Goal: Task Accomplishment & Management: Complete application form

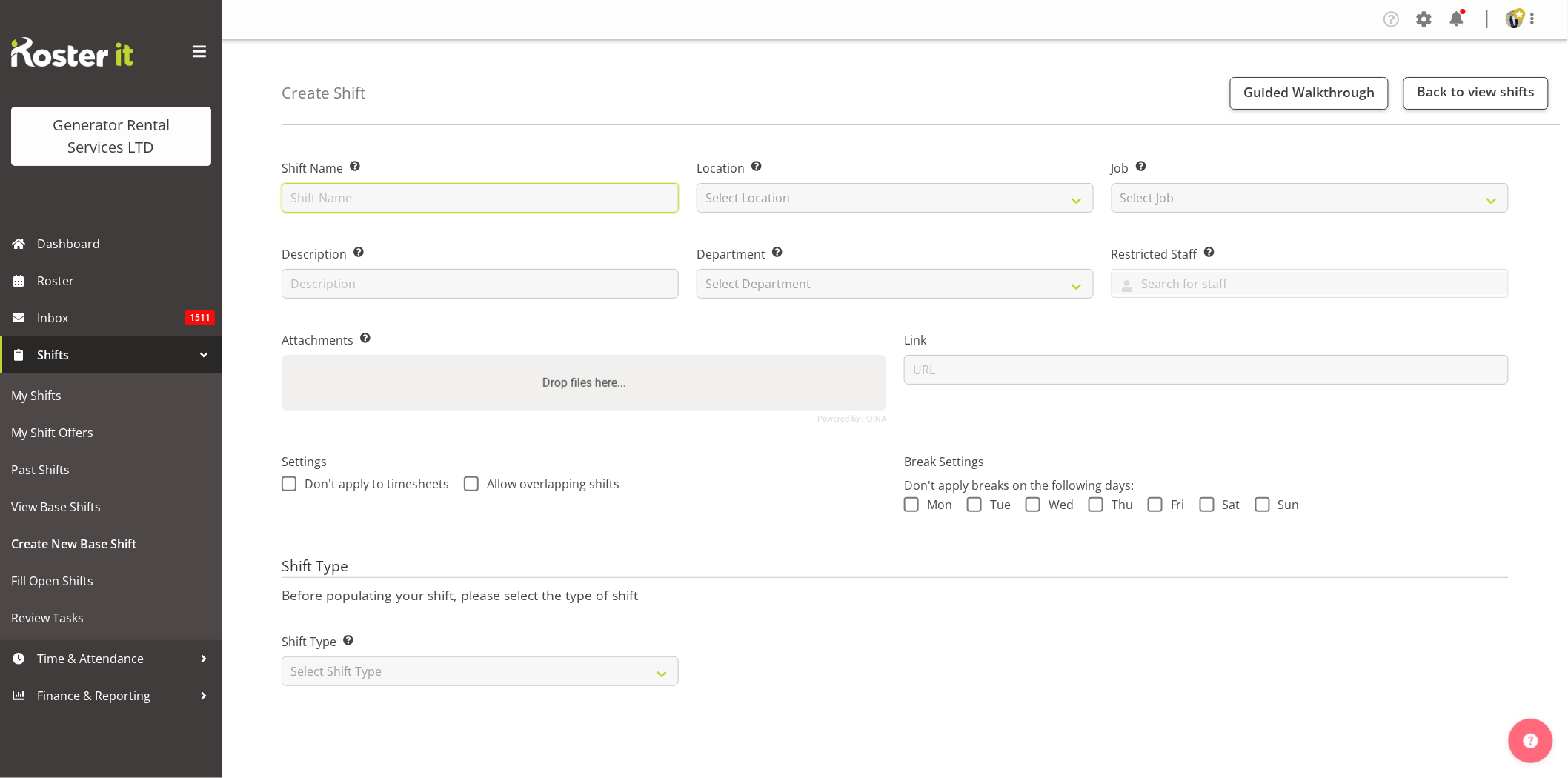
click at [566, 198] on input "text" at bounding box center [480, 198] width 398 height 30
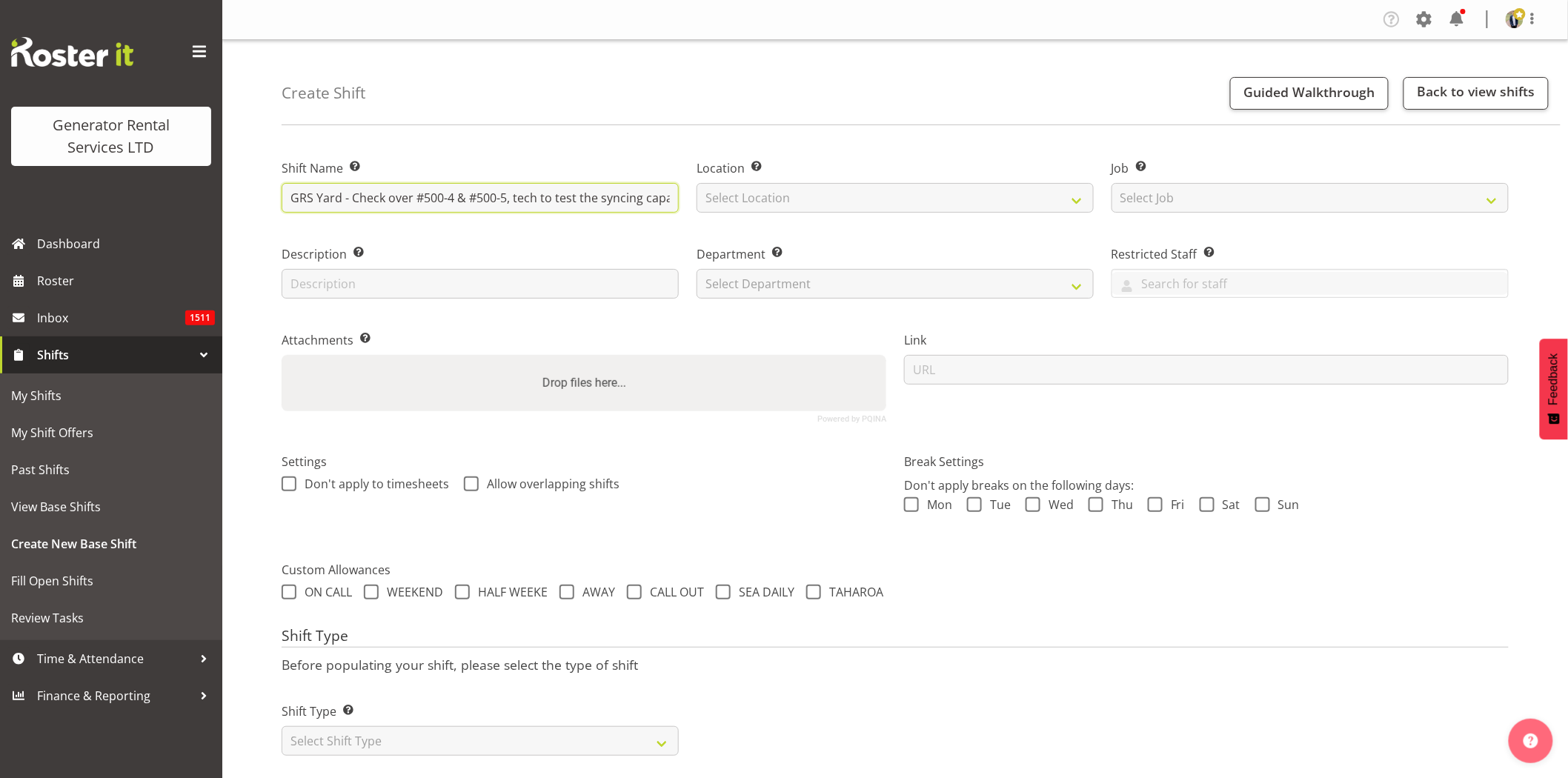
drag, startPoint x: 673, startPoint y: 198, endPoint x: 208, endPoint y: 200, distance: 465.0
click at [208, 200] on div "Generator Rental Services LTD Dashboard Roster Inbox 1511 Shifts My Shifts My S…" at bounding box center [784, 395] width 1568 height 791
click at [491, 201] on input "GRS Yard - Check over #500-4 & #500-5, tech to test the syncing capabilities an…" at bounding box center [480, 198] width 398 height 30
click at [415, 198] on input "GRS Yard - Check over #500-4 & #500-5, tech to test the syncing capabilities an…" at bounding box center [480, 198] width 398 height 30
click at [529, 198] on input "GRS Yard - Check over #500-4 & #500-5, tech to test the syncing capabilities an…" at bounding box center [480, 198] width 398 height 30
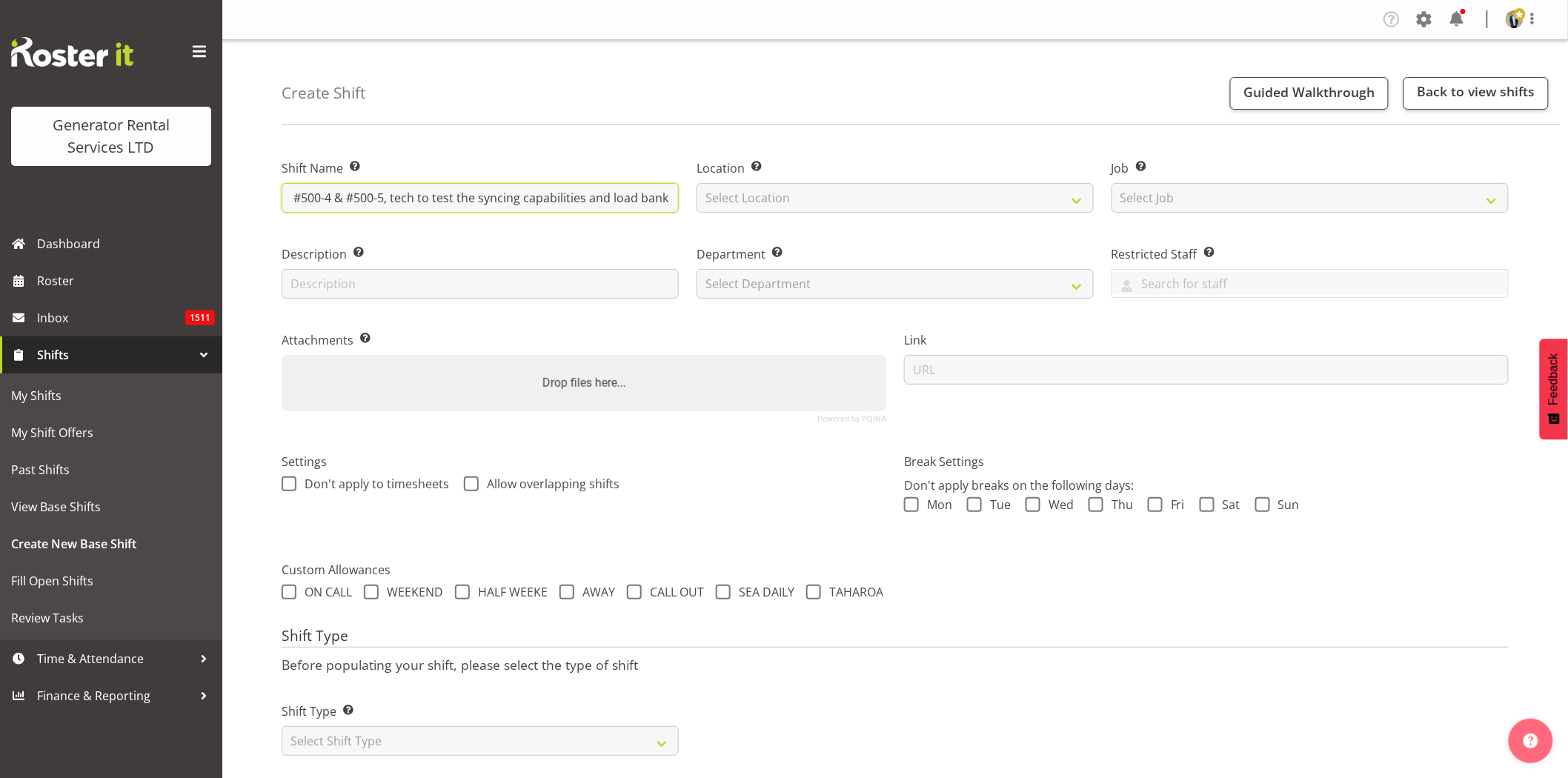
scroll to position [0, 135]
drag, startPoint x: 586, startPoint y: 200, endPoint x: 656, endPoint y: 196, distance: 70.1
click at [656, 196] on input "GRS Yard - Check over #500-4 & #500-5, tech to test the syncing capabilities an…" at bounding box center [480, 198] width 398 height 30
click at [655, 195] on input "GRS Yard - Check over #500-4 & #500-5, tech to test the syncing capabilities an…" at bounding box center [480, 198] width 398 height 30
click at [671, 195] on input "GRS Yard - Check over #500-4 & #500-5, tech to test the syncing capabilities an…" at bounding box center [480, 198] width 398 height 30
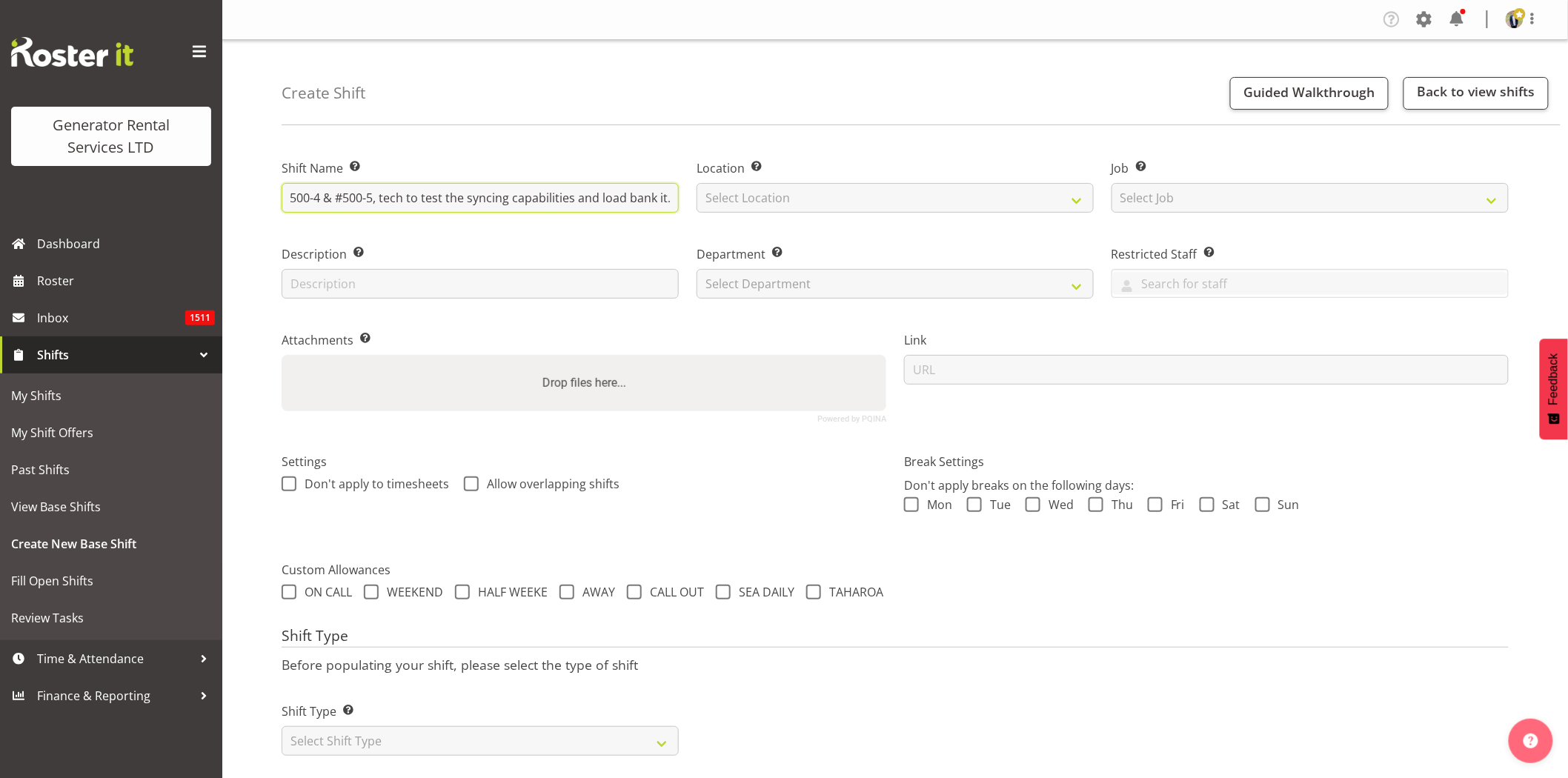
click at [661, 198] on input "GRS Yard - Check over #500-4 & #500-5, tech to test the syncing capabilities an…" at bounding box center [480, 198] width 398 height 30
click at [676, 201] on input "GRS Yard - Check over #500-4 & #500-5, tech to test the syncing capabilities an…" at bounding box center [480, 198] width 398 height 30
click at [544, 197] on input "GRS Yard - Check over #500-4 & #500-5, tech to test the syncing capabilities an…" at bounding box center [480, 198] width 398 height 30
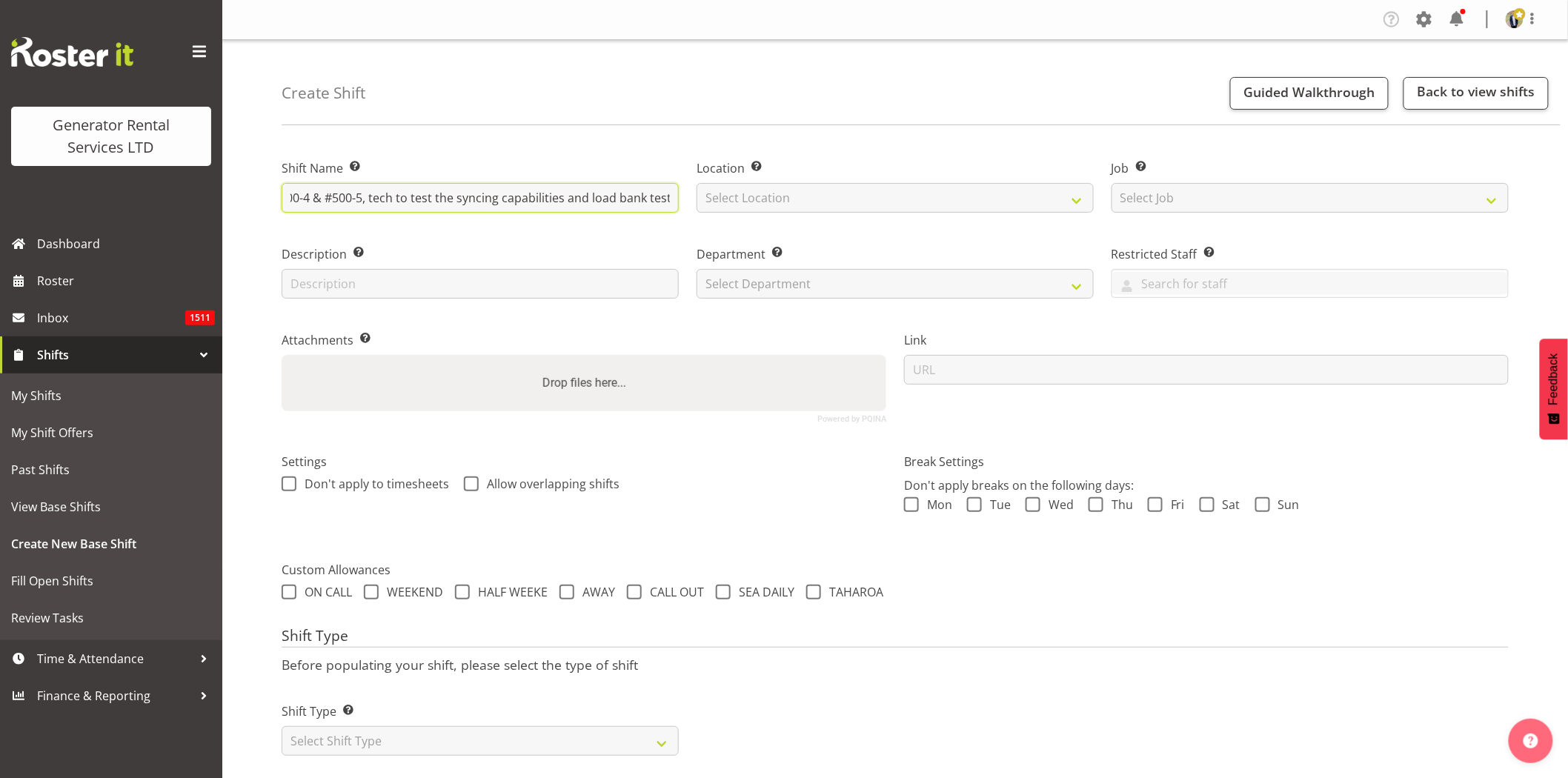
type input "GRS Yard - Check over #500-4 & #500-5, tech to test the syncing capabilities an…"
click at [524, 222] on div "Shift Name Enter a name for the shift (e.g. Day Shift). GRS Yard - Check over #…" at bounding box center [480, 182] width 415 height 86
drag, startPoint x: 568, startPoint y: 197, endPoint x: 738, endPoint y: 197, distance: 170.0
click at [738, 197] on div "Shift Name Enter a name for the shift (e.g. Day Shift). GRS Yard - Check over #…" at bounding box center [895, 285] width 1245 height 294
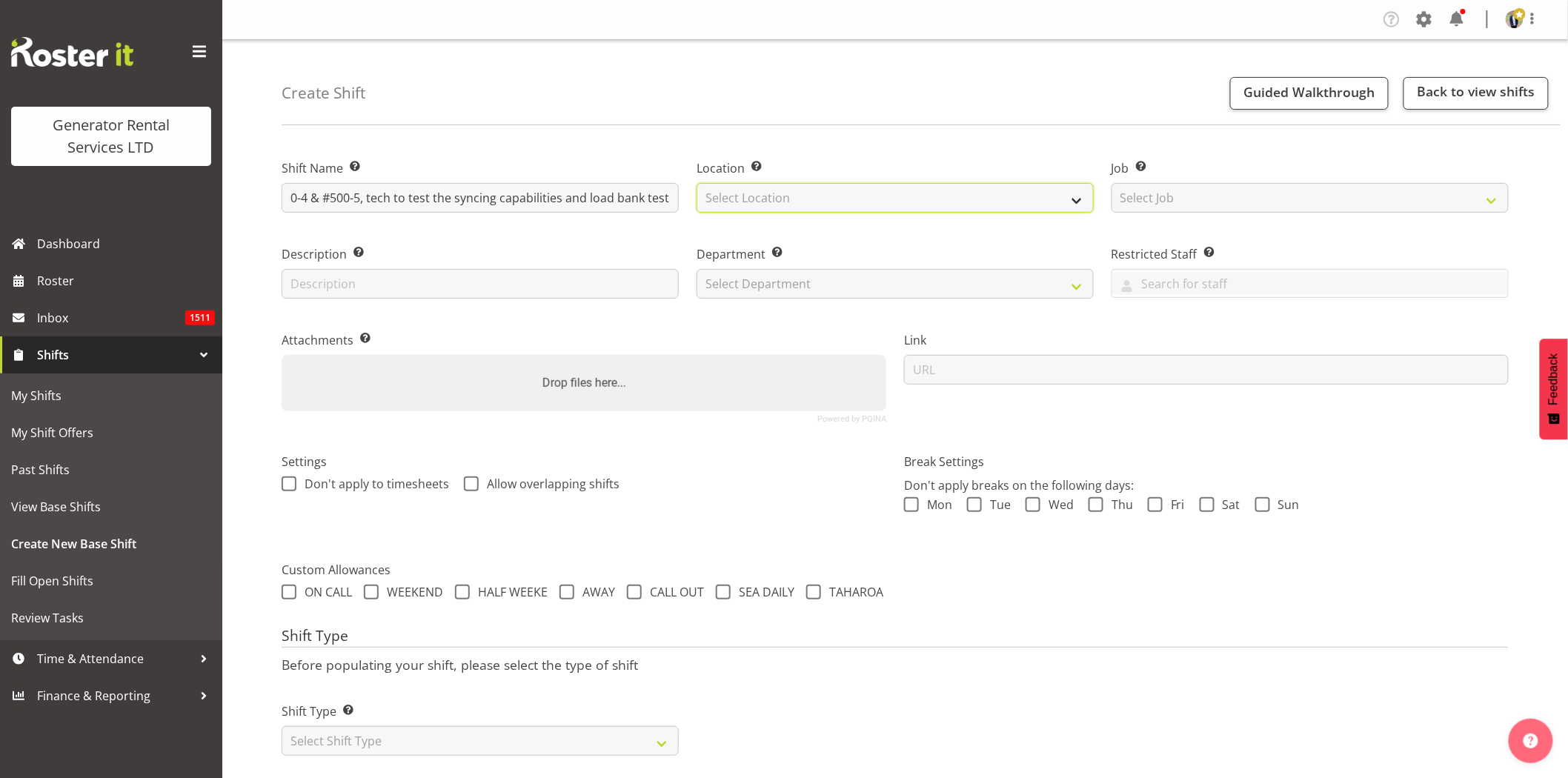
click at [786, 197] on select "Select Location GRS Auckland GRS Hastings GRS Tauranga" at bounding box center [895, 198] width 398 height 30
select select "28"
click at [697, 183] on select "Select Location GRS Auckland GRS Hastings GRS Tauranga" at bounding box center [895, 198] width 398 height 30
click at [1194, 185] on select "Select Job Create new job 1.1 GRS AKL RENTALS 1.1 GRS AKL RENTALS AC 1.1 GRS AK…" at bounding box center [1310, 198] width 398 height 30
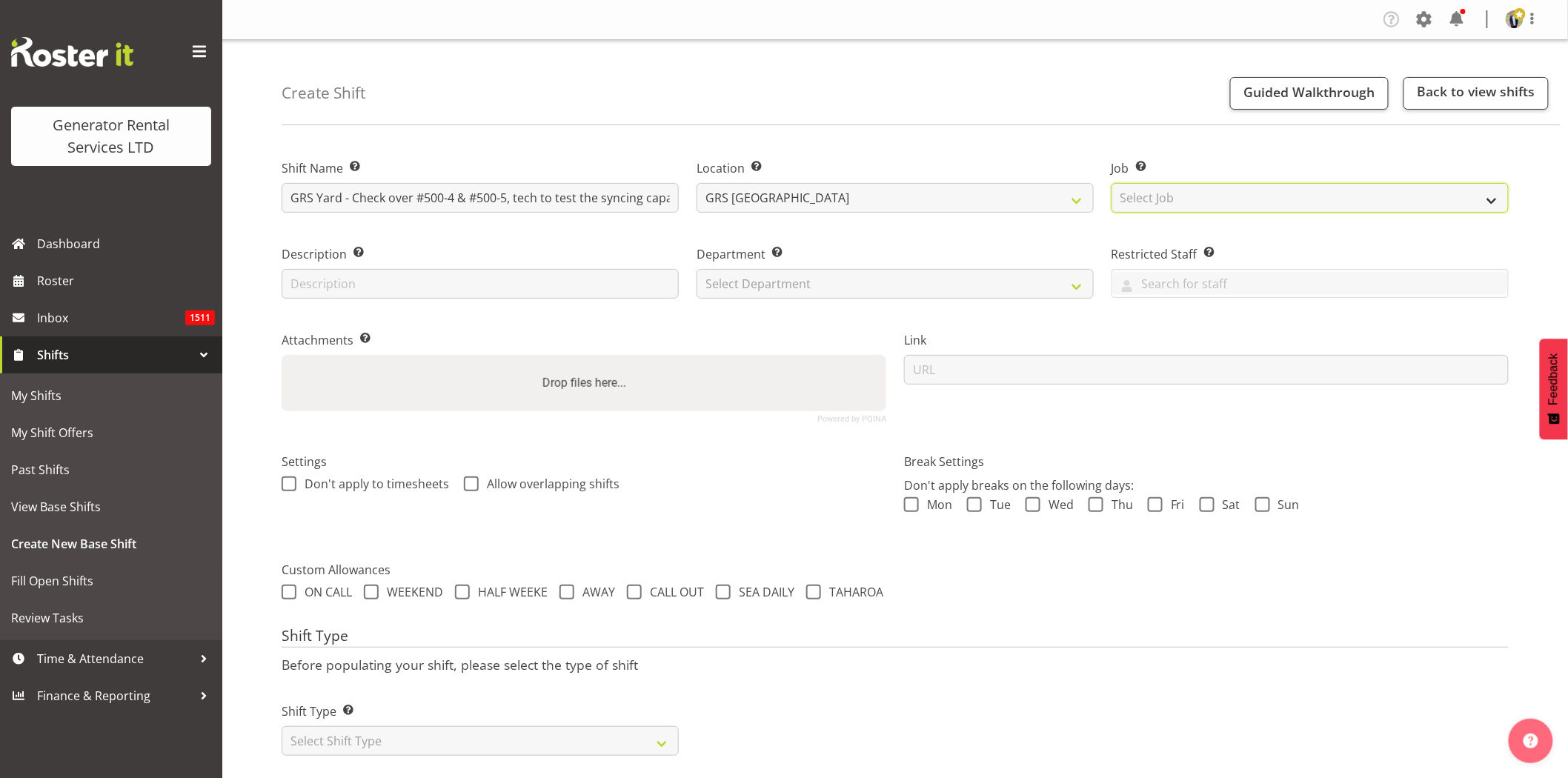
select select "7504"
click at [1112, 183] on select "Select Job Create new job 1.1 GRS AKL RENTALS 1.1 GRS AKL RENTALS AC 1.1 GRS AK…" at bounding box center [1310, 198] width 398 height 30
drag, startPoint x: 731, startPoint y: 291, endPoint x: 753, endPoint y: 298, distance: 23.1
click at [731, 291] on select "Select Department GRS HIRE AKL GRS HIRE AKL GRS HIRE TGA GRS HIRE HST GRS SALES…" at bounding box center [895, 284] width 398 height 30
select select "20"
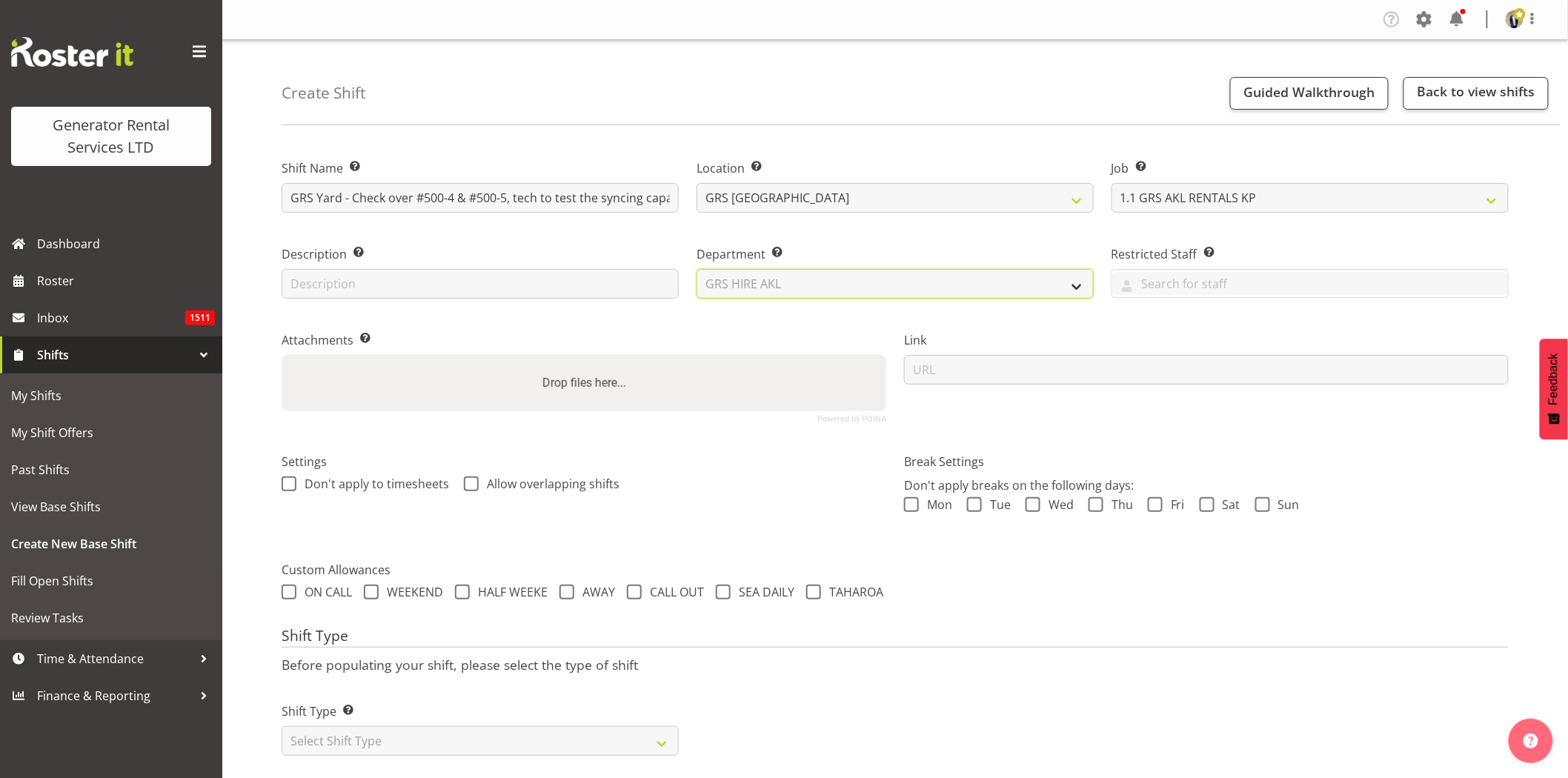
click at [697, 269] on select "Select Department GRS HIRE AKL GRS HIRE AKL GRS HIRE TGA GRS HIRE HST GRS SALES…" at bounding box center [895, 284] width 398 height 30
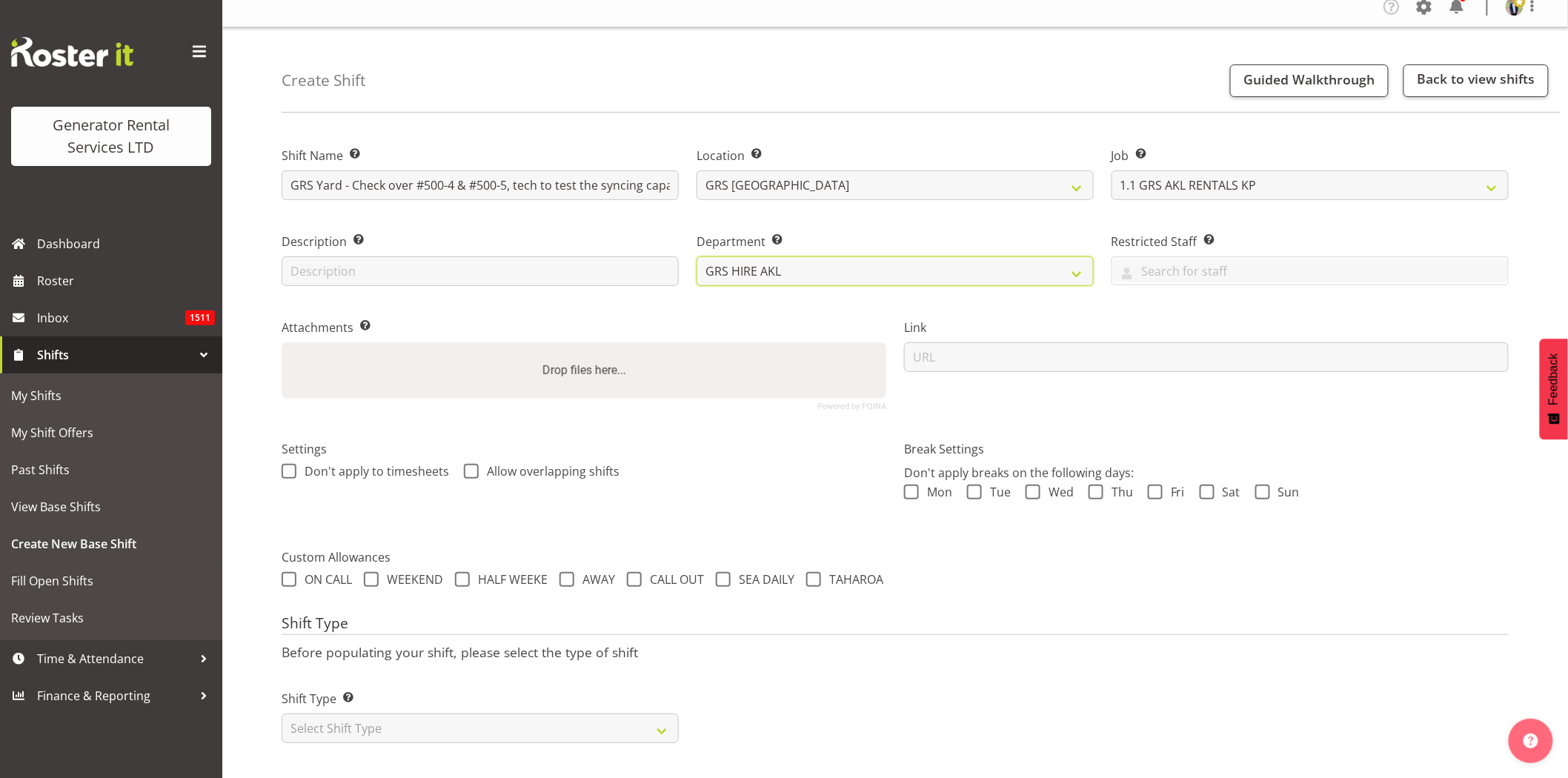
scroll to position [25, 0]
drag, startPoint x: 433, startPoint y: 728, endPoint x: 417, endPoint y: 721, distance: 17.5
click at [433, 728] on select "Select Shift Type One Off Shift Recurring Shift Rotating Shift" at bounding box center [480, 728] width 398 height 30
select select "one_off"
click at [282, 713] on select "Select Shift Type One Off Shift Recurring Shift Rotating Shift" at bounding box center [480, 728] width 398 height 30
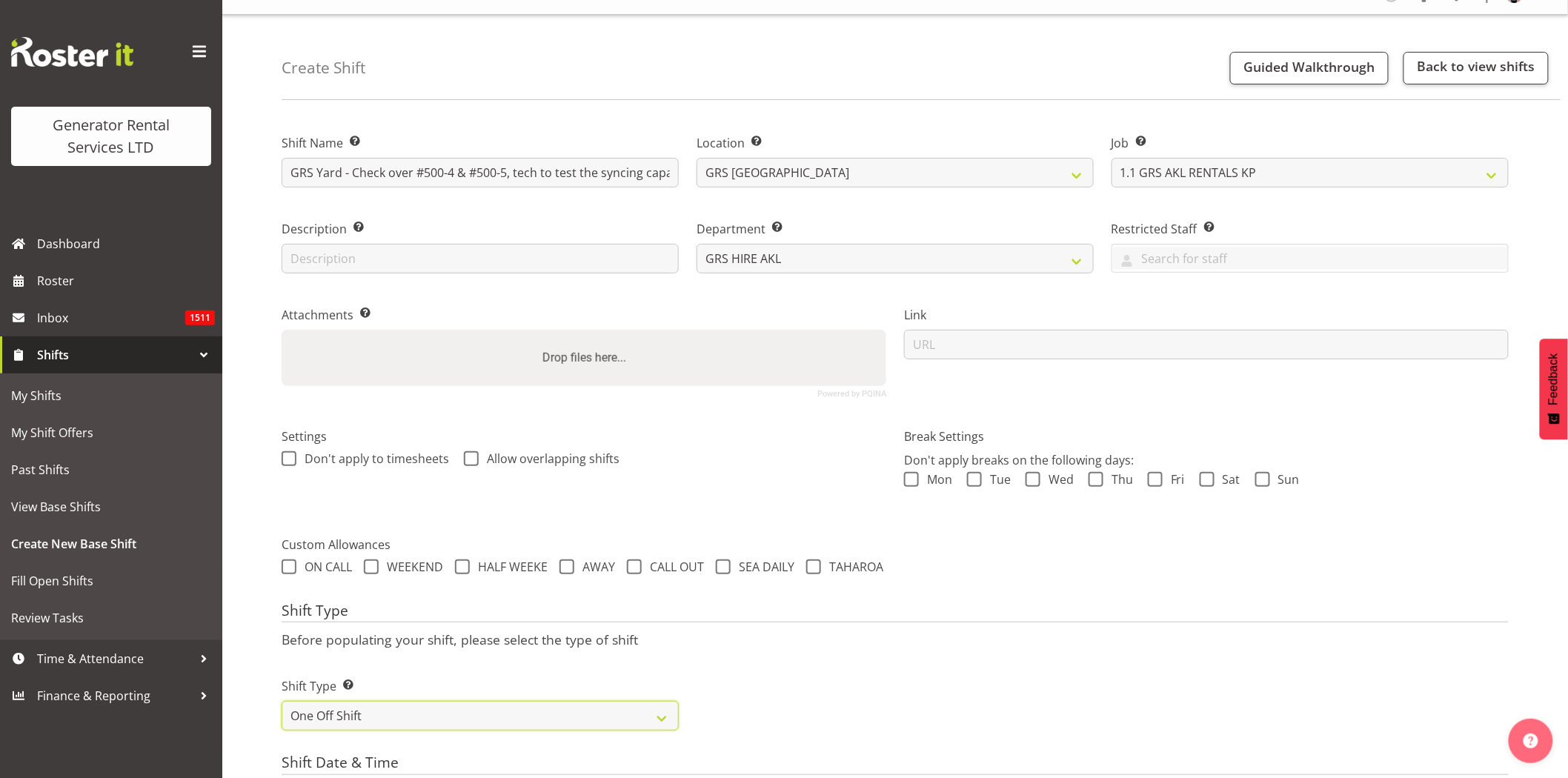
scroll to position [272, 0]
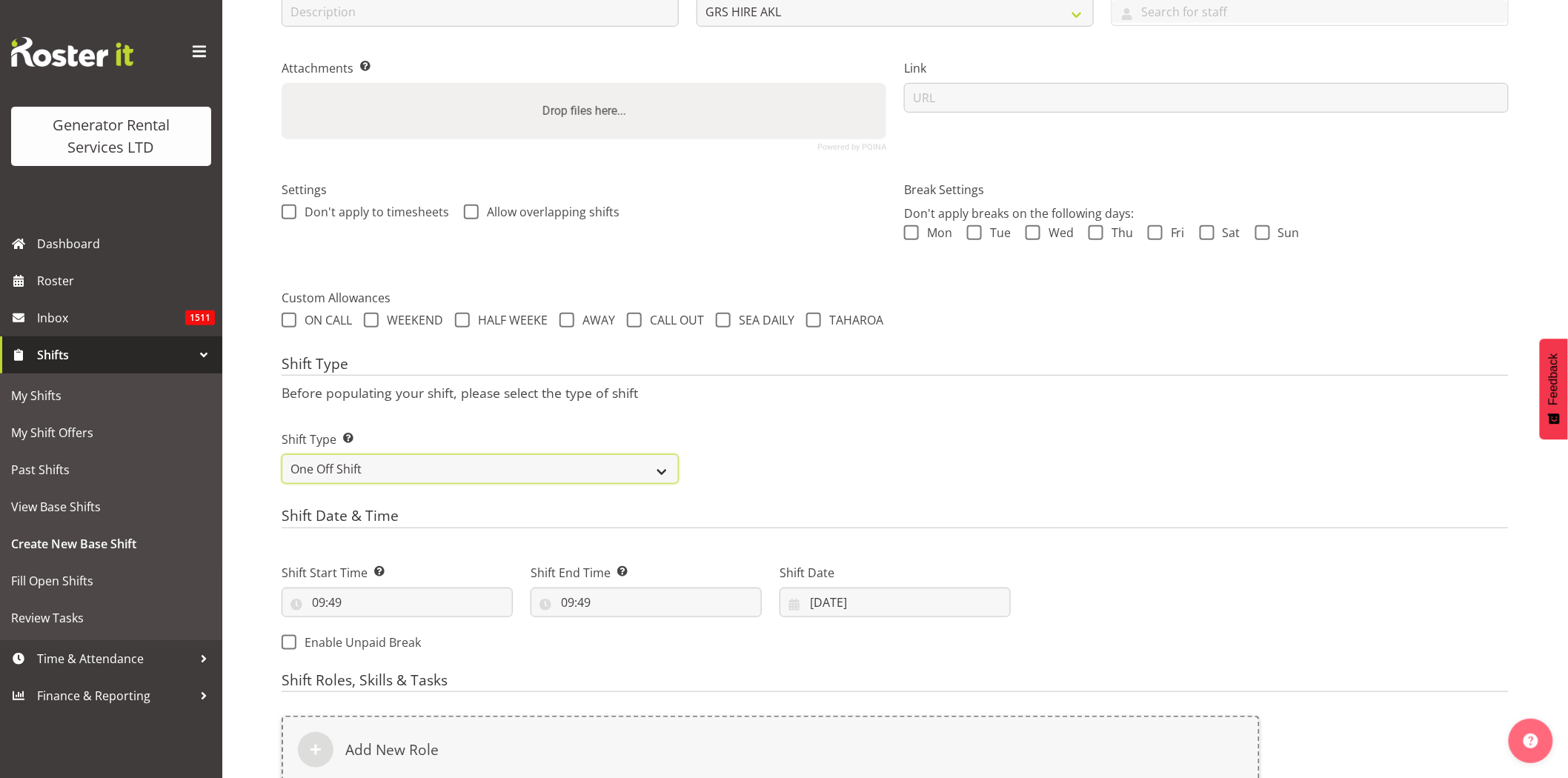
click at [412, 470] on select "One Off Shift Recurring Shift Rotating Shift" at bounding box center [480, 469] width 398 height 30
click at [1032, 428] on div "Shift Type Shift Types: One Off – Select this if you would like a single shift …" at bounding box center [895, 452] width 1245 height 83
click at [443, 615] on input "09:49" at bounding box center [397, 603] width 231 height 30
click at [389, 641] on select "00 01 02 03 04 05 06 07 08 09 10 11 12 13 14 15 16 17 18 19 20 21 22 23" at bounding box center [383, 641] width 33 height 30
select select "7"
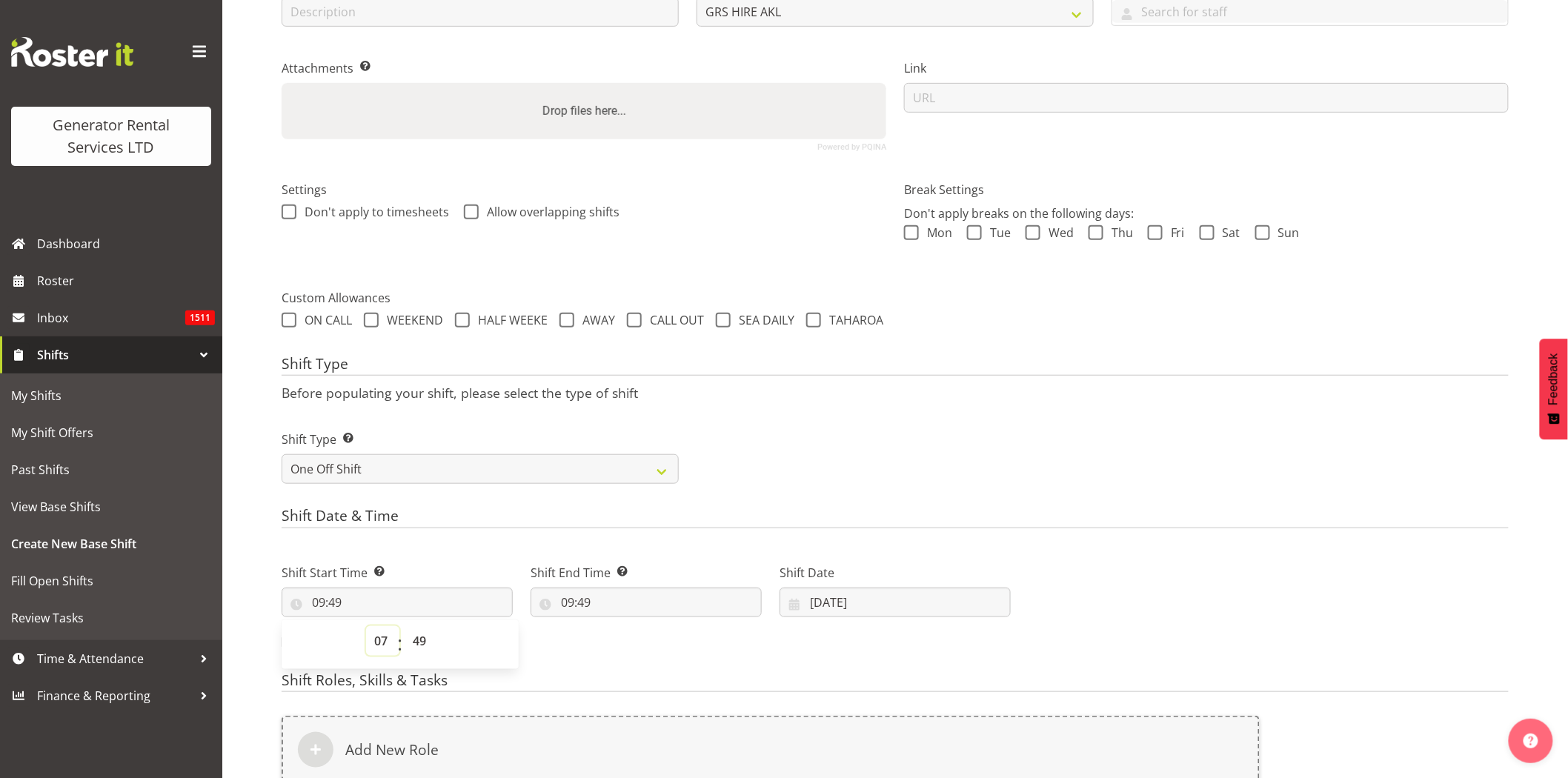
click at [366, 626] on select "00 01 02 03 04 05 06 07 08 09 10 11 12 13 14 15 16 17 18 19 20 21 22 23" at bounding box center [383, 641] width 33 height 30
type input "07:49"
drag, startPoint x: 415, startPoint y: 641, endPoint x: 418, endPoint y: 628, distance: 13.3
click at [415, 641] on select "00 01 02 03 04 05 06 07 08 09 10 11 12 13 14 15 16 17 18 19 20 21 22 23 24 25 2…" at bounding box center [421, 641] width 33 height 30
select select "30"
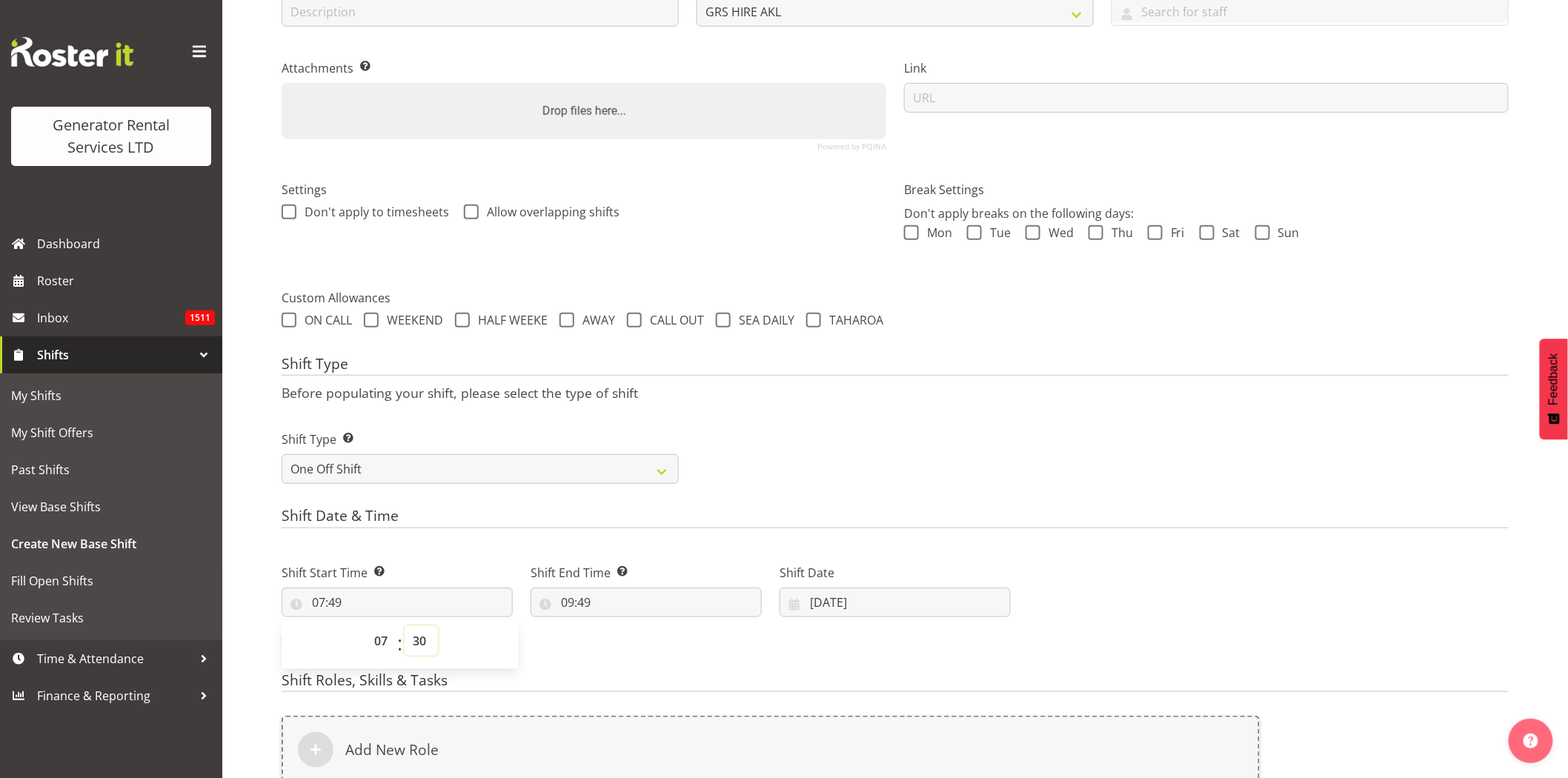
click at [405, 626] on select "00 01 02 03 04 05 06 07 08 09 10 11 12 13 14 15 16 17 18 19 20 21 22 23 24 25 2…" at bounding box center [421, 641] width 33 height 30
type input "07:30"
click at [924, 505] on form "Shift Name Enter a name for the shift (e.g. Day Shift). GRS Yard - Check over #…" at bounding box center [895, 424] width 1228 height 1117
click at [642, 606] on input "09:49" at bounding box center [646, 603] width 231 height 30
click at [624, 640] on select "00 01 02 03 04 05 06 07 08 09 10 11 12 13 14 15 16 17 18 19 20 21 22 23" at bounding box center [632, 641] width 33 height 30
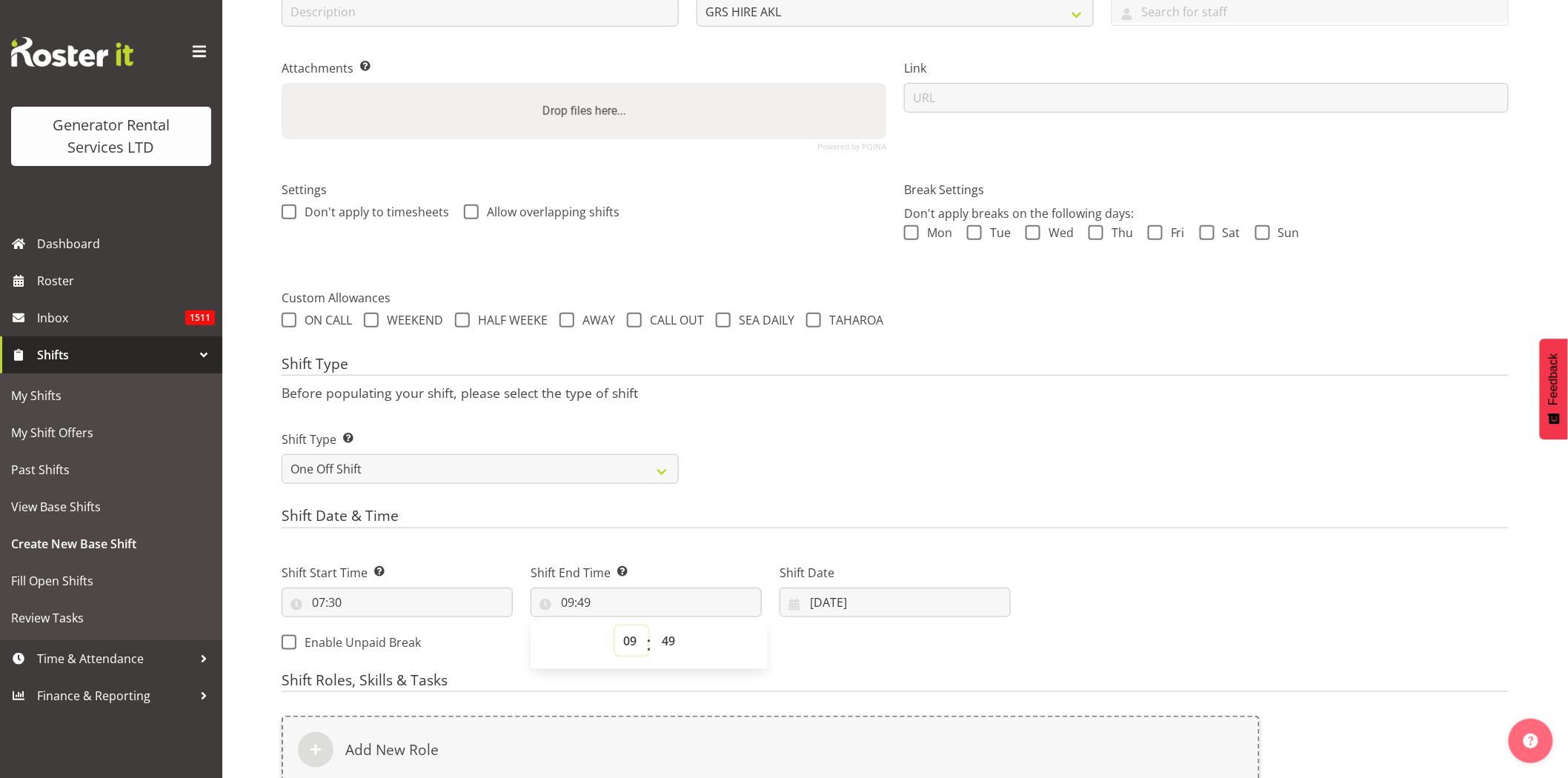
select select "15"
click at [615, 626] on select "00 01 02 03 04 05 06 07 08 09 10 11 12 13 14 15 16 17 18 19 20 21 22 23" at bounding box center [632, 641] width 33 height 30
type input "15:49"
click at [681, 641] on select "00 01 02 03 04 05 06 07 08 09 10 11 12 13 14 15 16 17 18 19 20 21 22 23 24 25 2…" at bounding box center [670, 641] width 33 height 30
select select "0"
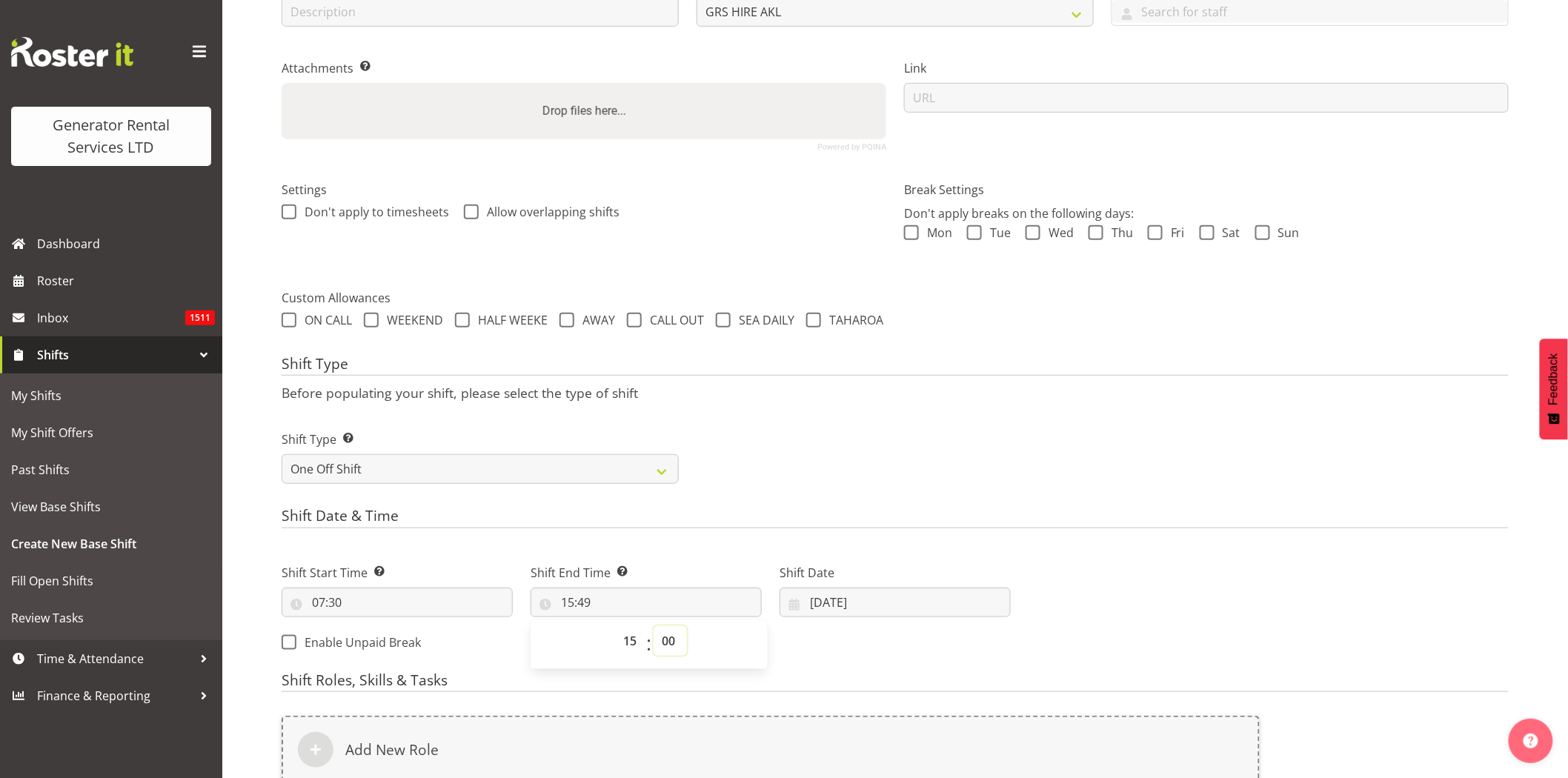
click at [654, 626] on select "00 01 02 03 04 05 06 07 08 09 10 11 12 13 14 15 16 17 18 19 20 21 22 23 24 25 2…" at bounding box center [670, 641] width 33 height 30
type input "15:00"
drag, startPoint x: 892, startPoint y: 462, endPoint x: 900, endPoint y: 469, distance: 10.6
click at [893, 462] on div "Shift Type Shift Types: One Off – Select this if you would like a single shift …" at bounding box center [895, 452] width 1245 height 83
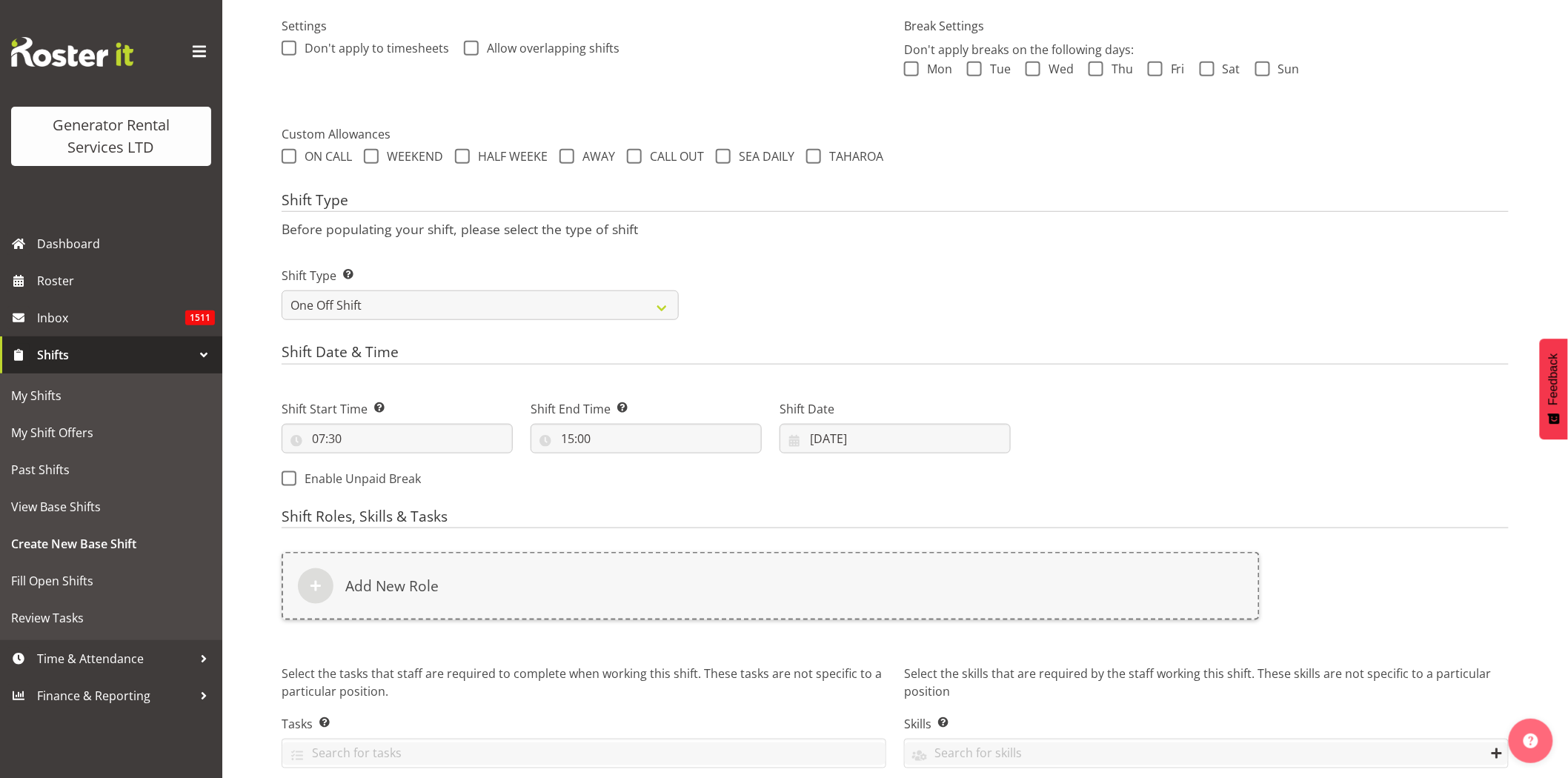
scroll to position [437, 0]
click at [653, 442] on input "15:00" at bounding box center [646, 438] width 231 height 30
click at [630, 482] on select "00 01 02 03 04 05 06 07 08 09 10 11 12 13 14 15 16 17 18 19 20 21 22 23" at bounding box center [632, 476] width 33 height 30
click at [677, 471] on select "00 01 02 03 04 05 06 07 08 09 10 11 12 13 14 15 16 17 18 19 20 21 22 23 24 25 2…" at bounding box center [670, 476] width 33 height 30
select select "30"
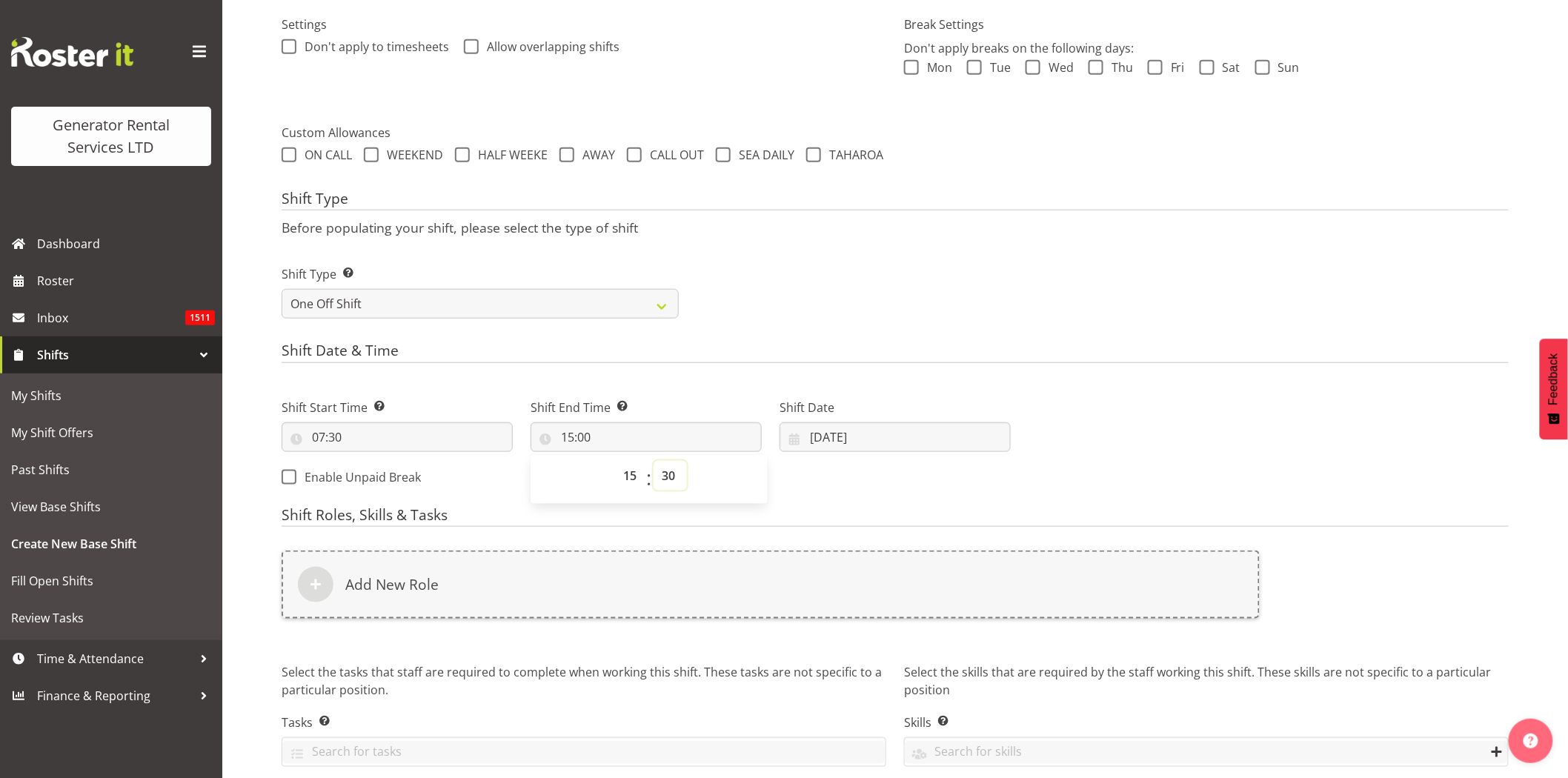
click at [654, 461] on select "00 01 02 03 04 05 06 07 08 09 10 11 12 13 14 15 16 17 18 19 20 21 22 23 24 25 2…" at bounding box center [670, 476] width 33 height 30
type input "15:30"
click at [704, 356] on h4 "Shift Date & Time" at bounding box center [895, 353] width 1228 height 21
click at [858, 438] on input "[DATE]" at bounding box center [895, 438] width 231 height 30
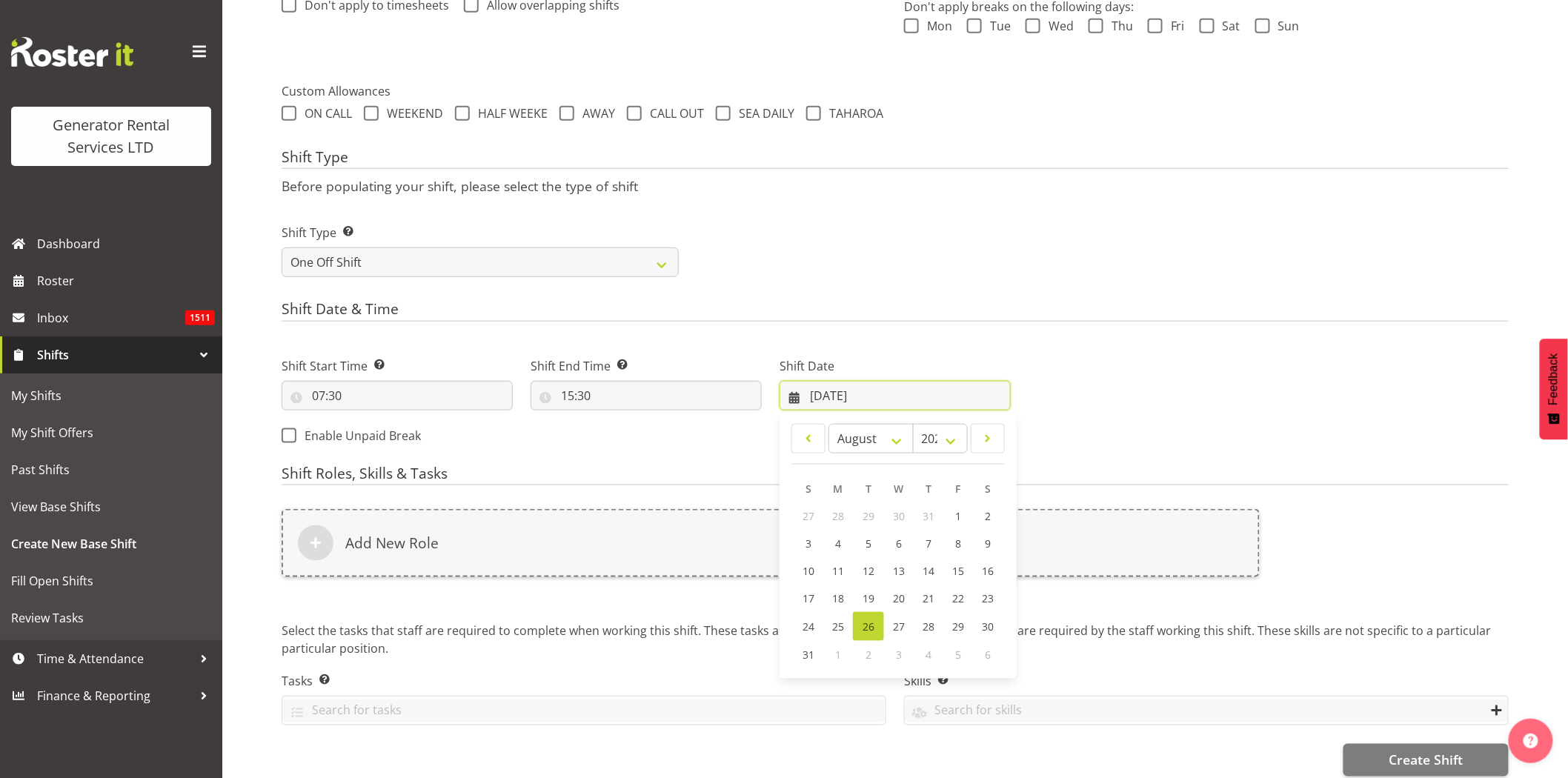
scroll to position [500, 0]
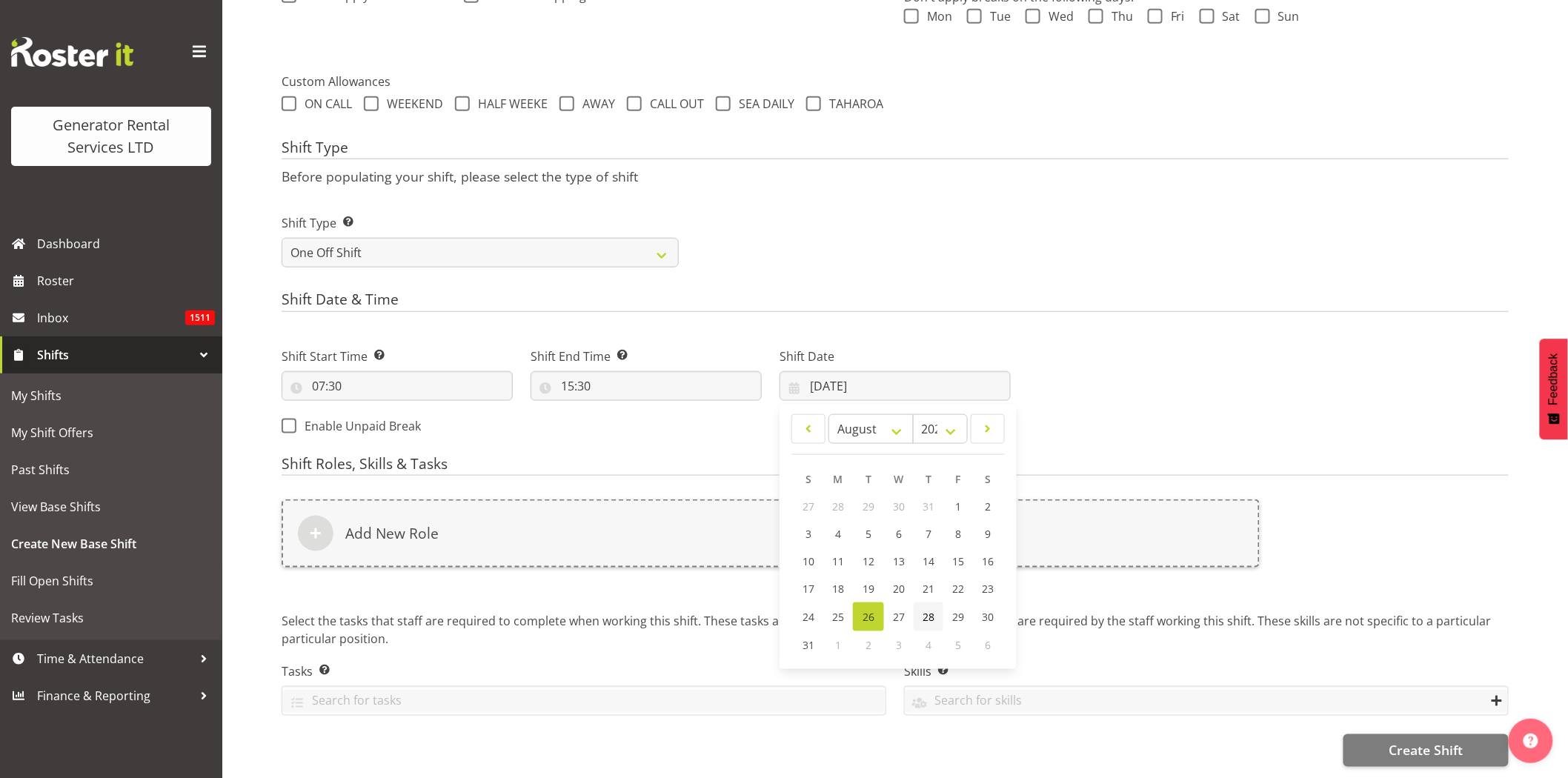
click at [932, 610] on span "28" at bounding box center [929, 617] width 12 height 14
type input "28/08/2025"
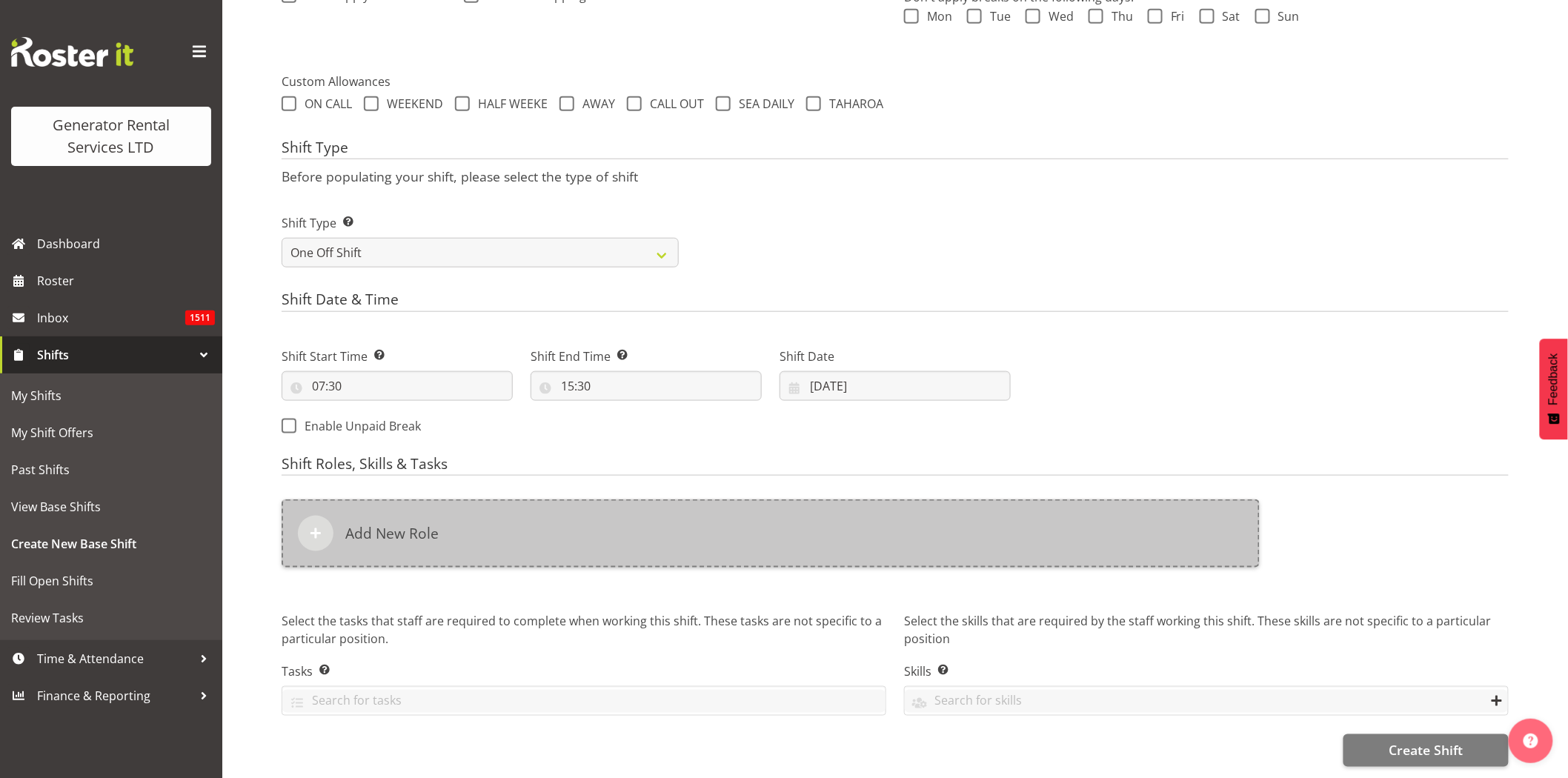
click at [802, 531] on div "Add New Role" at bounding box center [771, 534] width 979 height 68
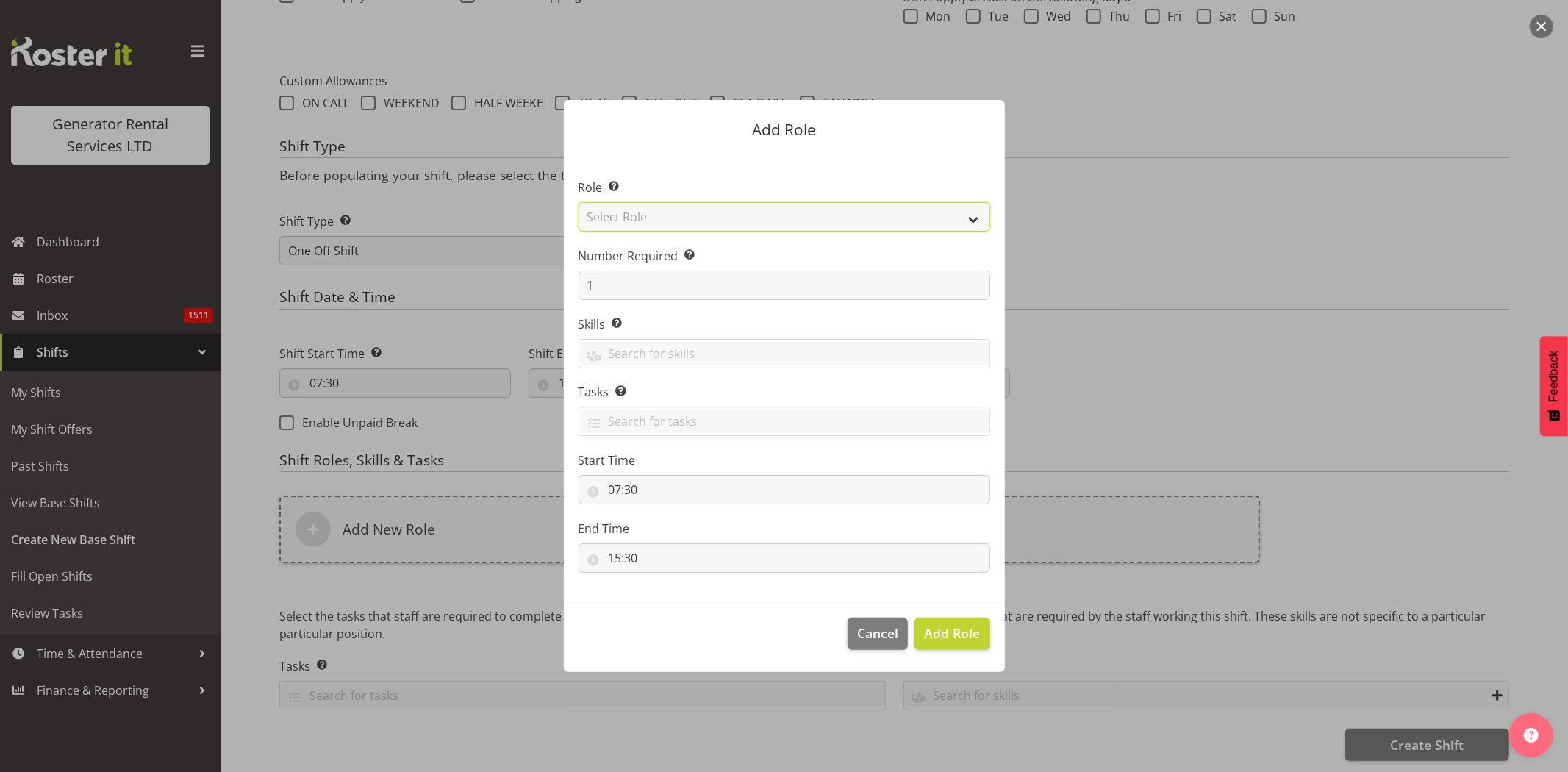
click at [623, 215] on select "Select Role Account Manager Electrician Engineering GM HSEQ manager MECH Mechan…" at bounding box center [784, 217] width 412 height 29
select select "21"
click at [579, 202] on select "Select Role Account Manager Electrician Engineering GM HSEQ manager MECH Mechan…" at bounding box center [784, 217] width 412 height 29
click at [972, 637] on span "Add Role" at bounding box center [952, 633] width 56 height 18
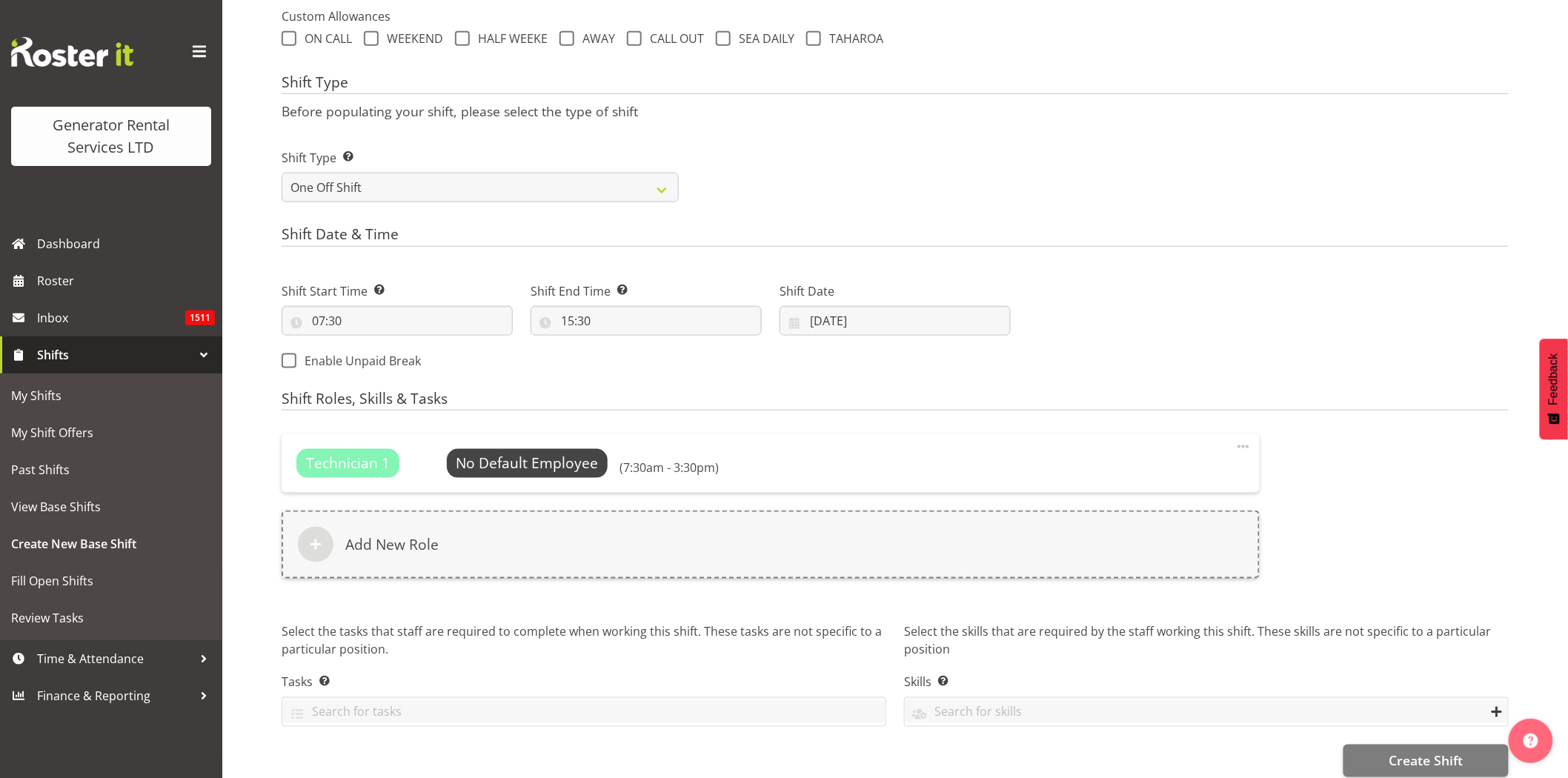
scroll to position [576, 0]
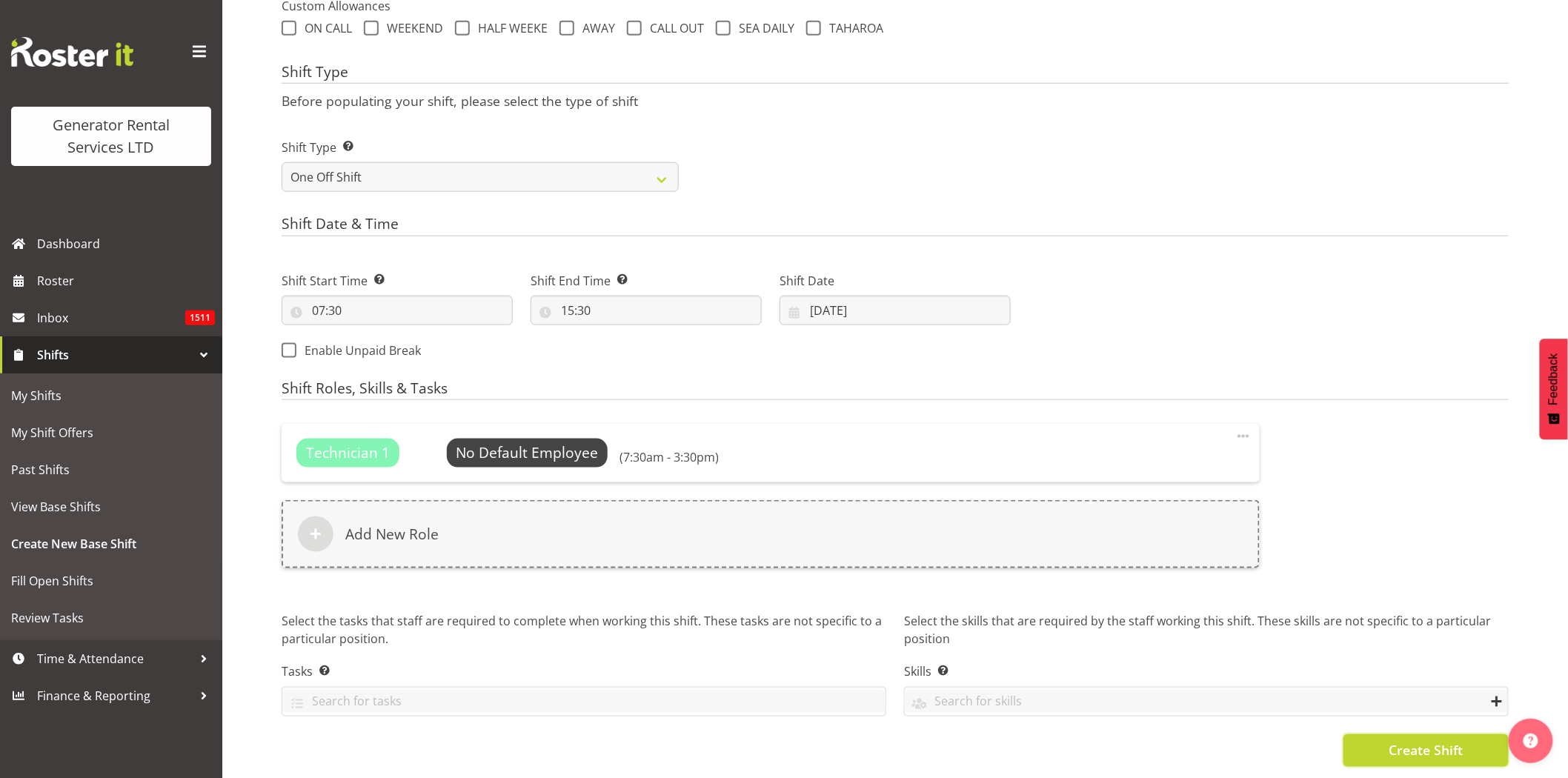
click at [1392, 741] on span "Create Shift" at bounding box center [1426, 751] width 74 height 19
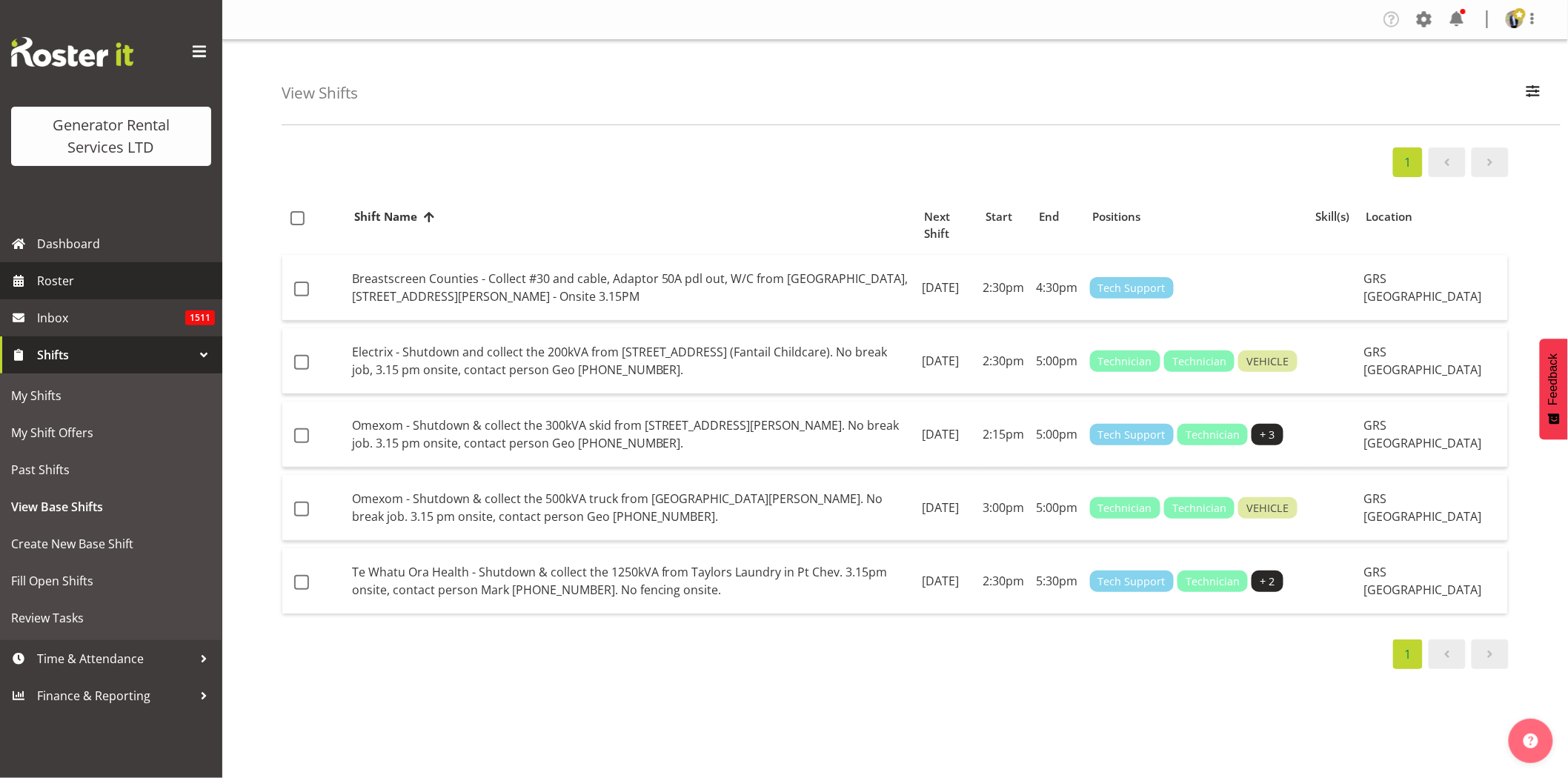
click at [72, 273] on span "Roster" at bounding box center [126, 281] width 178 height 22
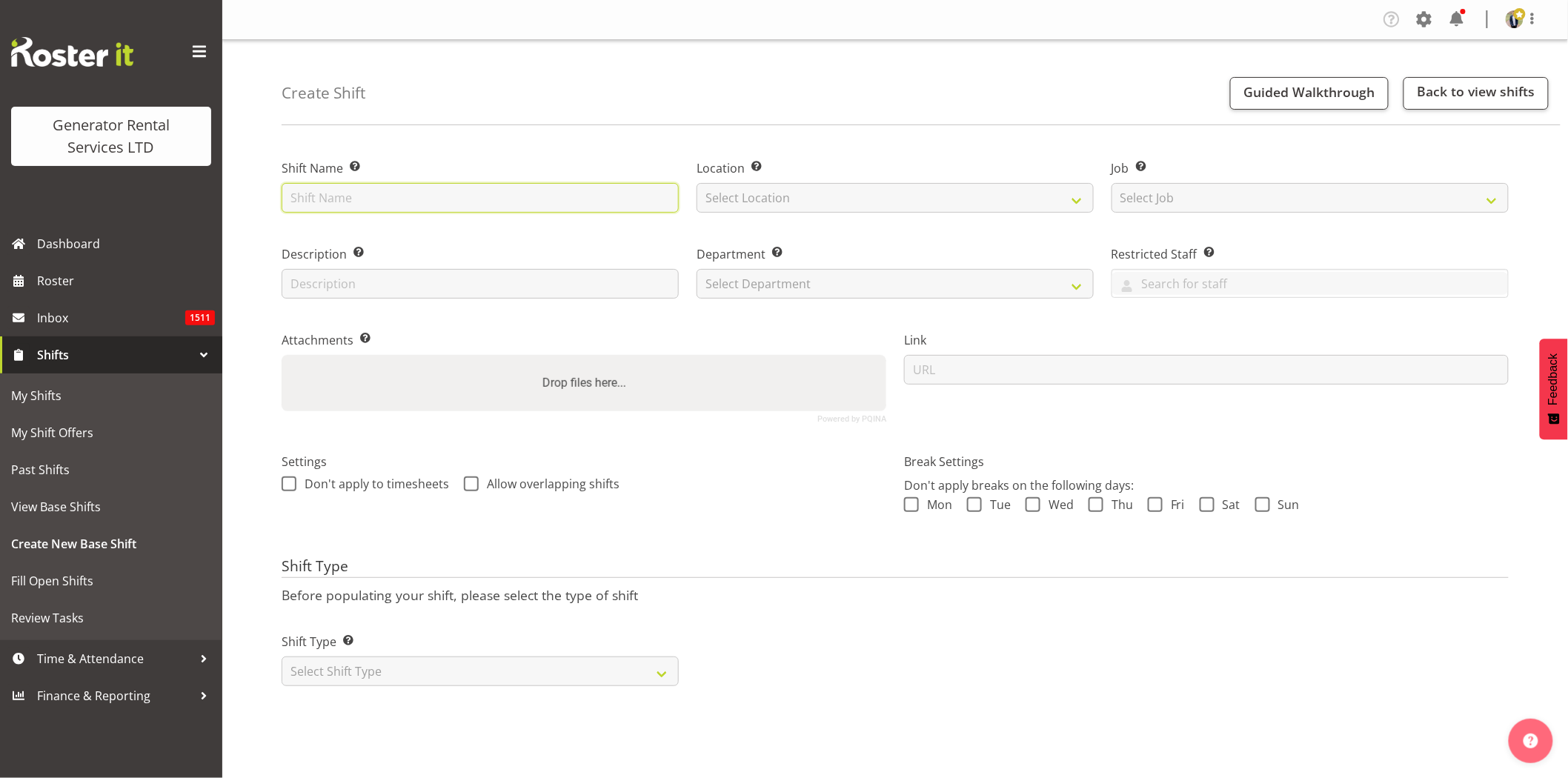
click at [438, 204] on input "text" at bounding box center [480, 198] width 398 height 30
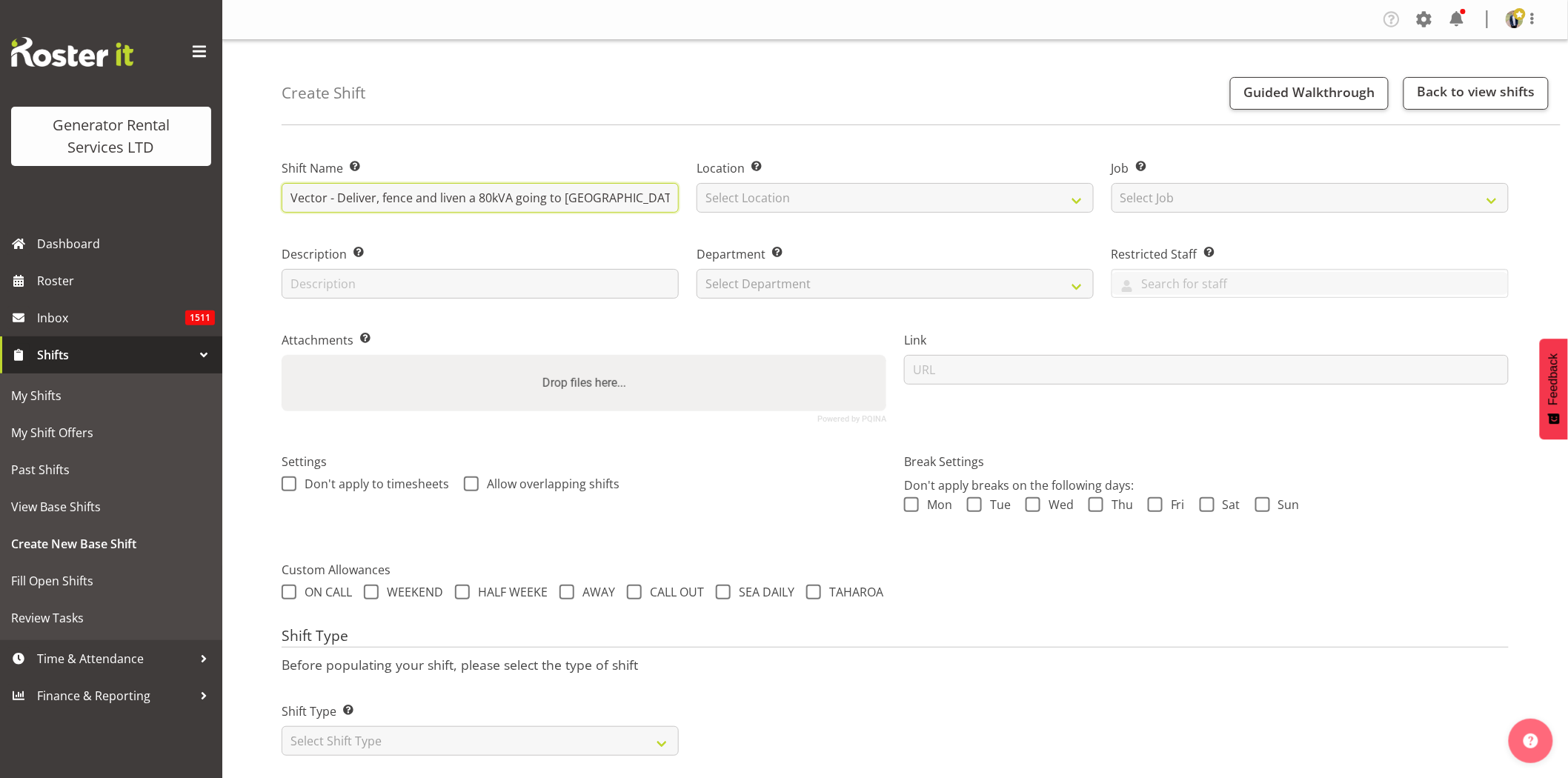
drag, startPoint x: 494, startPoint y: 204, endPoint x: 1431, endPoint y: 253, distance: 938.3
click at [1431, 253] on div "Shift Name Enter a name for the shift (e.g. Day Shift). Vector - Deliver, fence…" at bounding box center [895, 285] width 1245 height 294
type input "Vector - Deliver, fence and liven a 80kVA going to Sandspit. 6.30 am onsite rea…"
drag, startPoint x: 893, startPoint y: 194, endPoint x: 863, endPoint y: 203, distance: 31.3
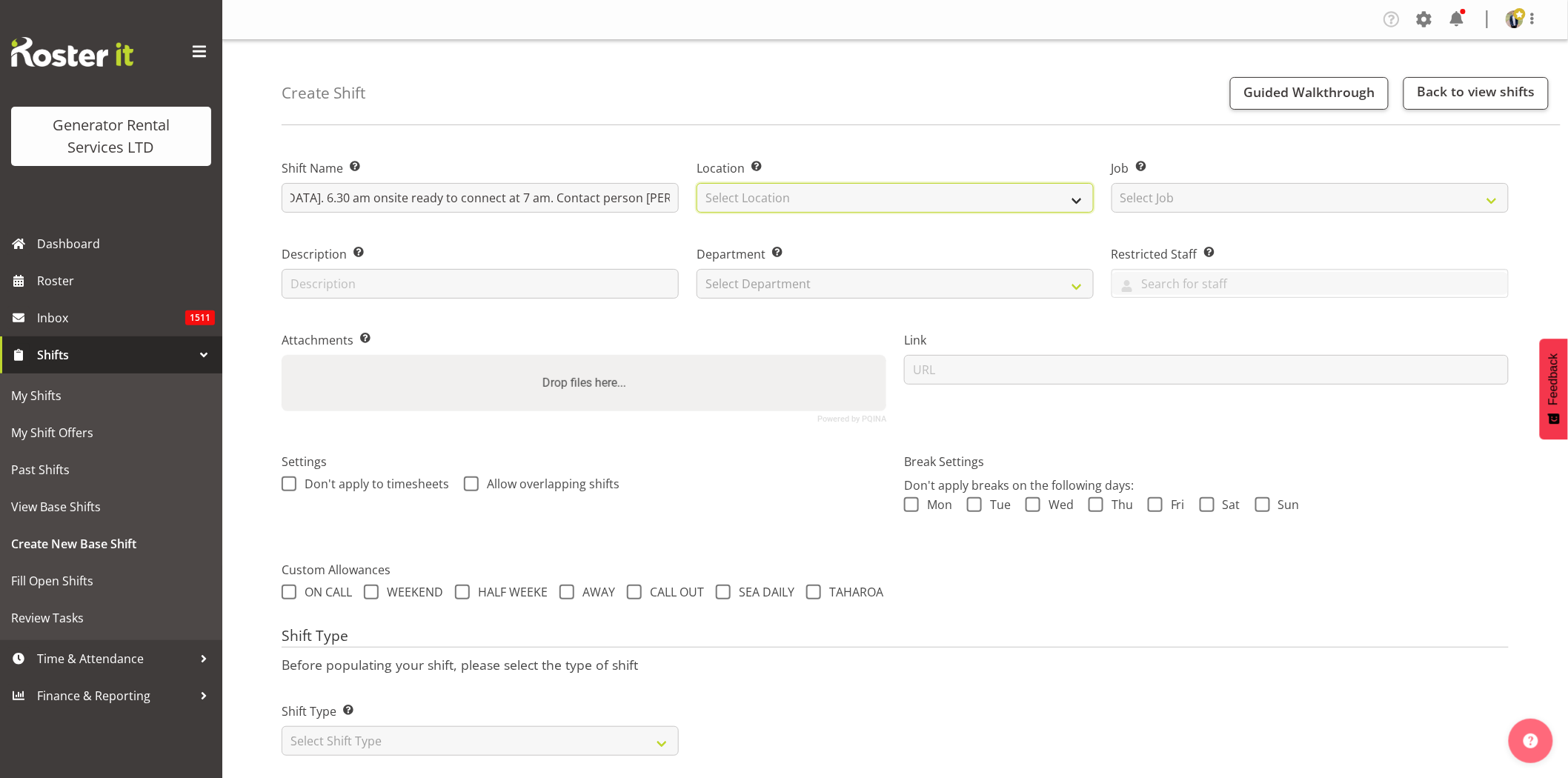
click at [893, 194] on select "Select Location GRS Auckland GRS Hastings GRS Tauranga" at bounding box center [895, 198] width 398 height 30
select select "28"
click at [697, 183] on select "Select Location GRS Auckland GRS Hastings GRS Tauranga" at bounding box center [895, 198] width 398 height 30
click at [1245, 204] on select "Select Job Create new job 1.1 GRS AKL RENTALS 1.1 GRS AKL RENTALS AC 1.1 GRS AK…" at bounding box center [1310, 198] width 398 height 30
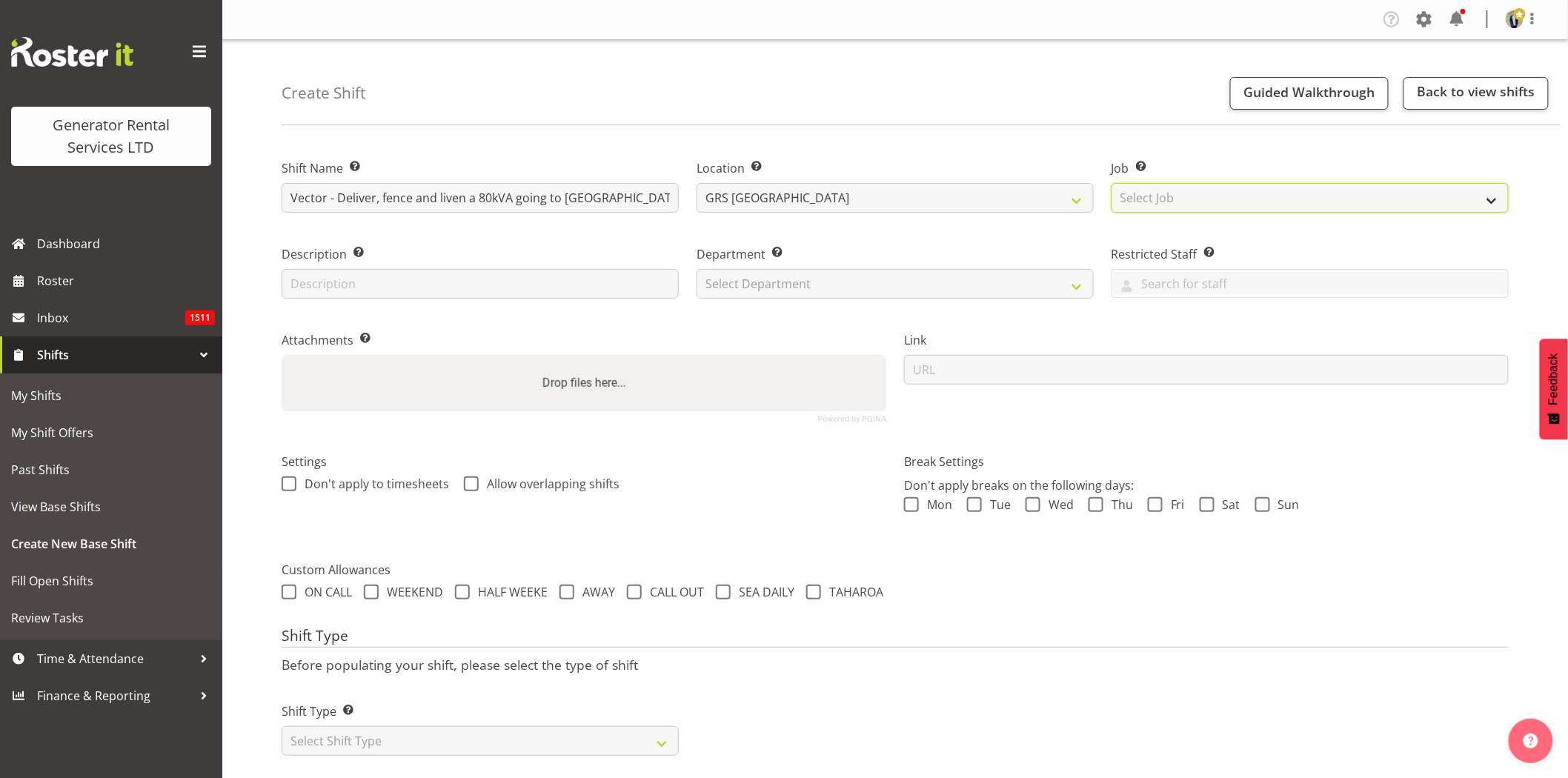
select select "7504"
click at [1112, 183] on select "Select Job Create new job 1.1 GRS AKL RENTALS 1.1 GRS AKL RENTALS AC 1.1 GRS AK…" at bounding box center [1310, 198] width 398 height 30
click at [821, 294] on select "Select Department GRS HIRE AKL GRS HIRE AKL GRS HIRE TGA GRS HIRE HST GRS SALES…" at bounding box center [895, 284] width 398 height 30
select select "20"
click at [697, 269] on select "Select Department GRS HIRE AKL GRS HIRE AKL GRS HIRE TGA GRS HIRE HST GRS SALES…" at bounding box center [895, 284] width 398 height 30
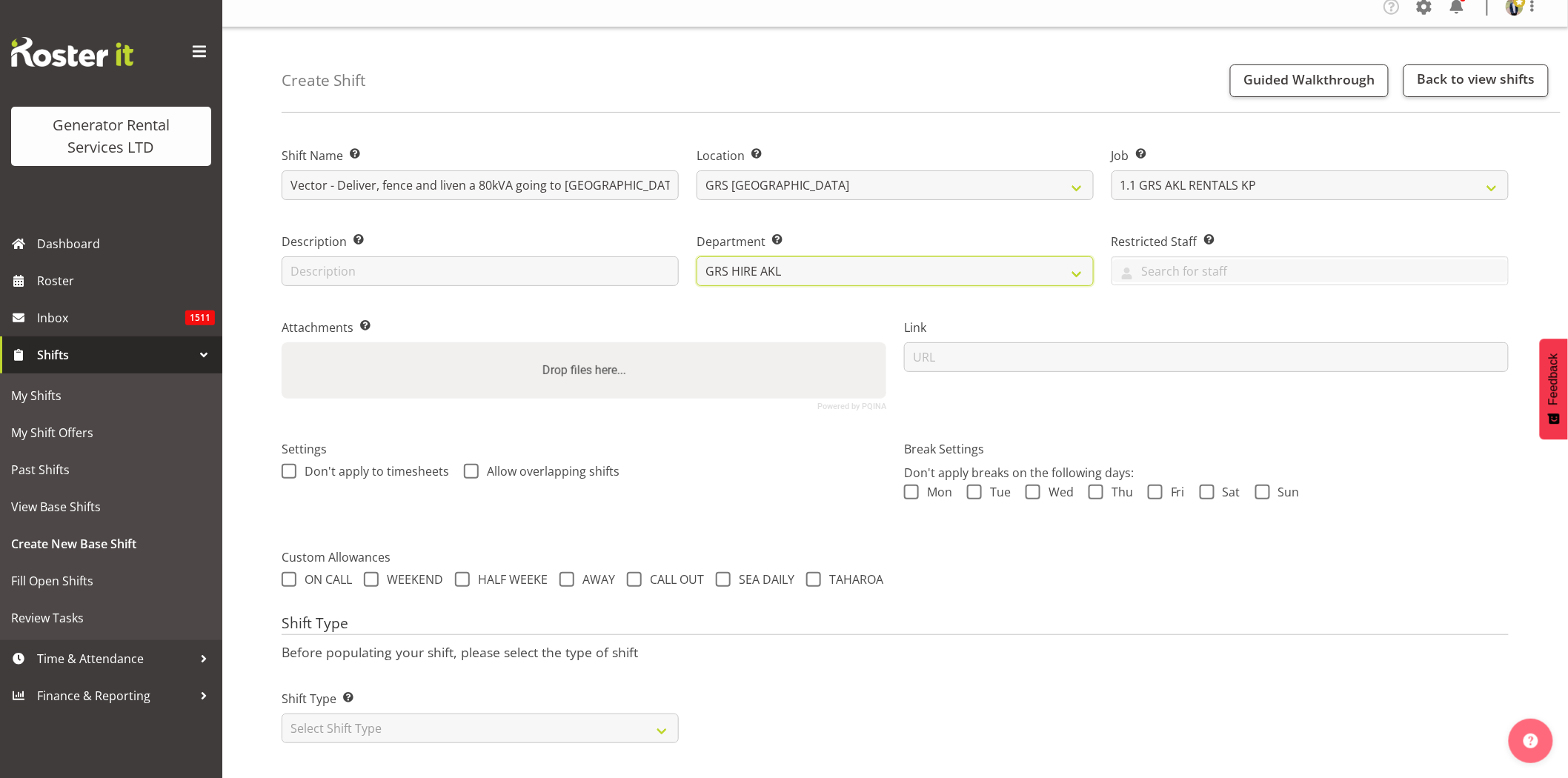
scroll to position [25, 0]
drag, startPoint x: 401, startPoint y: 719, endPoint x: 389, endPoint y: 719, distance: 12.0
click at [402, 719] on select "Select Shift Type One Off Shift Recurring Shift Rotating Shift" at bounding box center [480, 728] width 398 height 30
select select "one_off"
click at [282, 713] on select "Select Shift Type One Off Shift Recurring Shift Rotating Shift" at bounding box center [480, 728] width 398 height 30
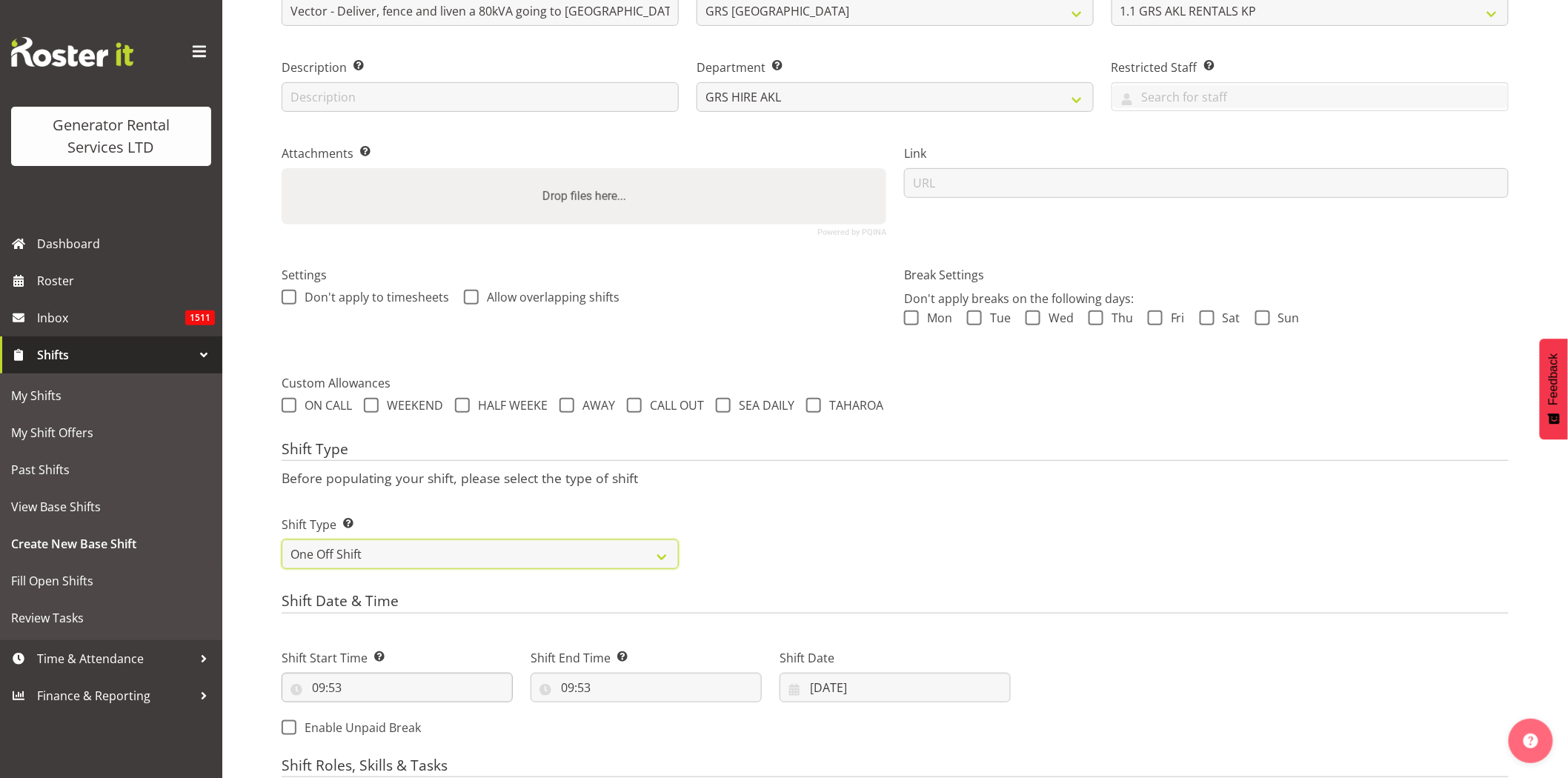
scroll to position [189, 0]
click at [393, 684] on input "09:53" at bounding box center [397, 685] width 231 height 30
drag, startPoint x: 381, startPoint y: 716, endPoint x: 383, endPoint y: 708, distance: 8.2
click at [382, 716] on select "00 01 02 03 04 05 06 07 08 09 10 11 12 13 14 15 16 17 18 19 20 21 22 23" at bounding box center [383, 723] width 33 height 30
select select "5"
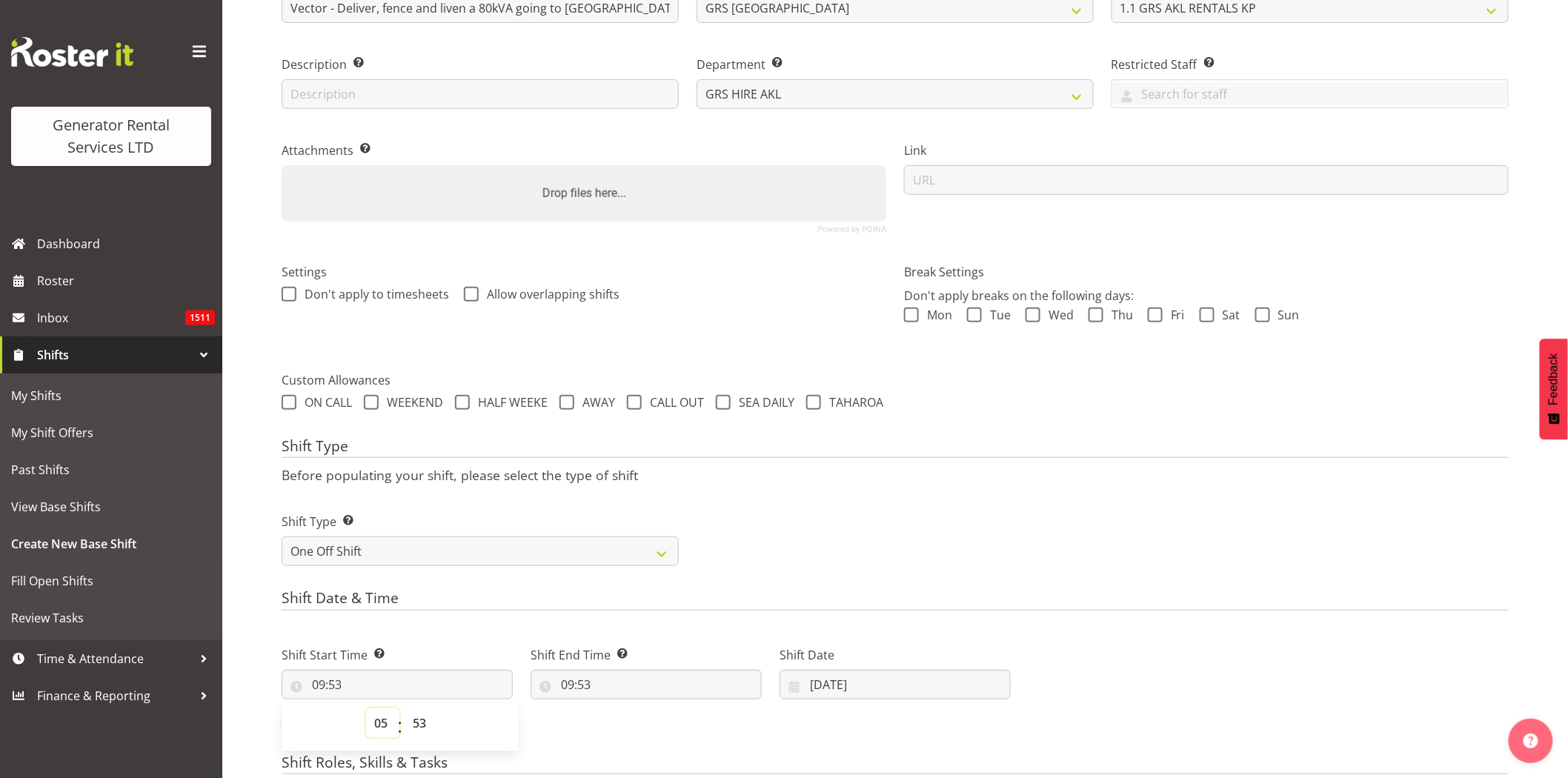
click at [366, 708] on select "00 01 02 03 04 05 06 07 08 09 10 11 12 13 14 15 16 17 18 19 20 21 22 23" at bounding box center [383, 723] width 33 height 30
type input "05:53"
drag, startPoint x: 413, startPoint y: 724, endPoint x: 411, endPoint y: 711, distance: 13.2
click at [413, 724] on select "00 01 02 03 04 05 06 07 08 09 10 11 12 13 14 15 16 17 18 19 20 21 22 23 24 25 2…" at bounding box center [421, 723] width 33 height 30
select select "30"
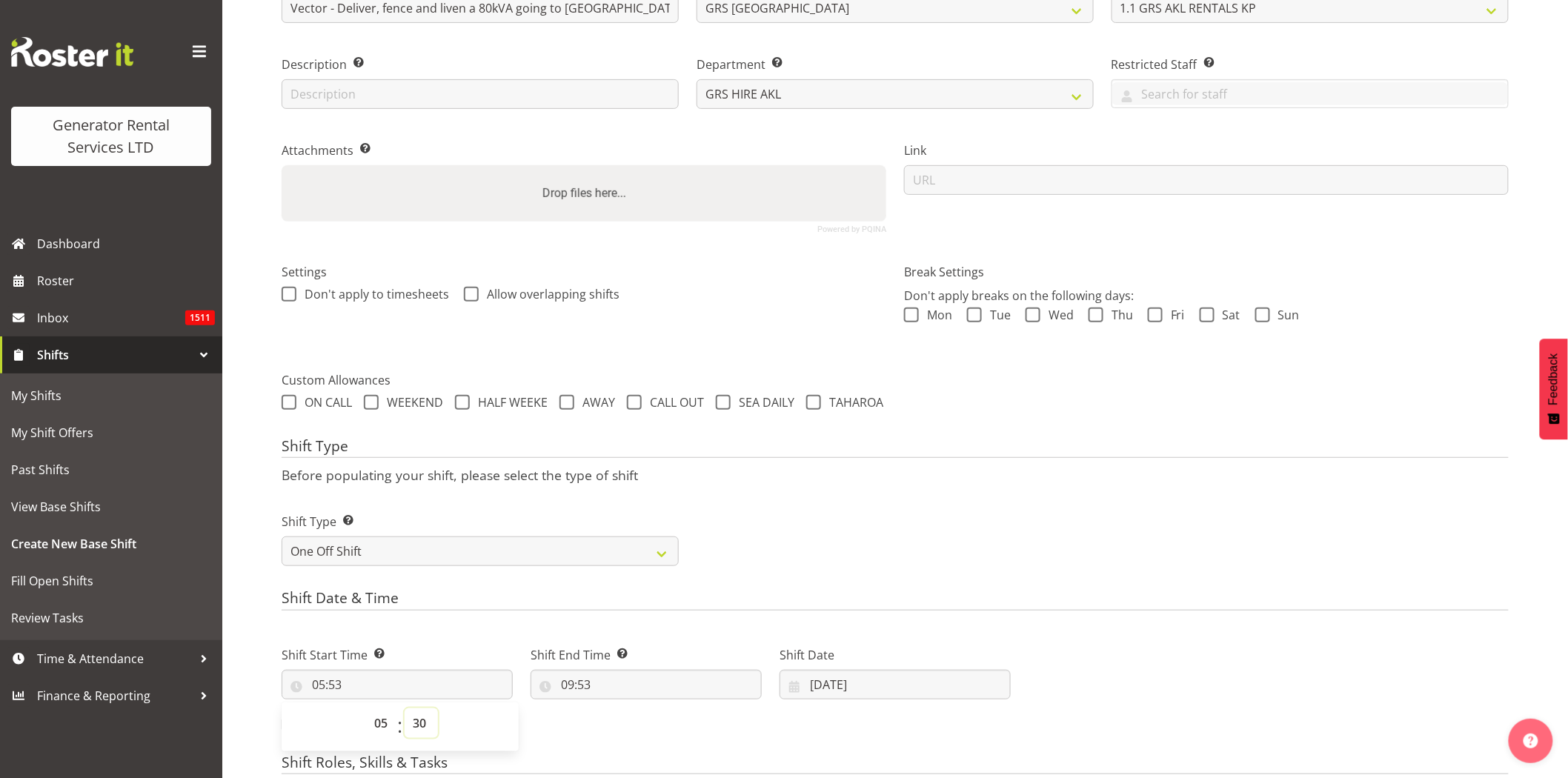
click at [405, 708] on select "00 01 02 03 04 05 06 07 08 09 10 11 12 13 14 15 16 17 18 19 20 21 22 23 24 25 2…" at bounding box center [421, 723] width 33 height 30
type input "05:30"
click at [671, 690] on input "09:53" at bounding box center [646, 685] width 231 height 30
click at [626, 720] on select "00 01 02 03 04 05 06 07 08 09 10 11 12 13 14 15 16 17 18 19 20 21 22 23" at bounding box center [632, 723] width 33 height 30
select select "8"
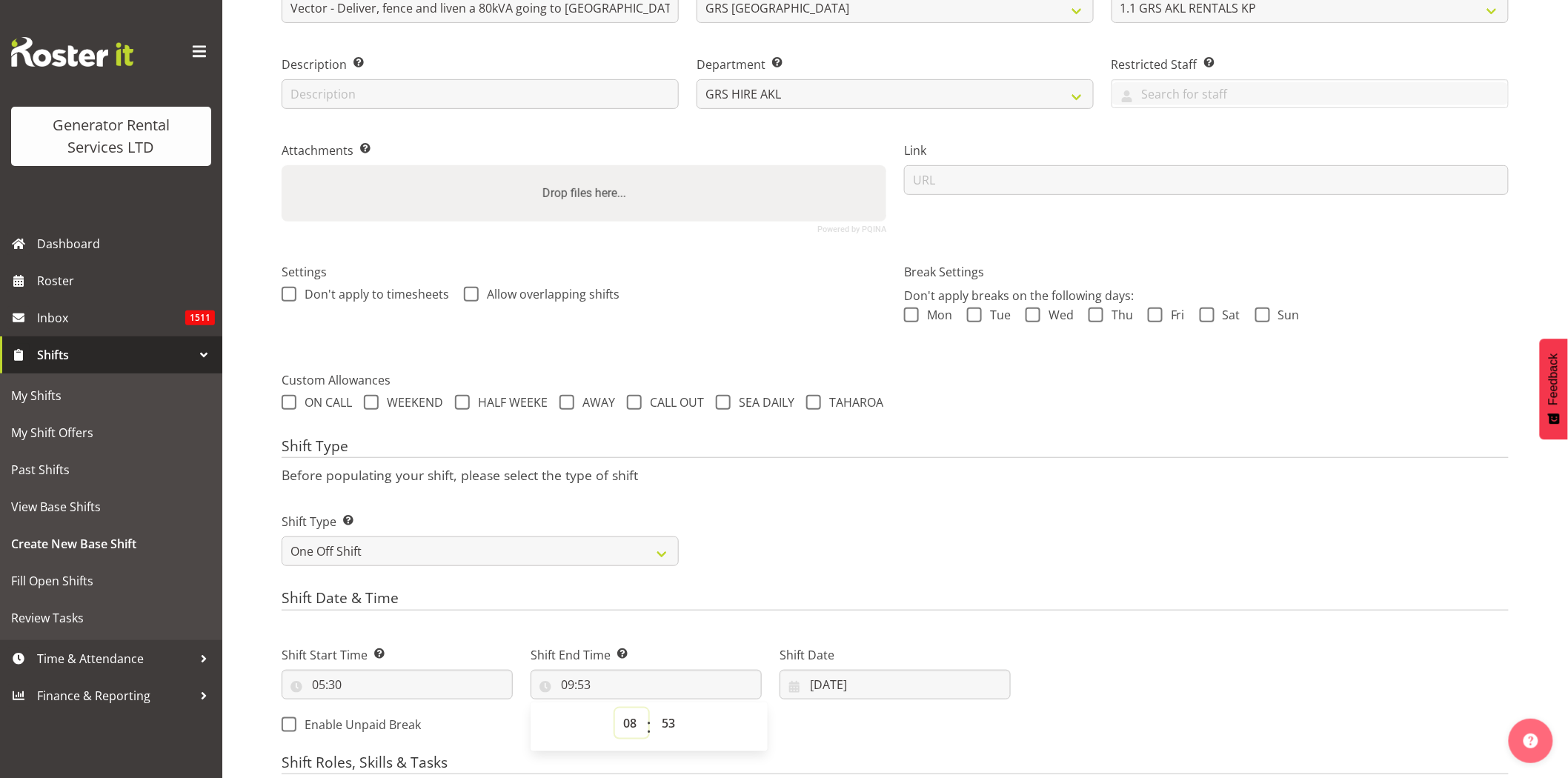
click at [615, 708] on select "00 01 02 03 04 05 06 07 08 09 10 11 12 13 14 15 16 17 18 19 20 21 22 23" at bounding box center [632, 723] width 33 height 30
type input "08:53"
drag, startPoint x: 670, startPoint y: 722, endPoint x: 620, endPoint y: 438, distance: 288.4
click at [669, 714] on select "00 01 02 03 04 05 06 07 08 09 10 11 12 13 14 15 16 17 18 19 20 21 22 23 24 25 2…" at bounding box center [670, 723] width 33 height 30
select select "0"
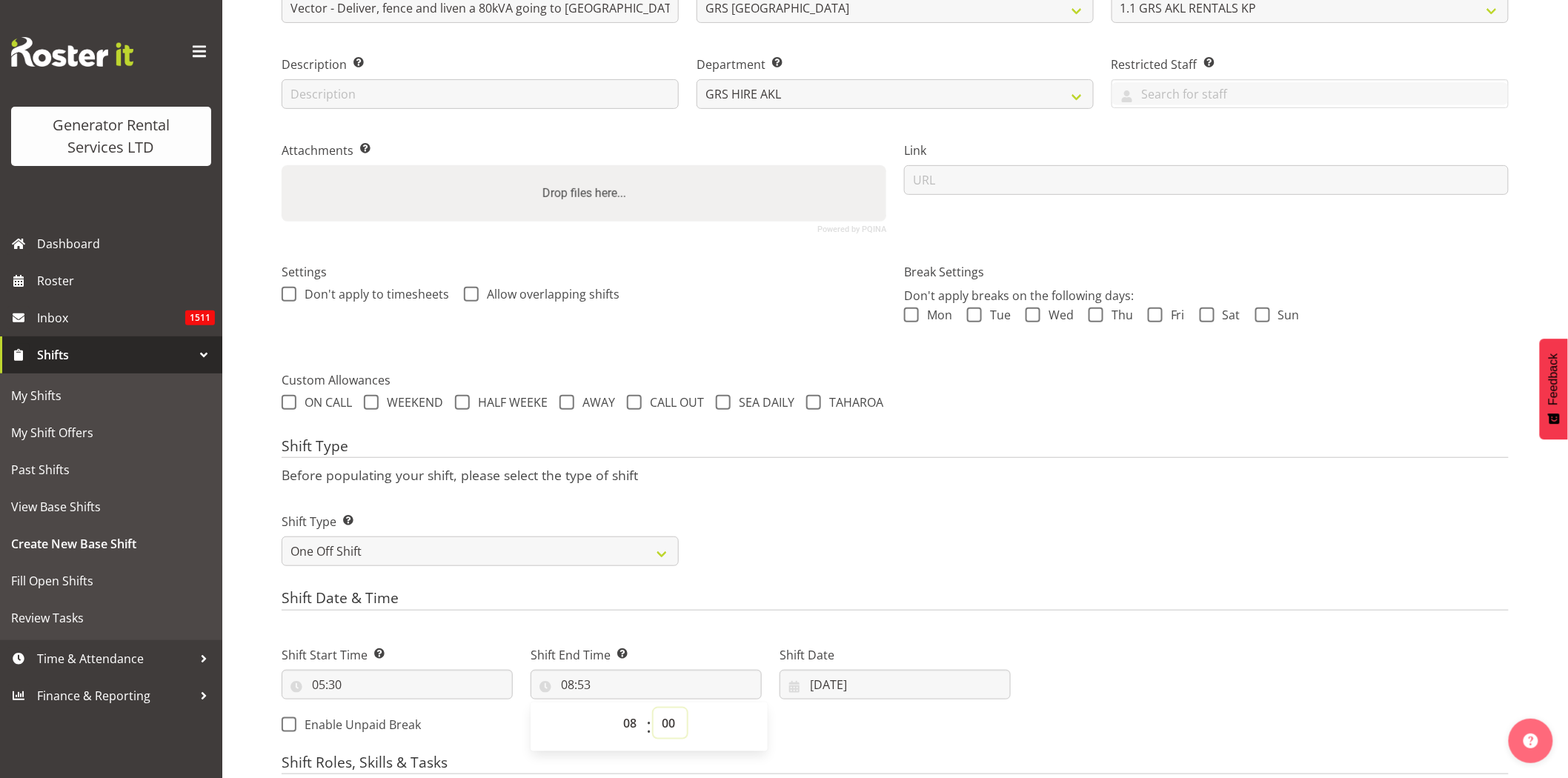
click at [654, 708] on select "00 01 02 03 04 05 06 07 08 09 10 11 12 13 14 15 16 17 18 19 20 21 22 23 24 25 2…" at bounding box center [670, 723] width 33 height 30
type input "08:00"
drag, startPoint x: 1069, startPoint y: 539, endPoint x: 979, endPoint y: 658, distance: 149.2
click at [1069, 547] on div "Shift Type Shift Types: One Off – Select this if you would like a single shift …" at bounding box center [895, 534] width 1245 height 83
click at [898, 687] on input "[DATE]" at bounding box center [895, 685] width 231 height 30
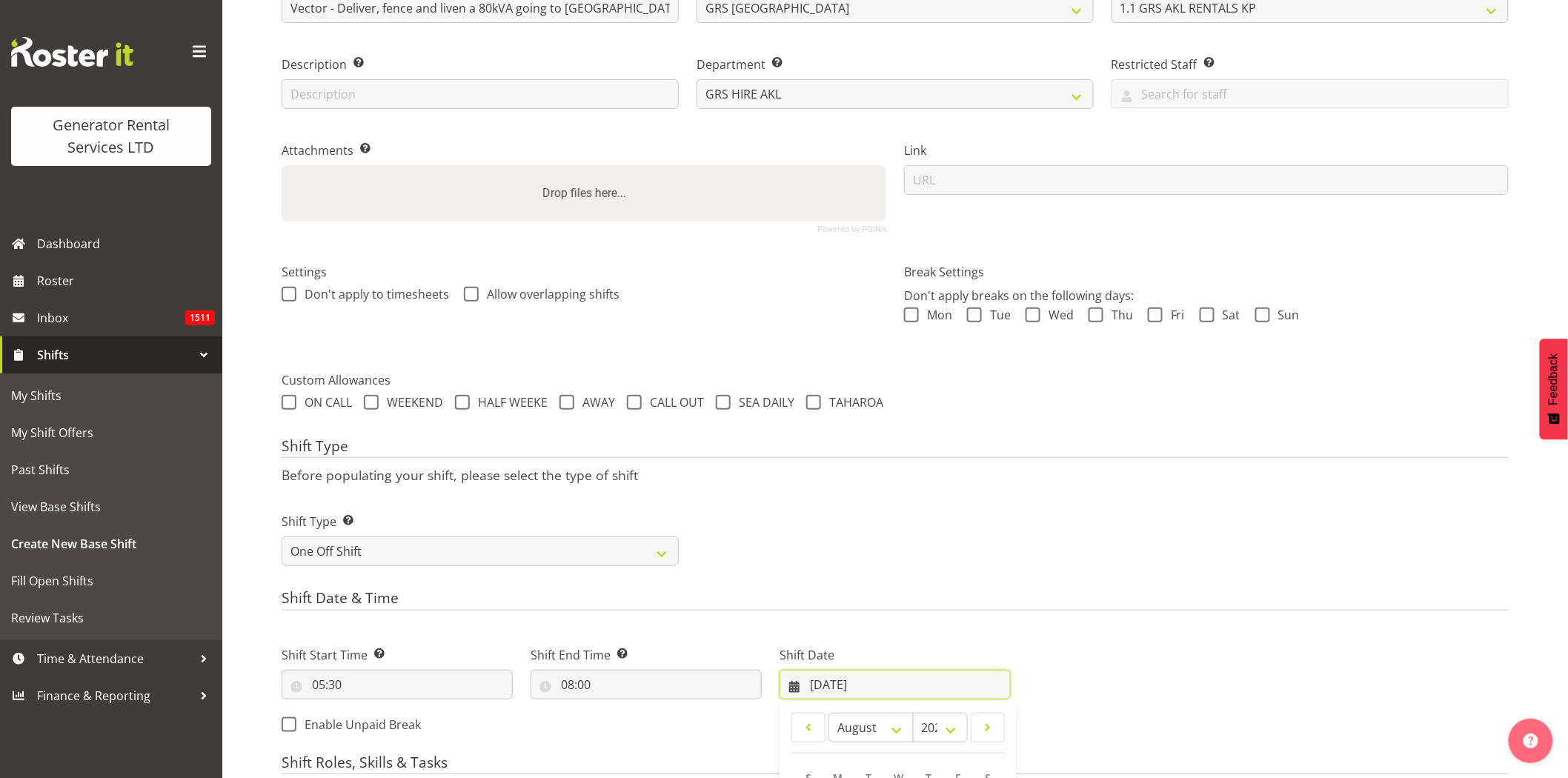
scroll to position [354, 0]
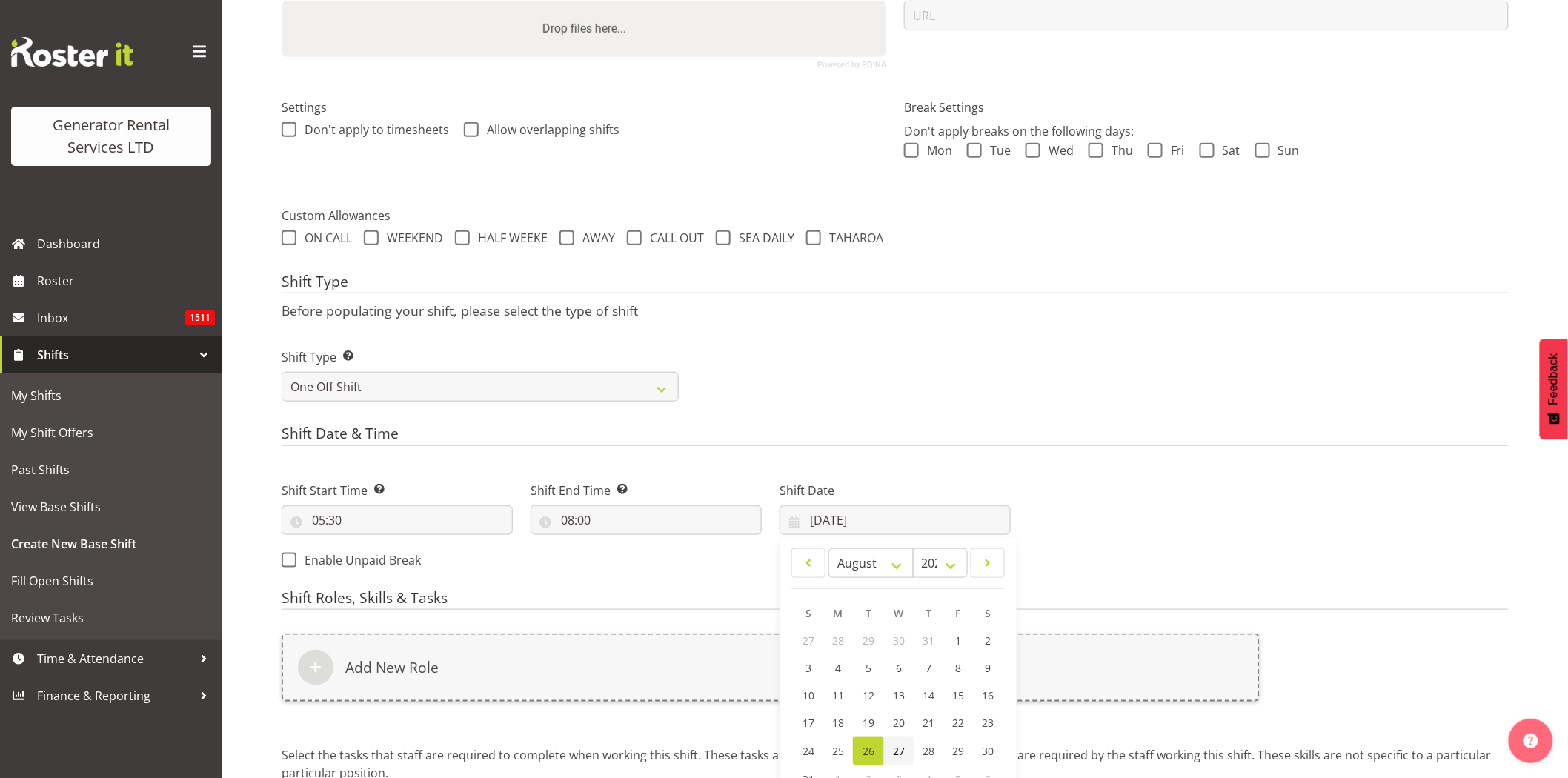
click at [895, 745] on span "27" at bounding box center [899, 751] width 12 height 14
type input "[DATE]"
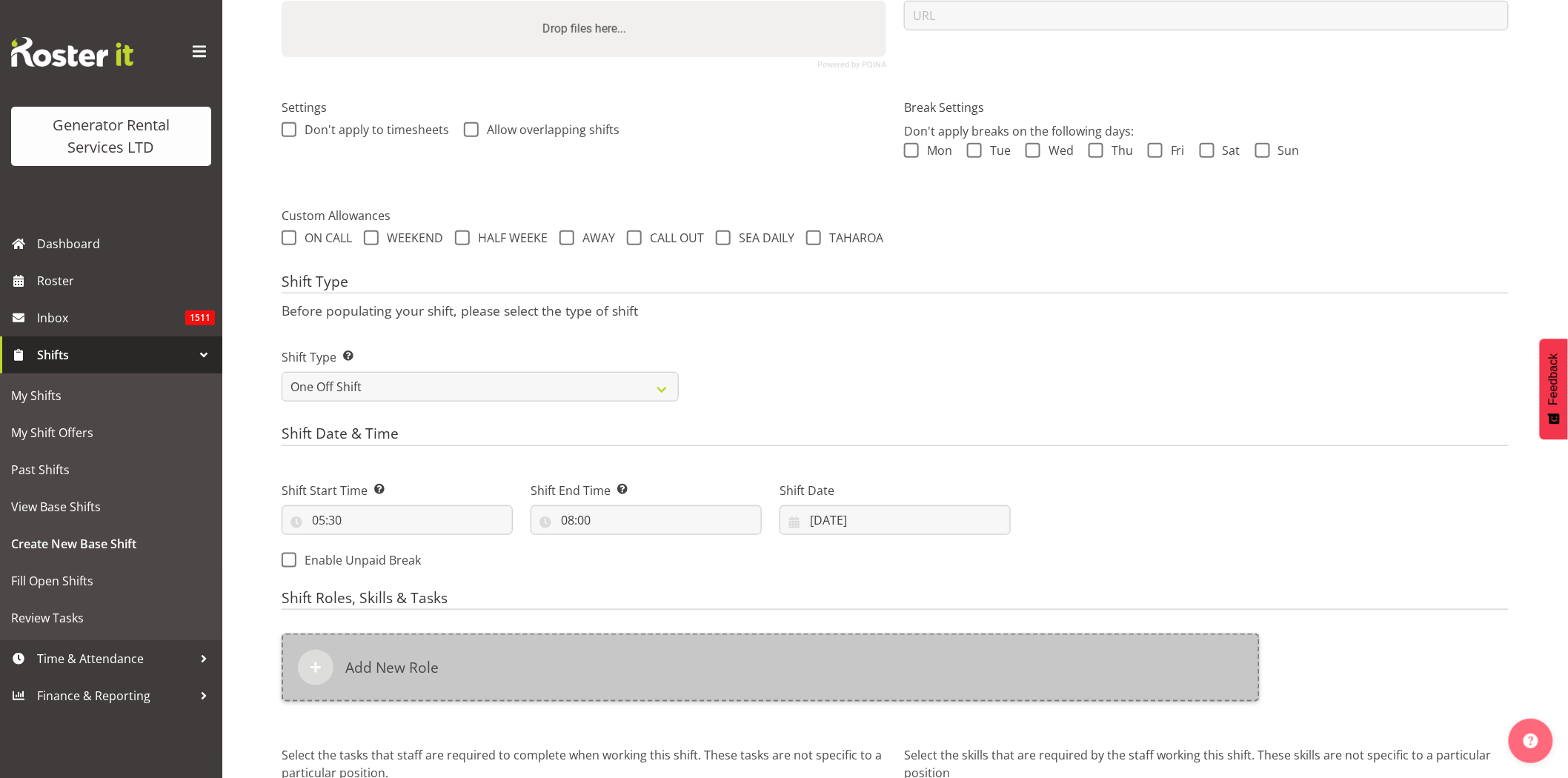
click at [803, 675] on div "Add New Role" at bounding box center [771, 668] width 979 height 68
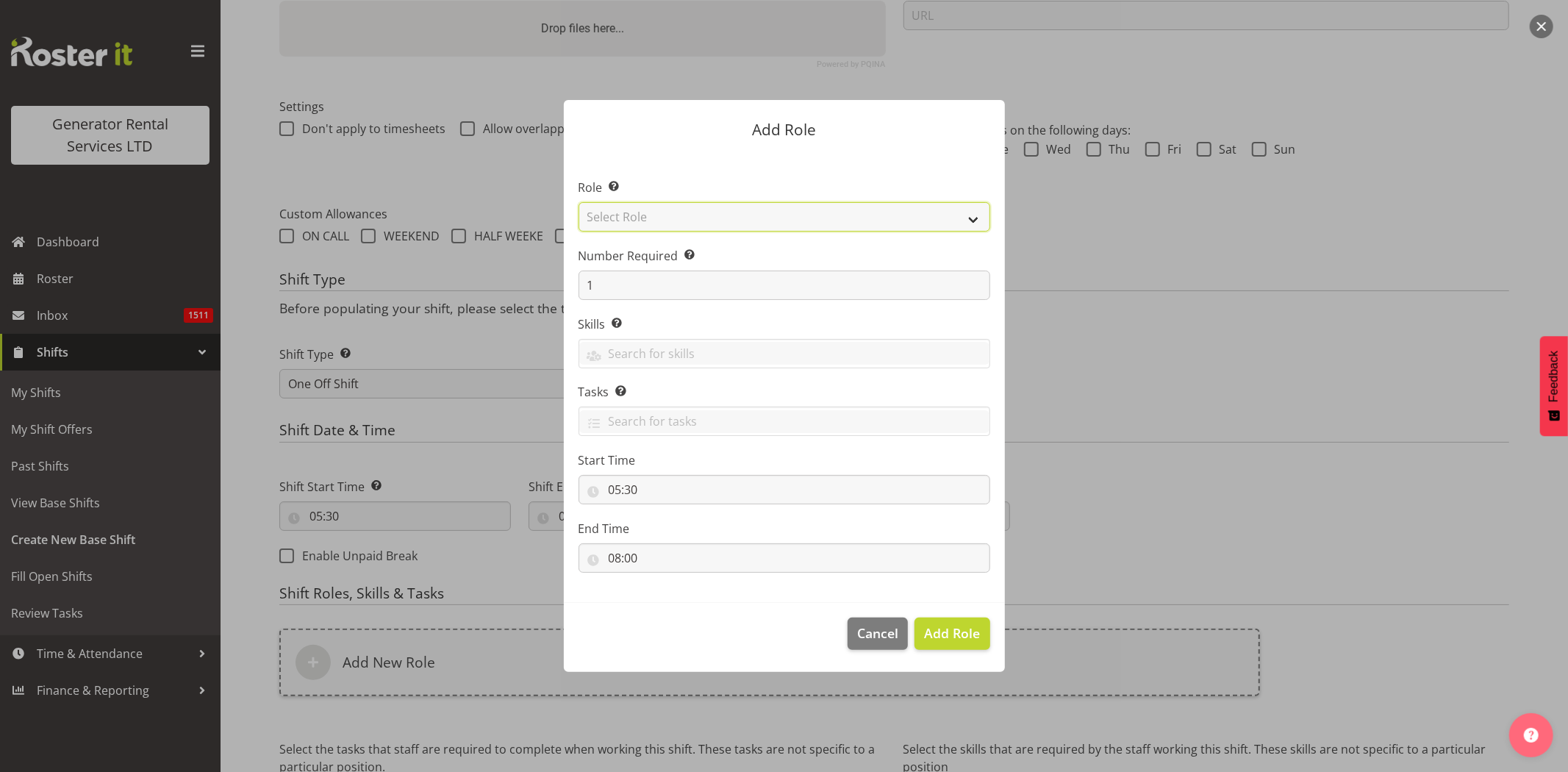
drag, startPoint x: 633, startPoint y: 222, endPoint x: 638, endPoint y: 229, distance: 8.6
click at [633, 222] on select "Select Role Account Manager Electrician Engineering GM HSEQ manager MECH Mechan…" at bounding box center [784, 217] width 412 height 29
click at [579, 202] on select "Select Role Account Manager Electrician Engineering GM HSEQ manager MECH Mechan…" at bounding box center [784, 217] width 412 height 29
click at [649, 214] on select "Account Manager Electrician Engineering GM HSEQ manager MECH Mechanic Office Op…" at bounding box center [784, 217] width 412 height 29
select select "21"
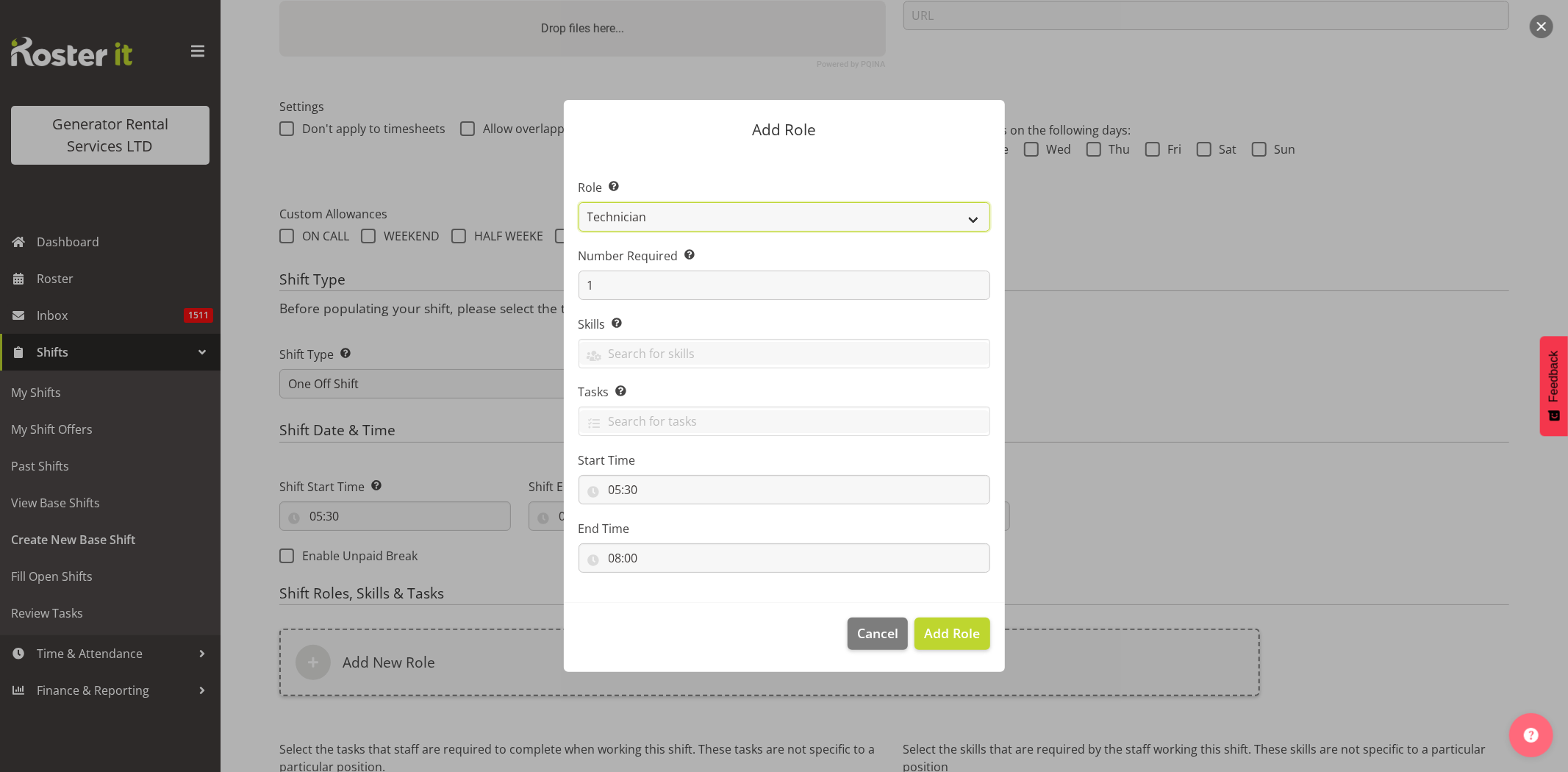
click at [579, 202] on select "Account Manager Electrician Engineering GM HSEQ manager MECH Mechanic Office Op…" at bounding box center [784, 217] width 412 height 29
drag, startPoint x: 967, startPoint y: 634, endPoint x: 939, endPoint y: 673, distance: 48.0
click at [966, 633] on span "Add Role" at bounding box center [952, 633] width 56 height 18
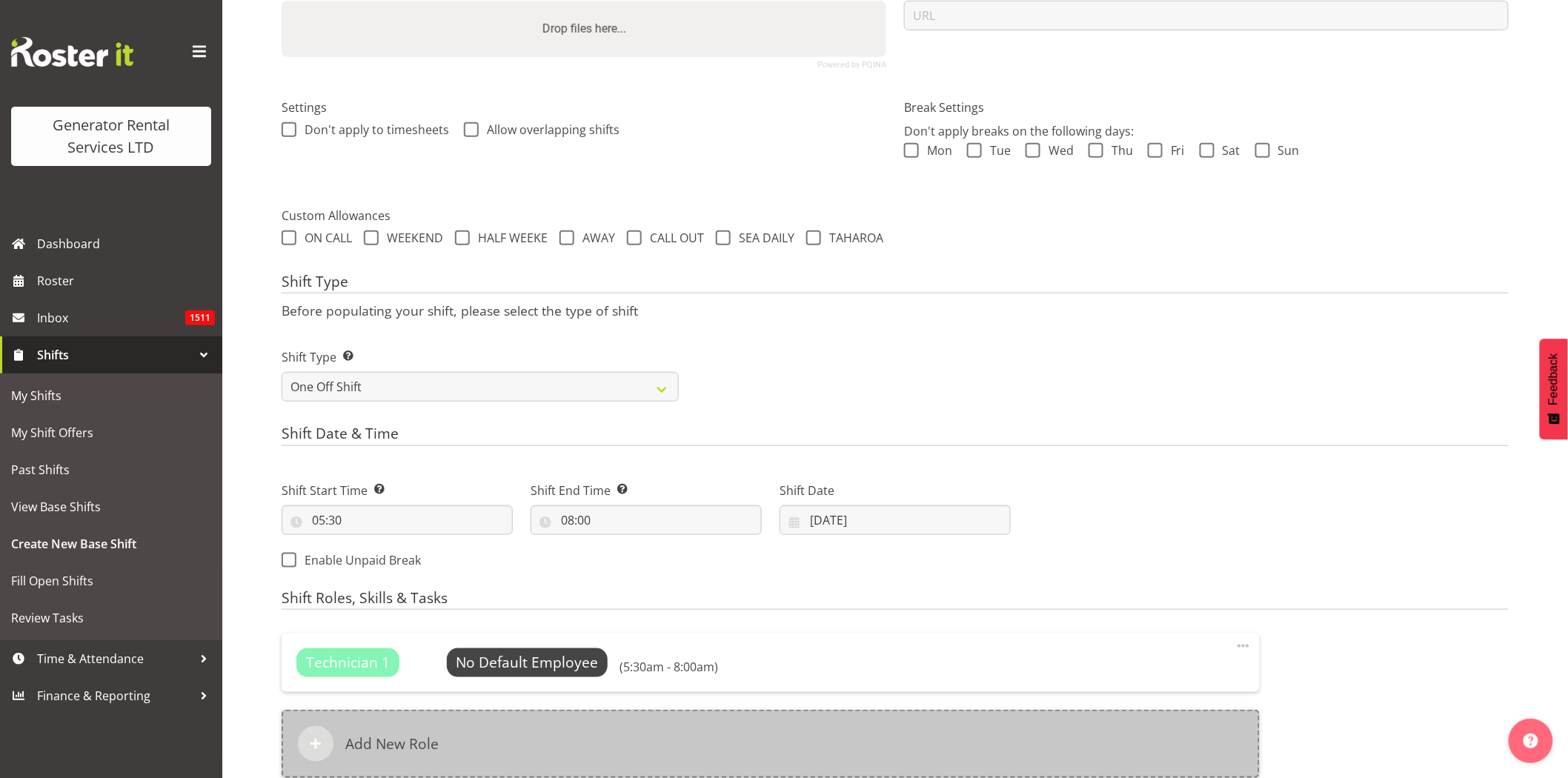
click at [841, 743] on div "Add New Role" at bounding box center [771, 744] width 979 height 68
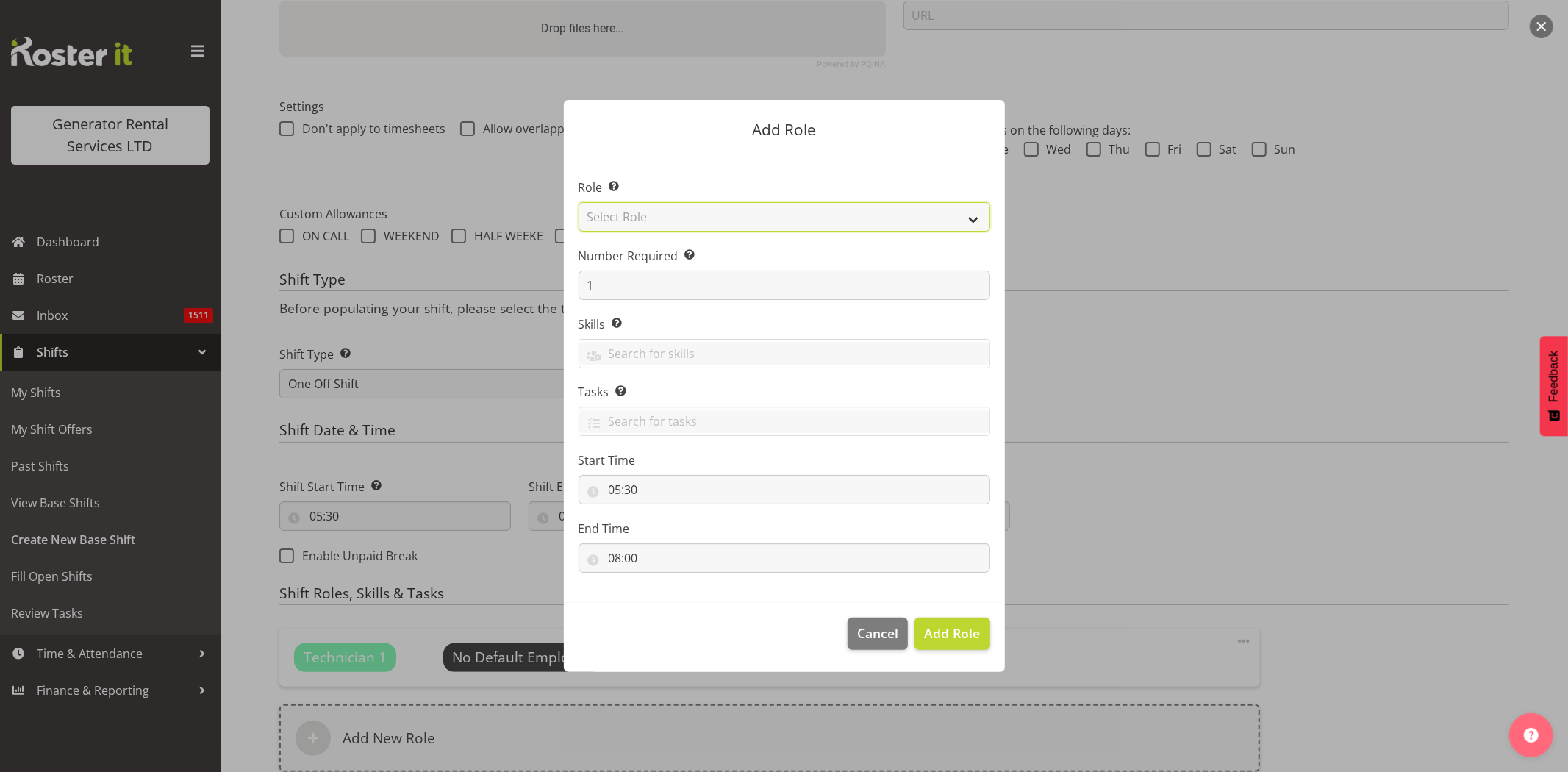
click at [612, 218] on select "Select Role Account Manager Electrician Engineering GM HSEQ manager MECH Mechan…" at bounding box center [784, 217] width 412 height 29
select select "27"
click at [579, 202] on select "Select Role Account Manager Electrician Engineering GM HSEQ manager MECH Mechan…" at bounding box center [784, 217] width 412 height 29
click at [961, 638] on span "Add Role" at bounding box center [952, 633] width 56 height 18
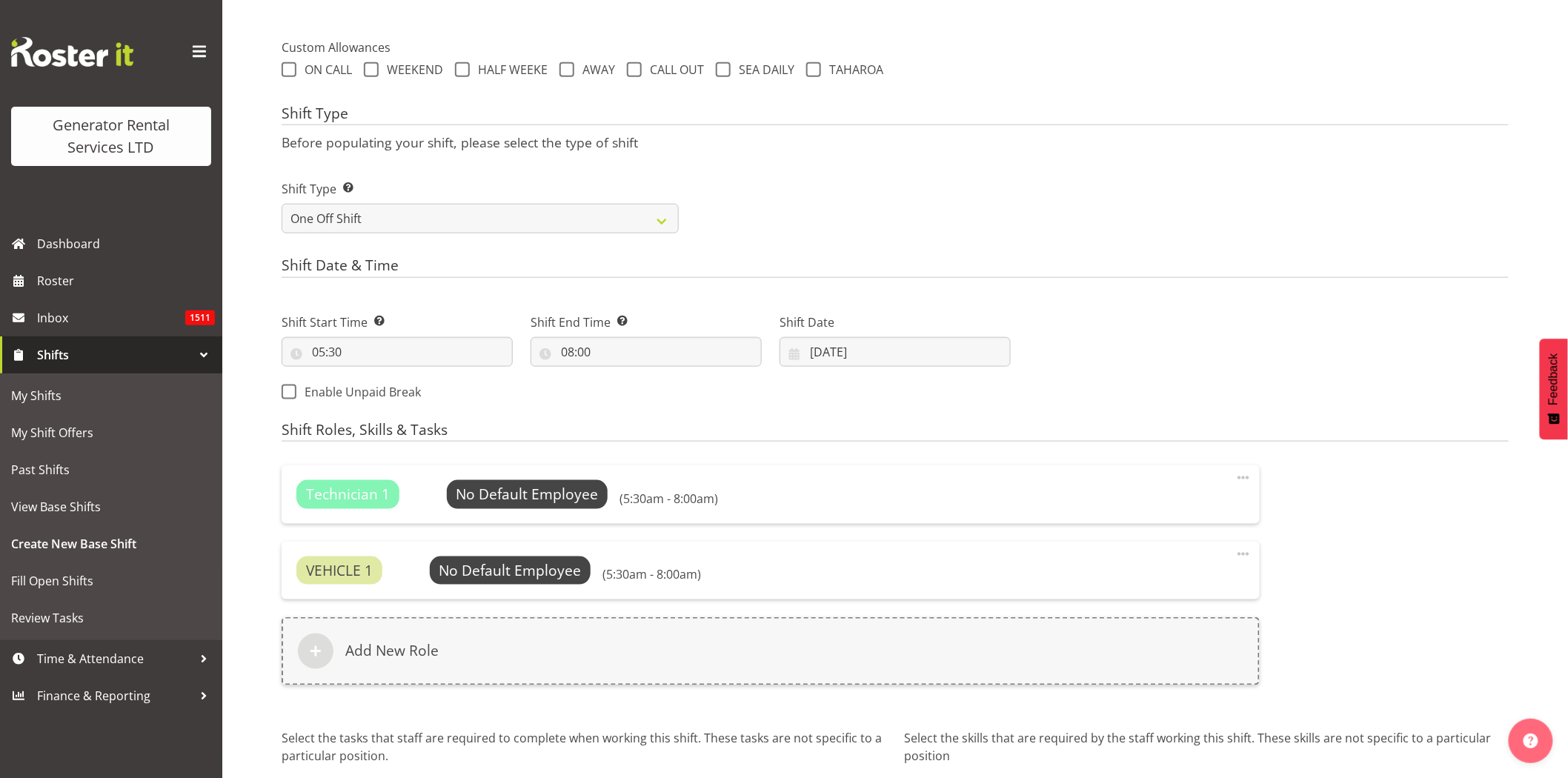
scroll to position [652, 0]
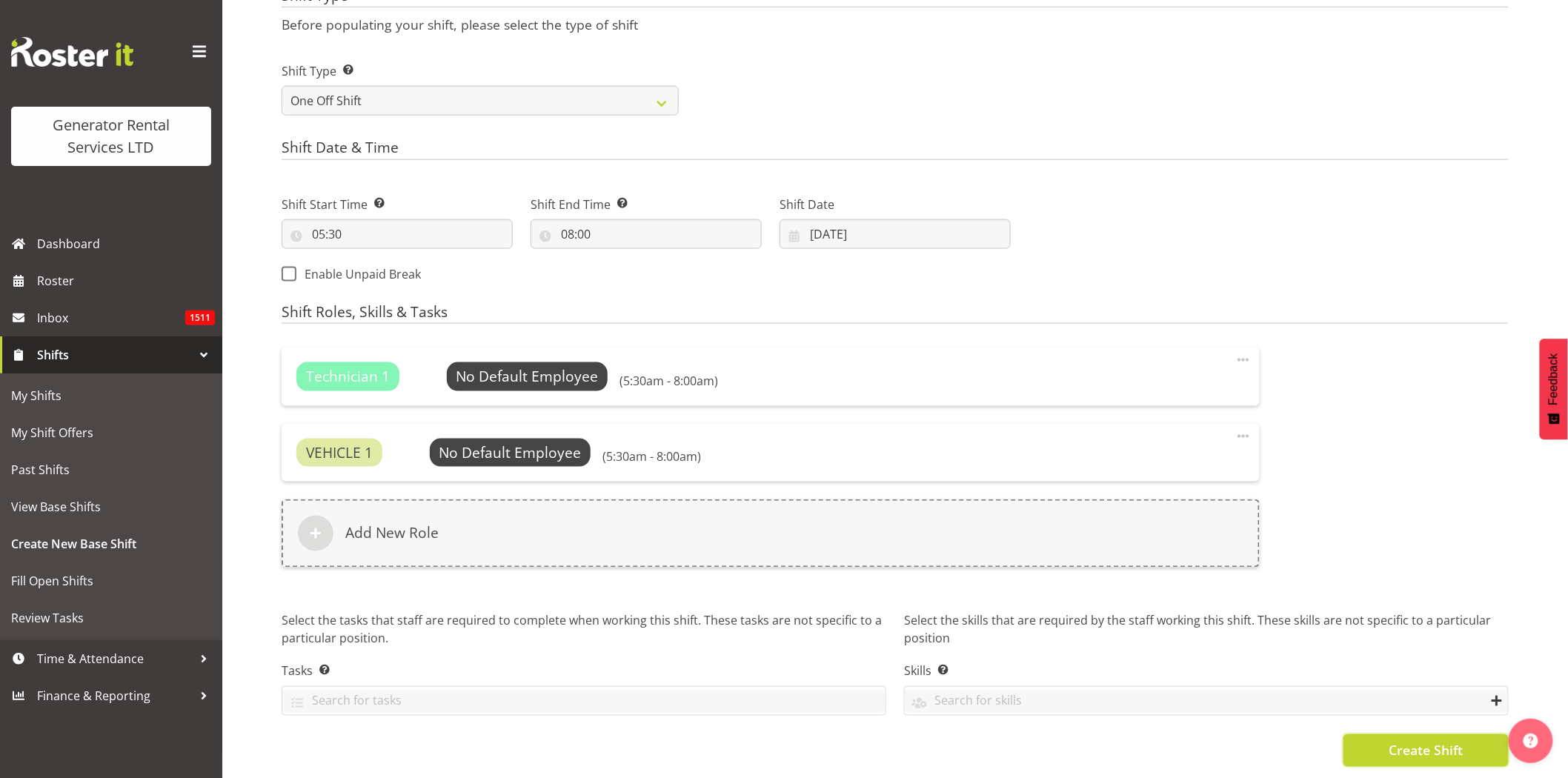
click at [1405, 741] on span "Create Shift" at bounding box center [1426, 751] width 74 height 19
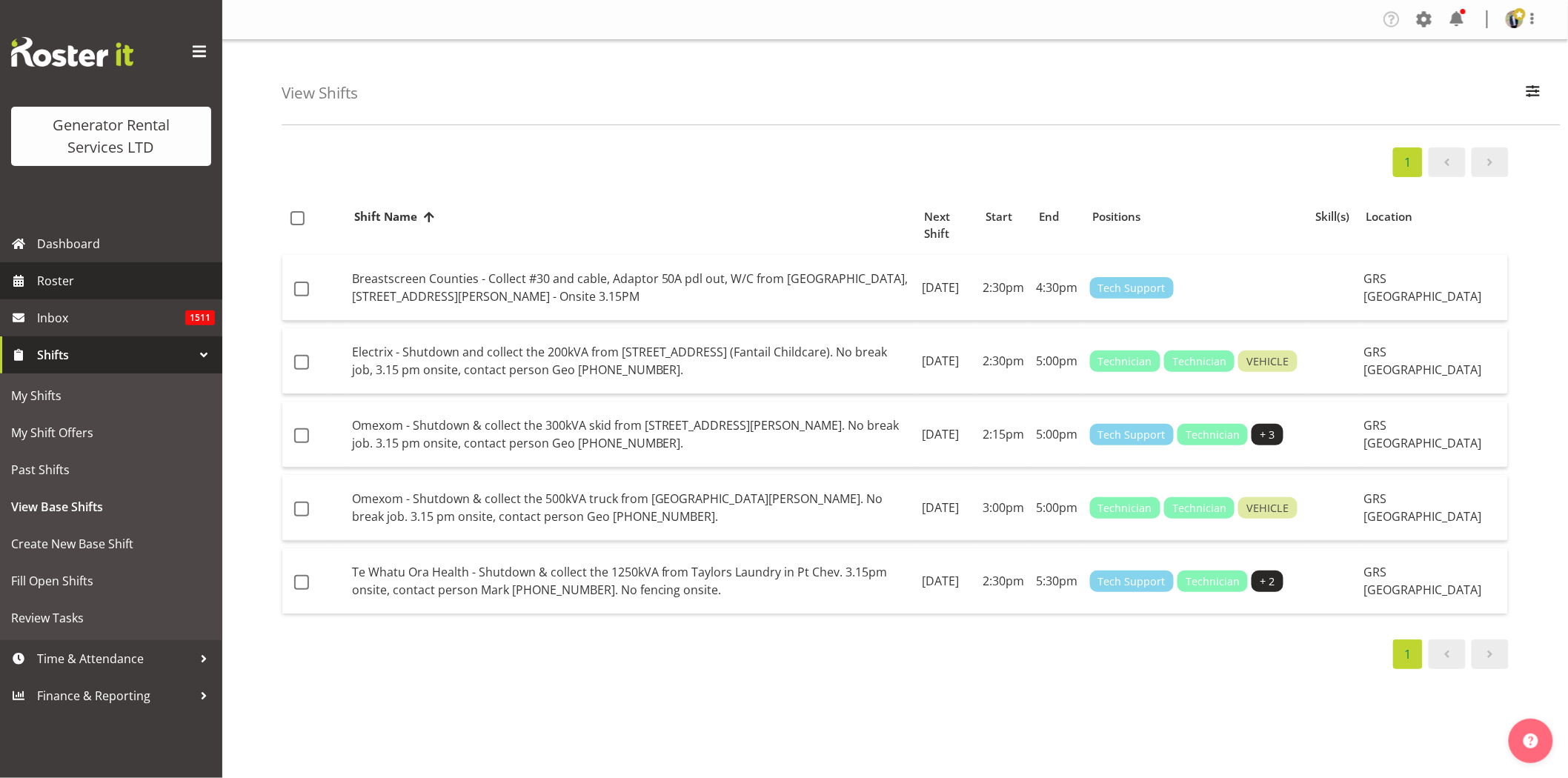
drag, startPoint x: 0, startPoint y: 0, endPoint x: 88, endPoint y: 285, distance: 298.3
click at [88, 285] on span "Roster" at bounding box center [126, 281] width 178 height 22
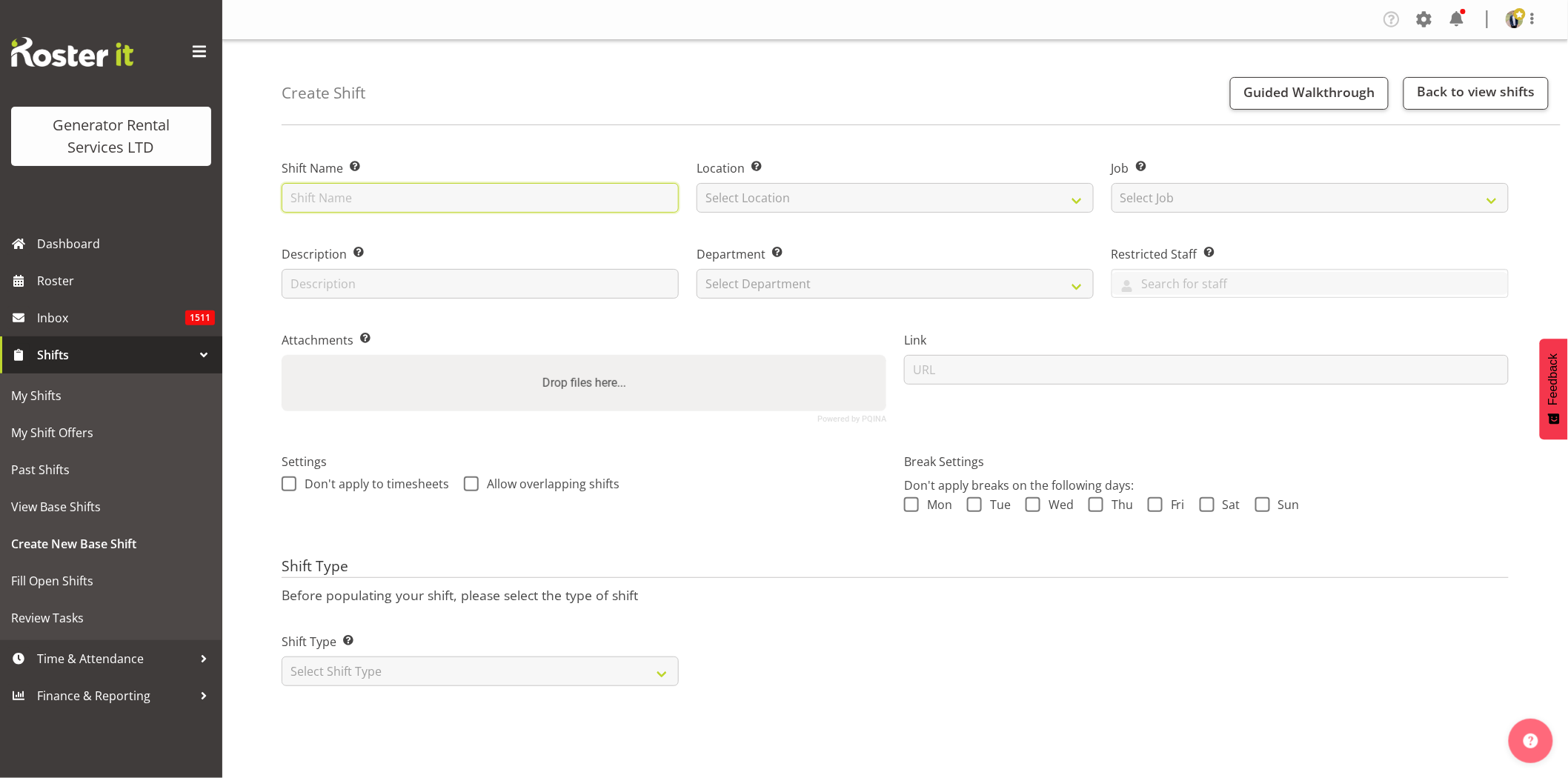
click at [539, 198] on input "text" at bounding box center [480, 198] width 398 height 30
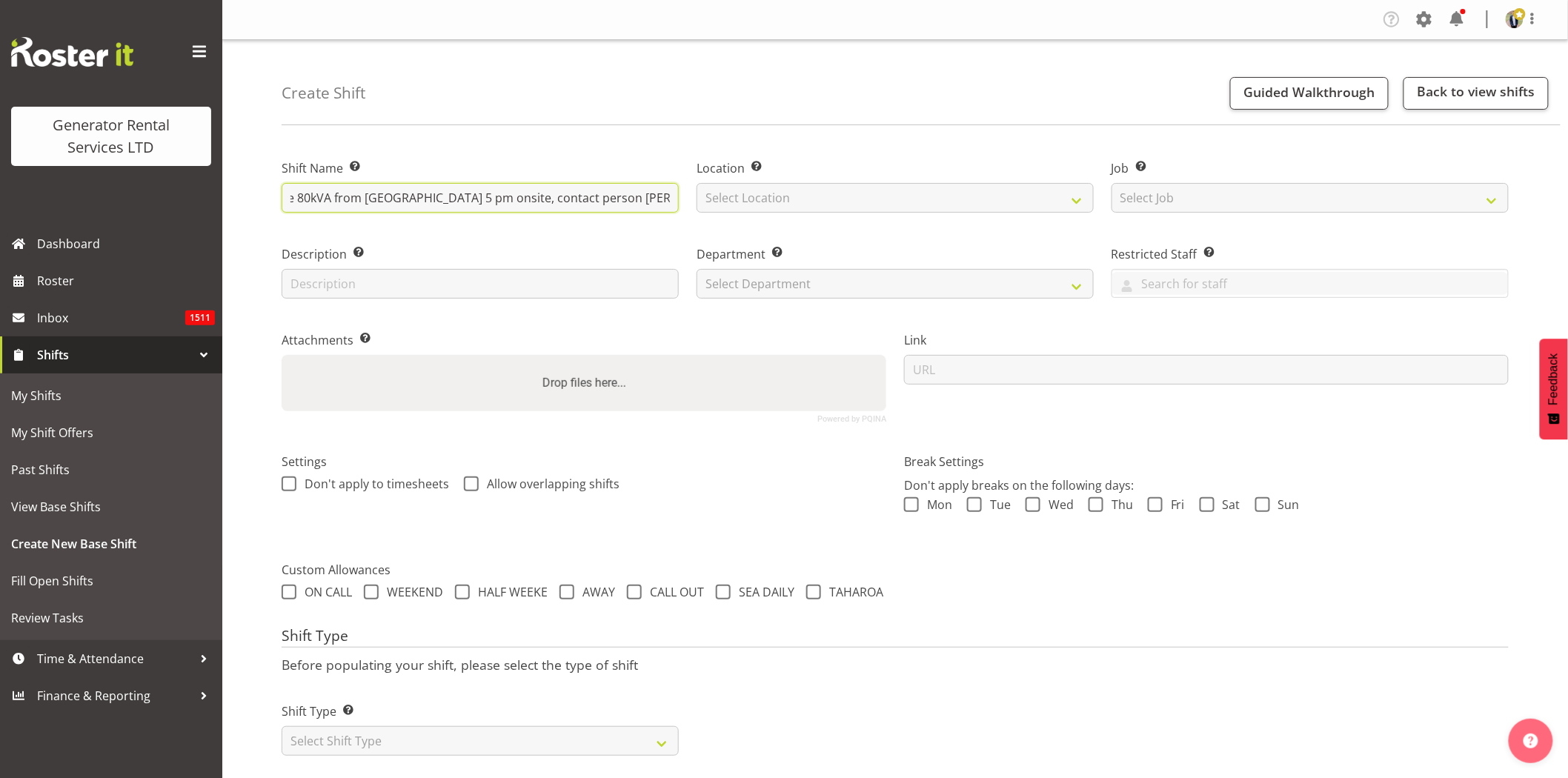
scroll to position [0, 175]
type input "Vector - Shutdown & collect the 80kVA from Sandspit. 5 pm onsite, contact perso…"
click at [849, 211] on select "Select Location GRS Auckland GRS Hastings GRS Tauranga" at bounding box center [895, 198] width 398 height 30
click at [697, 183] on select "Select Location GRS Auckland GRS Hastings GRS Tauranga" at bounding box center [895, 198] width 398 height 30
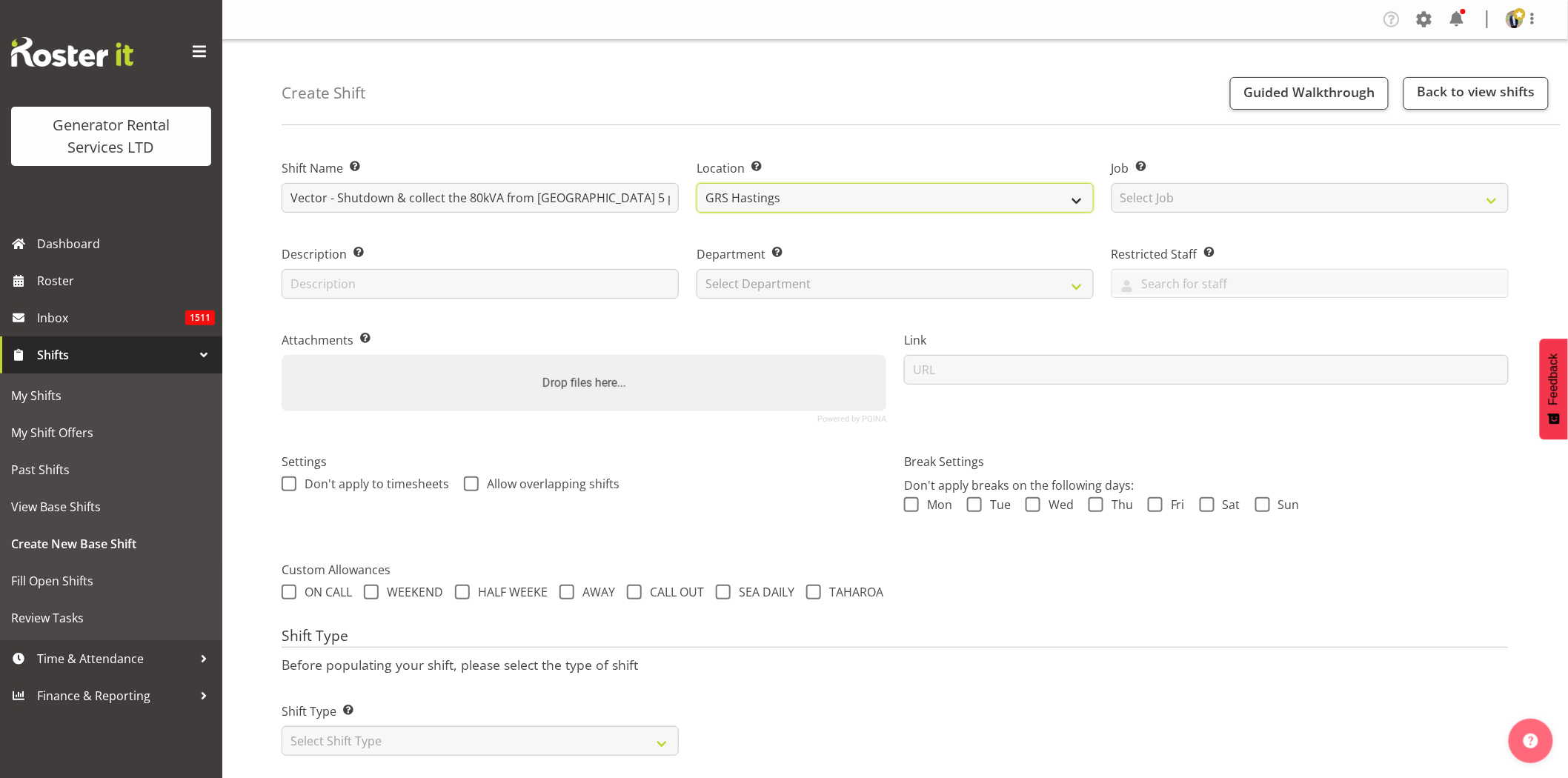
drag, startPoint x: 899, startPoint y: 201, endPoint x: 876, endPoint y: 210, distance: 24.7
click at [899, 201] on select "GRS Auckland GRS Hastings GRS Tauranga" at bounding box center [895, 198] width 398 height 30
select select "28"
click at [697, 183] on select "GRS Auckland GRS Hastings GRS Tauranga" at bounding box center [895, 198] width 398 height 30
click at [1196, 201] on select "Select Job Create new job 1.1 GRS AKL RENTALS 1.1 GRS AKL RENTALS AC 1.1 GRS AK…" at bounding box center [1310, 198] width 398 height 30
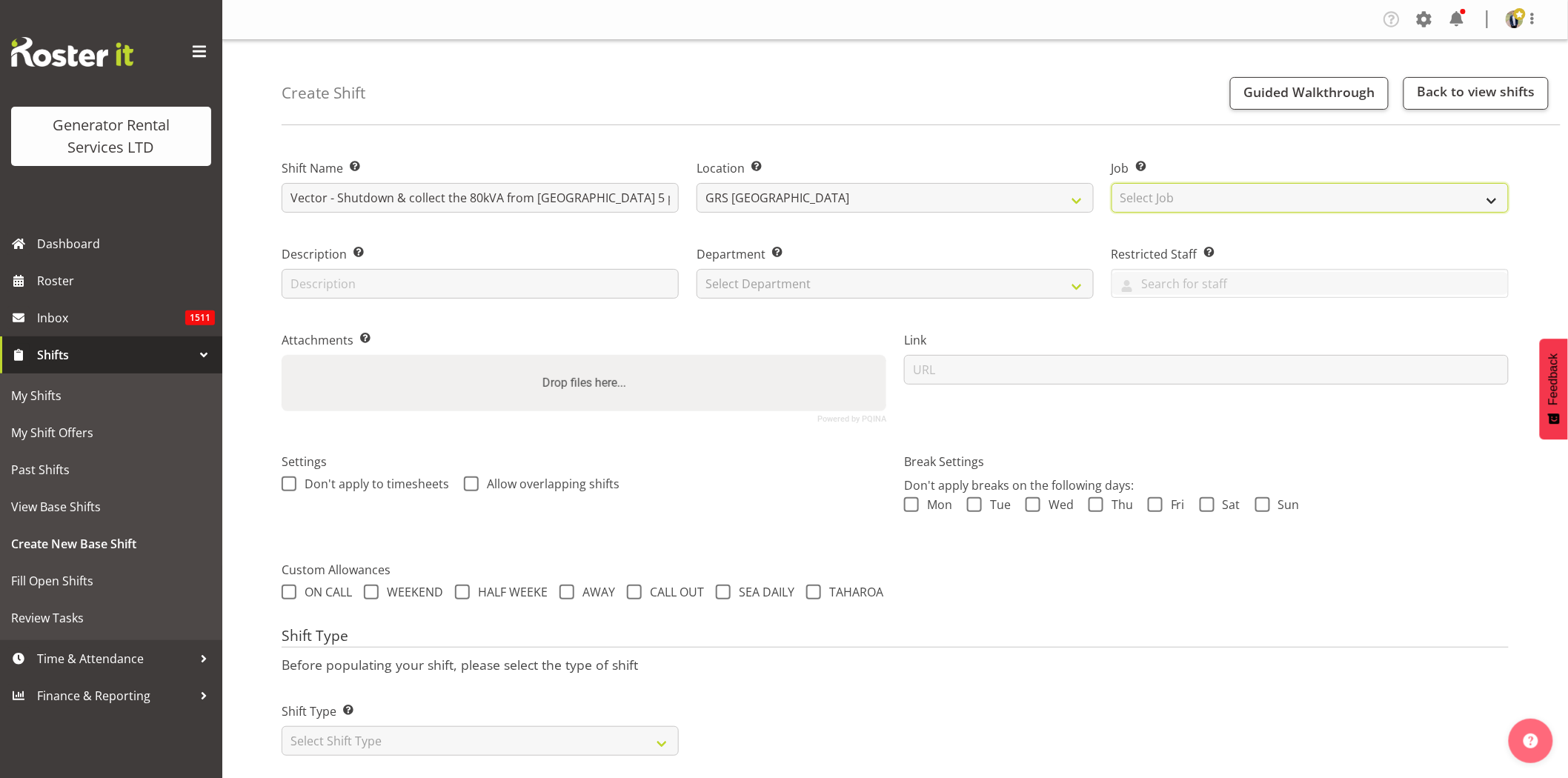
select select "7504"
click at [1112, 183] on select "Select Job Create new job 1.1 GRS AKL RENTALS 1.1 GRS AKL RENTALS AC 1.1 GRS AK…" at bounding box center [1310, 198] width 398 height 30
click at [742, 292] on select "Select Department GRS HIRE AKL GRS HIRE AKL GRS HIRE TGA GRS HIRE HST GRS SALES…" at bounding box center [895, 284] width 398 height 30
select select "20"
click at [697, 269] on select "Select Department GRS HIRE AKL GRS HIRE AKL GRS HIRE TGA GRS HIRE HST GRS SALES…" at bounding box center [895, 284] width 398 height 30
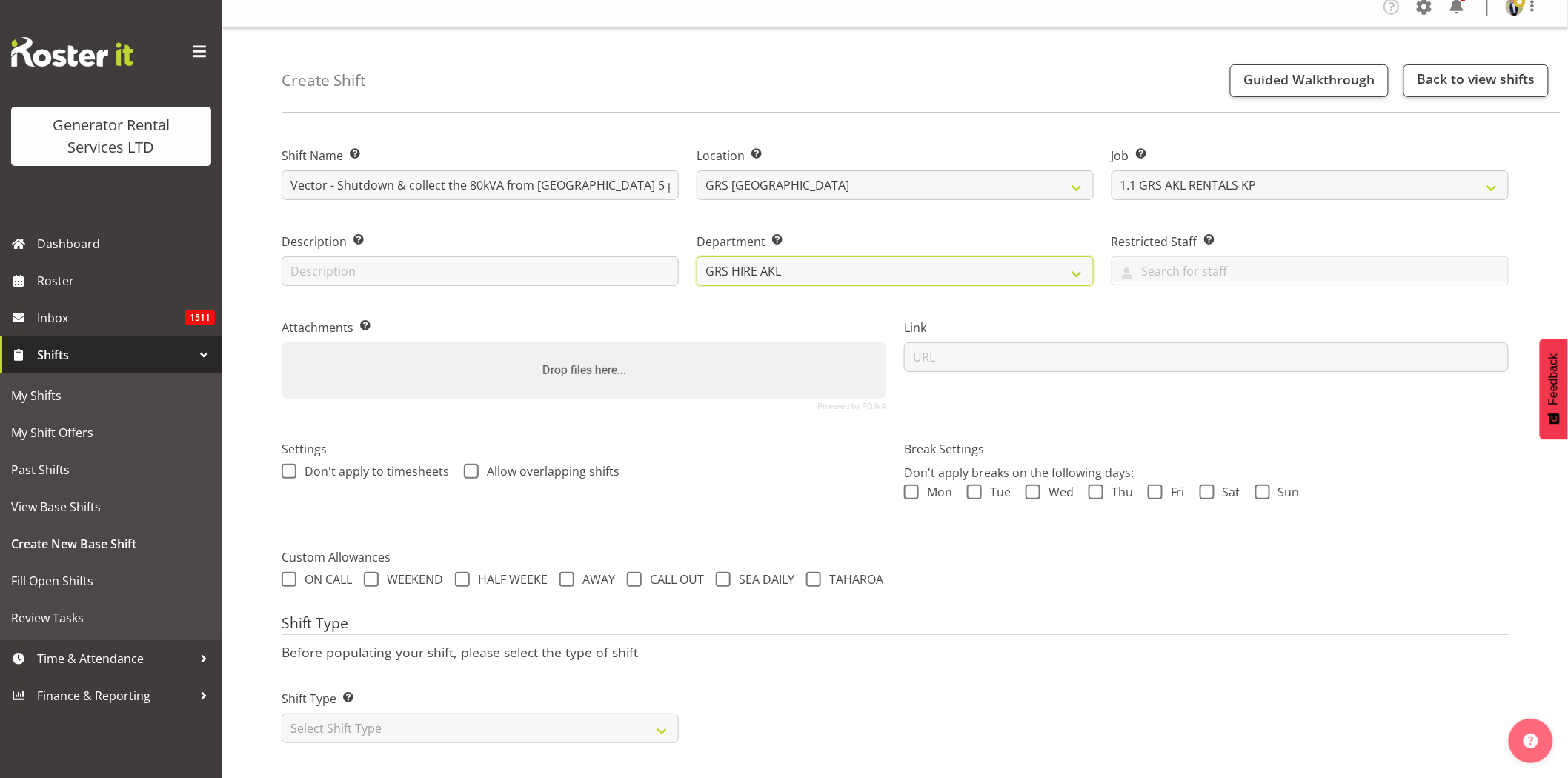
scroll to position [25, 0]
drag, startPoint x: 464, startPoint y: 719, endPoint x: 416, endPoint y: 703, distance: 50.6
click at [464, 719] on select "Select Shift Type One Off Shift Recurring Shift Rotating Shift" at bounding box center [480, 728] width 398 height 30
select select "one_off"
click at [282, 713] on select "Select Shift Type One Off Shift Recurring Shift Rotating Shift" at bounding box center [480, 728] width 398 height 30
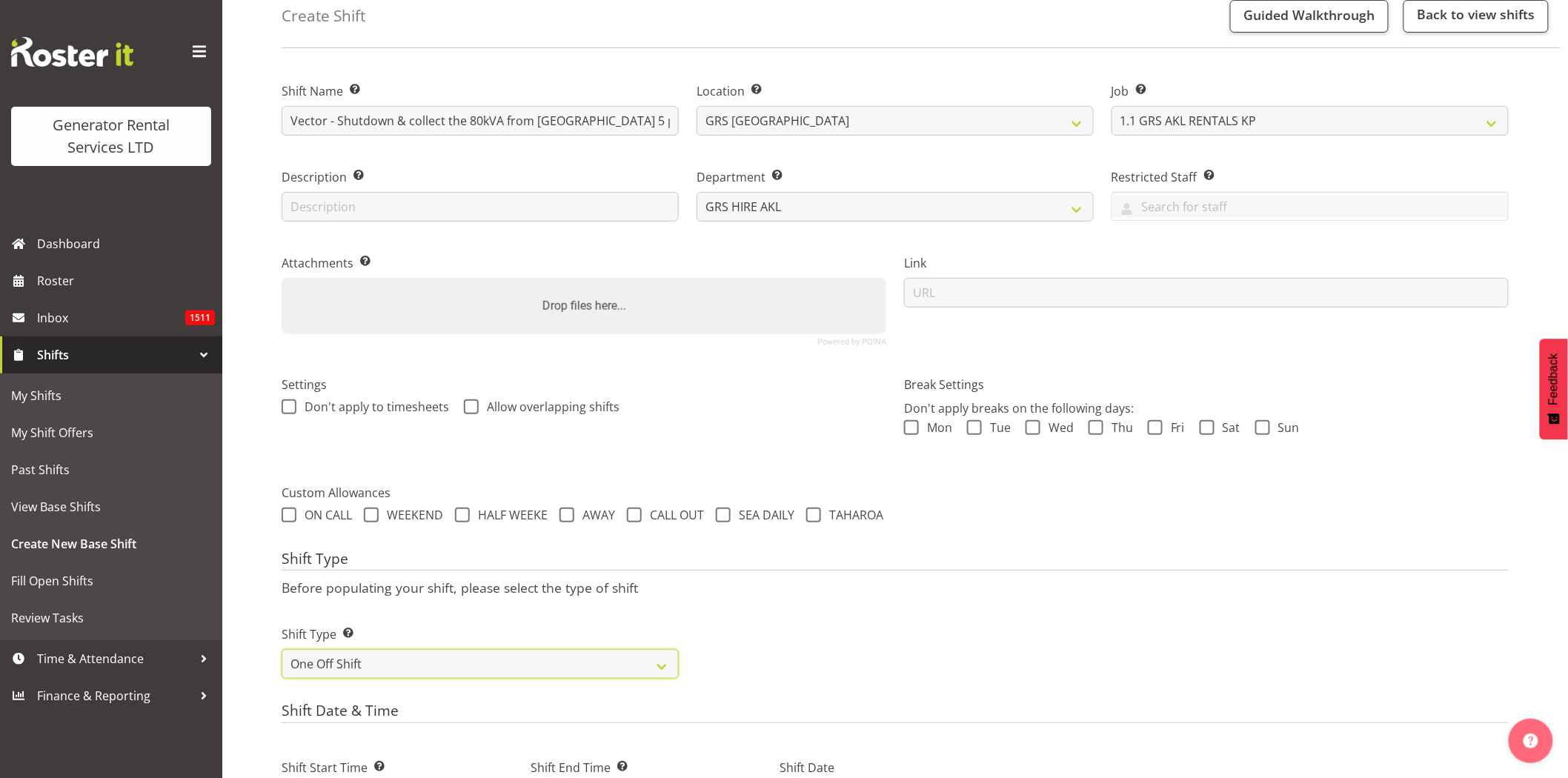
scroll to position [189, 0]
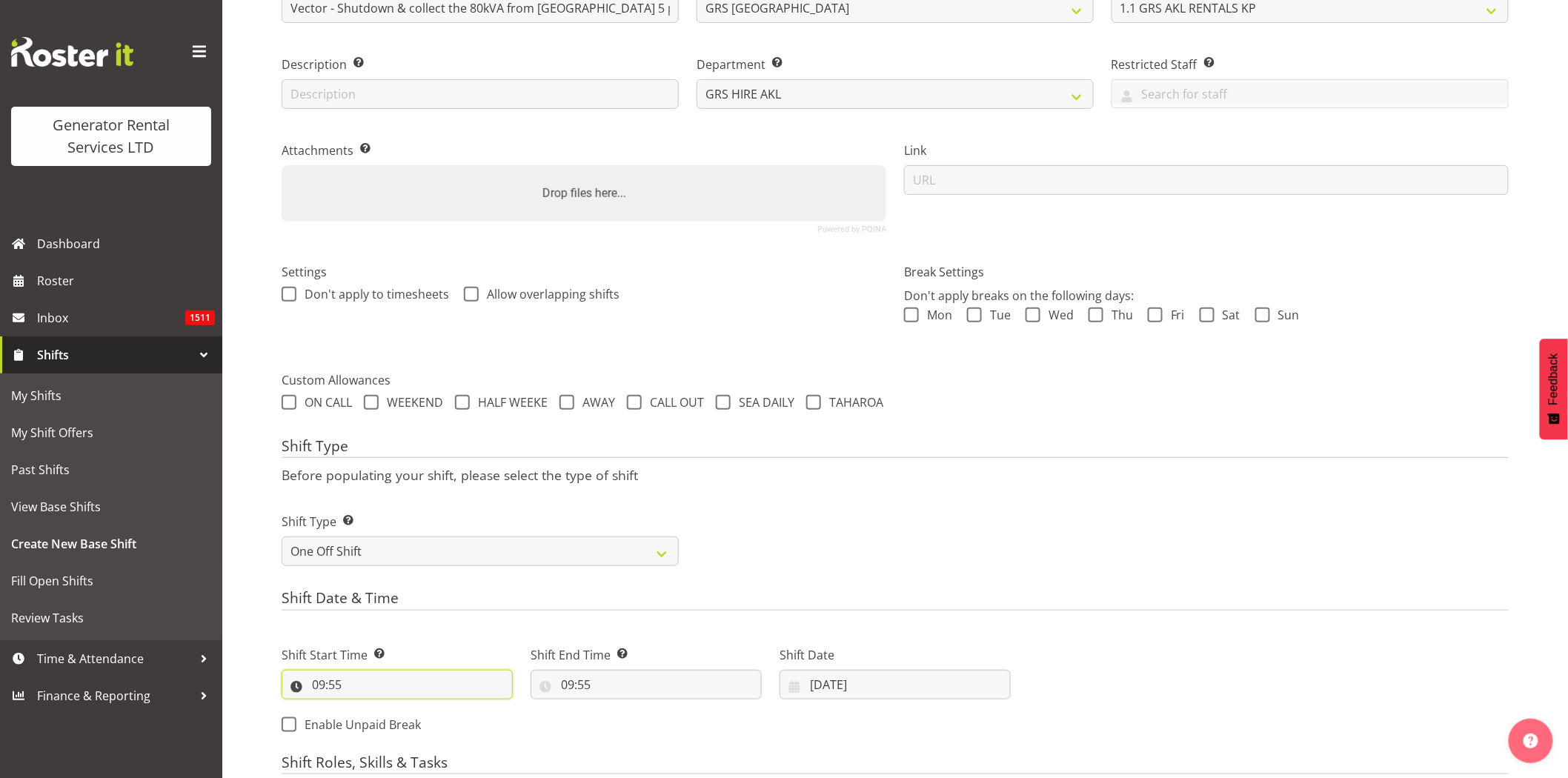
click at [375, 687] on input "09:55" at bounding box center [397, 685] width 231 height 30
drag, startPoint x: 382, startPoint y: 724, endPoint x: 383, endPoint y: 711, distance: 13.0
click at [382, 724] on select "00 01 02 03 04 05 06 07 08 09 10 11 12 13 14 15 16 17 18 19 20 21 22 23" at bounding box center [383, 723] width 33 height 30
select select "16"
click at [366, 708] on select "00 01 02 03 04 05 06 07 08 09 10 11 12 13 14 15 16 17 18 19 20 21 22 23" at bounding box center [383, 723] width 33 height 30
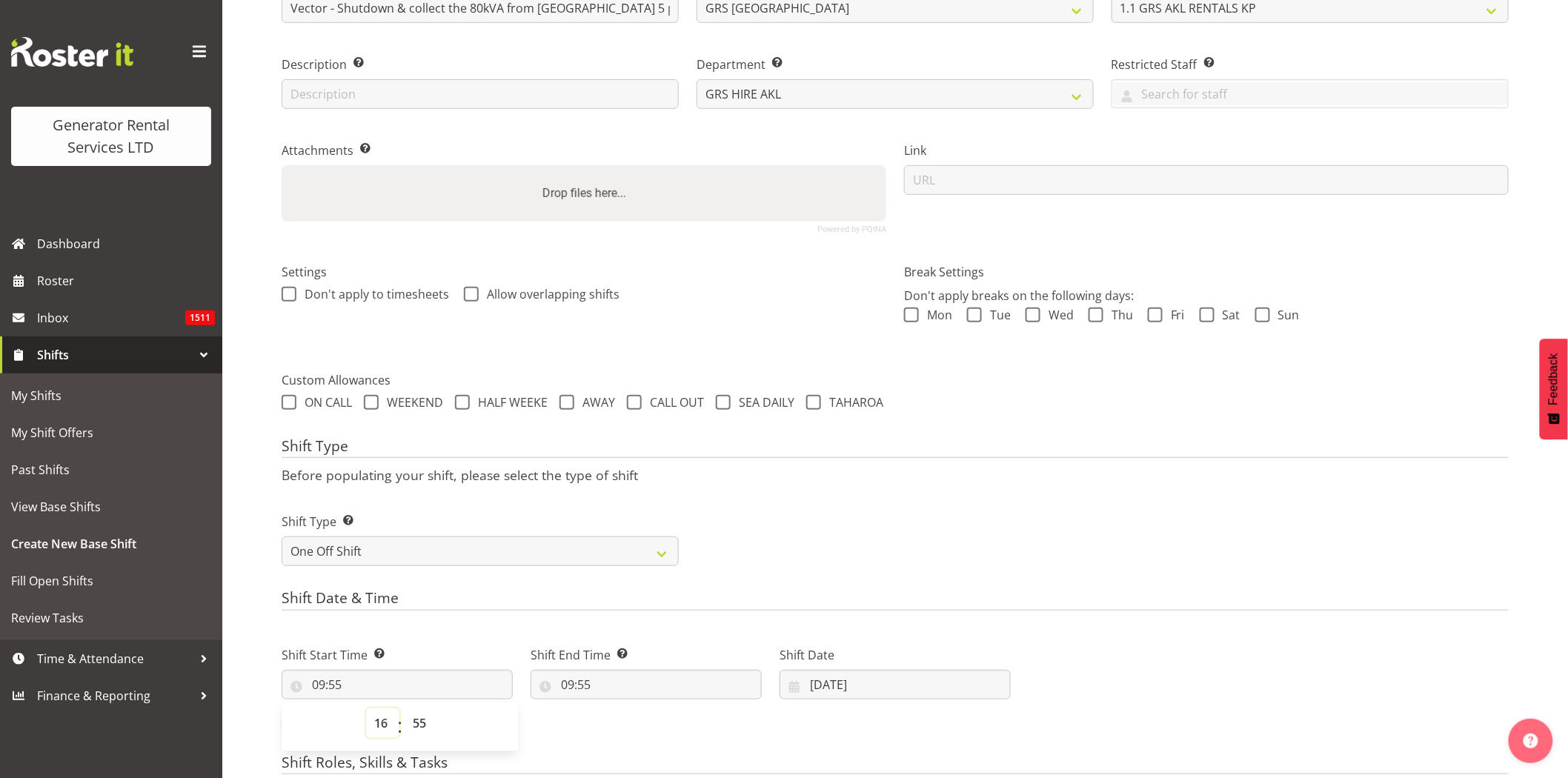
type input "16:55"
click at [415, 722] on select "00 01 02 03 04 05 06 07 08 09 10 11 12 13 14 15 16 17 18 19 20 21 22 23 24 25 2…" at bounding box center [421, 723] width 33 height 30
select select "0"
click at [405, 708] on select "00 01 02 03 04 05 06 07 08 09 10 11 12 13 14 15 16 17 18 19 20 21 22 23 24 25 2…" at bounding box center [421, 723] width 33 height 30
type input "16:00"
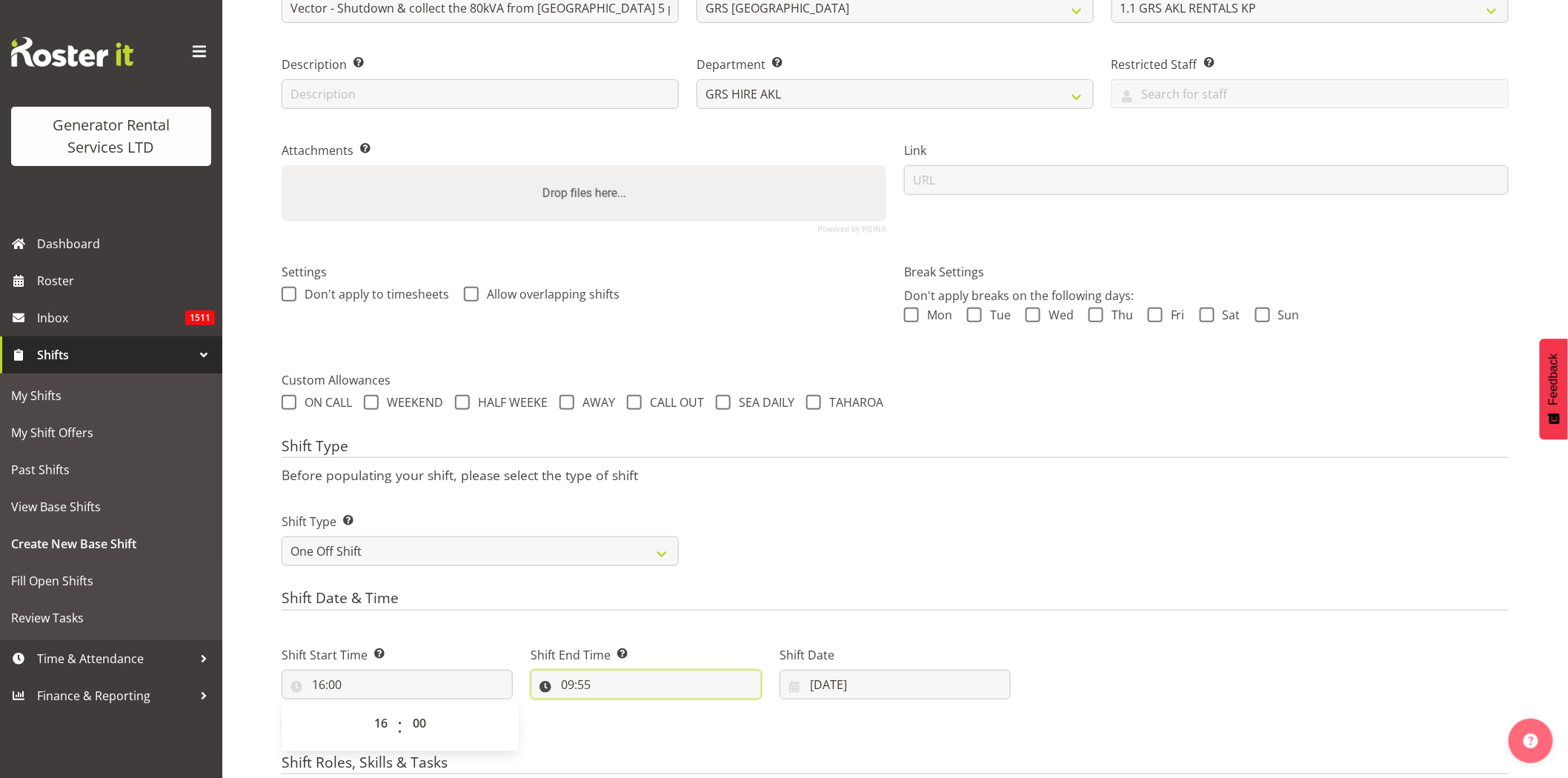
click at [621, 681] on input "09:55" at bounding box center [646, 685] width 231 height 30
click at [627, 719] on select "00 01 02 03 04 05 06 07 08 09 10 11 12 13 14 15 16 17 18 19 20 21 22 23" at bounding box center [632, 723] width 33 height 30
select select "18"
click at [615, 708] on select "00 01 02 03 04 05 06 07 08 09 10 11 12 13 14 15 16 17 18 19 20 21 22 23" at bounding box center [632, 723] width 33 height 30
type input "18:55"
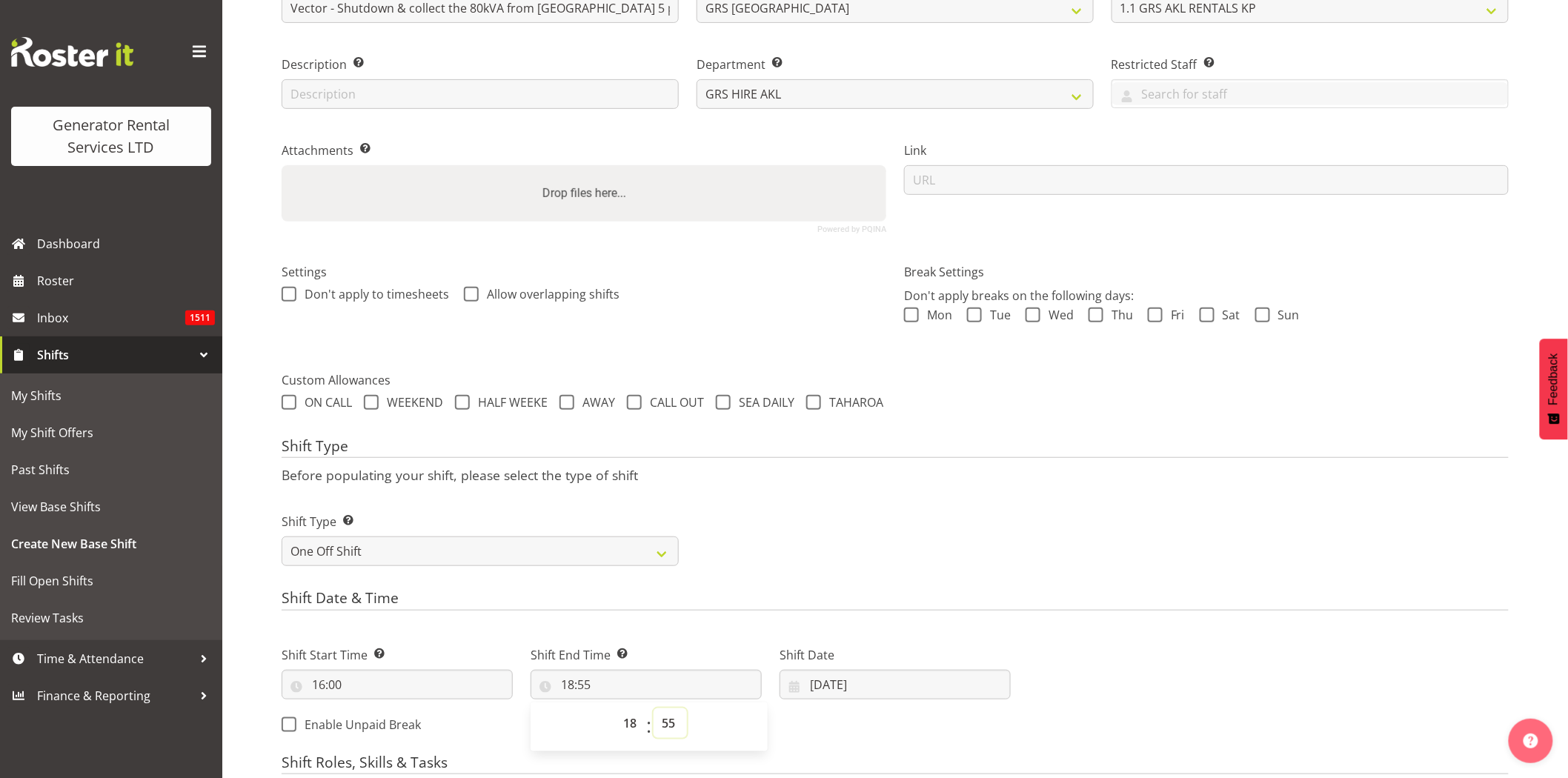
click at [673, 714] on select "00 01 02 03 04 05 06 07 08 09 10 11 12 13 14 15 16 17 18 19 20 21 22 23 24 25 2…" at bounding box center [670, 723] width 33 height 30
select select "30"
click at [654, 708] on select "00 01 02 03 04 05 06 07 08 09 10 11 12 13 14 15 16 17 18 19 20 21 22 23 24 25 2…" at bounding box center [670, 723] width 33 height 30
type input "18:30"
click at [954, 528] on div "Shift Type Shift Types: One Off – Select this if you would like a single shift …" at bounding box center [895, 534] width 1245 height 83
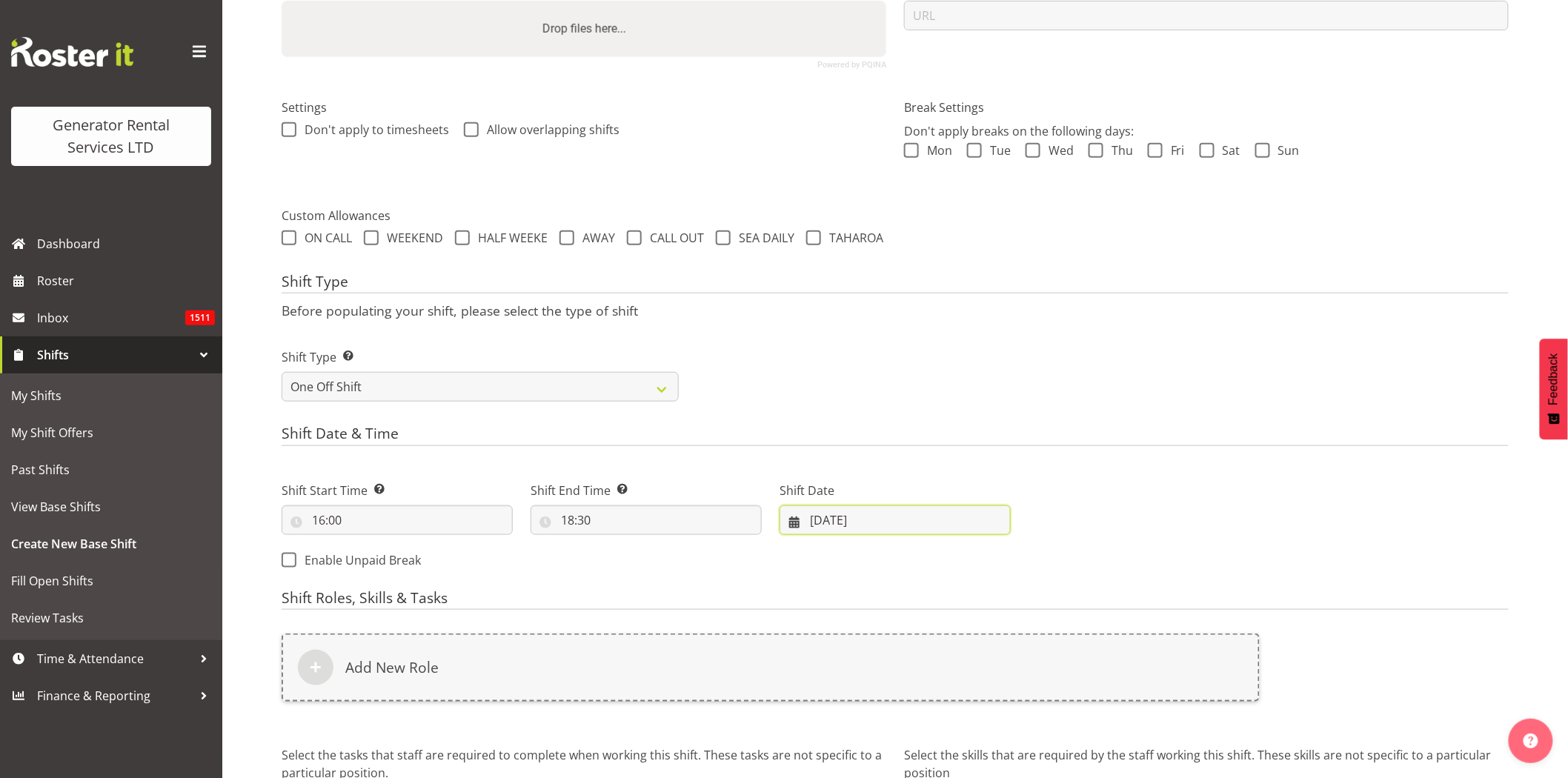
click at [849, 522] on input "26/08/2025" at bounding box center [895, 520] width 231 height 30
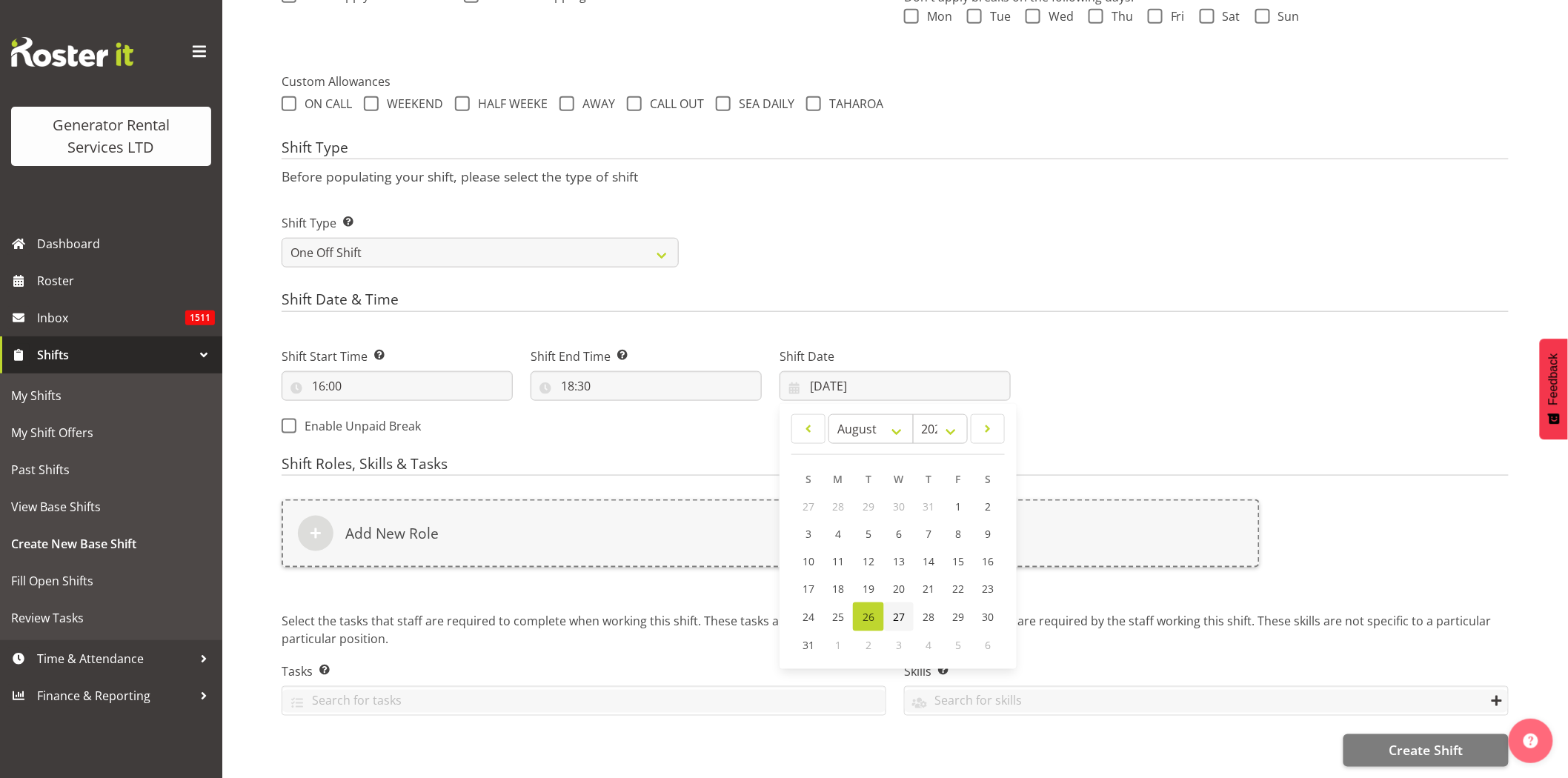
click at [901, 610] on span "27" at bounding box center [899, 617] width 12 height 14
type input "27/08/2025"
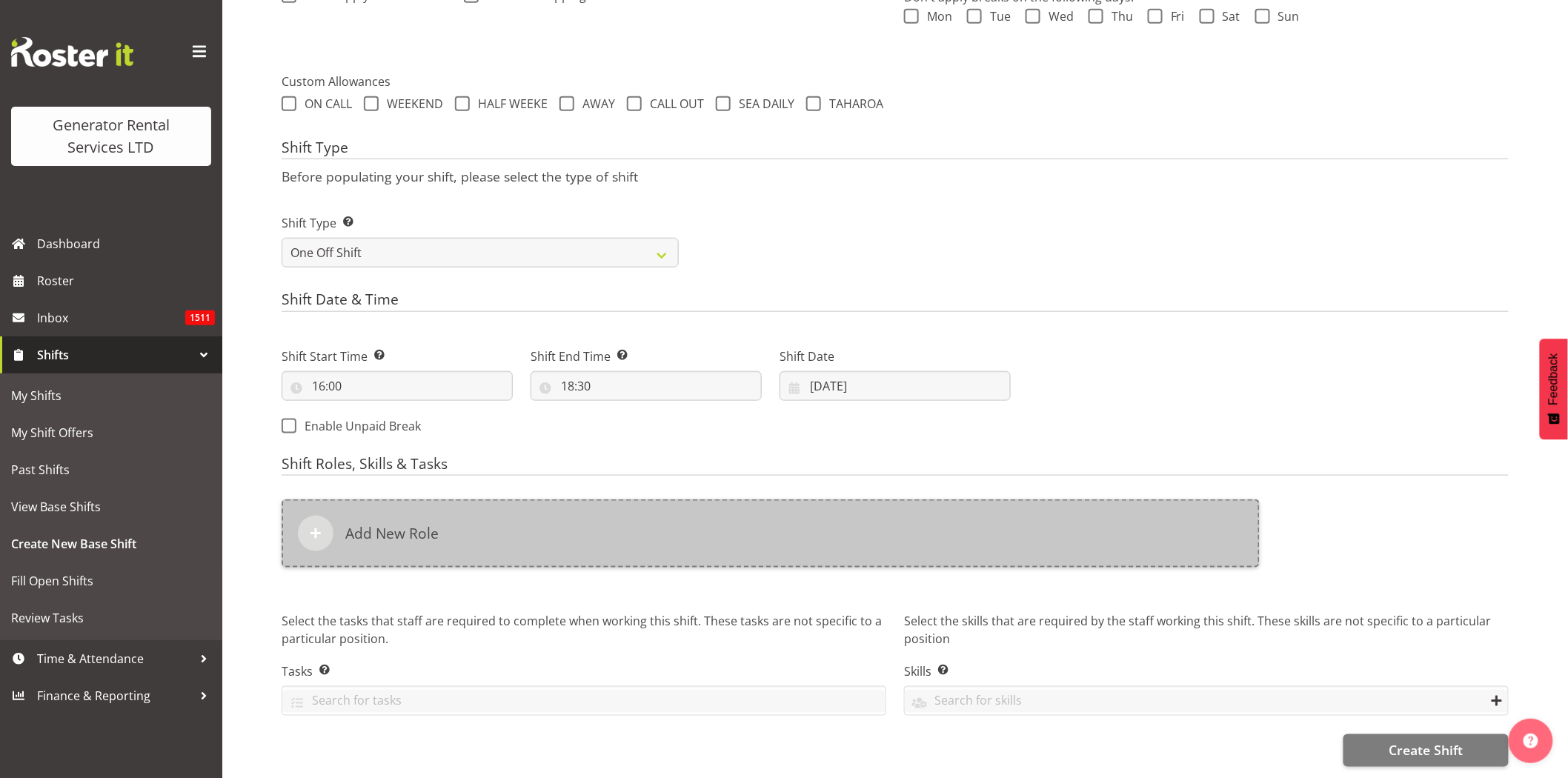
click at [797, 532] on div "Add New Role" at bounding box center [771, 534] width 979 height 68
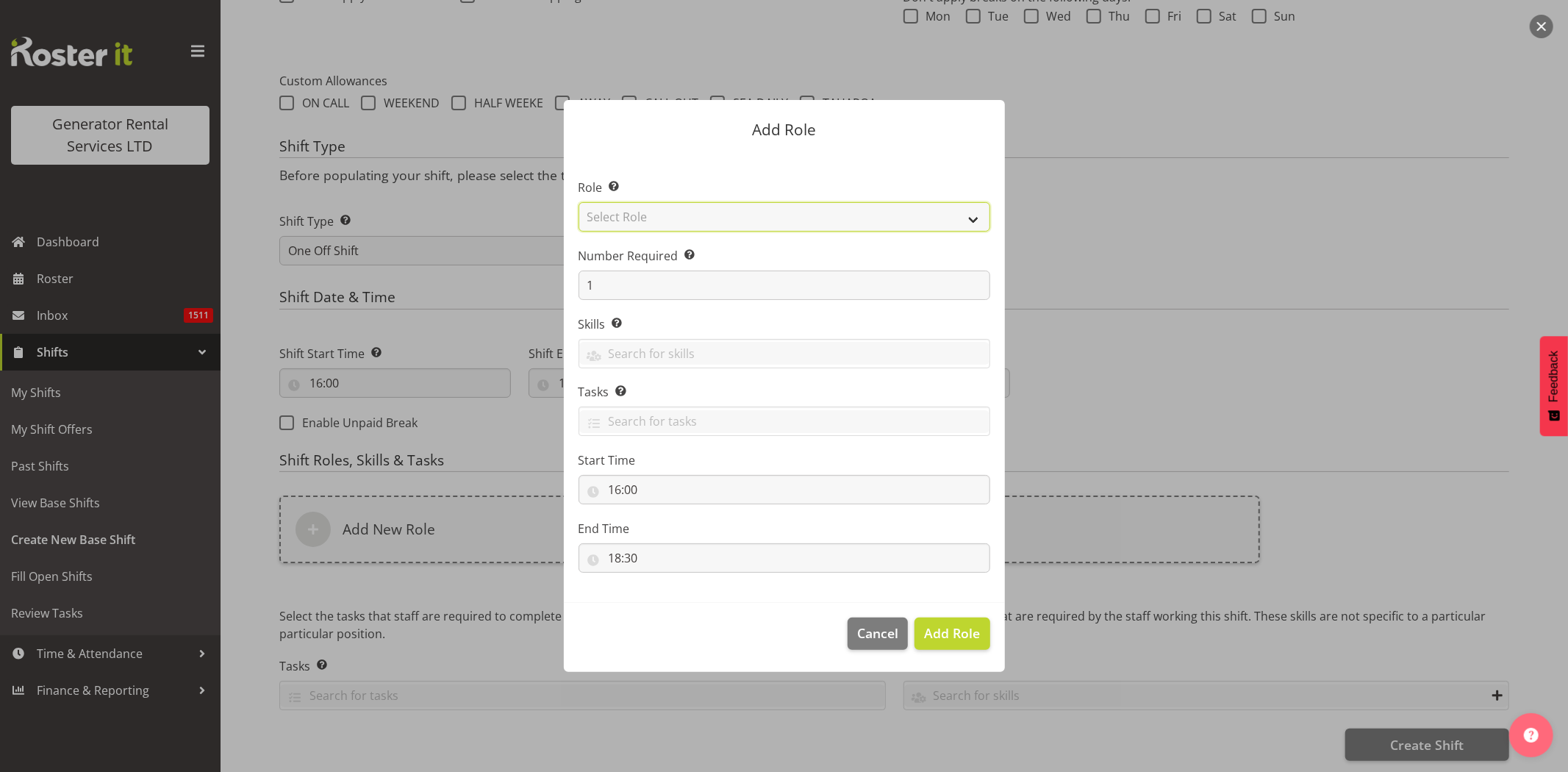
drag, startPoint x: 703, startPoint y: 218, endPoint x: 709, endPoint y: 225, distance: 9.2
click at [703, 218] on select "Select Role Account Manager Electrician Engineering GM HSEQ manager MECH Mechan…" at bounding box center [784, 217] width 412 height 29
select select "20"
click at [579, 202] on select "Select Role Account Manager Electrician Engineering GM HSEQ manager MECH Mechan…" at bounding box center [784, 217] width 412 height 29
click at [964, 638] on span "Add Role" at bounding box center [952, 633] width 56 height 18
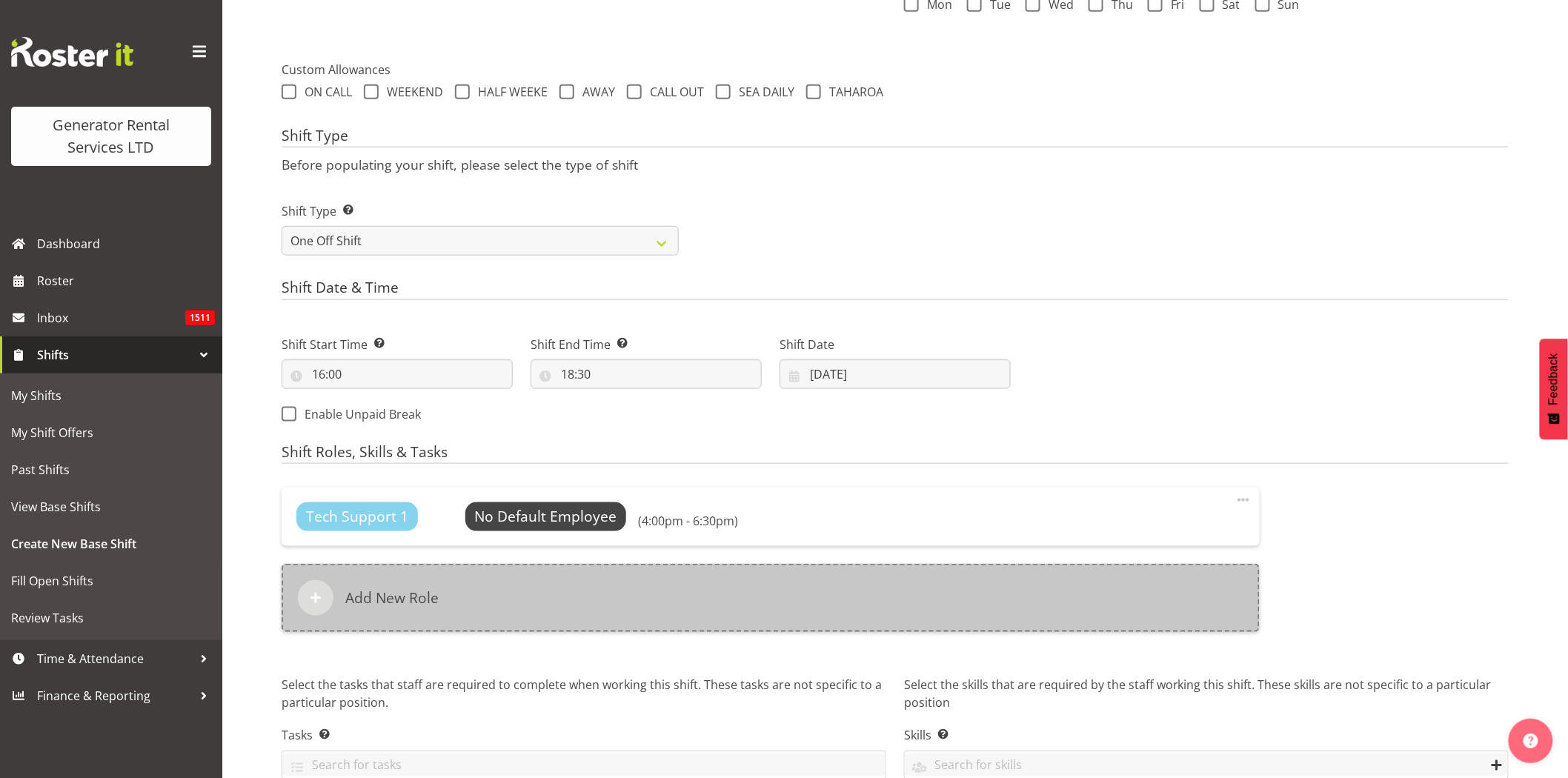
click at [728, 618] on div "Add New Role" at bounding box center [771, 598] width 979 height 68
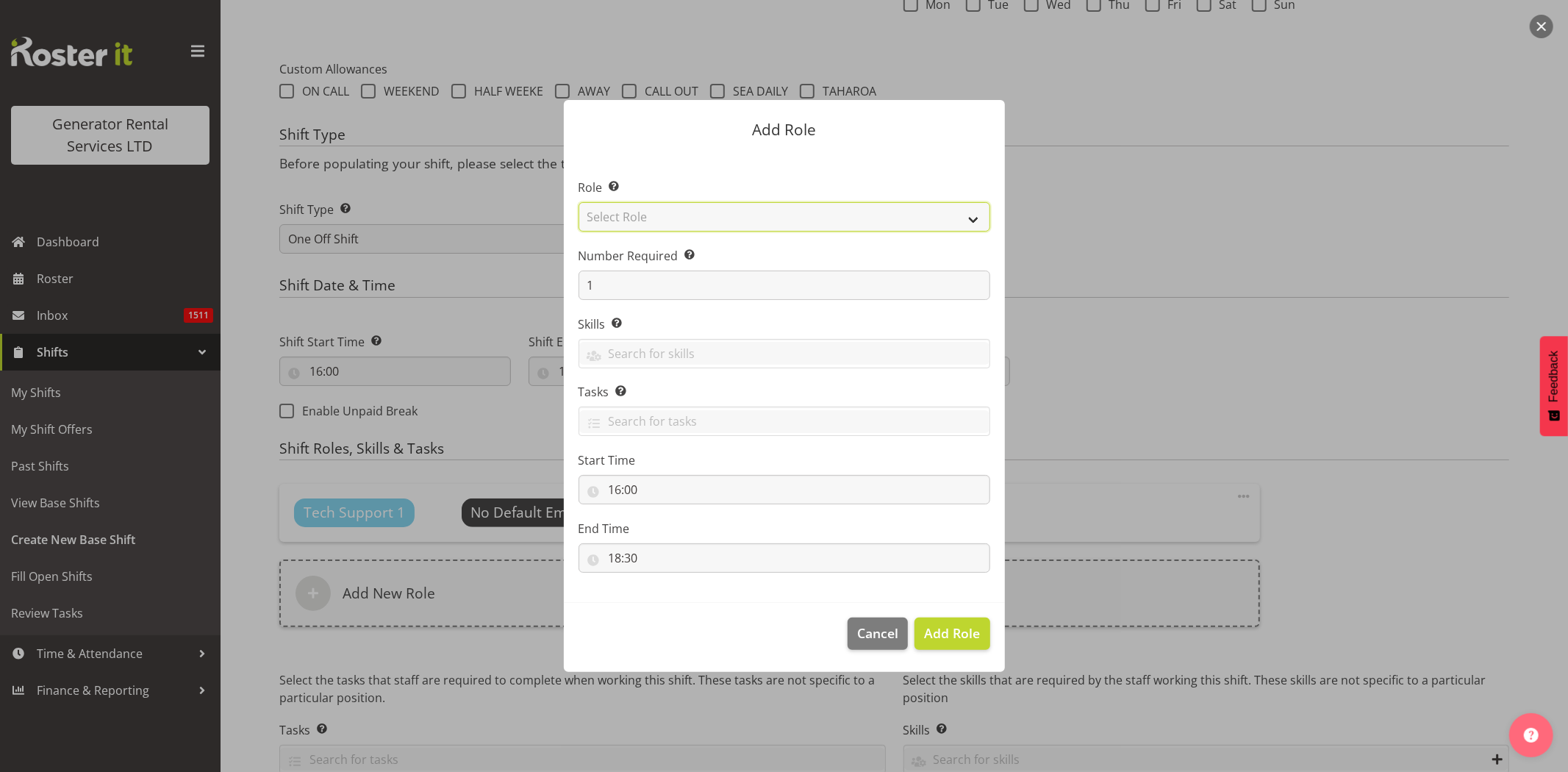
click at [621, 217] on select "Select Role Account Manager Electrician Engineering GM HSEQ manager MECH Mechan…" at bounding box center [784, 217] width 412 height 29
select select "27"
click at [579, 202] on select "Select Role Account Manager Electrician Engineering GM HSEQ manager MECH Mechan…" at bounding box center [784, 217] width 412 height 29
click at [950, 633] on span "Add Role" at bounding box center [952, 633] width 56 height 18
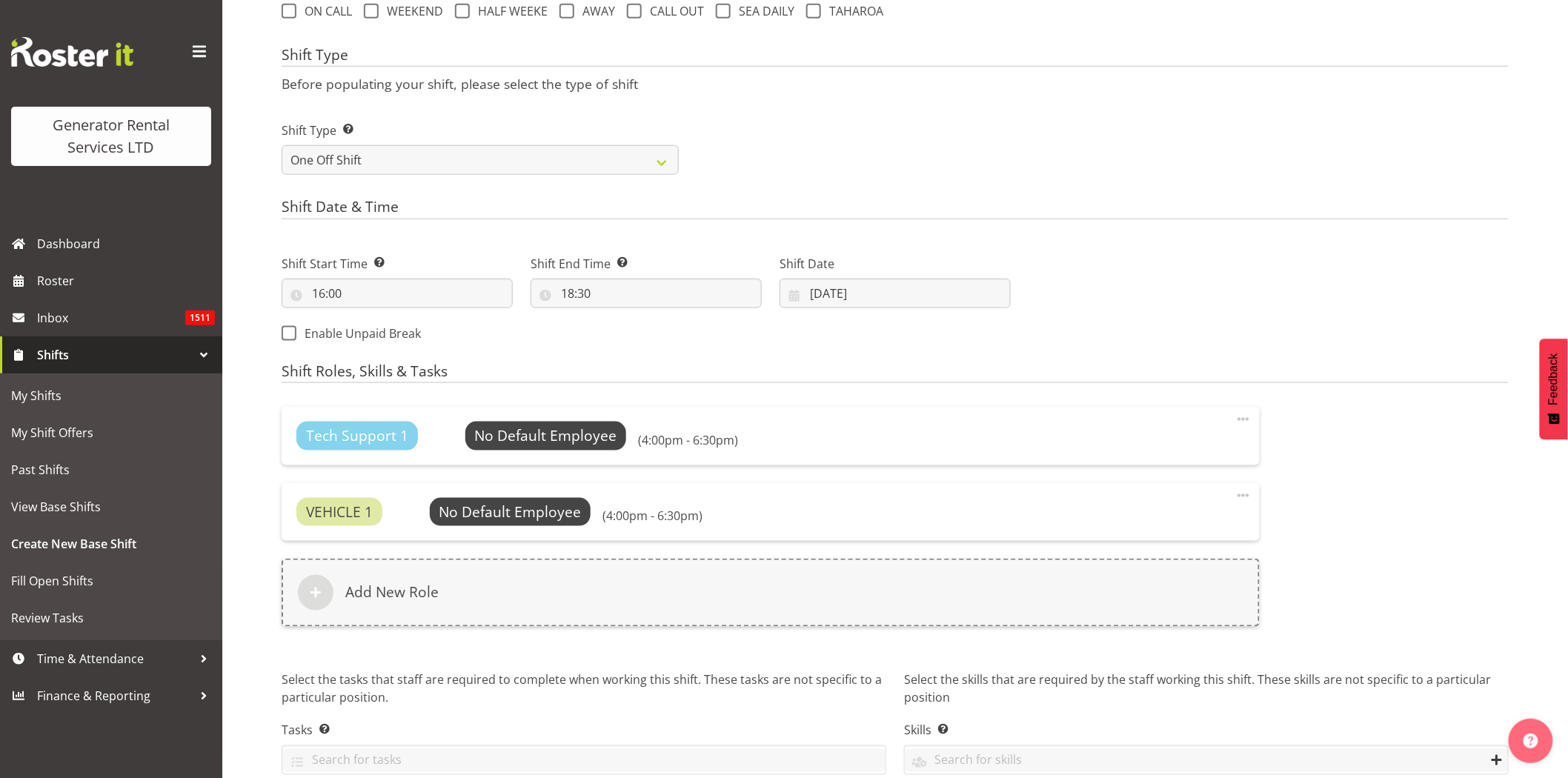
scroll to position [652, 0]
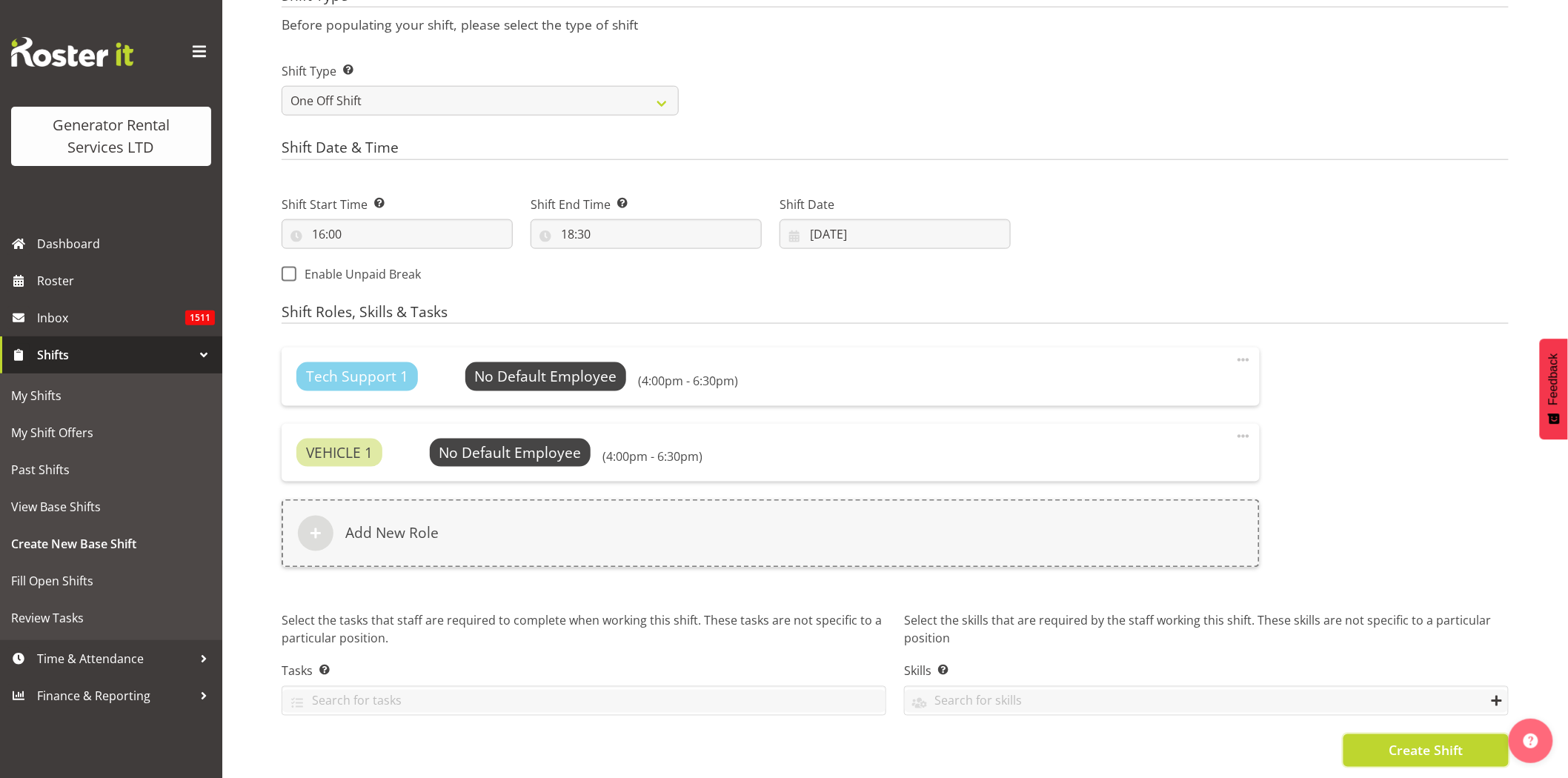
click at [1441, 741] on span "Create Shift" at bounding box center [1426, 751] width 74 height 19
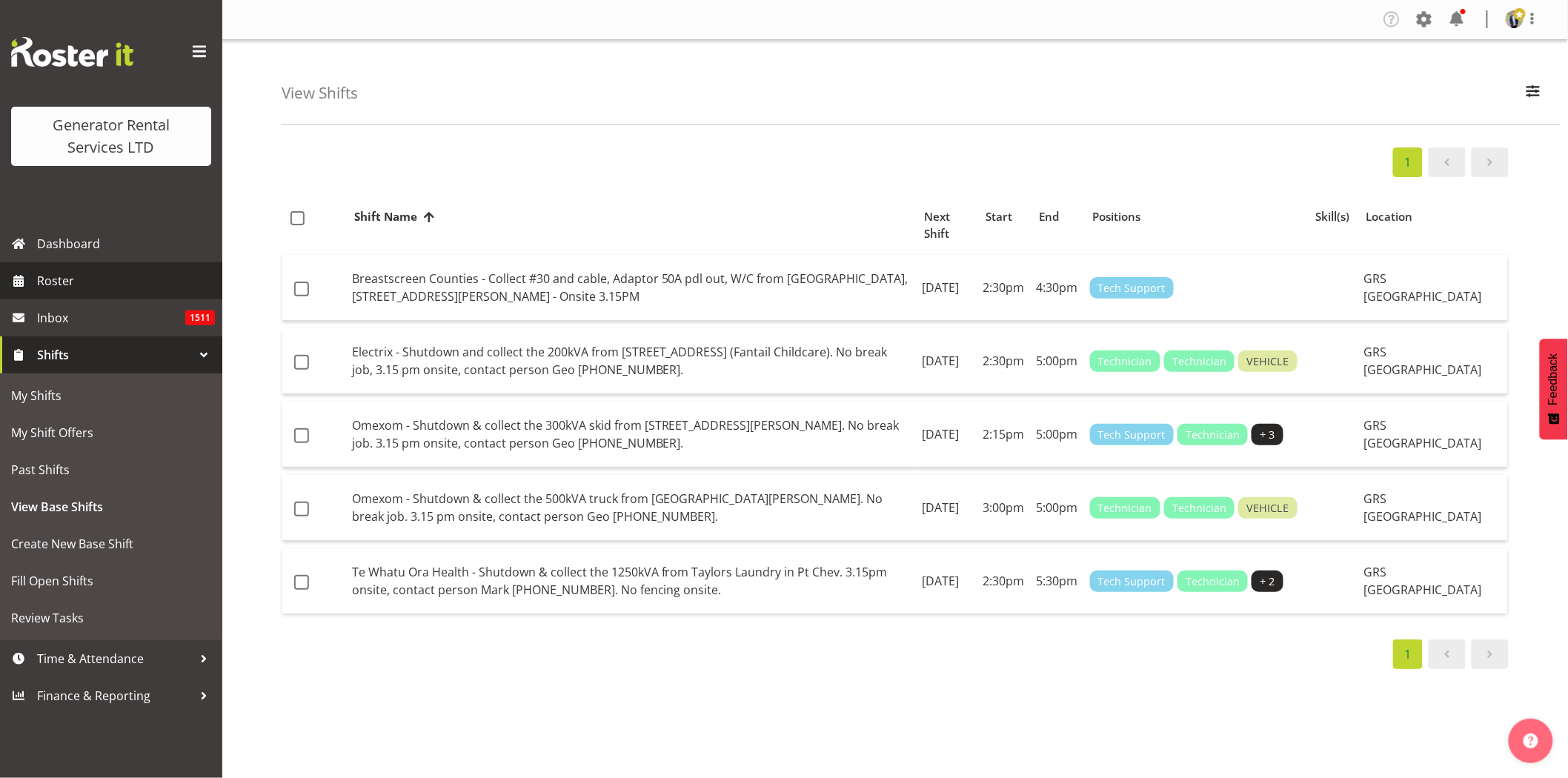
click at [82, 276] on span "Roster" at bounding box center [126, 281] width 178 height 22
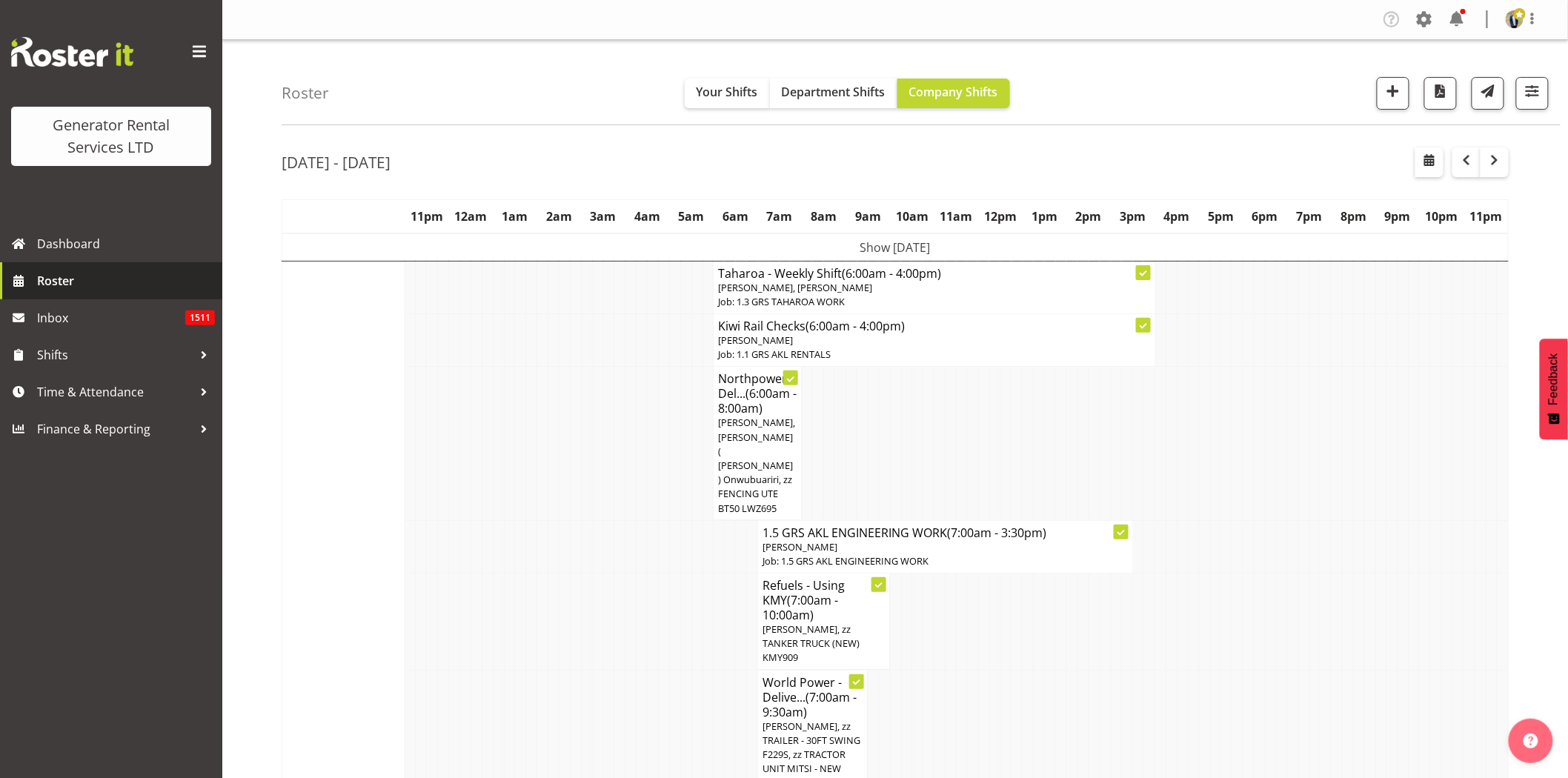
click at [49, 270] on span "Roster" at bounding box center [126, 281] width 178 height 22
click at [205, 54] on span at bounding box center [199, 52] width 24 height 24
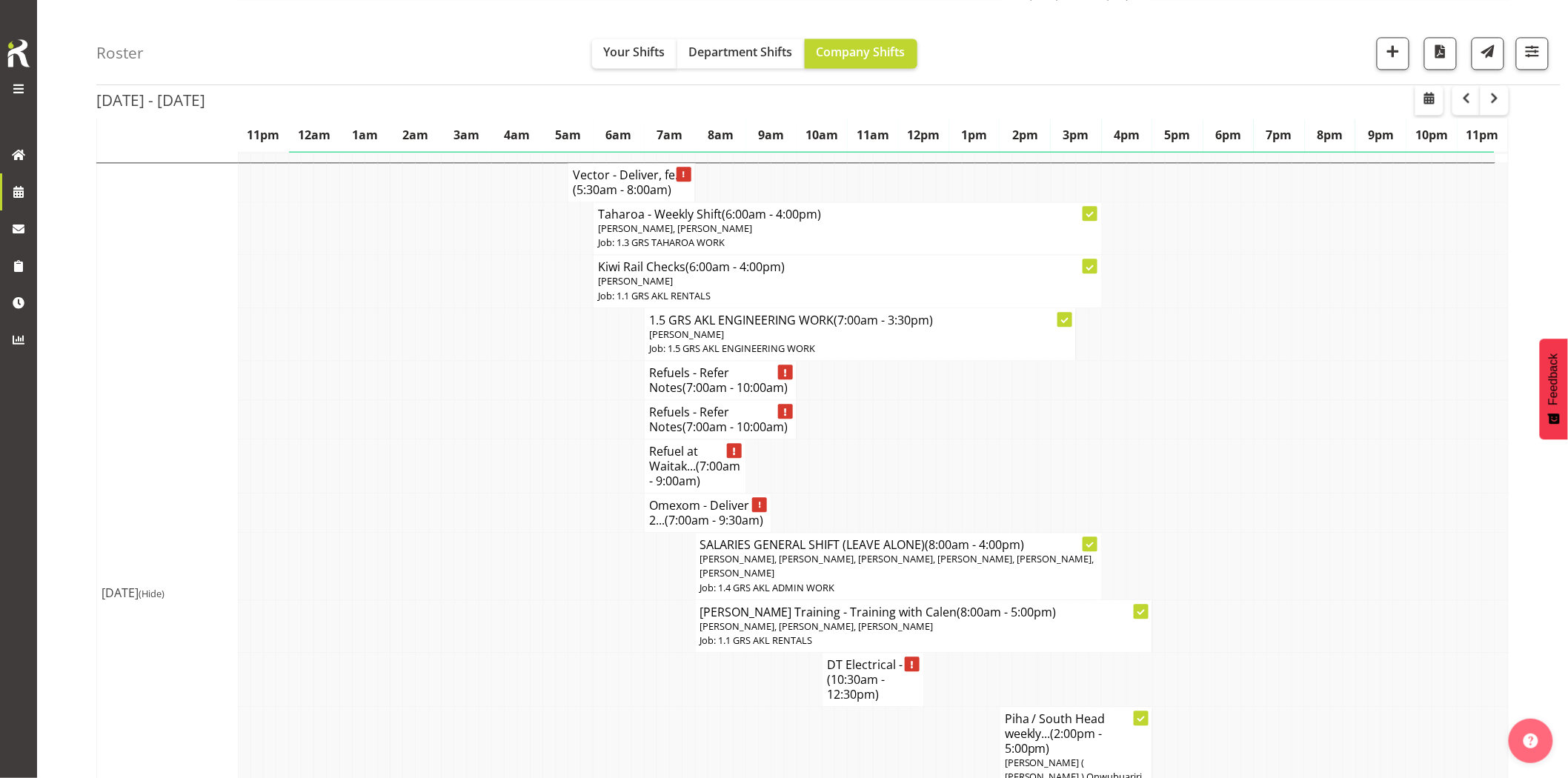
scroll to position [1482, 0]
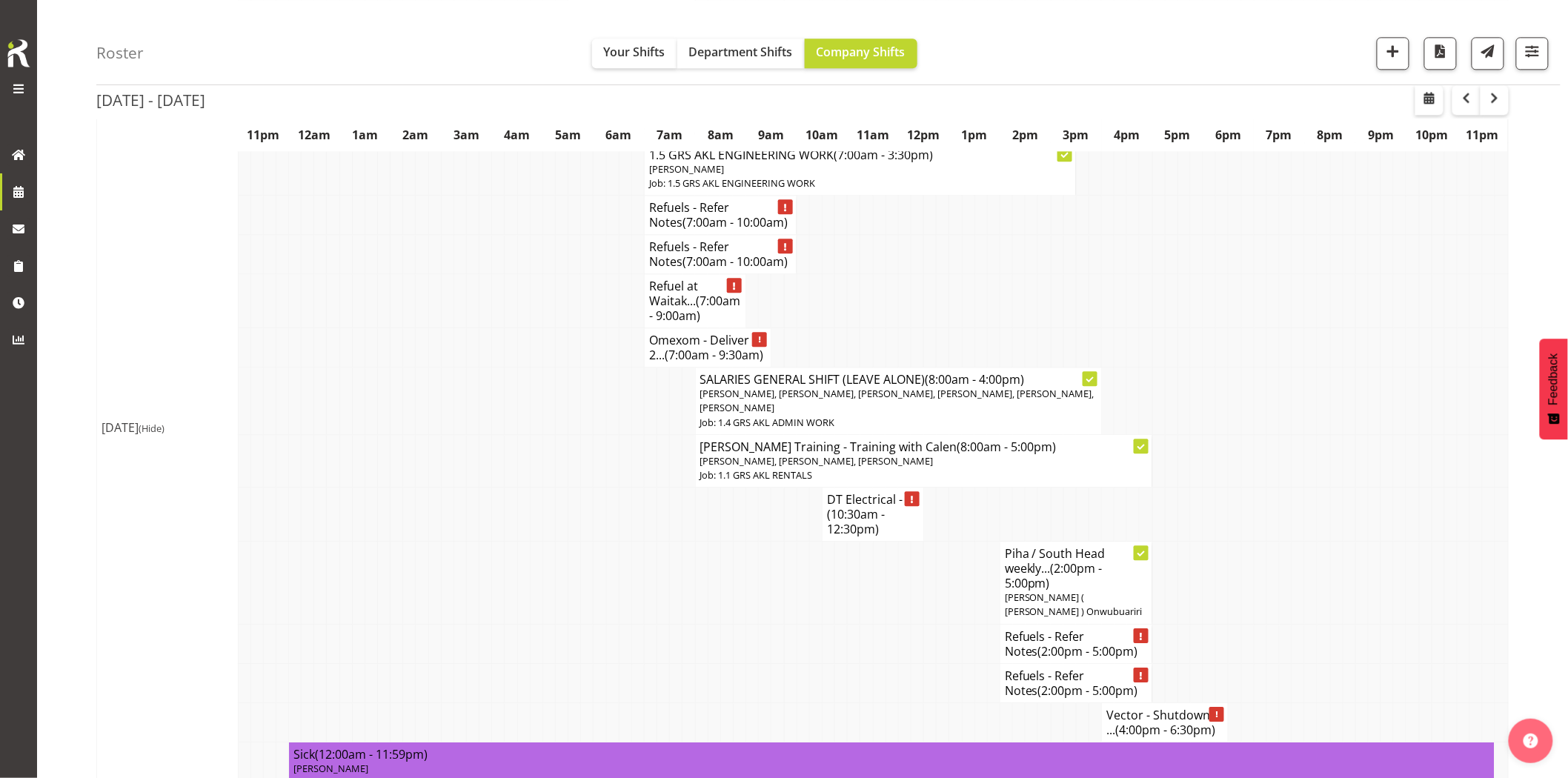
click at [649, 627] on td at bounding box center [651, 644] width 13 height 39
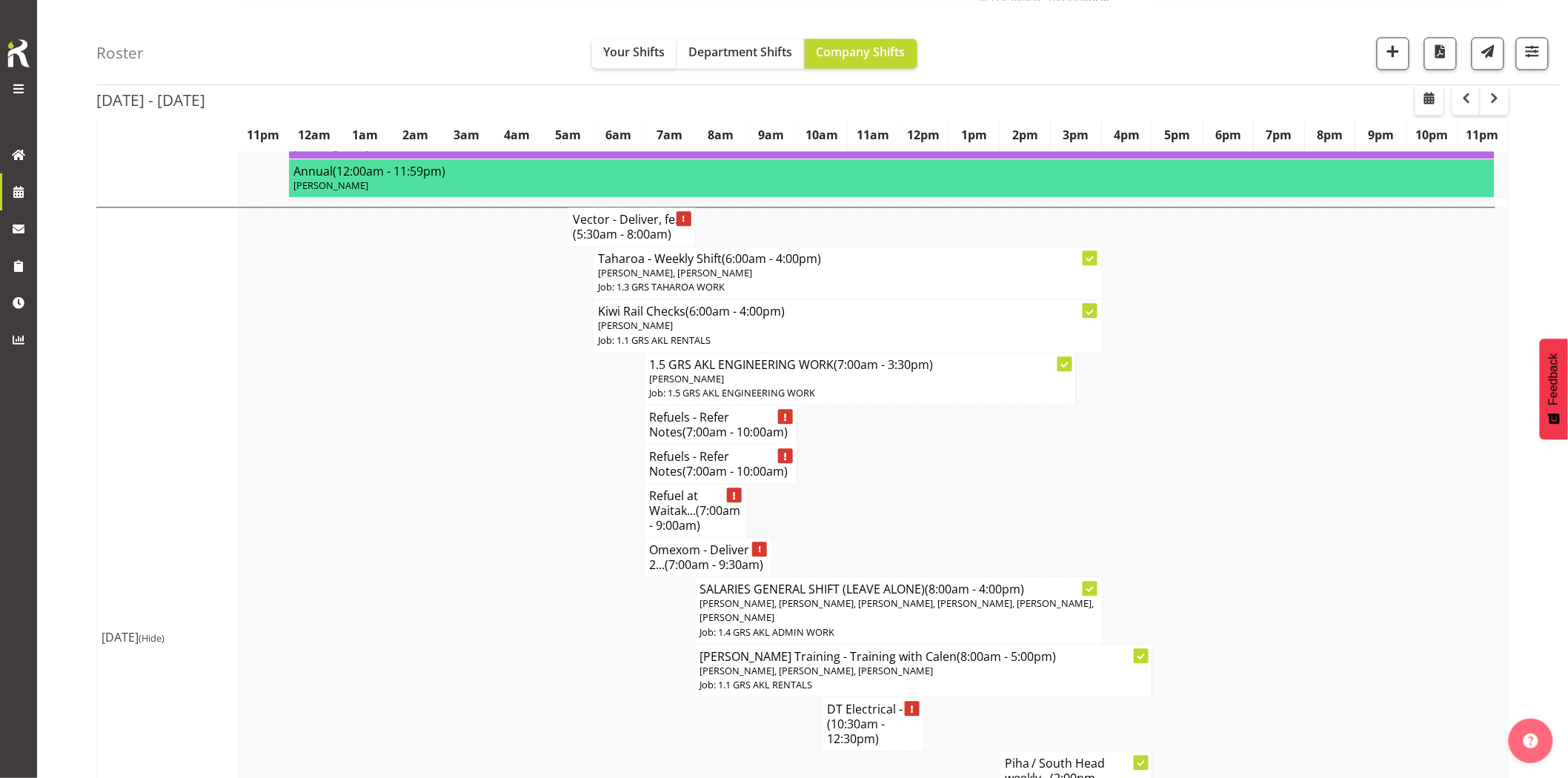
scroll to position [1235, 0]
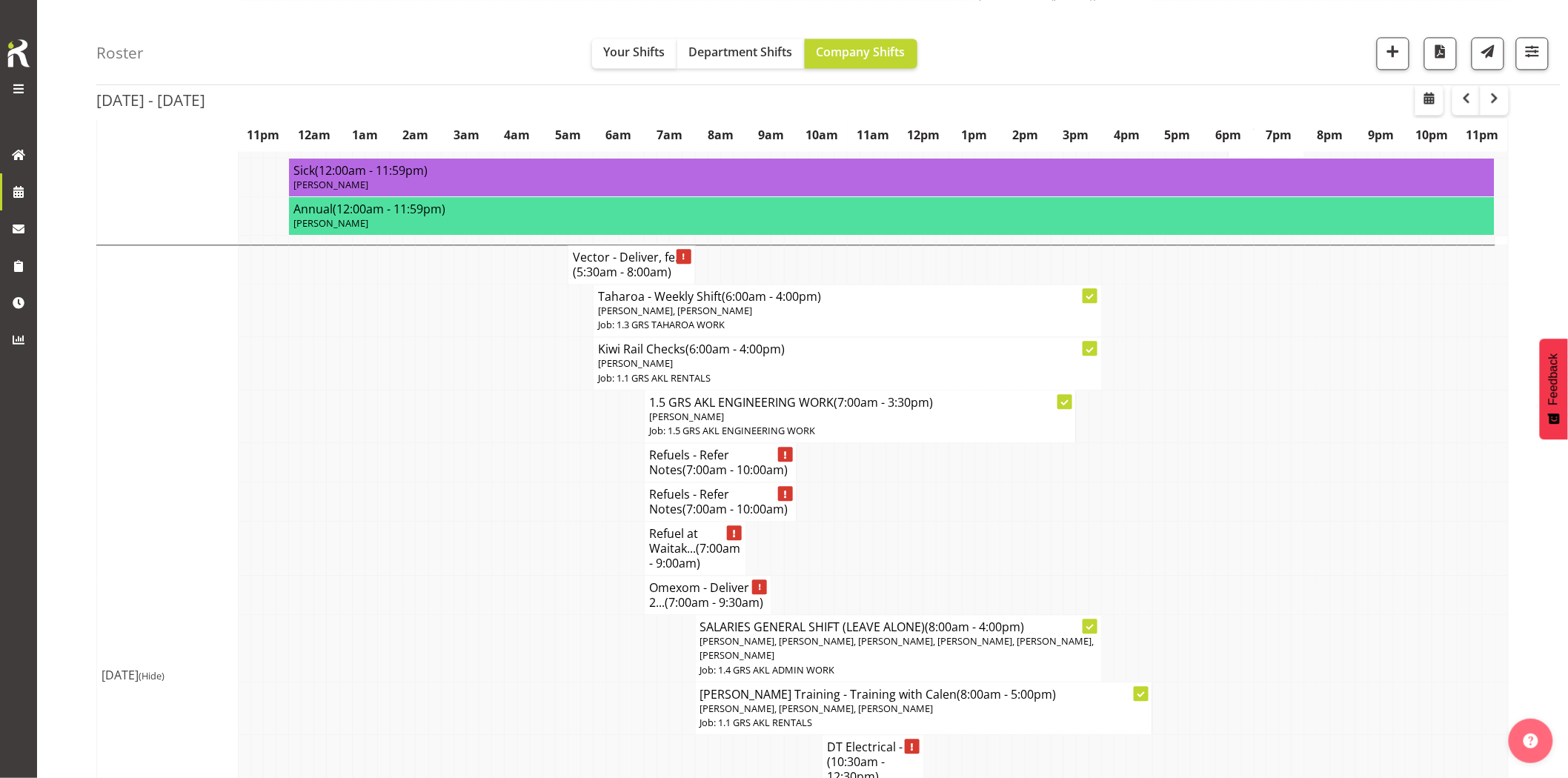
click at [490, 576] on td at bounding box center [485, 595] width 13 height 39
click at [505, 522] on td at bounding box center [511, 548] width 13 height 54
click at [1403, 52] on button "button" at bounding box center [1393, 54] width 33 height 33
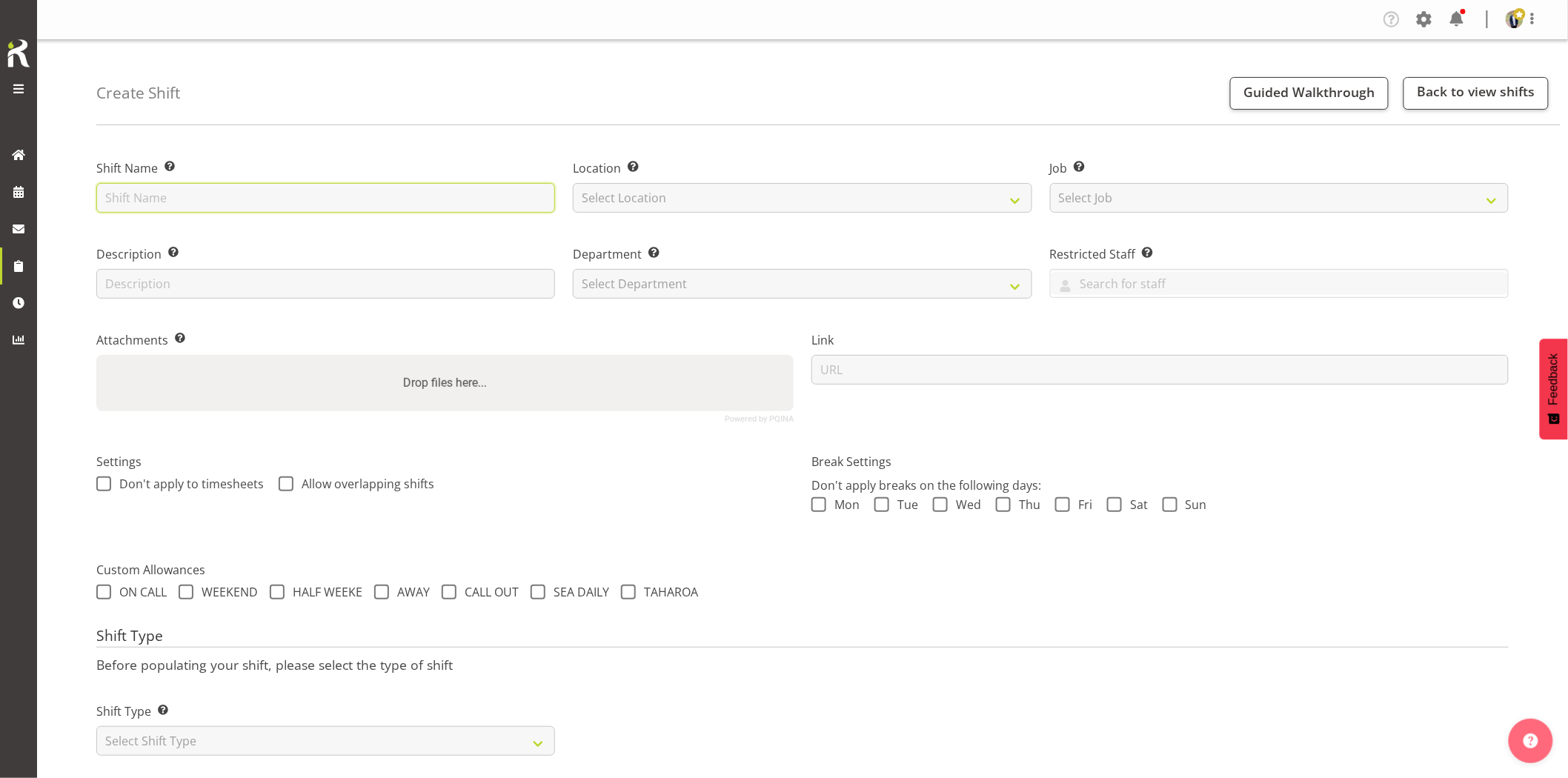
click at [317, 200] on input "text" at bounding box center [325, 198] width 459 height 30
drag, startPoint x: 537, startPoint y: 192, endPoint x: -88, endPoint y: 187, distance: 625.0
click at [0, 187] on html "Generator Rental Services LTD Tasks Jobs Employees Profile Log Out Create Shift…" at bounding box center [784, 389] width 1568 height 778
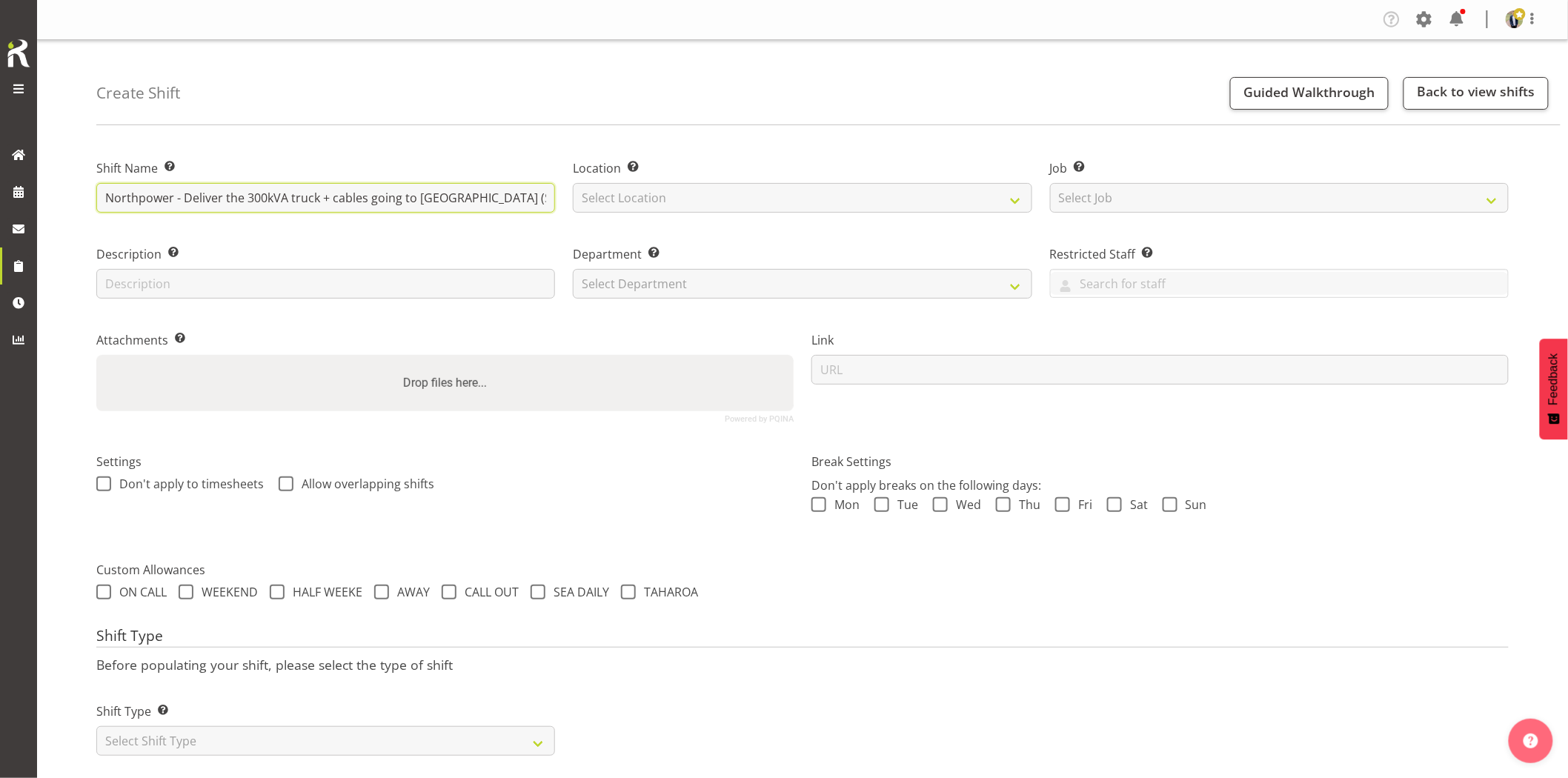
type input "Northpower - Deliver the 300kVA truck + cables going to [GEOGRAPHIC_DATA] (Subs…"
click at [412, 137] on div "Shift Name Enter a name for the shift (e.g. Day Shift). Northpower - Deliver th…" at bounding box center [832, 464] width 1472 height 655
drag, startPoint x: 301, startPoint y: 195, endPoint x: 562, endPoint y: 195, distance: 261.0
click at [546, 195] on input "Northpower - Deliver the 300kVA truck + cables going to Pakuranga (Substation) …" at bounding box center [325, 198] width 459 height 30
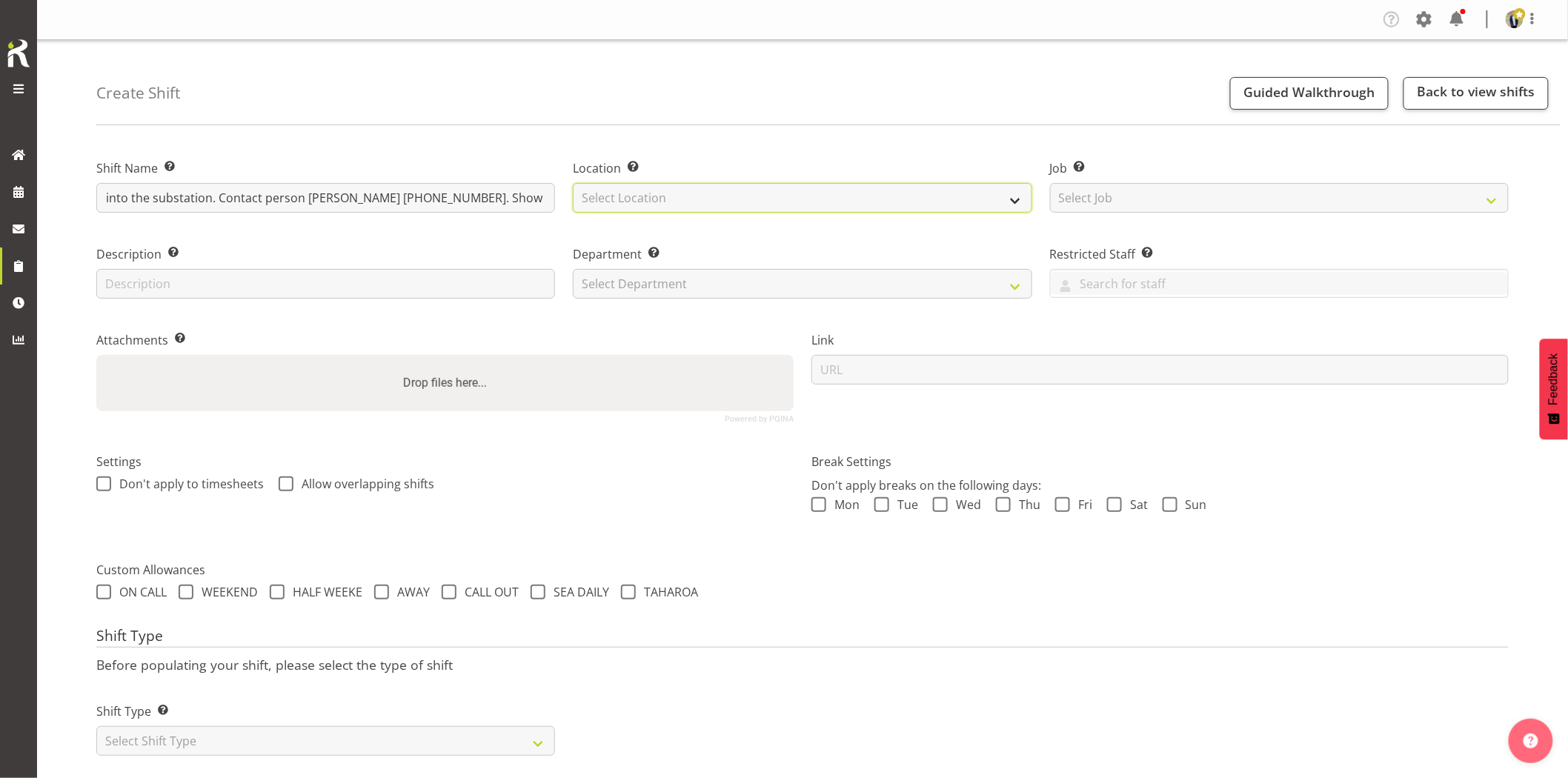
click at [640, 197] on select "Select Location GRS Auckland GRS Hastings GRS Tauranga" at bounding box center [802, 198] width 459 height 30
select select "28"
click at [573, 183] on select "Select Location GRS Auckland GRS Hastings GRS Tauranga" at bounding box center [802, 198] width 459 height 30
click at [1171, 213] on div "Job Set the job or project the shift relates to, if applicable. Select Job Crea…" at bounding box center [1279, 182] width 476 height 86
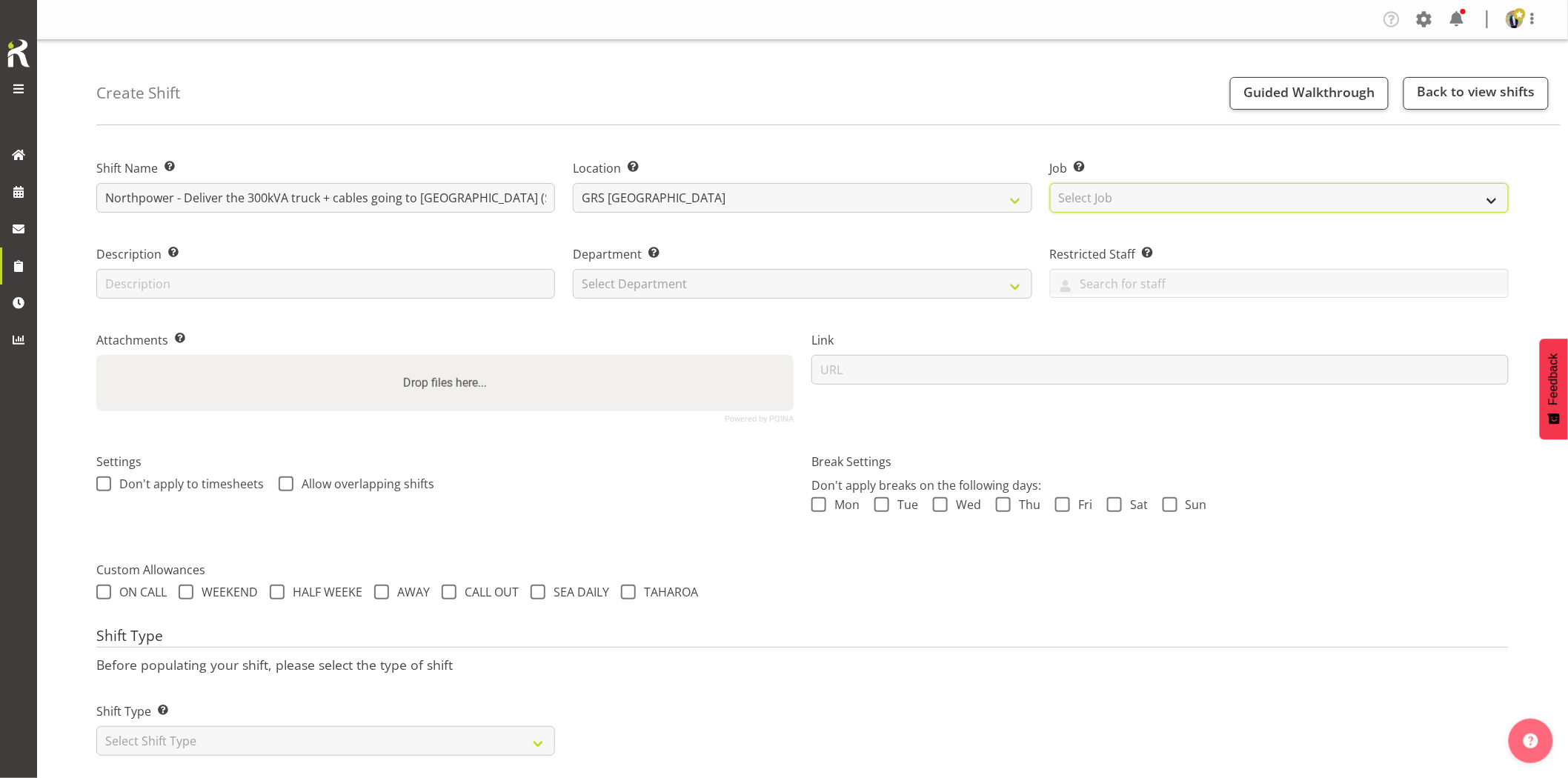
click at [1173, 210] on select "Select Job Create new job 1.1 GRS AKL RENTALS 1.1 GRS AKL RENTALS AC 1.1 GRS AK…" at bounding box center [1279, 198] width 459 height 30
select select "7504"
click at [1050, 183] on select "Select Job Create new job 1.1 GRS AKL RENTALS 1.1 GRS AKL RENTALS AC 1.1 GRS AK…" at bounding box center [1279, 198] width 459 height 30
click at [730, 278] on select "Select Department GRS HIRE AKL GRS HIRE AKL GRS HIRE TGA GRS HIRE HST GRS SALES…" at bounding box center [802, 284] width 459 height 30
select select "20"
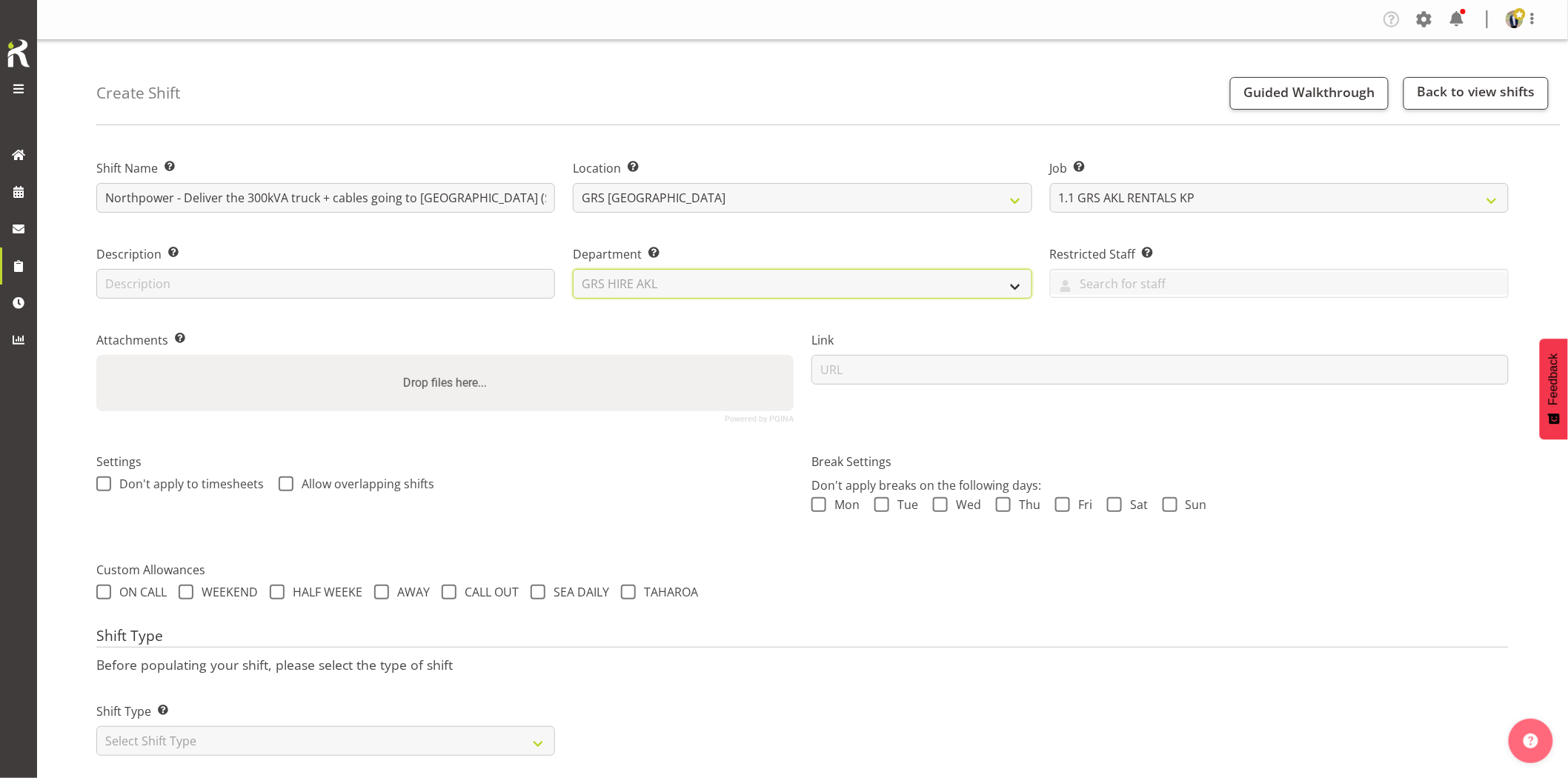
click at [573, 269] on select "Select Department GRS HIRE AKL GRS HIRE AKL GRS HIRE TGA GRS HIRE HST GRS SALES…" at bounding box center [802, 284] width 459 height 30
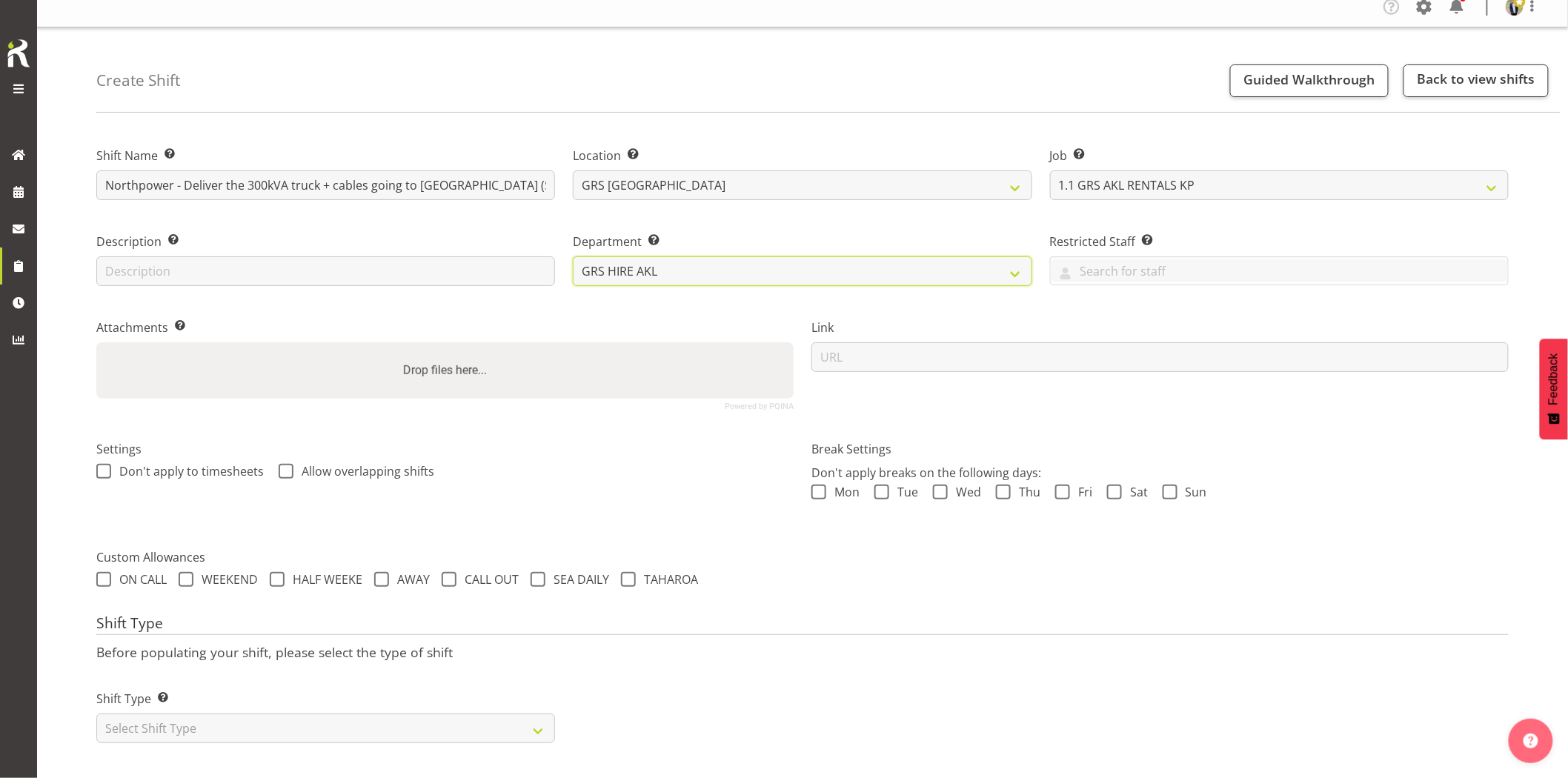
scroll to position [25, 0]
click at [279, 722] on select "Select Shift Type One Off Shift Recurring Shift Rotating Shift" at bounding box center [325, 728] width 459 height 30
select select "one_off"
click at [97, 713] on select "Select Shift Type One Off Shift Recurring Shift Rotating Shift" at bounding box center [325, 728] width 459 height 30
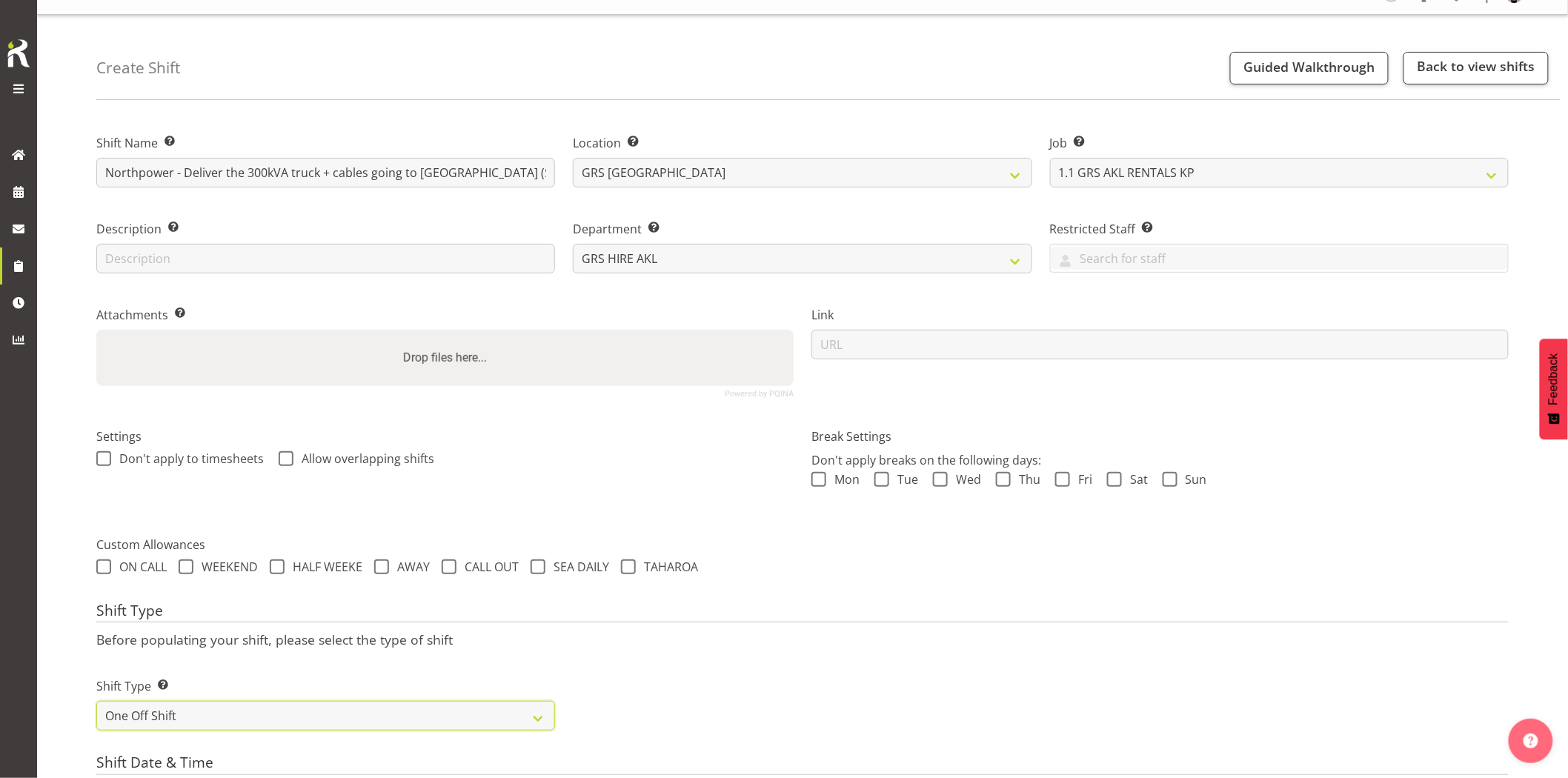
scroll to position [272, 0]
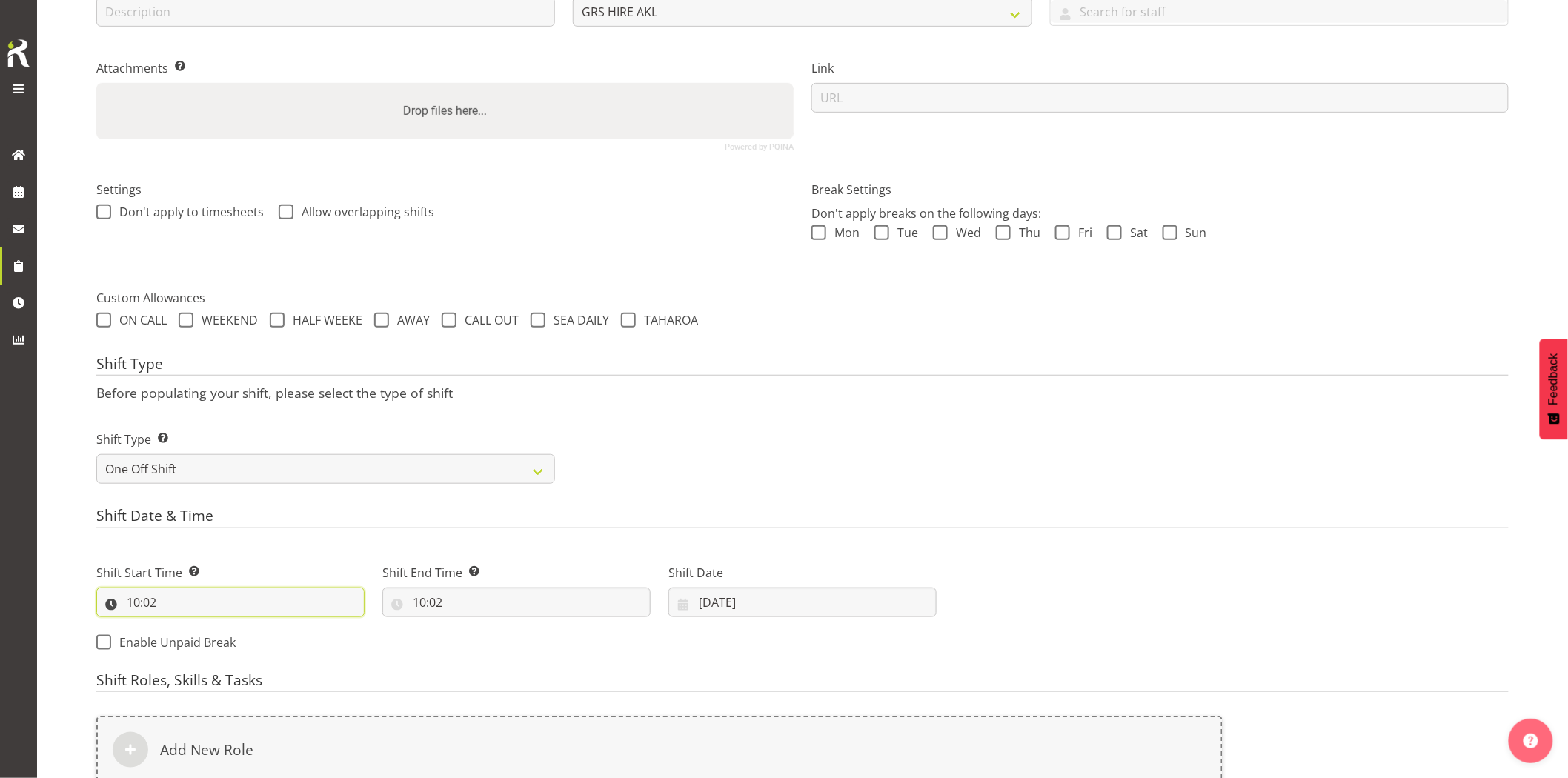
click at [230, 606] on input "10:02" at bounding box center [230, 603] width 268 height 30
drag, startPoint x: 191, startPoint y: 635, endPoint x: 200, endPoint y: 634, distance: 9.1
click at [191, 635] on select "00 01 02 03 04 05 06 07 08 09 10 11 12 13 14 15 16 17 18 19 20 21 22 23" at bounding box center [197, 641] width 33 height 30
select select "7"
click at [181, 626] on select "00 01 02 03 04 05 06 07 08 09 10 11 12 13 14 15 16 17 18 19 20 21 22 23" at bounding box center [197, 641] width 33 height 30
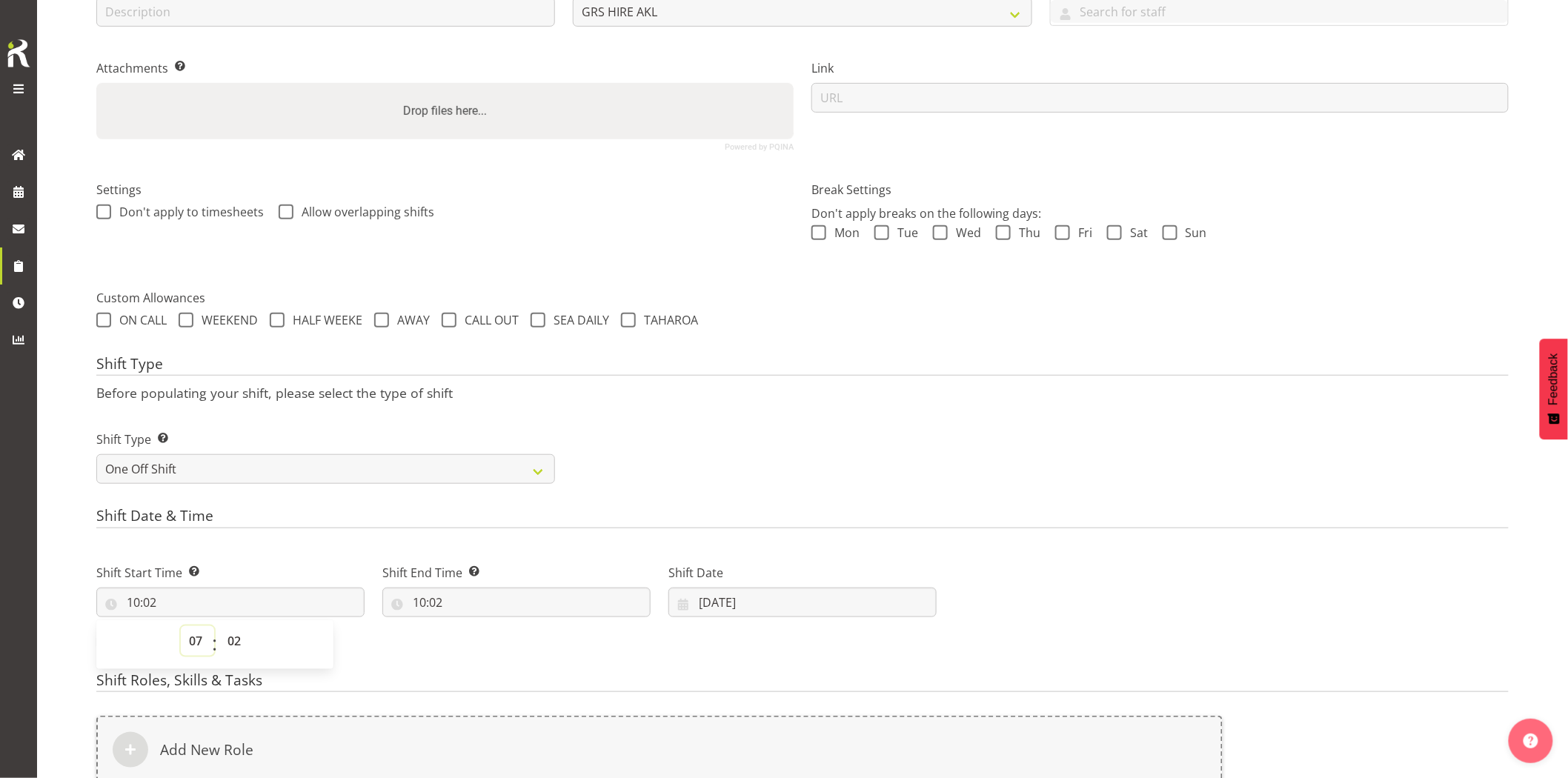
type input "07:02"
drag, startPoint x: 233, startPoint y: 642, endPoint x: 234, endPoint y: 631, distance: 11.0
click at [233, 641] on select "00 01 02 03 04 05 06 07 08 09 10 11 12 13 14 15 16 17 18 19 20 21 22 23 24 25 2…" at bounding box center [236, 641] width 33 height 30
select select "0"
click at [219, 626] on select "00 01 02 03 04 05 06 07 08 09 10 11 12 13 14 15 16 17 18 19 20 21 22 23 24 25 2…" at bounding box center [236, 641] width 33 height 30
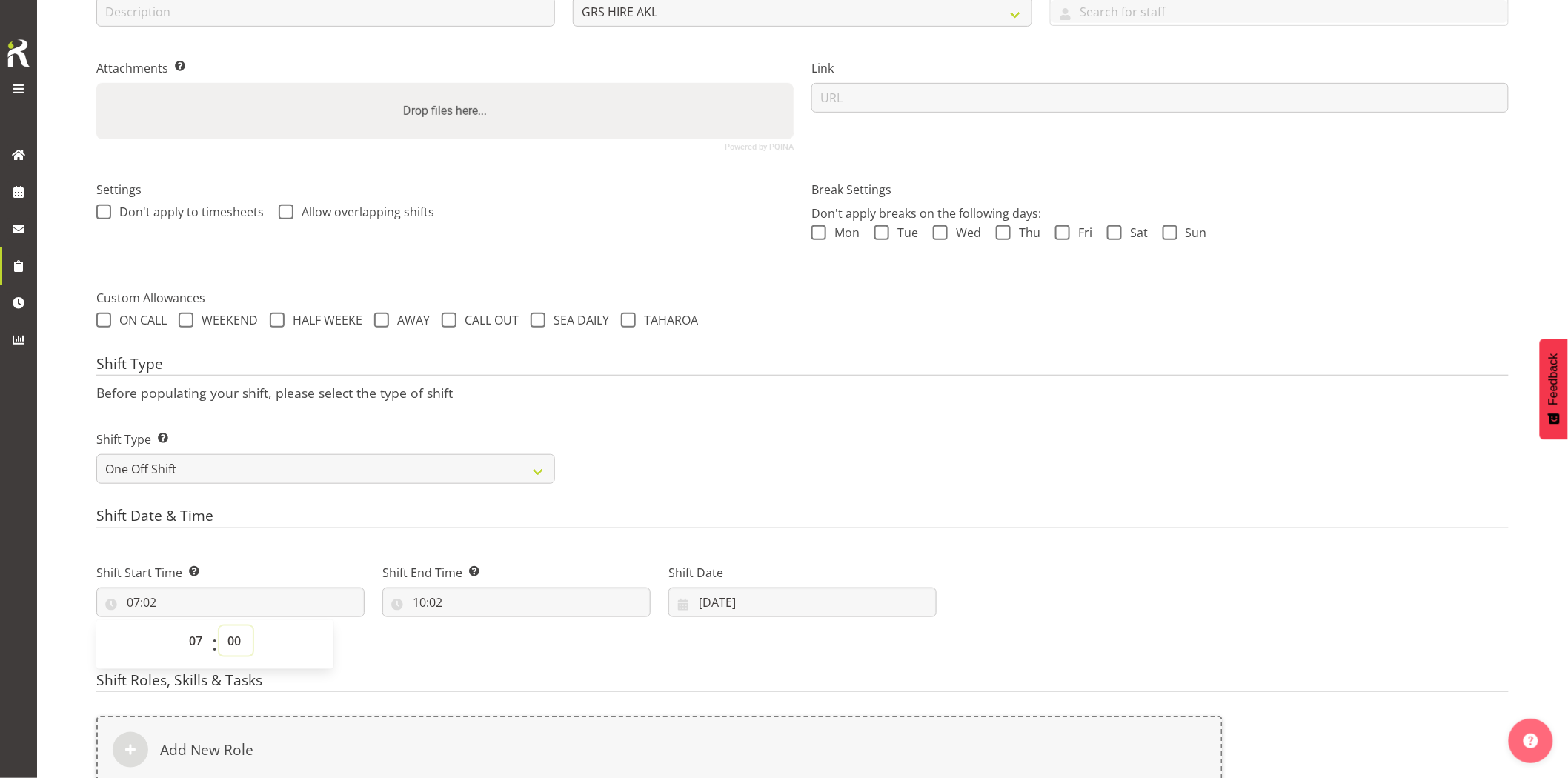
type input "07:00"
click at [502, 602] on input "10:02" at bounding box center [516, 603] width 268 height 30
click at [482, 641] on select "00 01 02 03 04 05 06 07 08 09 10 11 12 13 14 15 16 17 18 19 20 21 22 23" at bounding box center [483, 641] width 33 height 30
select select "9"
click at [467, 626] on select "00 01 02 03 04 05 06 07 08 09 10 11 12 13 14 15 16 17 18 19 20 21 22 23" at bounding box center [483, 641] width 33 height 30
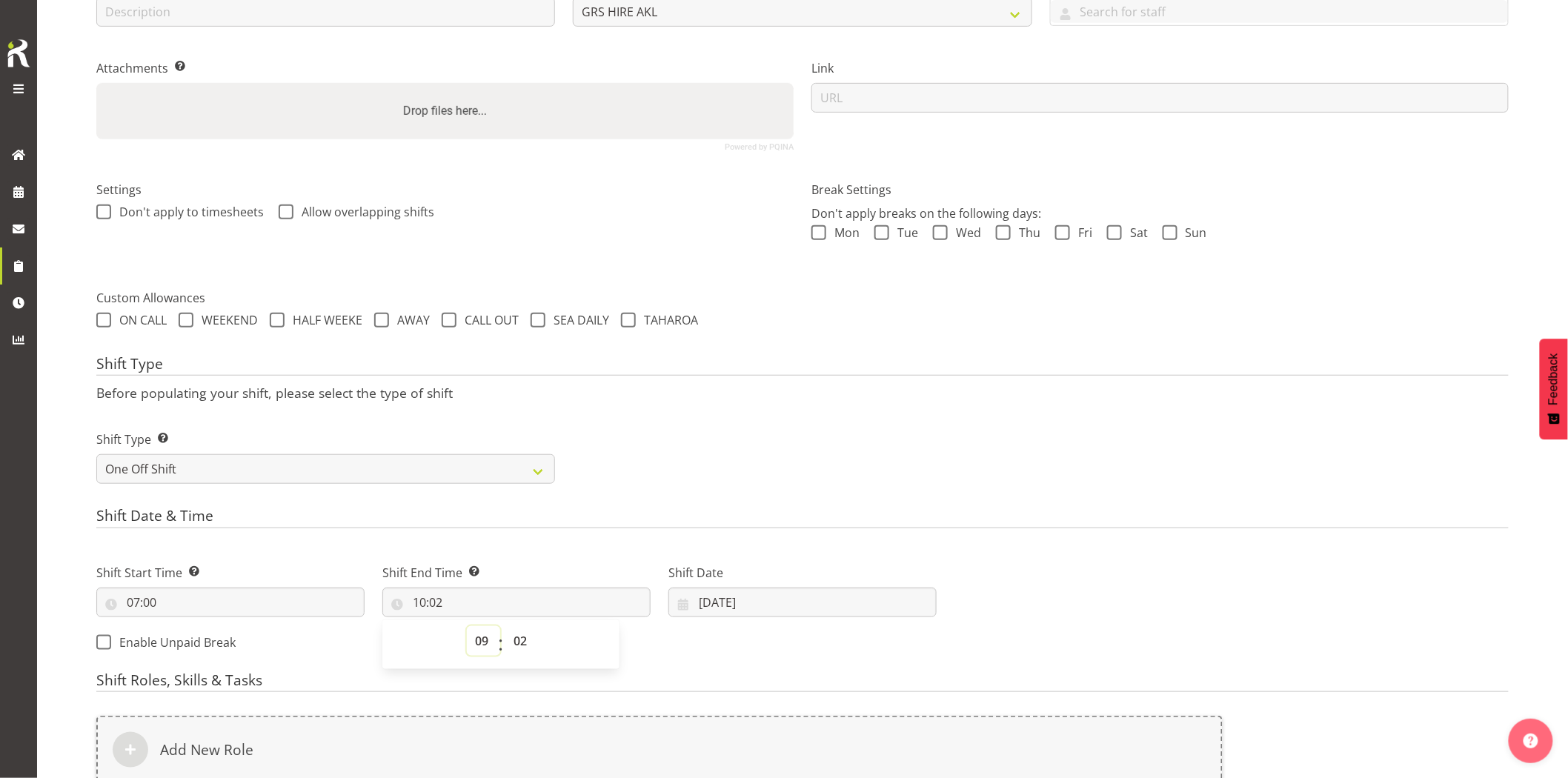
type input "09:02"
drag, startPoint x: 515, startPoint y: 645, endPoint x: 521, endPoint y: 630, distance: 16.2
click at [515, 644] on select "00 01 02 03 04 05 06 07 08 09 10 11 12 13 14 15 16 17 18 19 20 21 22 23 24 25 2…" at bounding box center [522, 641] width 33 height 30
select select "30"
click at [505, 626] on select "00 01 02 03 04 05 06 07 08 09 10 11 12 13 14 15 16 17 18 19 20 21 22 23 24 25 2…" at bounding box center [522, 641] width 33 height 30
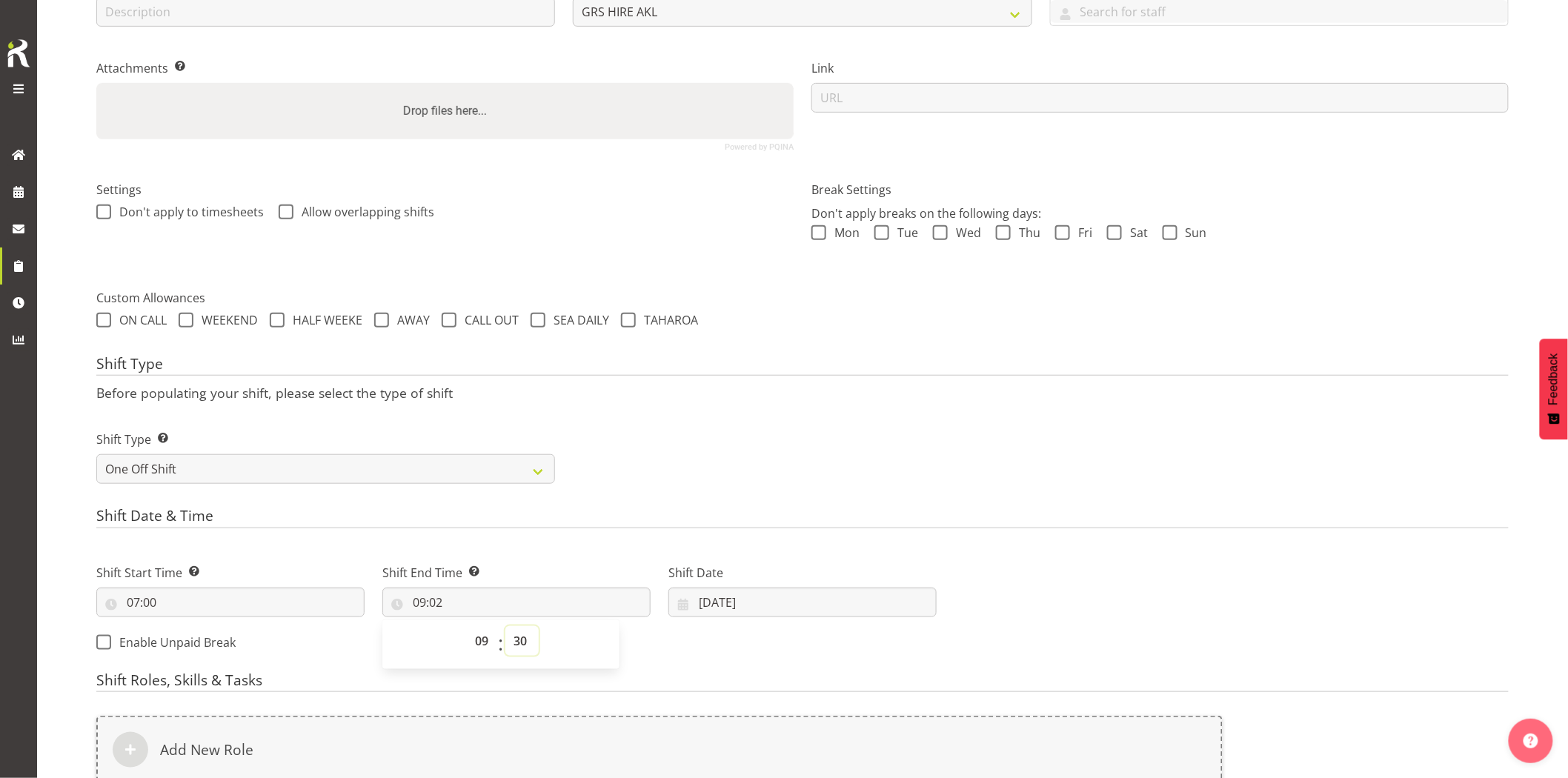
type input "09:30"
drag, startPoint x: 557, startPoint y: 521, endPoint x: 591, endPoint y: 531, distance: 35.4
click at [559, 522] on h4 "Shift Date & Time" at bounding box center [803, 518] width 1413 height 21
click at [783, 600] on input "26/08/2025" at bounding box center [803, 603] width 268 height 30
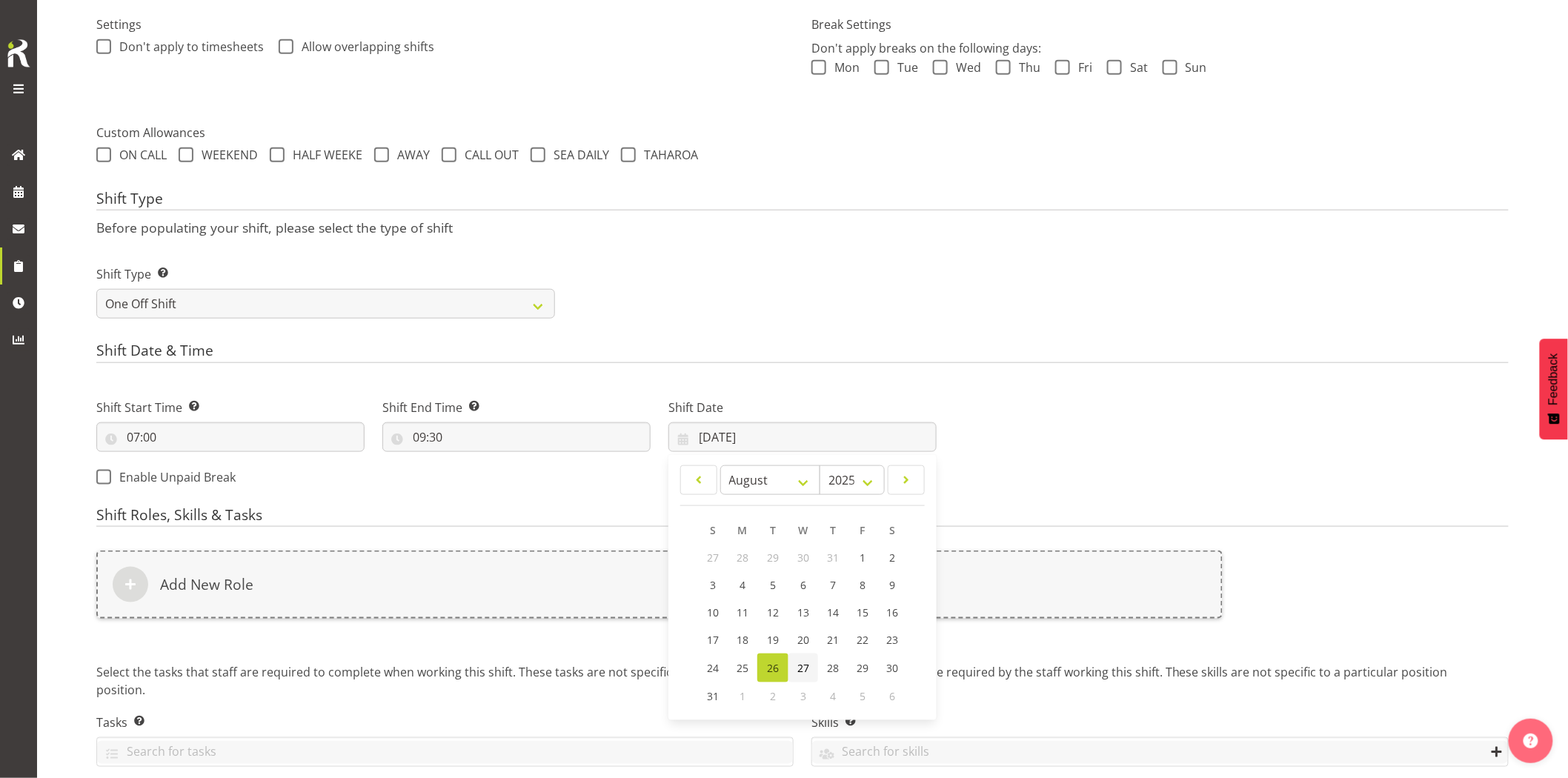
drag, startPoint x: 798, startPoint y: 662, endPoint x: 796, endPoint y: 654, distance: 8.2
click at [798, 662] on span "27" at bounding box center [803, 668] width 12 height 14
type input "27/08/2025"
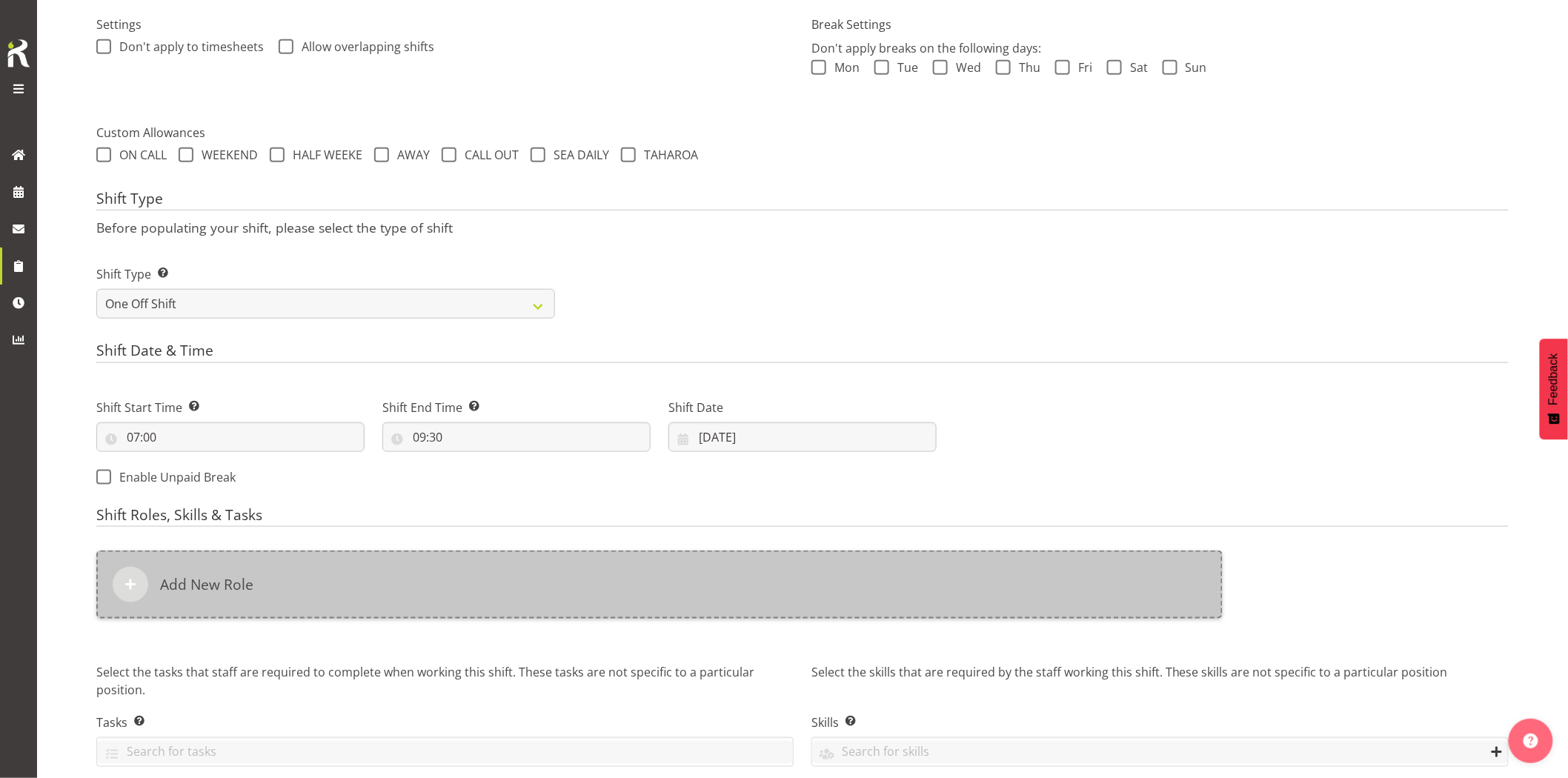
click at [771, 587] on div "Add New Role" at bounding box center [660, 585] width 1127 height 68
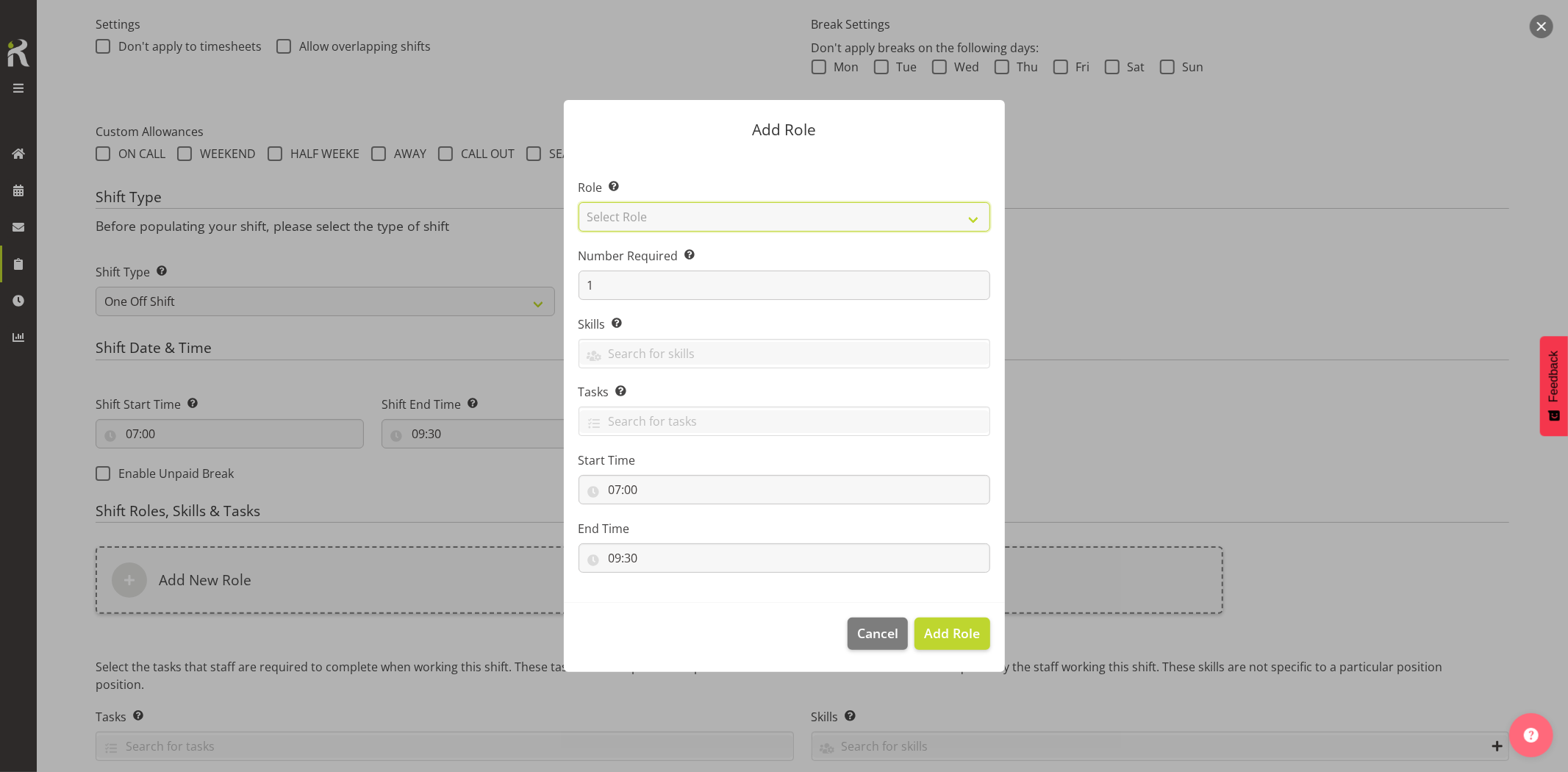
drag, startPoint x: 651, startPoint y: 218, endPoint x: 655, endPoint y: 225, distance: 8.1
click at [651, 218] on select "Select Role Account Manager Electrician Engineering GM HSEQ manager MECH Mechan…" at bounding box center [784, 217] width 412 height 29
select select "20"
click at [579, 202] on select "Select Role Account Manager Electrician Engineering GM HSEQ manager MECH Mechan…" at bounding box center [784, 217] width 412 height 29
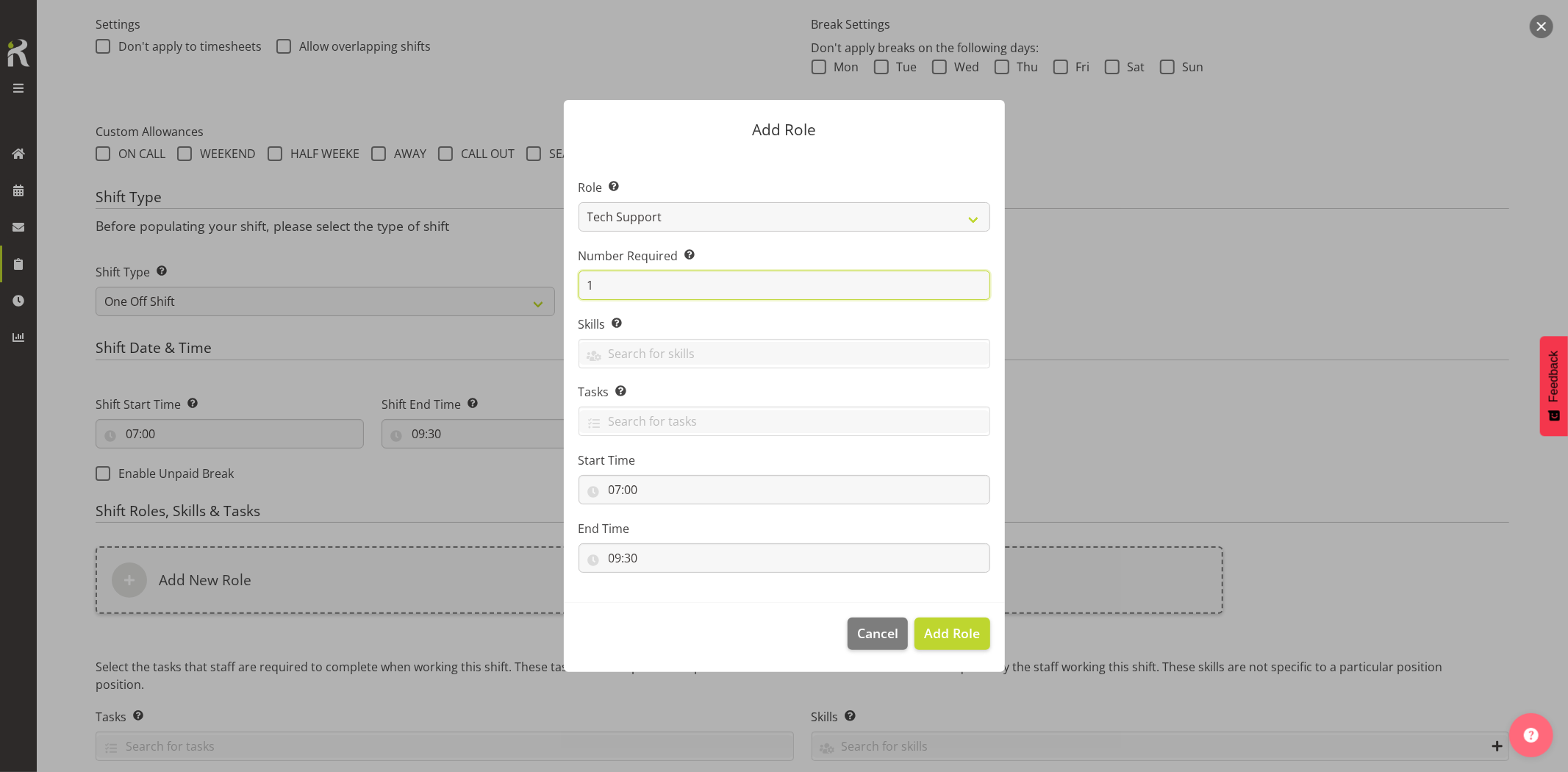
drag, startPoint x: 625, startPoint y: 282, endPoint x: 554, endPoint y: 287, distance: 71.2
click at [554, 287] on div "Add Role Role Select the role you wish to add to the shift. Account Manager Ele…" at bounding box center [784, 386] width 470 height 645
type input "2"
drag, startPoint x: 945, startPoint y: 629, endPoint x: 736, endPoint y: 621, distance: 209.2
click at [945, 629] on span "Add 2 Roles" at bounding box center [944, 633] width 74 height 18
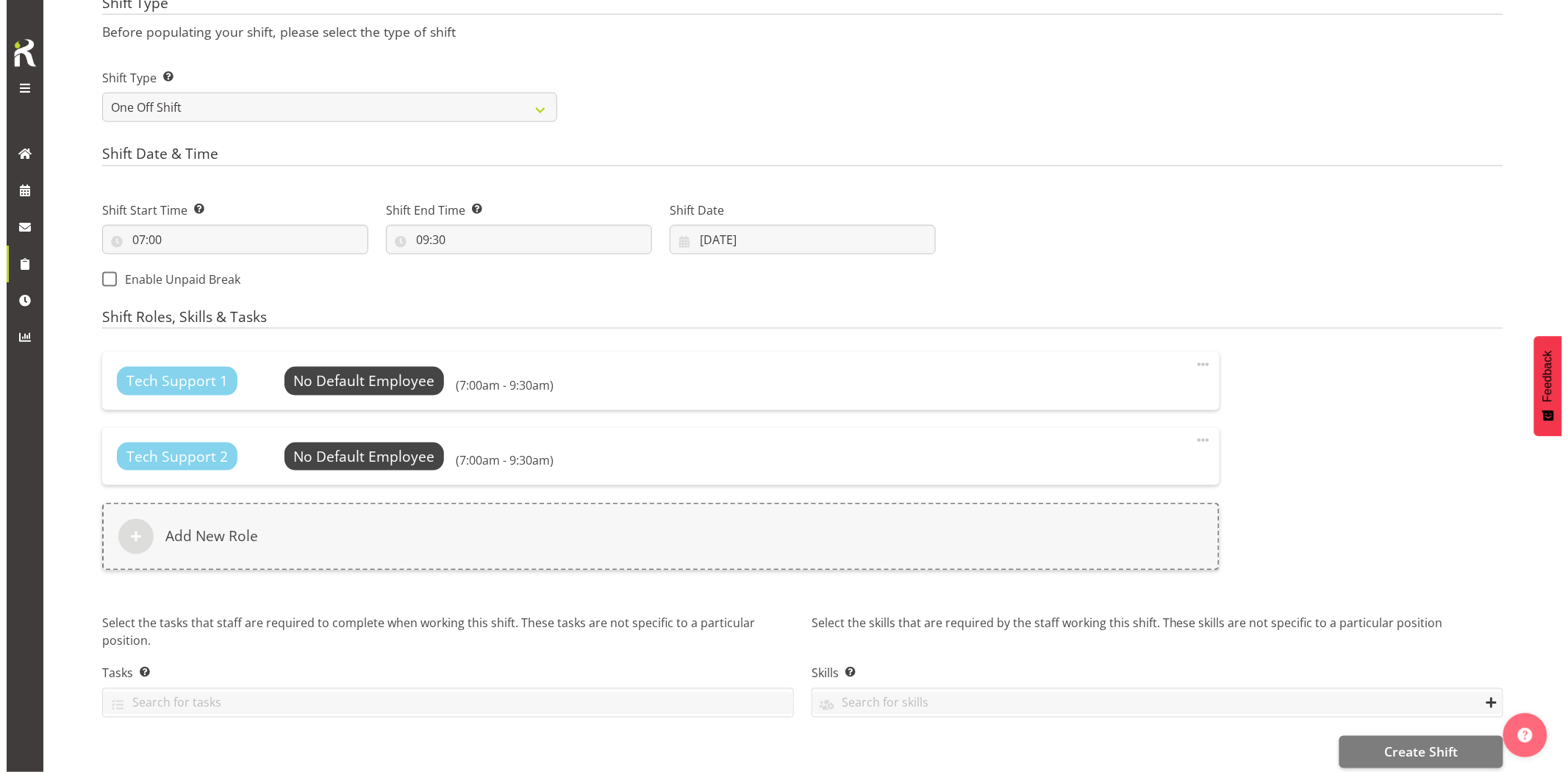
scroll to position [647, 0]
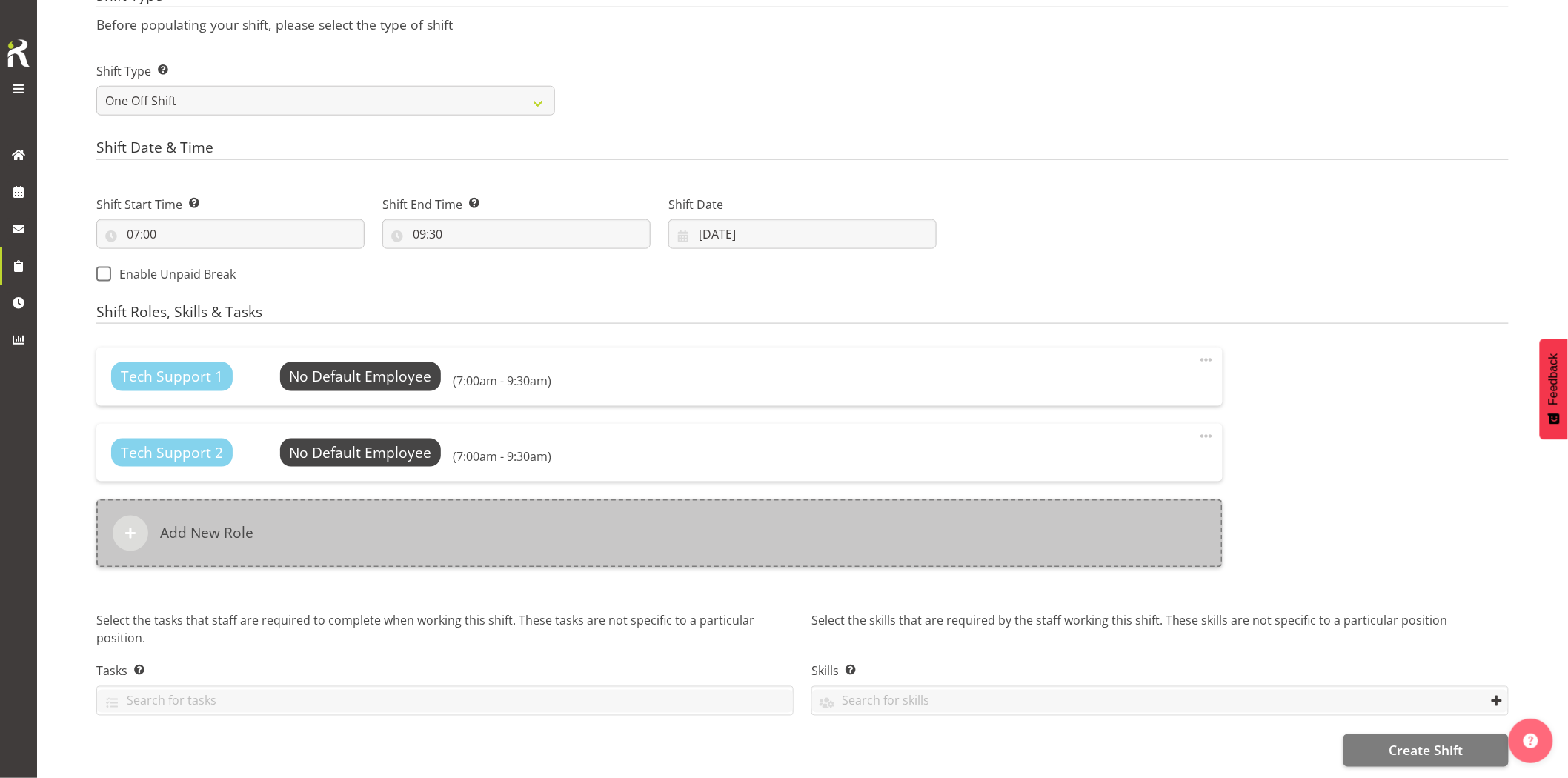
click at [616, 542] on div "Add New Role" at bounding box center [660, 534] width 1127 height 68
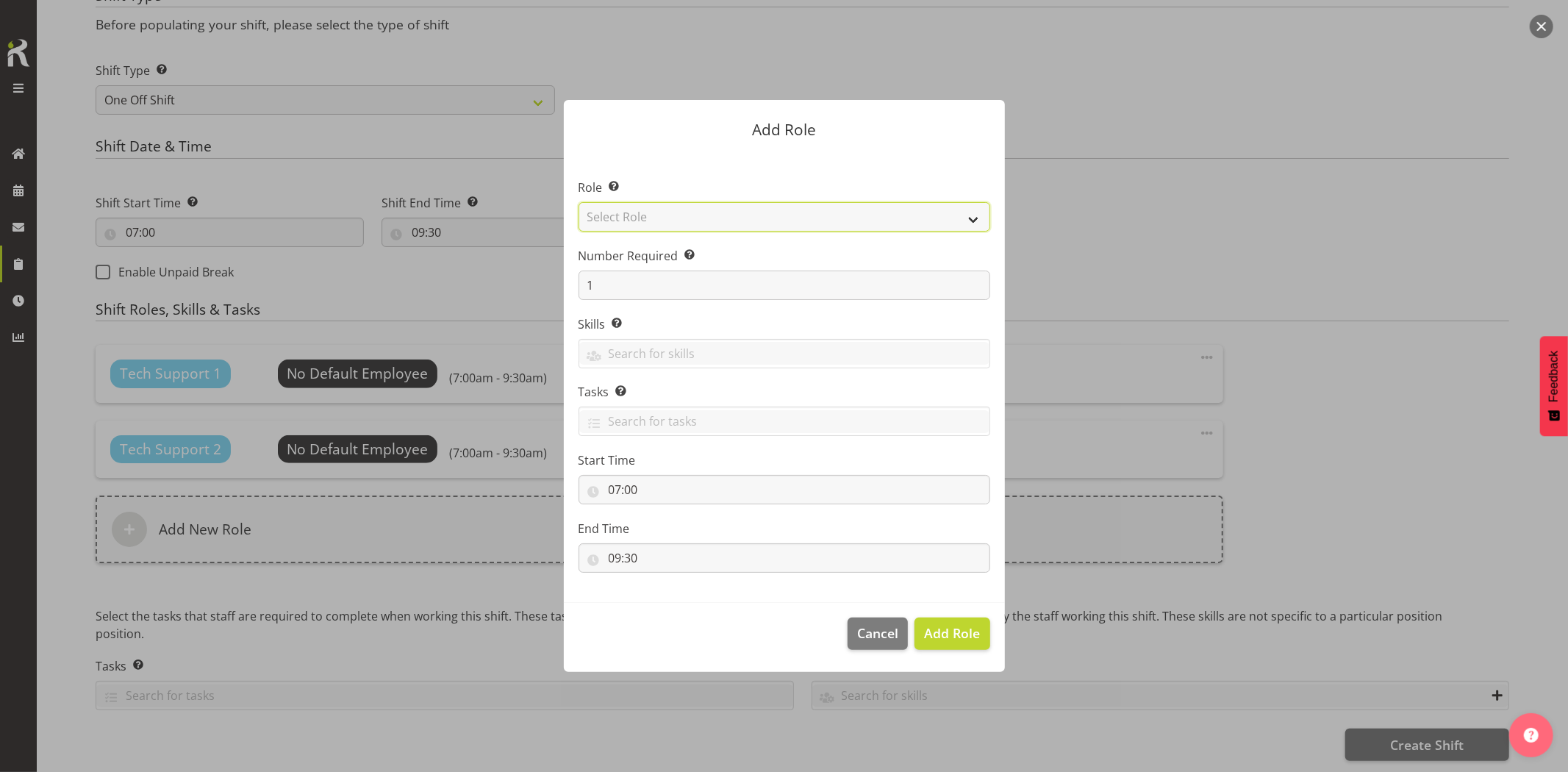
click at [631, 222] on select "Select Role Account Manager Electrician Engineering GM HSEQ manager MECH Mechan…" at bounding box center [784, 217] width 412 height 29
select select "27"
click at [579, 202] on select "Select Role Account Manager Electrician Engineering GM HSEQ manager MECH Mechan…" at bounding box center [784, 217] width 412 height 29
click at [952, 630] on span "Add Role" at bounding box center [952, 633] width 56 height 18
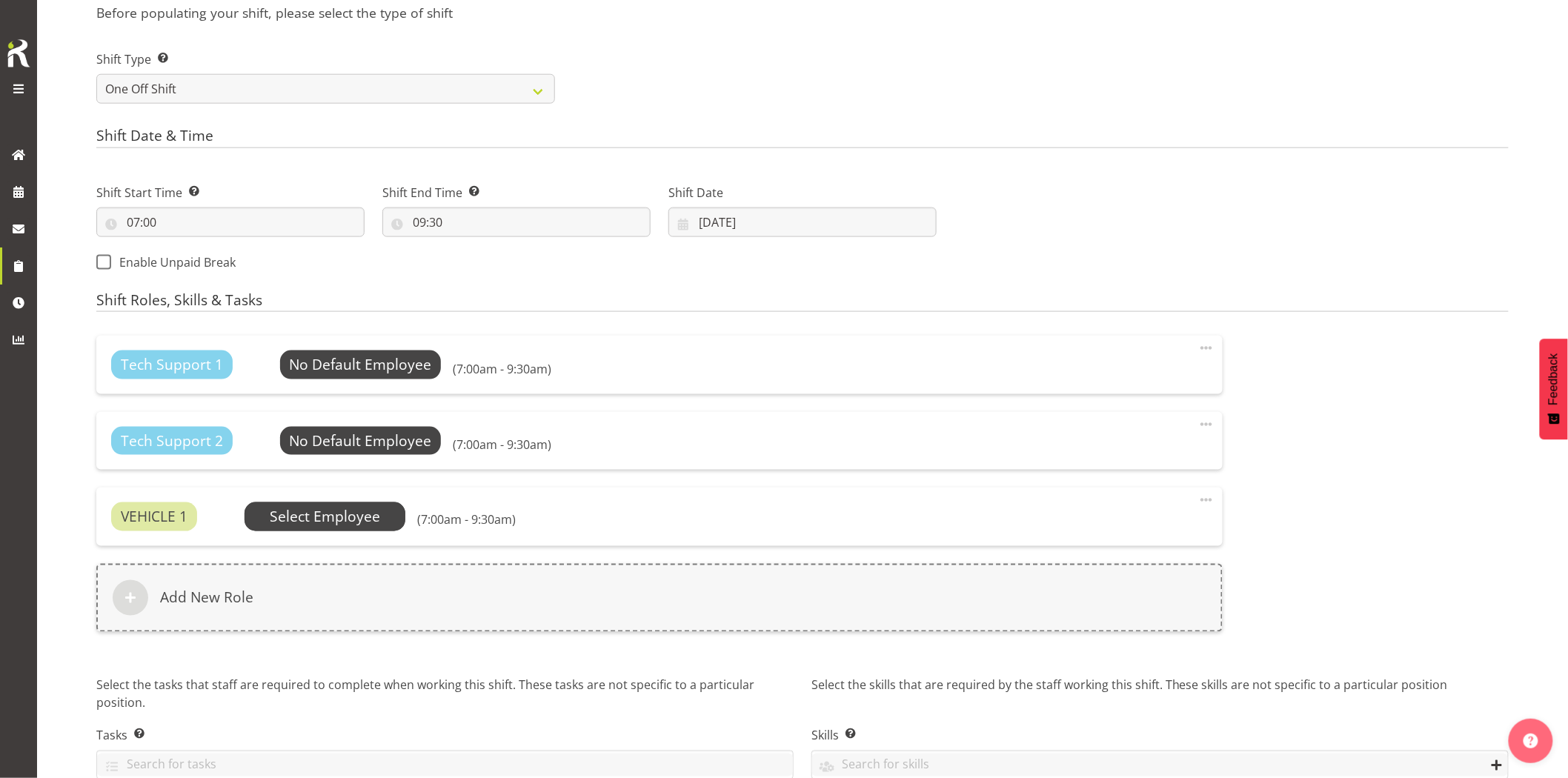
click at [0, 0] on span "Select Employee" at bounding box center [0, 0] width 0 height 0
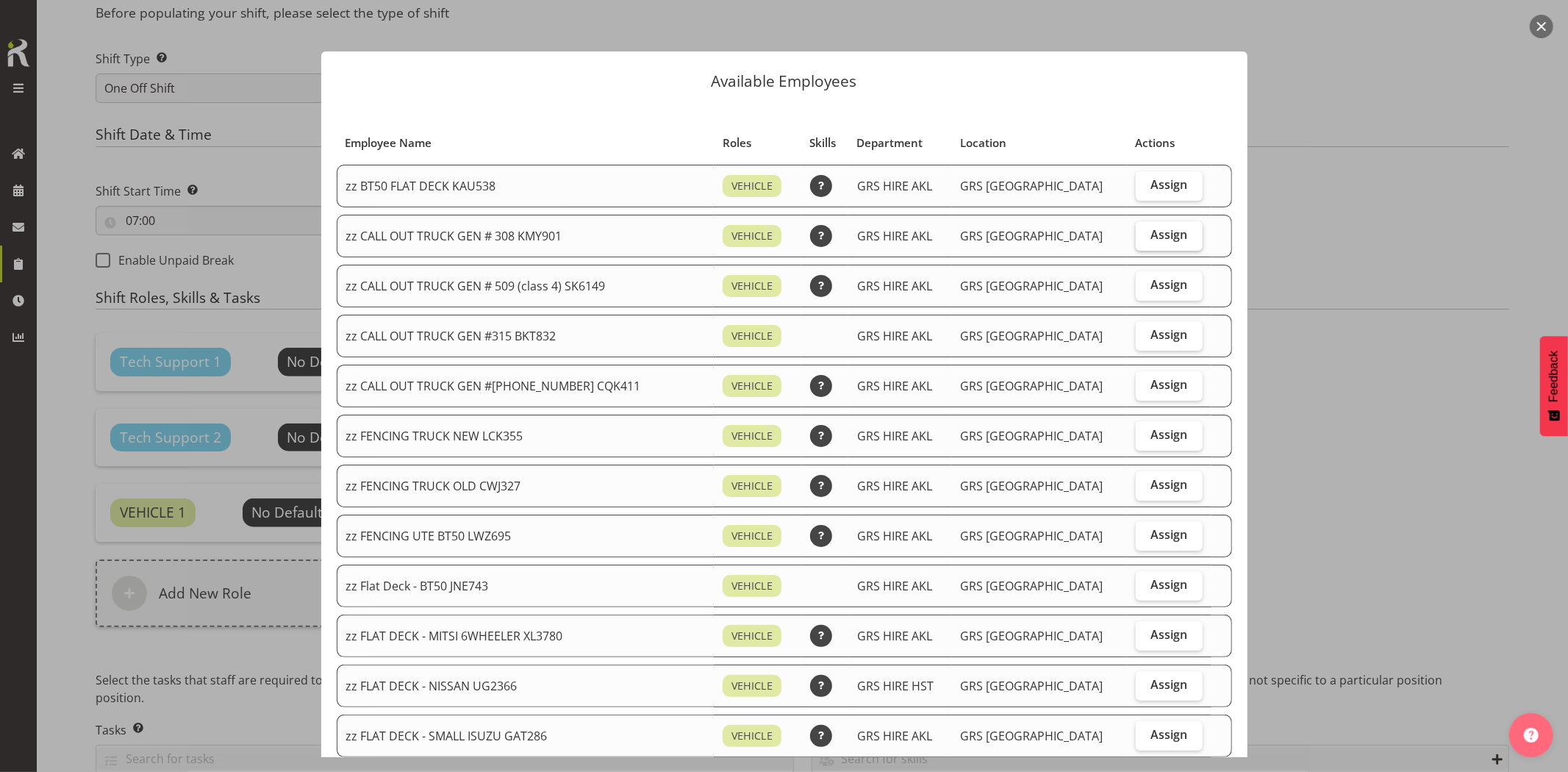
click at [1169, 237] on span "Assign" at bounding box center [1169, 234] width 37 height 15
click at [1146, 237] on input "Assign" at bounding box center [1140, 234] width 10 height 10
checkbox input "true"
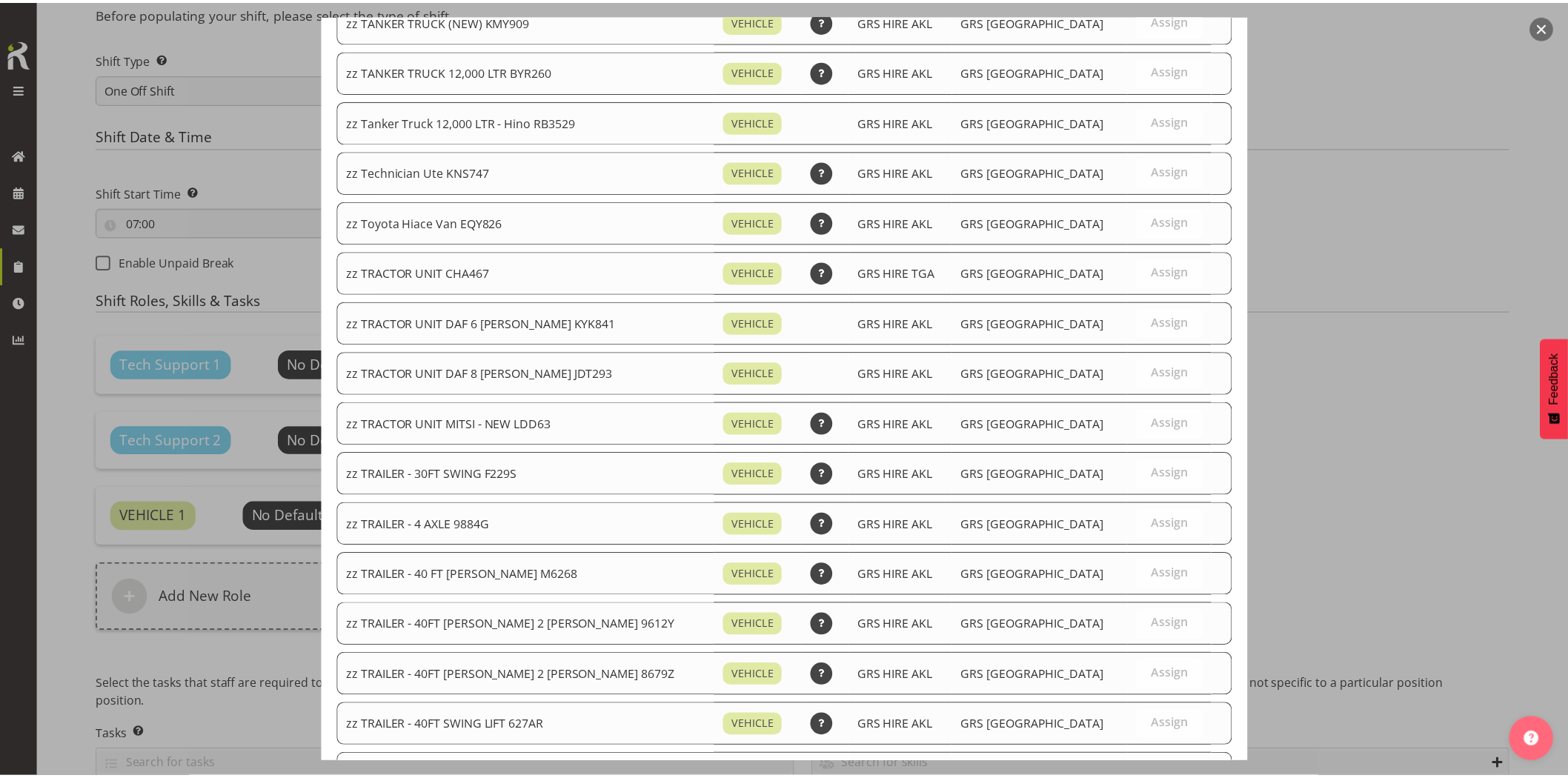
scroll to position [1762, 0]
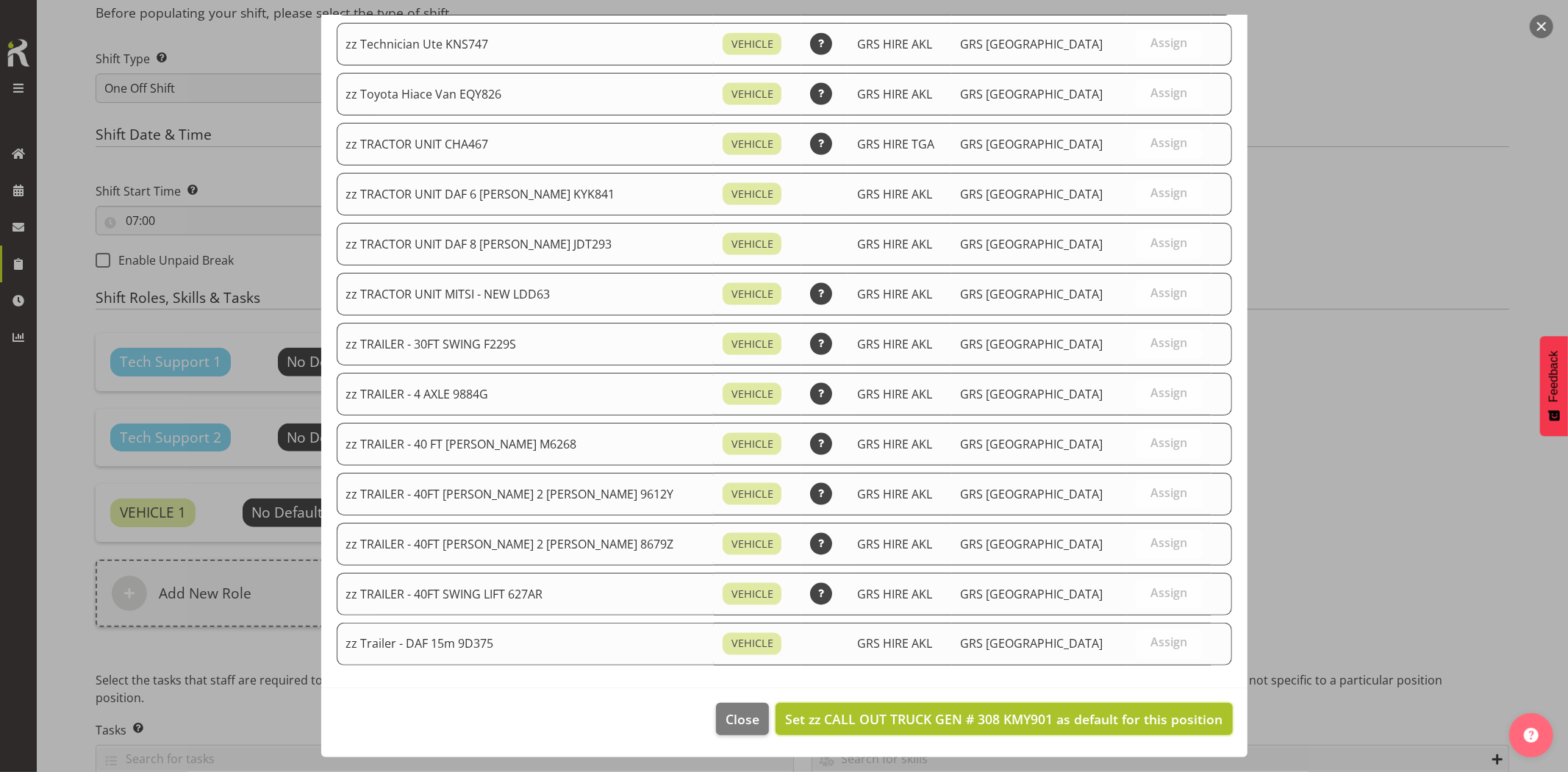
click at [1151, 714] on span "Set zz CALL OUT TRUCK GEN # 308 KMY901 as default for this position" at bounding box center [1003, 719] width 437 height 18
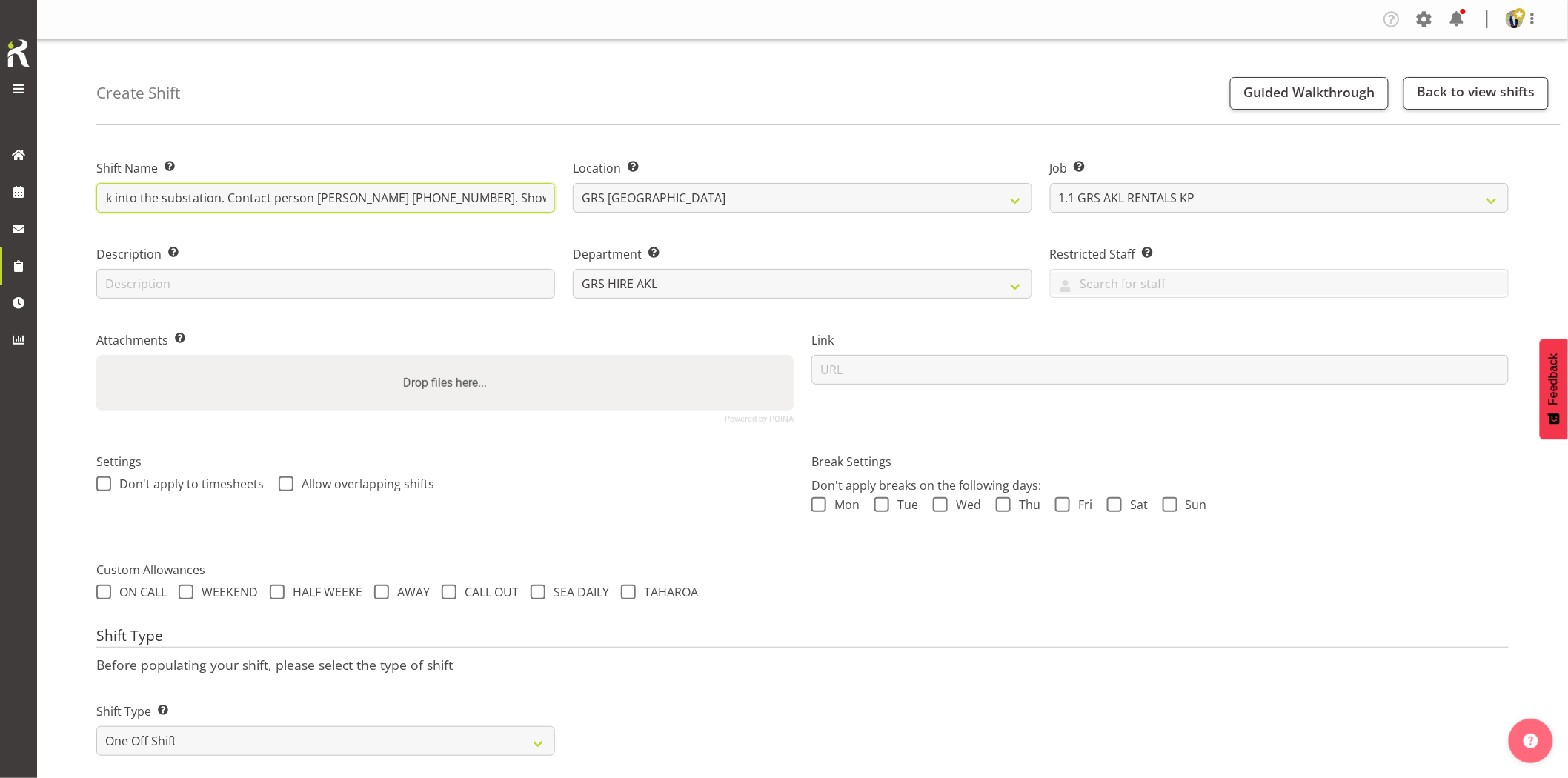
scroll to position [0, 660]
drag, startPoint x: 249, startPoint y: 198, endPoint x: 592, endPoint y: 205, distance: 343.1
click at [560, 196] on div "Shift Name Enter a name for the shift (e.g. Day Shift). Northpower - Deliver th…" at bounding box center [325, 182] width 476 height 86
click at [351, 201] on input "Northpower - Deliver the 300kVA truck + cables going to [GEOGRAPHIC_DATA] (Subs…" at bounding box center [325, 198] width 459 height 30
drag, startPoint x: 319, startPoint y: 195, endPoint x: 789, endPoint y: 203, distance: 470.1
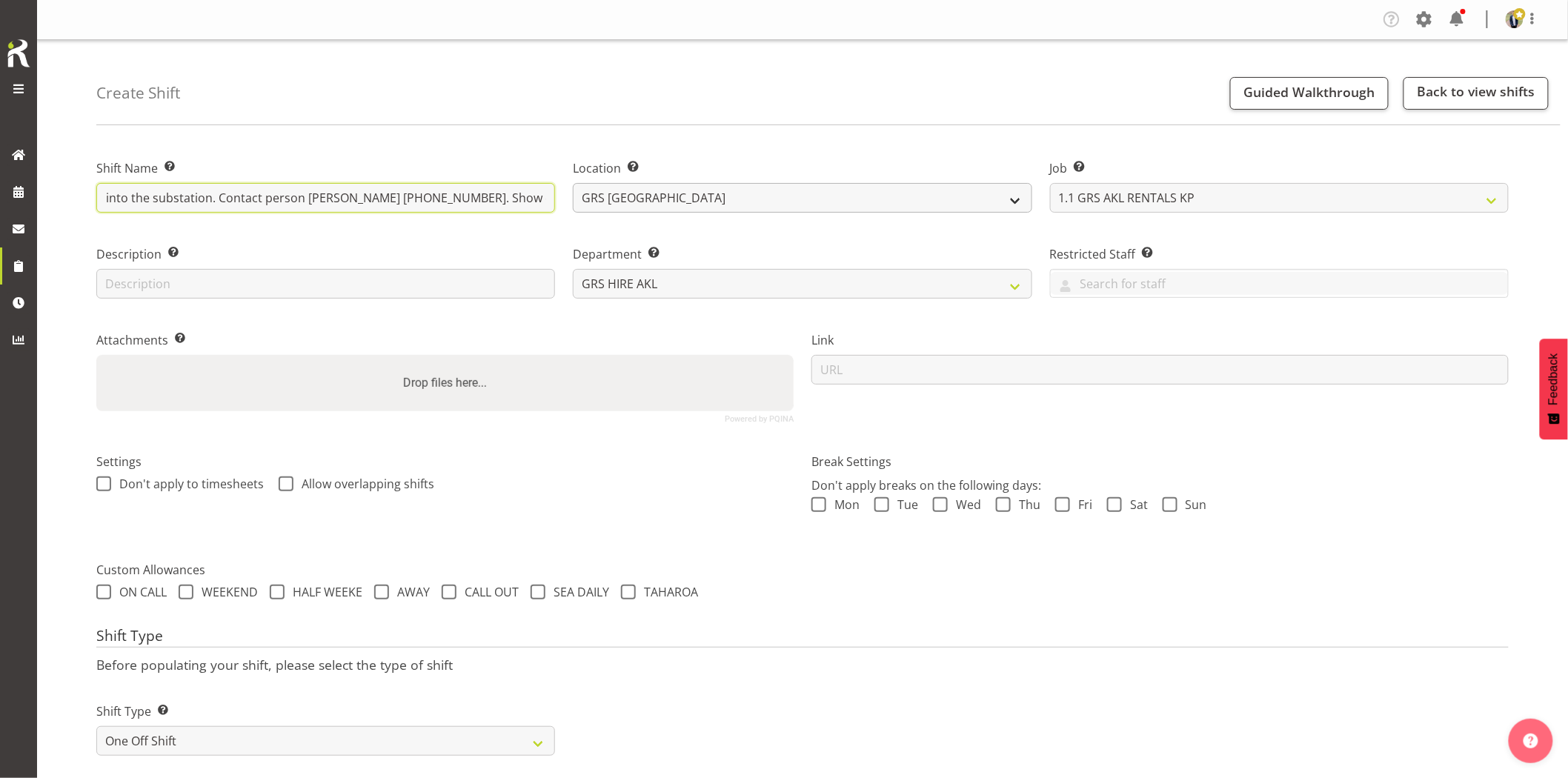
click at [789, 203] on div "Shift Name Enter a name for the shift (e.g. Day Shift). Northpower - Deliver th…" at bounding box center [803, 285] width 1431 height 294
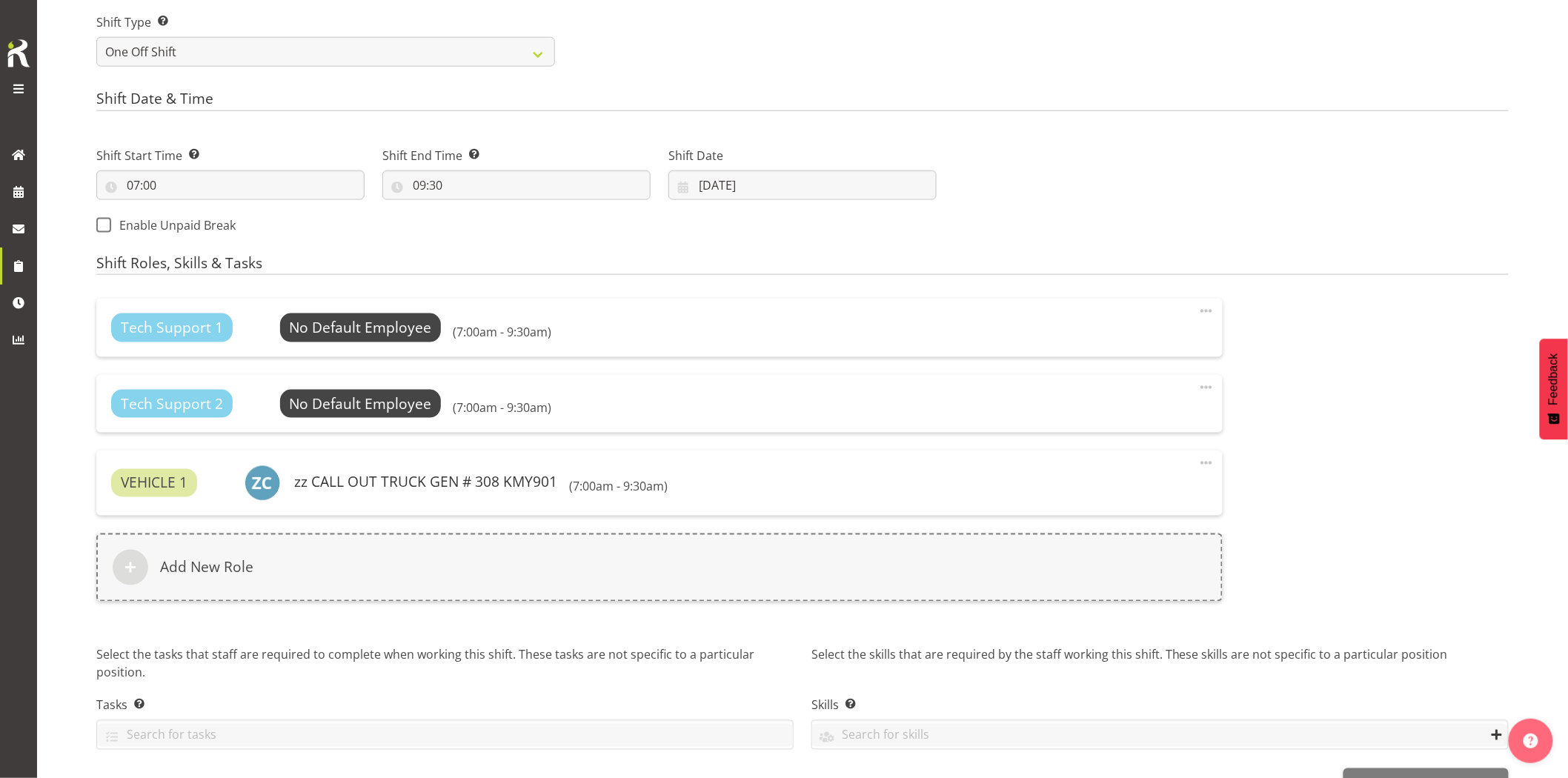
scroll to position [735, 0]
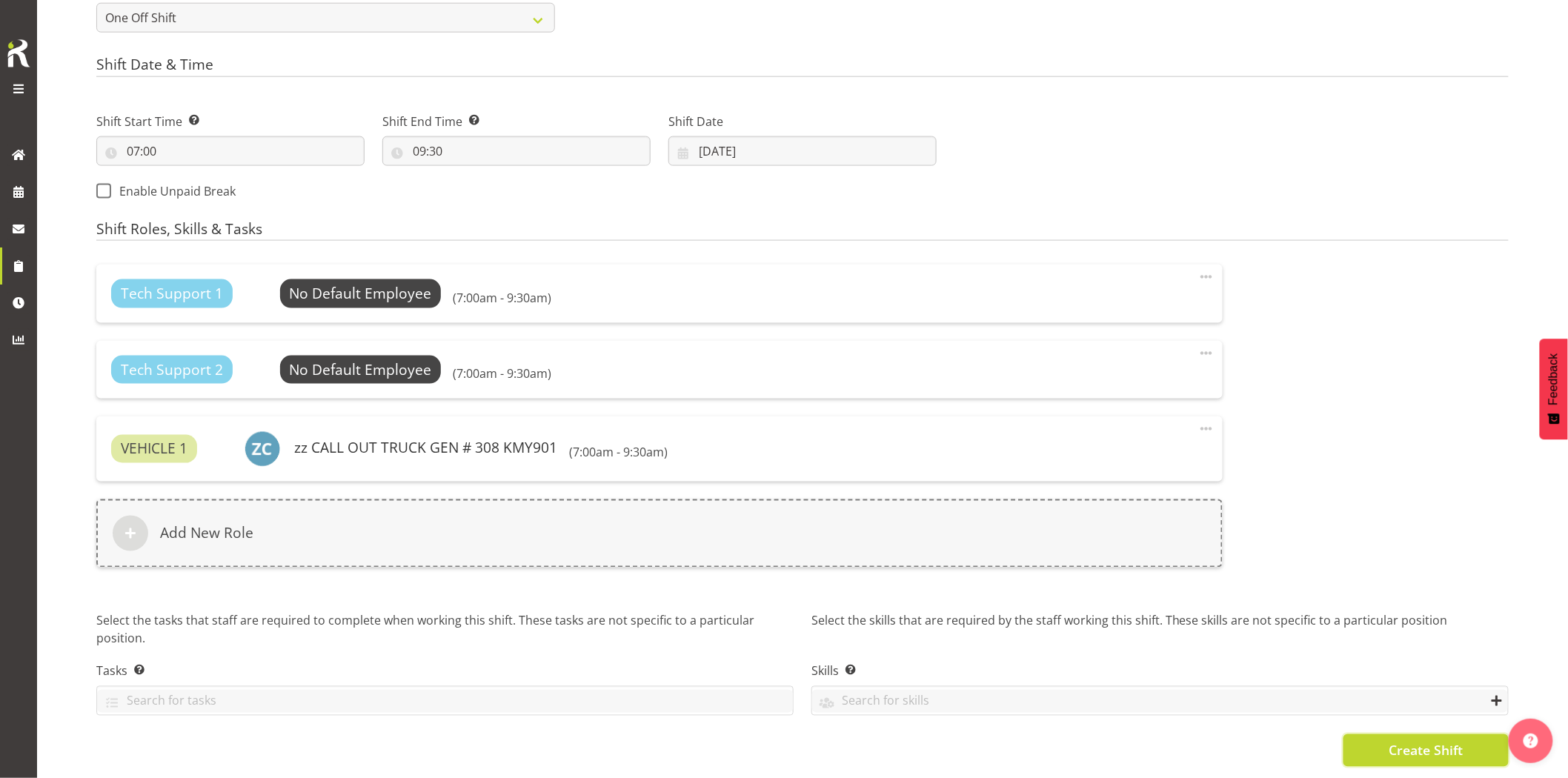
click at [1405, 741] on span "Create Shift" at bounding box center [1426, 751] width 74 height 19
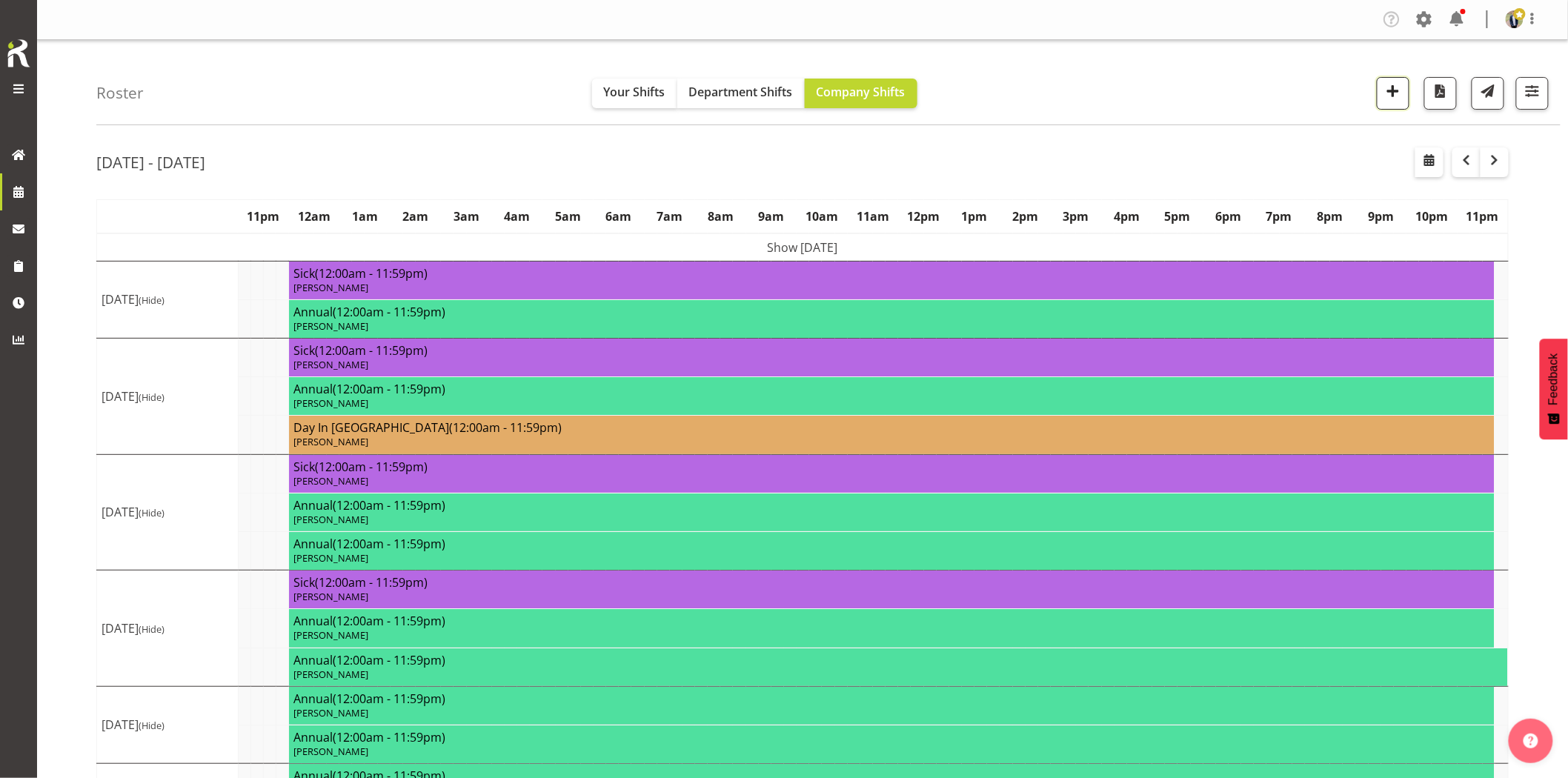
click at [1389, 90] on span "button" at bounding box center [1393, 91] width 19 height 19
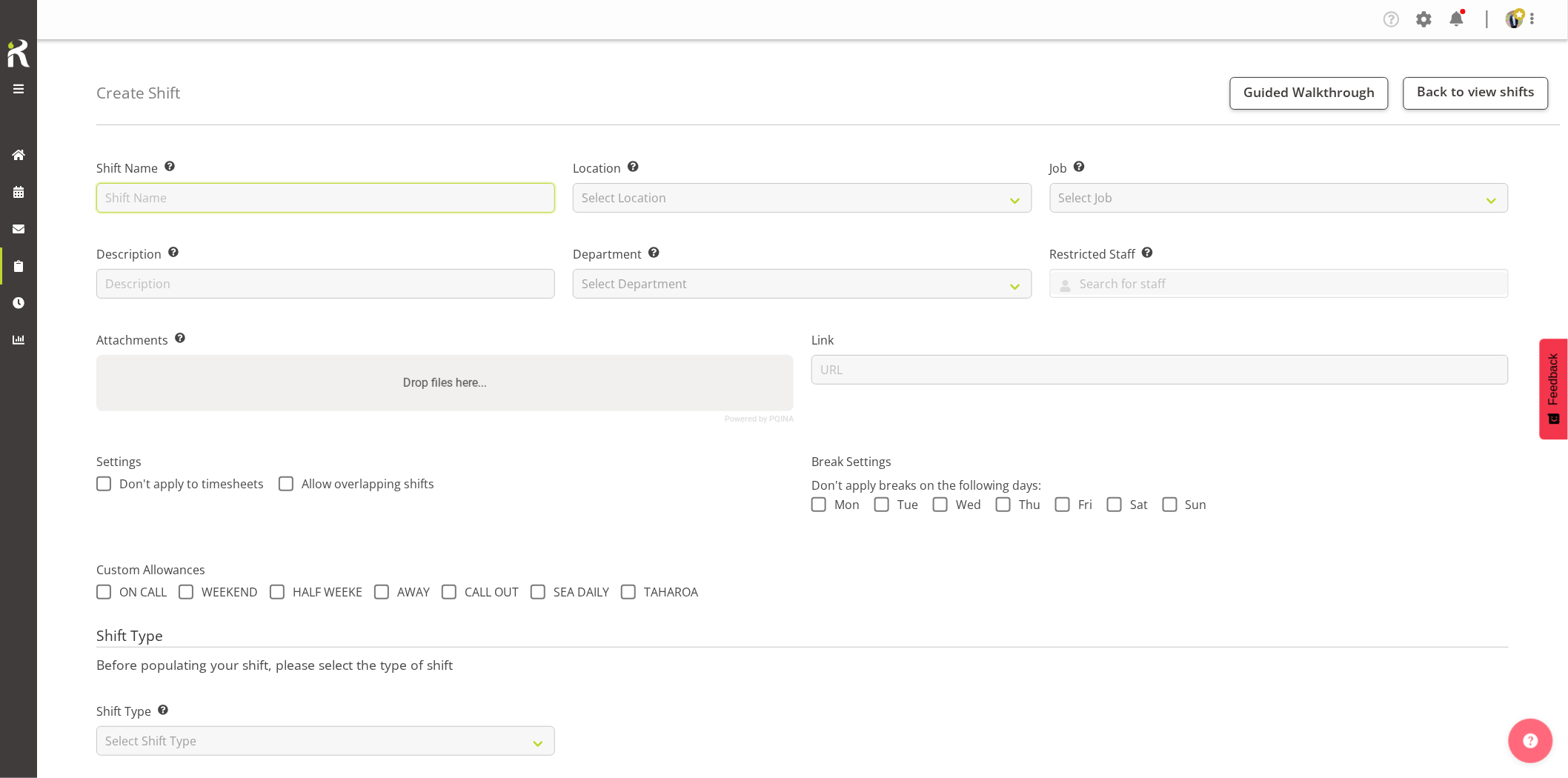
click at [366, 198] on input "text" at bounding box center [325, 198] width 459 height 30
type input "Northpower - Collect the 300kVA truck + cables from Pakuranga Substation. Time …"
drag, startPoint x: 794, startPoint y: 195, endPoint x: 784, endPoint y: 202, distance: 12.2
click at [794, 196] on select "Select Location GRS Auckland GRS Hastings GRS Tauranga" at bounding box center [802, 198] width 459 height 30
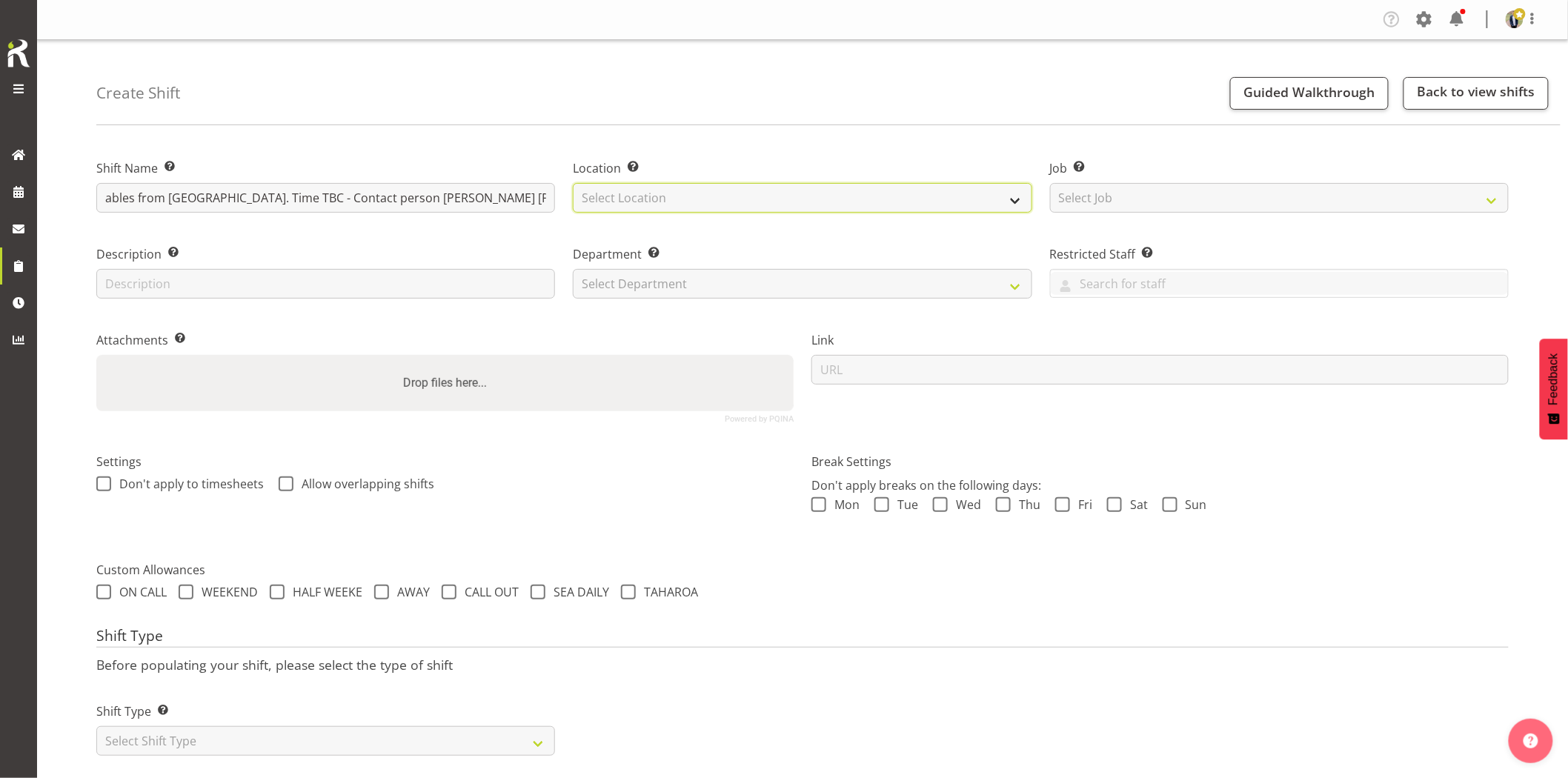
scroll to position [0, 0]
select select "28"
click at [573, 183] on select "Select Location GRS Auckland GRS Hastings GRS Tauranga" at bounding box center [802, 198] width 459 height 30
drag, startPoint x: 1098, startPoint y: 209, endPoint x: 1110, endPoint y: 211, distance: 12.2
click at [1098, 209] on select "Select Job Create new job 1.1 GRS AKL RENTALS 1.1 GRS AKL RENTALS AC 1.1 GRS AK…" at bounding box center [1279, 198] width 459 height 30
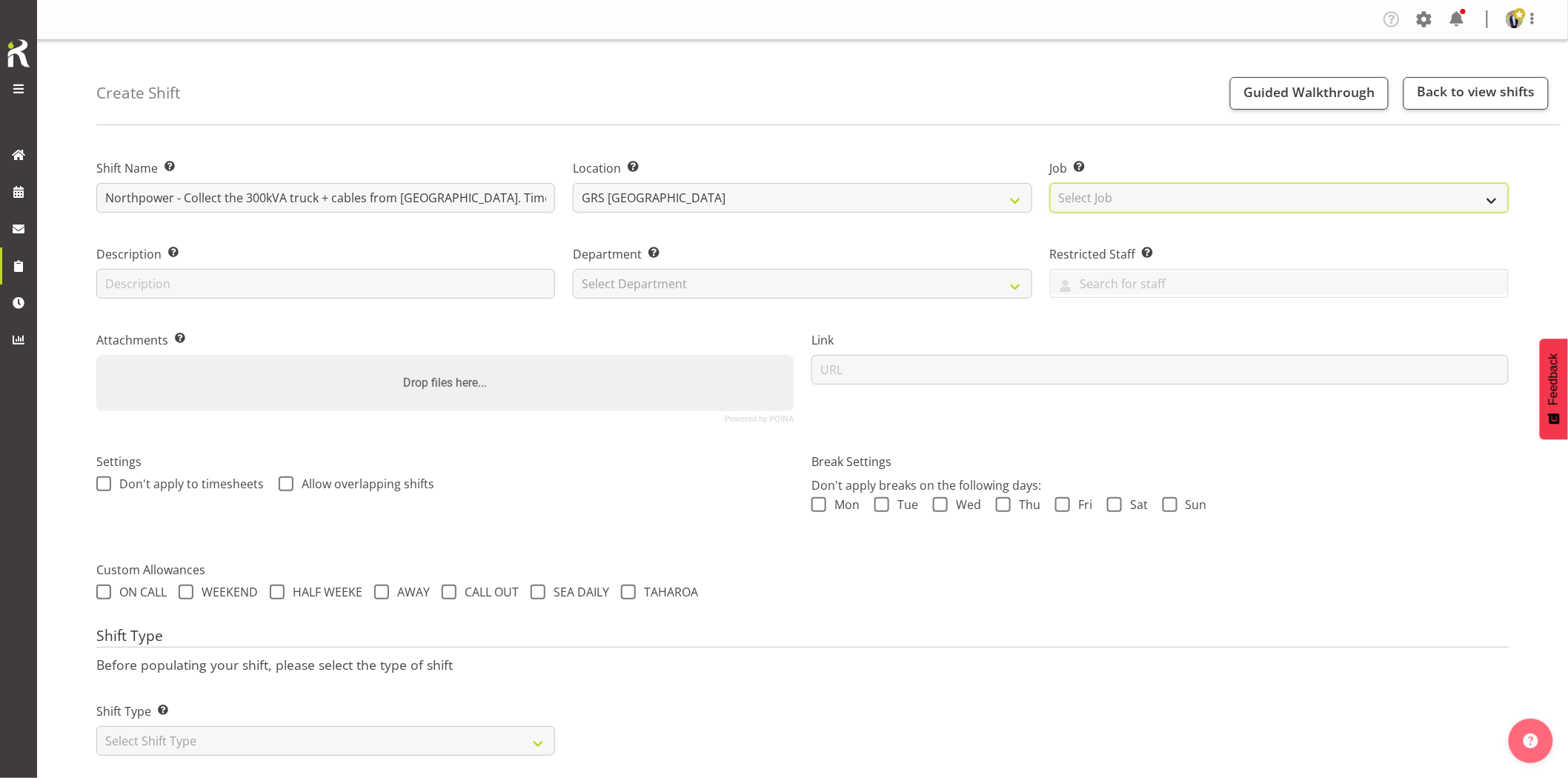
select select "7504"
click at [1050, 183] on select "Select Job Create new job 1.1 GRS AKL RENTALS 1.1 GRS AKL RENTALS AC 1.1 GRS AK…" at bounding box center [1279, 198] width 459 height 30
click at [649, 275] on select "Select Department GRS HIRE AKL GRS HIRE AKL GRS HIRE TGA GRS HIRE HST GRS SALES…" at bounding box center [802, 284] width 459 height 30
select select "20"
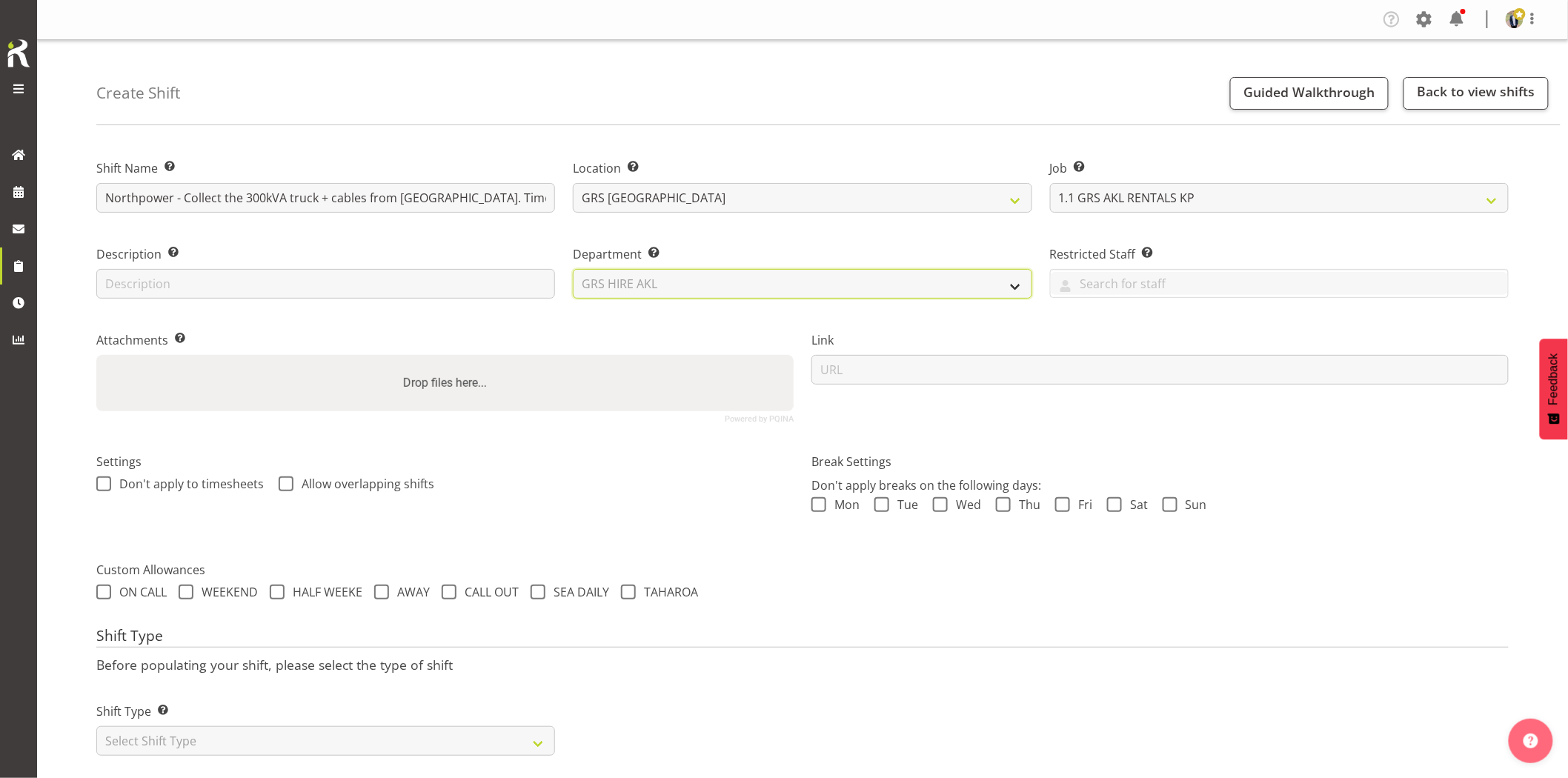
click at [573, 269] on select "Select Department GRS HIRE AKL GRS HIRE AKL GRS HIRE TGA GRS HIRE HST GRS SALES…" at bounding box center [802, 284] width 459 height 30
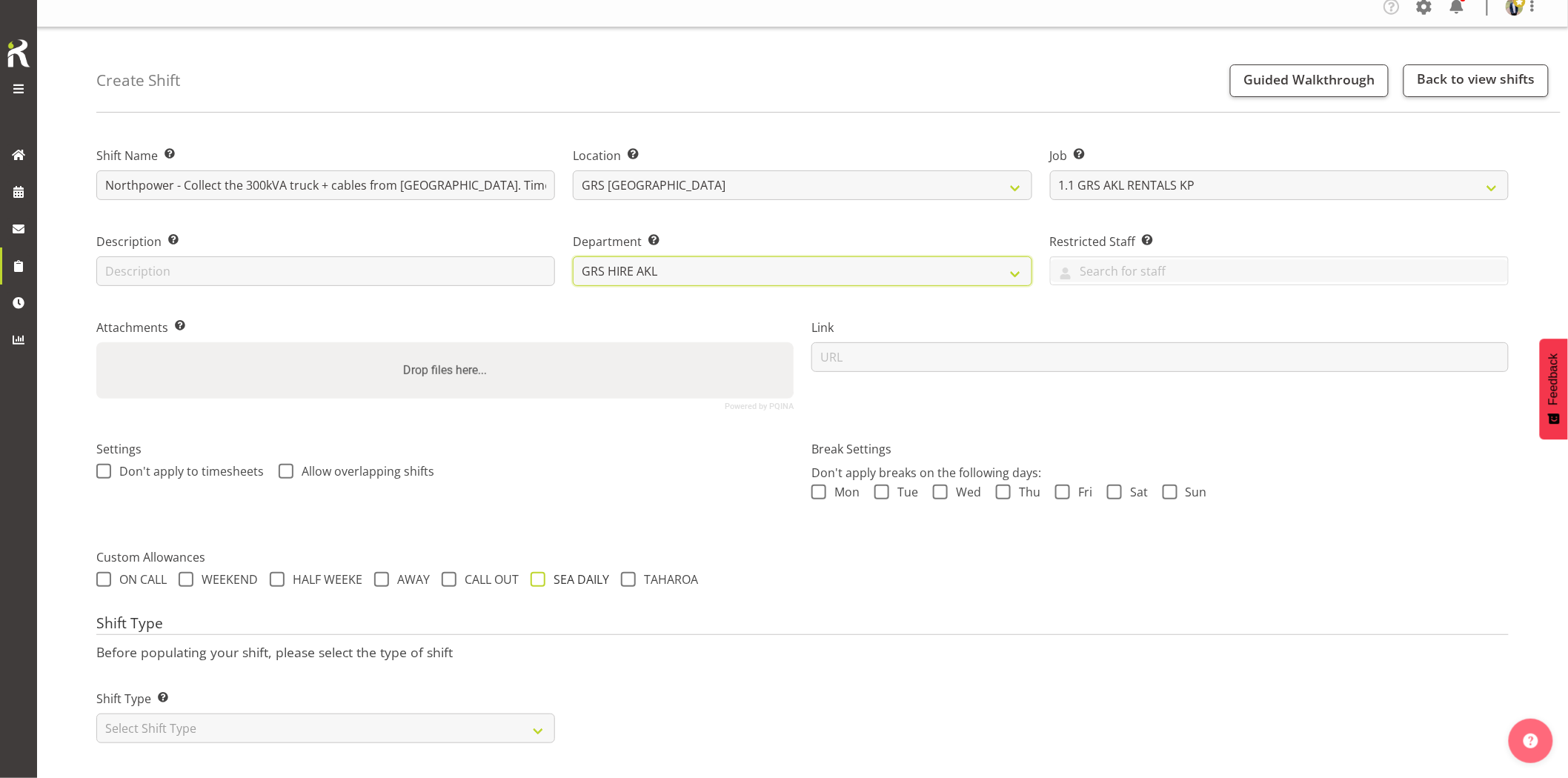
scroll to position [25, 0]
click at [342, 715] on select "Select Shift Type One Off Shift Recurring Shift Rotating Shift" at bounding box center [325, 728] width 459 height 30
select select "one_off"
click at [97, 713] on select "Select Shift Type One Off Shift Recurring Shift Rotating Shift" at bounding box center [325, 728] width 459 height 30
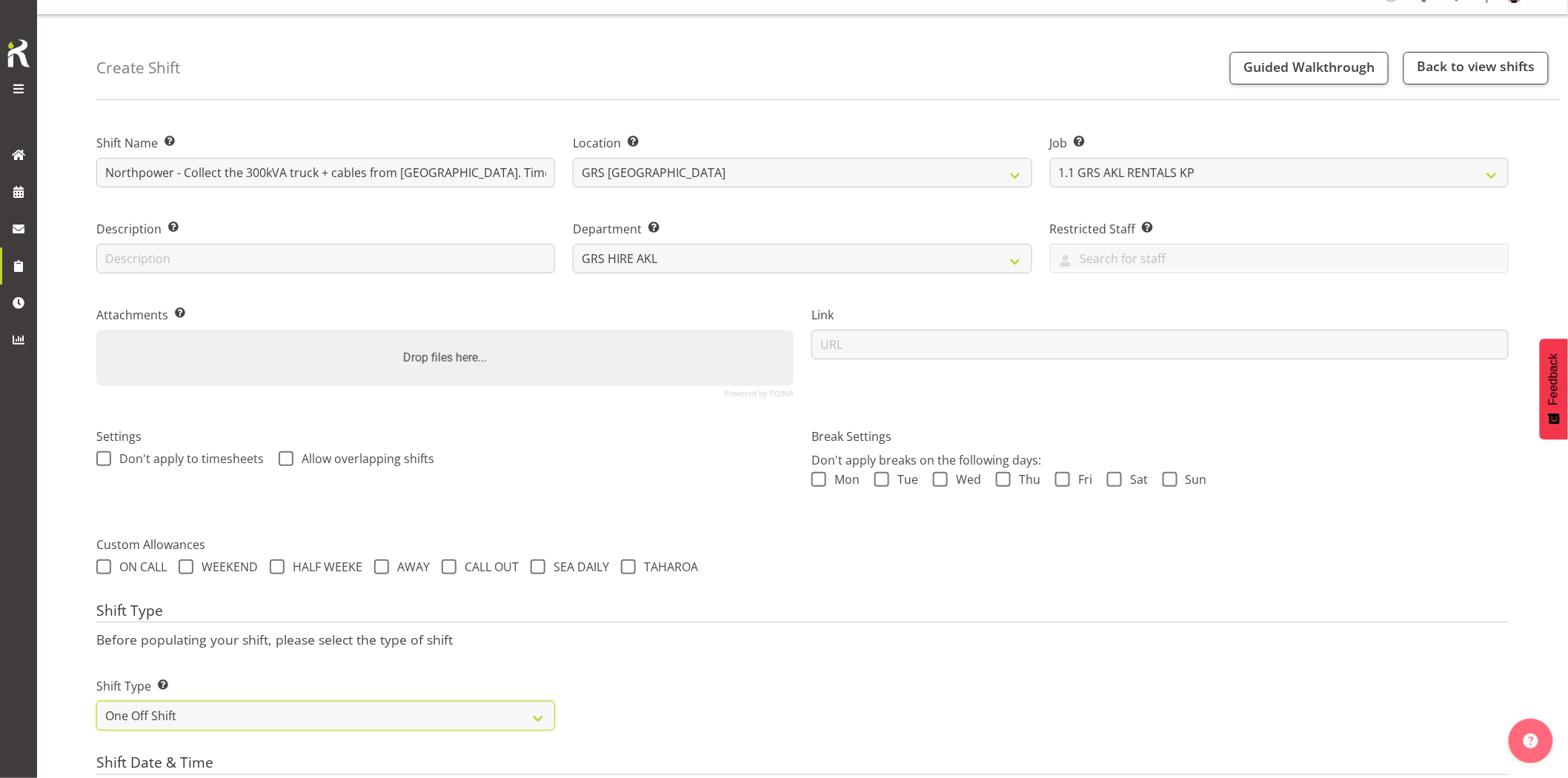
scroll to position [189, 0]
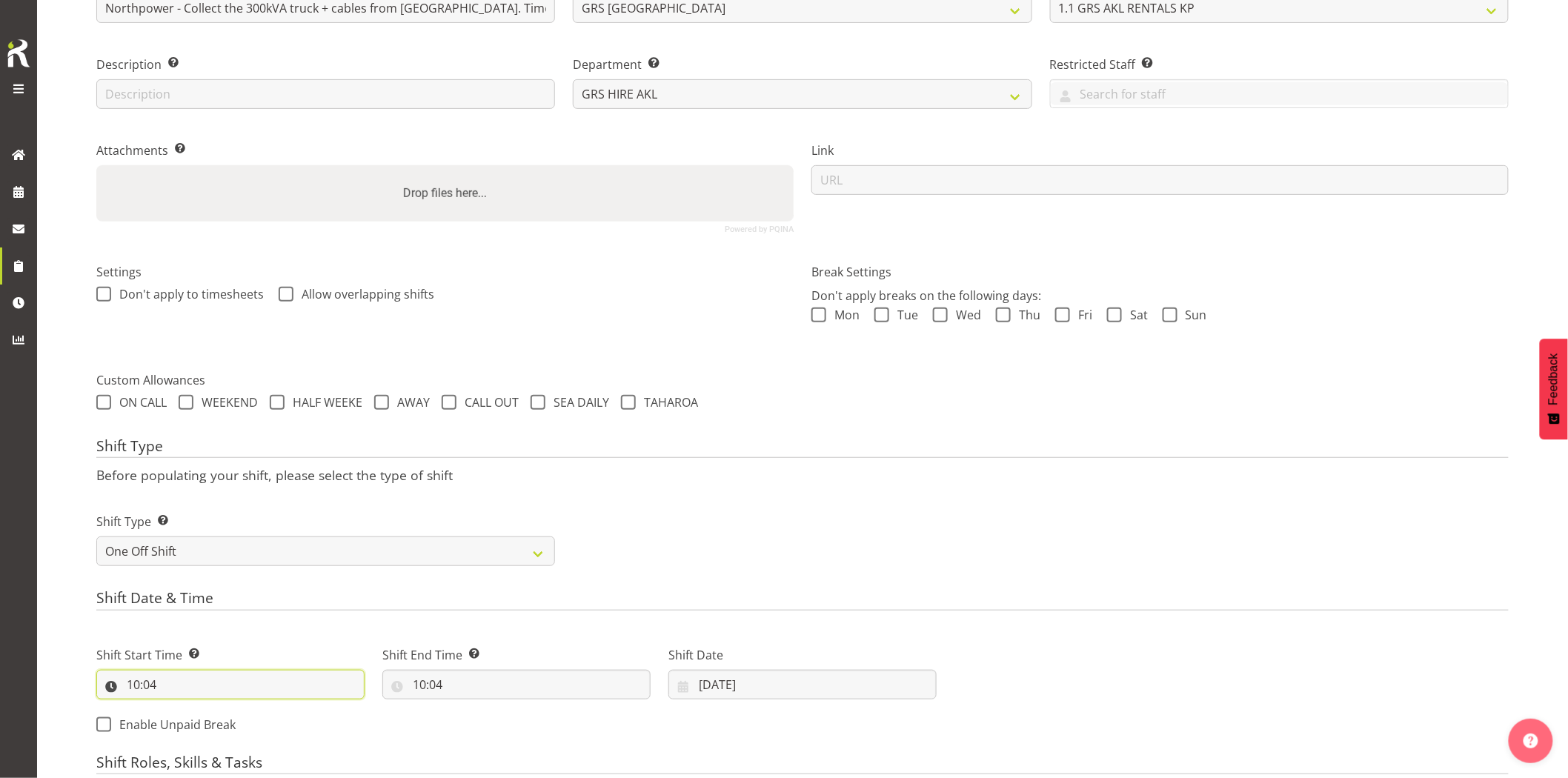
drag, startPoint x: 227, startPoint y: 684, endPoint x: 239, endPoint y: 698, distance: 18.4
click at [228, 687] on input "10:04" at bounding box center [230, 685] width 268 height 30
drag, startPoint x: 200, startPoint y: 722, endPoint x: 202, endPoint y: 710, distance: 12.2
click at [200, 722] on select "00 01 02 03 04 05 06 07 08 09 10 11 12 13 14 15 16 17 18 19 20 21 22 23" at bounding box center [197, 723] width 33 height 30
select select "15"
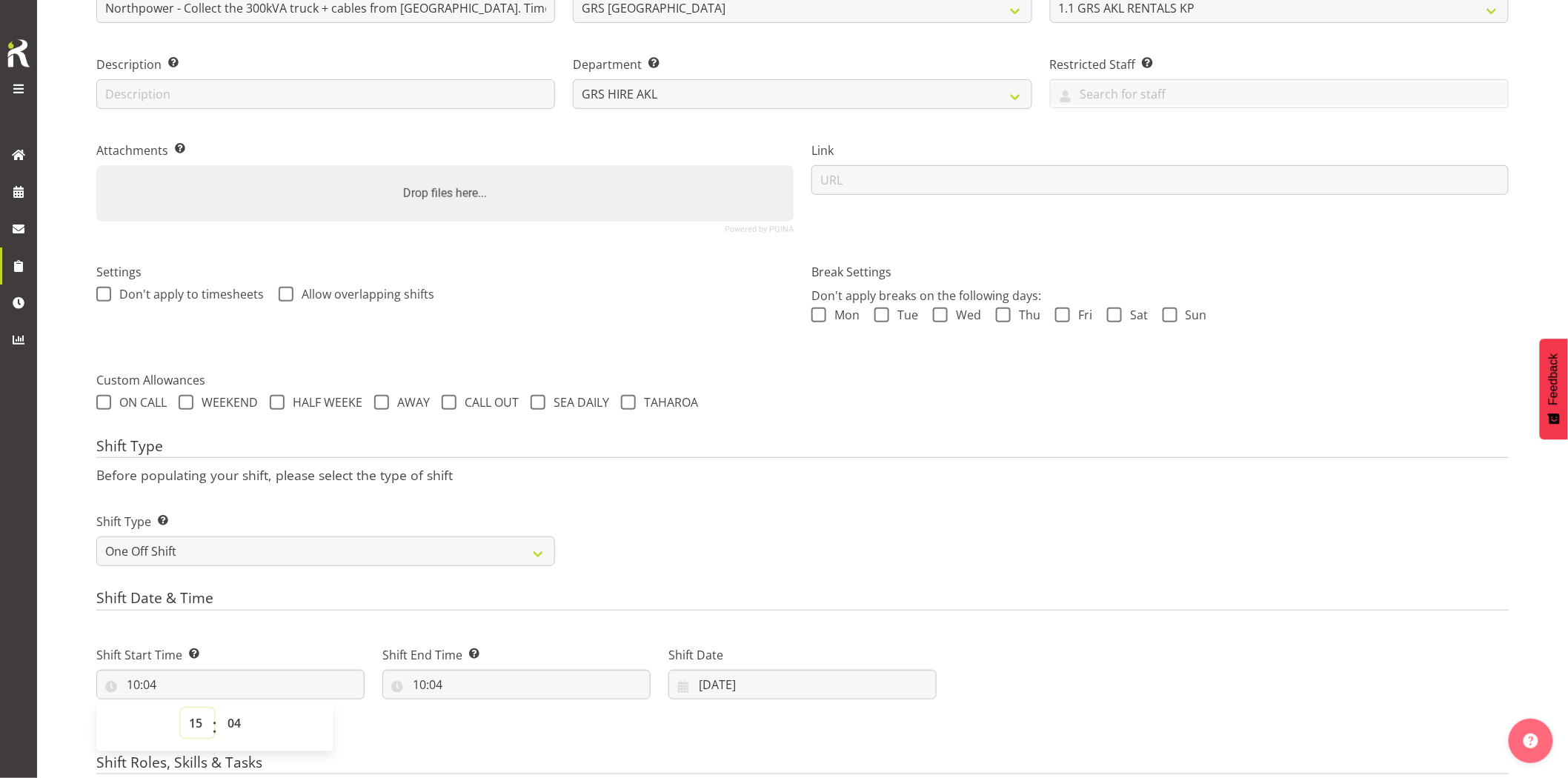
click at [181, 708] on select "00 01 02 03 04 05 06 07 08 09 10 11 12 13 14 15 16 17 18 19 20 21 22 23" at bounding box center [197, 723] width 33 height 30
type input "15:04"
drag, startPoint x: 240, startPoint y: 726, endPoint x: 245, endPoint y: 708, distance: 18.7
click at [242, 715] on select "00 01 02 03 04 05 06 07 08 09 10 11 12 13 14 15 16 17 18 19 20 21 22 23 24 25 2…" at bounding box center [236, 723] width 33 height 30
select select "0"
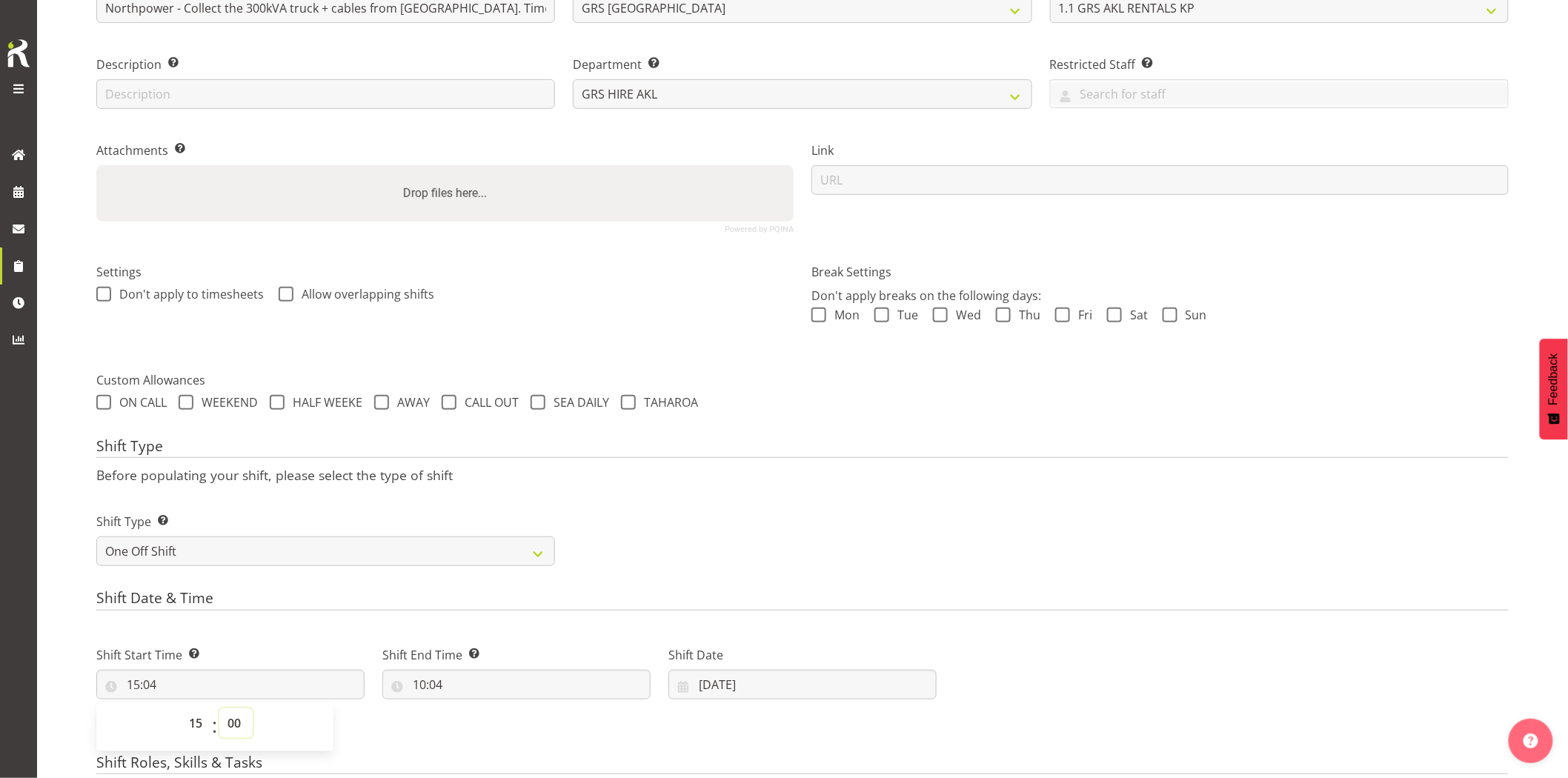
click at [219, 708] on select "00 01 02 03 04 05 06 07 08 09 10 11 12 13 14 15 16 17 18 19 20 21 22 23 24 25 2…" at bounding box center [236, 723] width 33 height 30
type input "15:00"
click at [836, 523] on div "Shift Type Shift Types: One Off – Select this if you would like a single shift …" at bounding box center [803, 534] width 1431 height 83
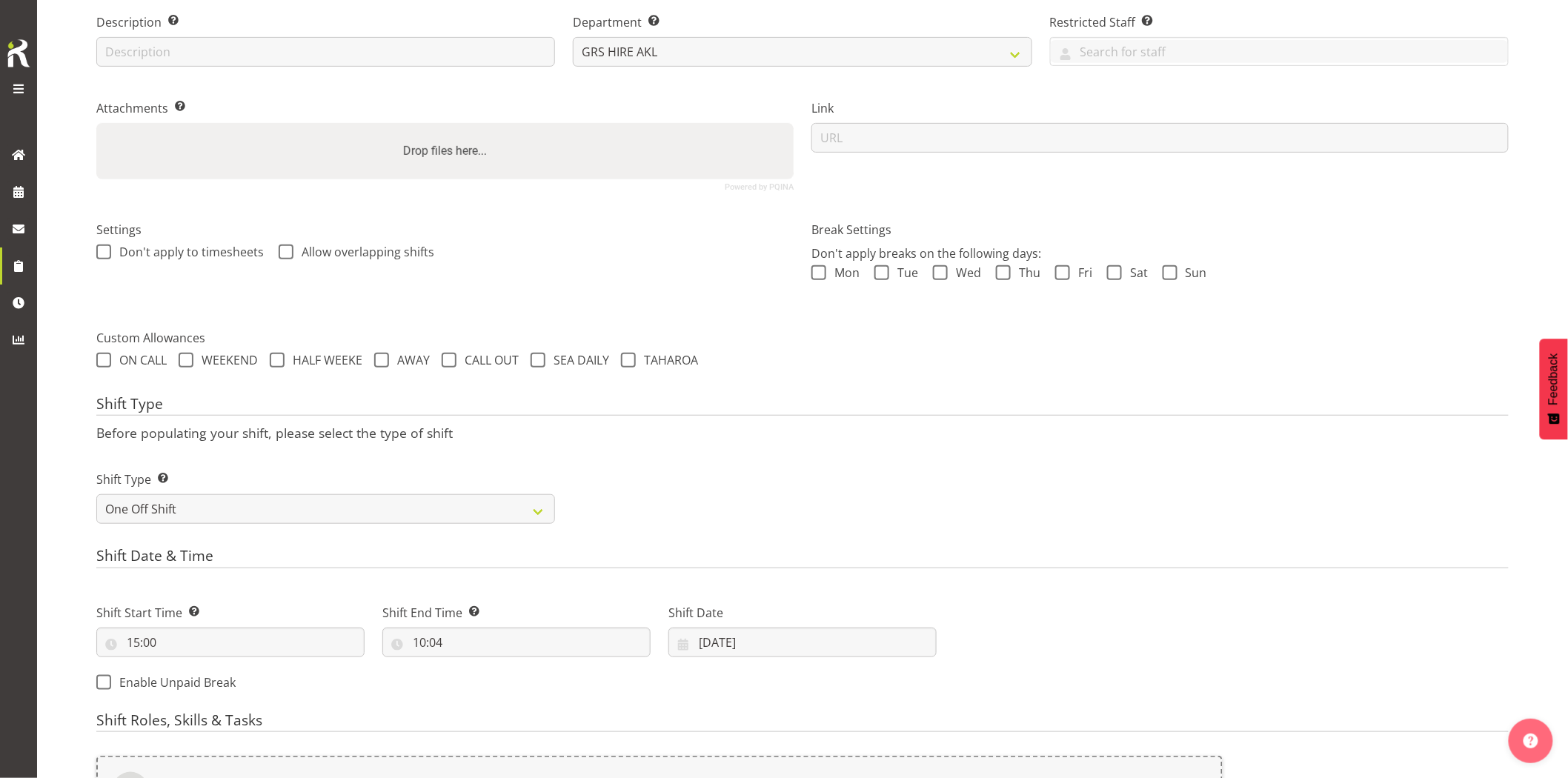
scroll to position [272, 0]
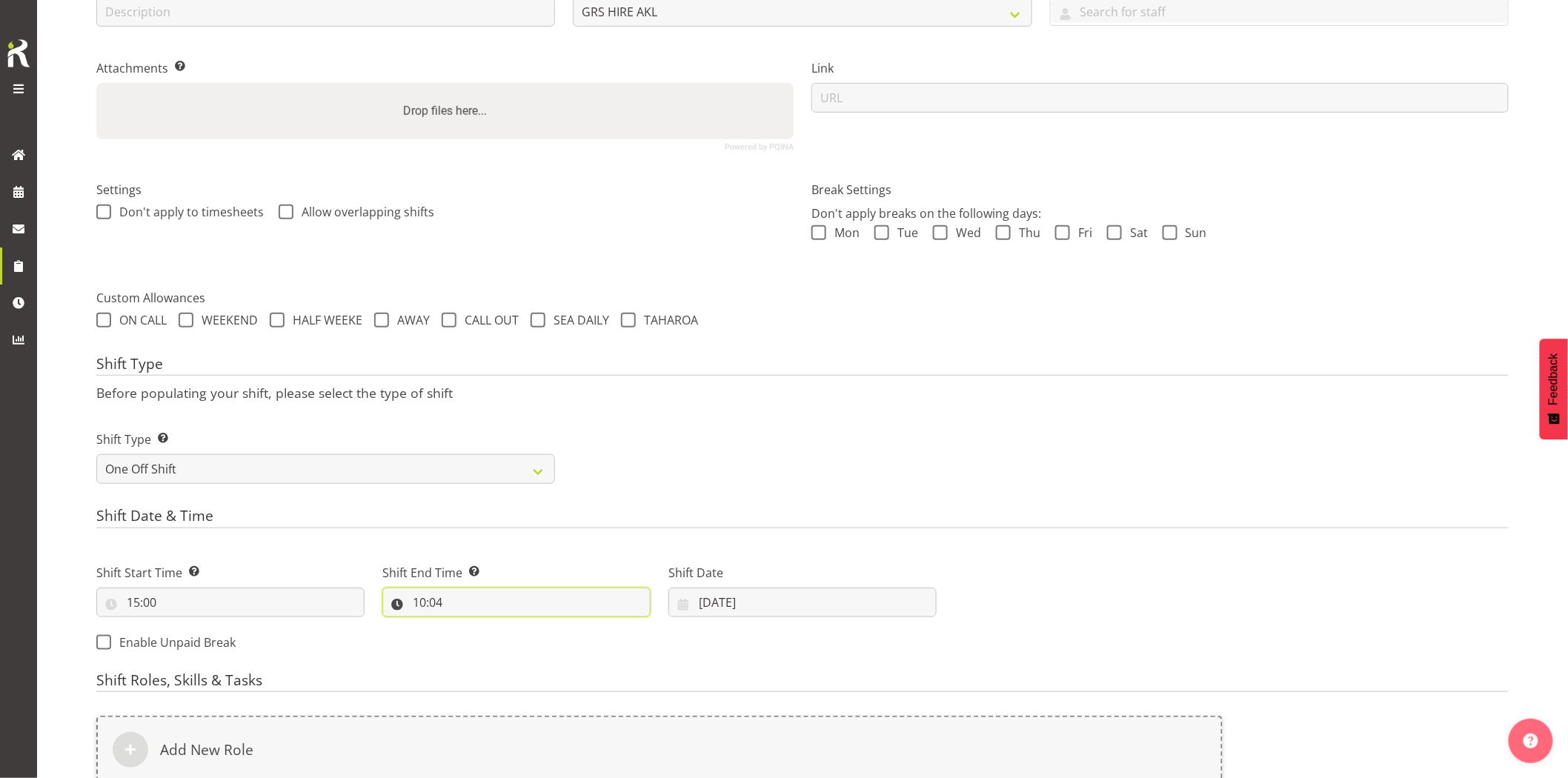
click at [519, 606] on input "10:04" at bounding box center [516, 603] width 268 height 30
click at [479, 645] on select "00 01 02 03 04 05 06 07 08 09 10 11 12 13 14 15 16 17 18 19 20 21 22 23" at bounding box center [483, 641] width 33 height 30
select select "17"
click at [467, 626] on select "00 01 02 03 04 05 06 07 08 09 10 11 12 13 14 15 16 17 18 19 20 21 22 23" at bounding box center [483, 641] width 33 height 30
type input "17:04"
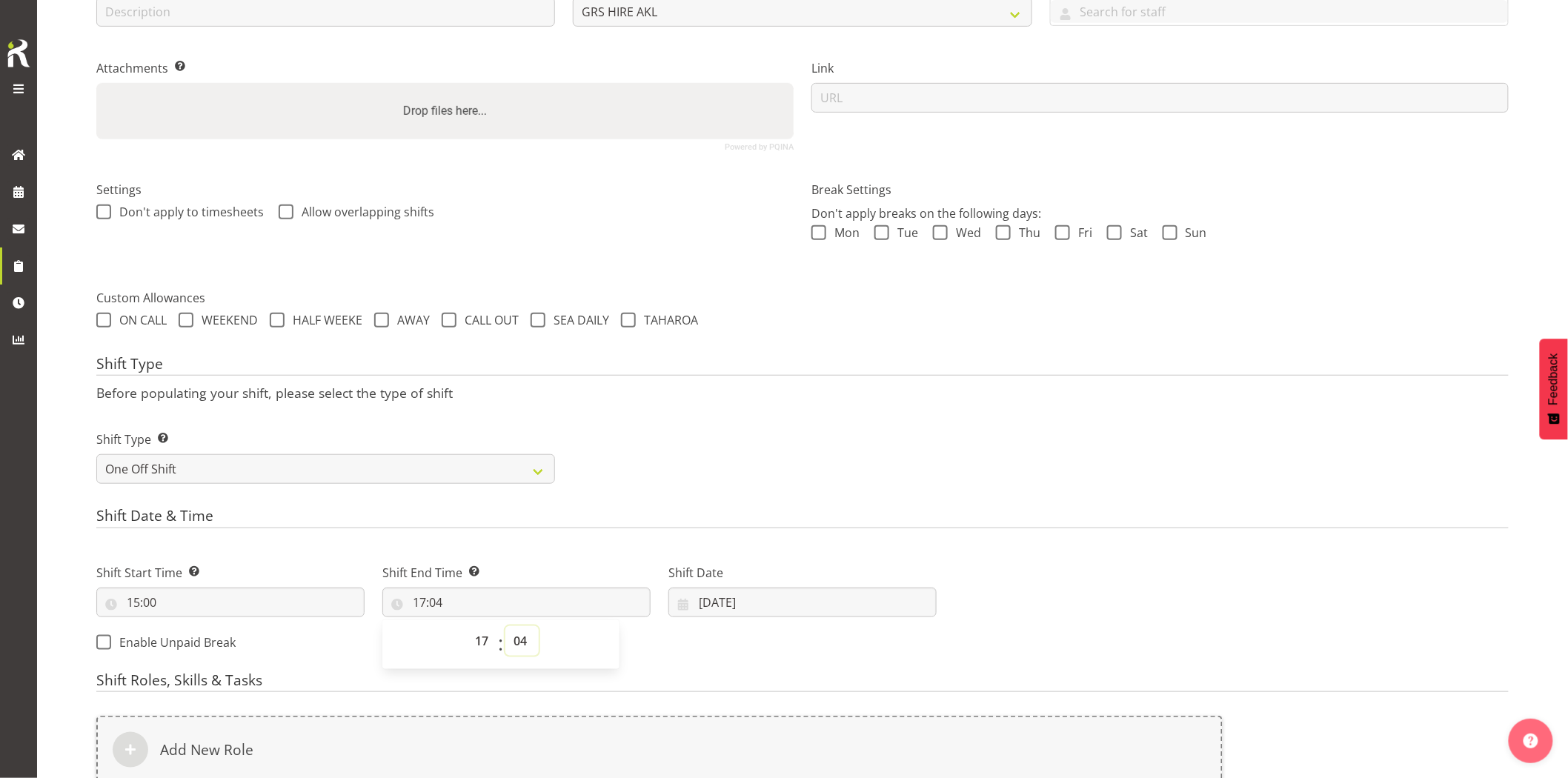
drag, startPoint x: 528, startPoint y: 638, endPoint x: 531, endPoint y: 631, distance: 7.6
click at [528, 638] on select "00 01 02 03 04 05 06 07 08 09 10 11 12 13 14 15 16 17 18 19 20 21 22 23 24 25 2…" at bounding box center [522, 641] width 33 height 30
select select "0"
click at [505, 626] on select "00 01 02 03 04 05 06 07 08 09 10 11 12 13 14 15 16 17 18 19 20 21 22 23 24 25 2…" at bounding box center [522, 641] width 33 height 30
type input "17:00"
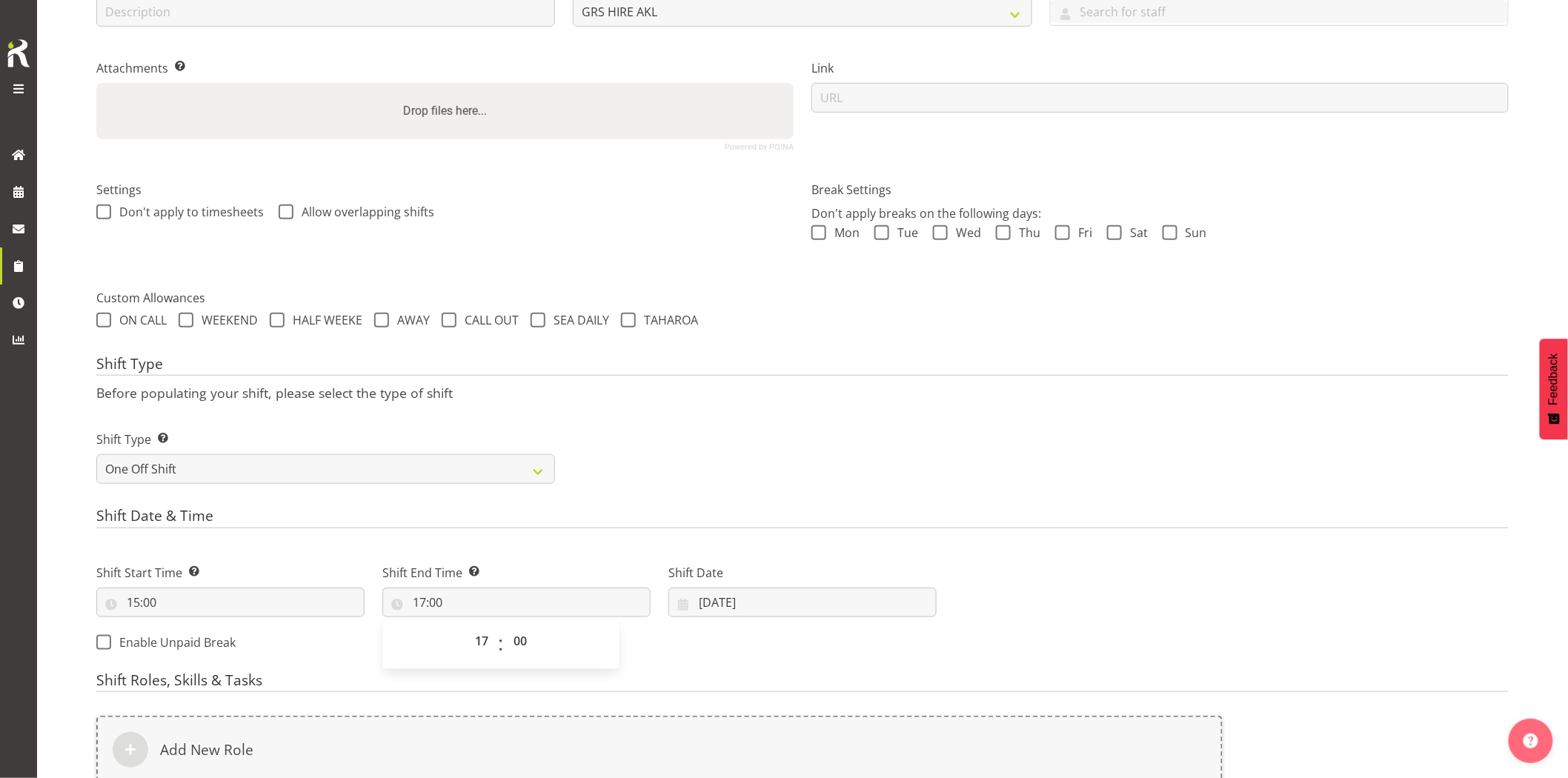
click at [930, 491] on div "Shift Type Shift Types: One Off – Select this if you would like a single shift …" at bounding box center [803, 452] width 1431 height 83
click at [816, 612] on input "26/08/2025" at bounding box center [803, 603] width 268 height 30
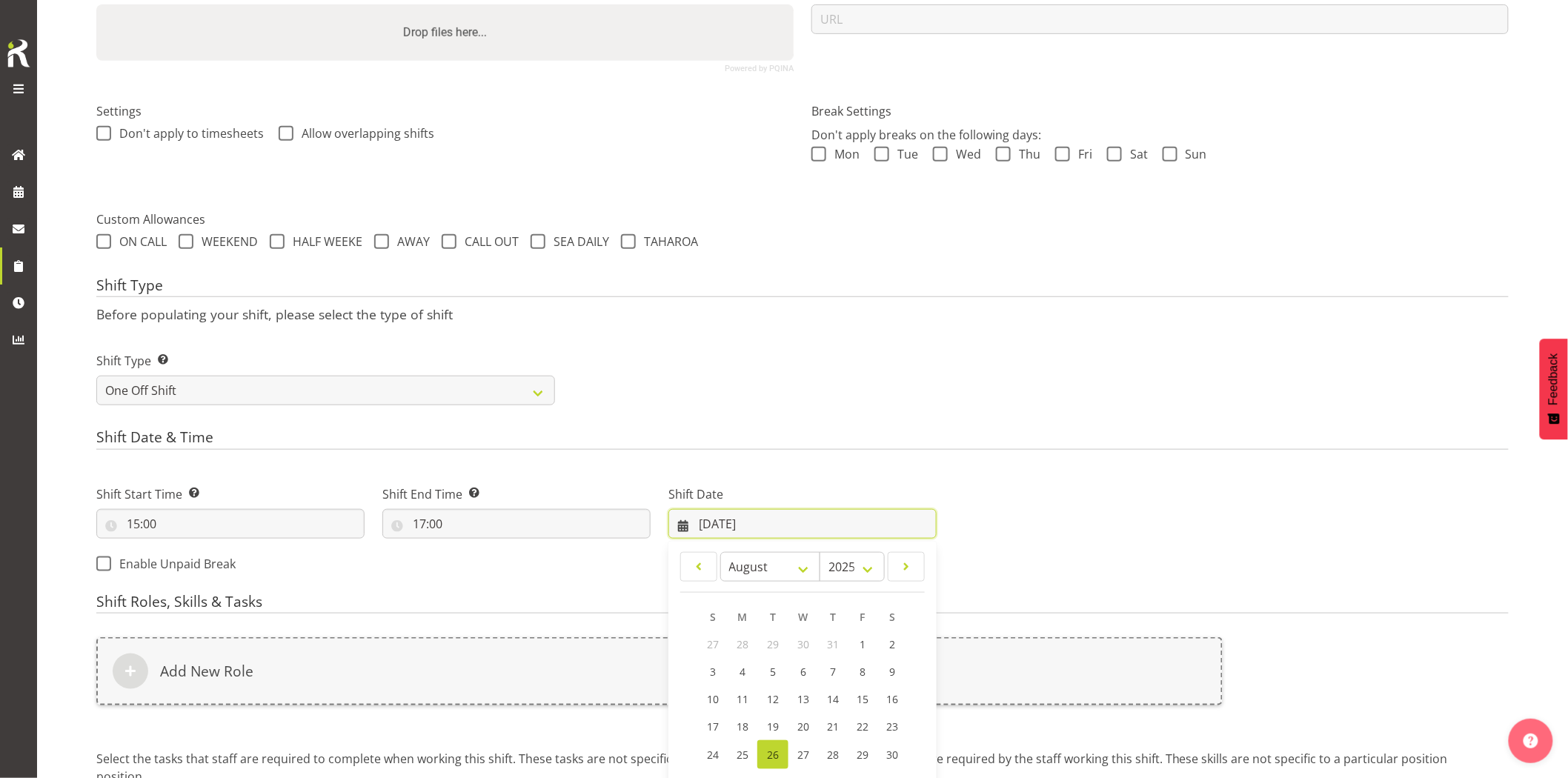
scroll to position [437, 0]
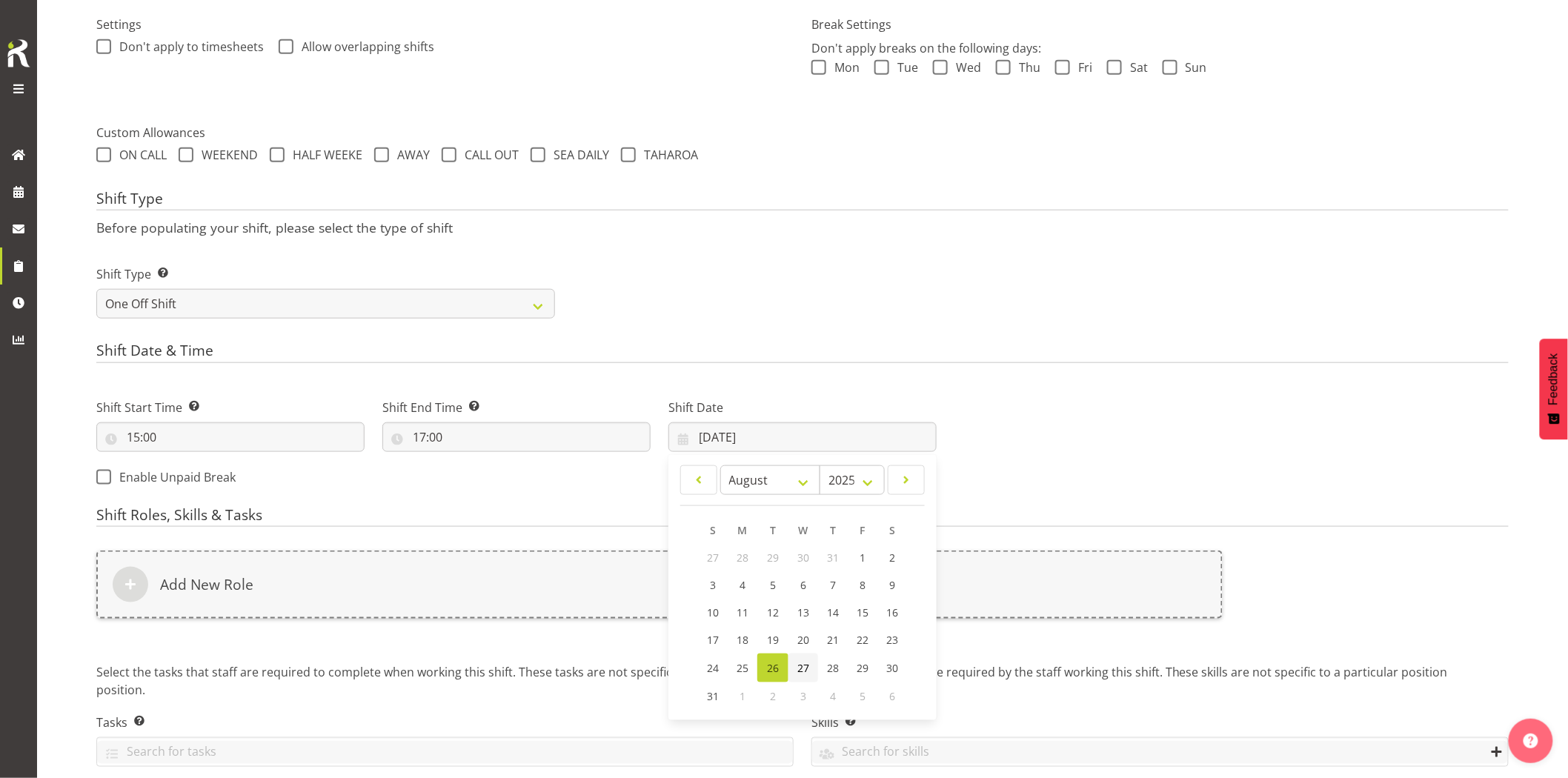
drag, startPoint x: 806, startPoint y: 670, endPoint x: 787, endPoint y: 655, distance: 24.2
click at [806, 670] on span "27" at bounding box center [803, 668] width 12 height 14
type input "27/08/2025"
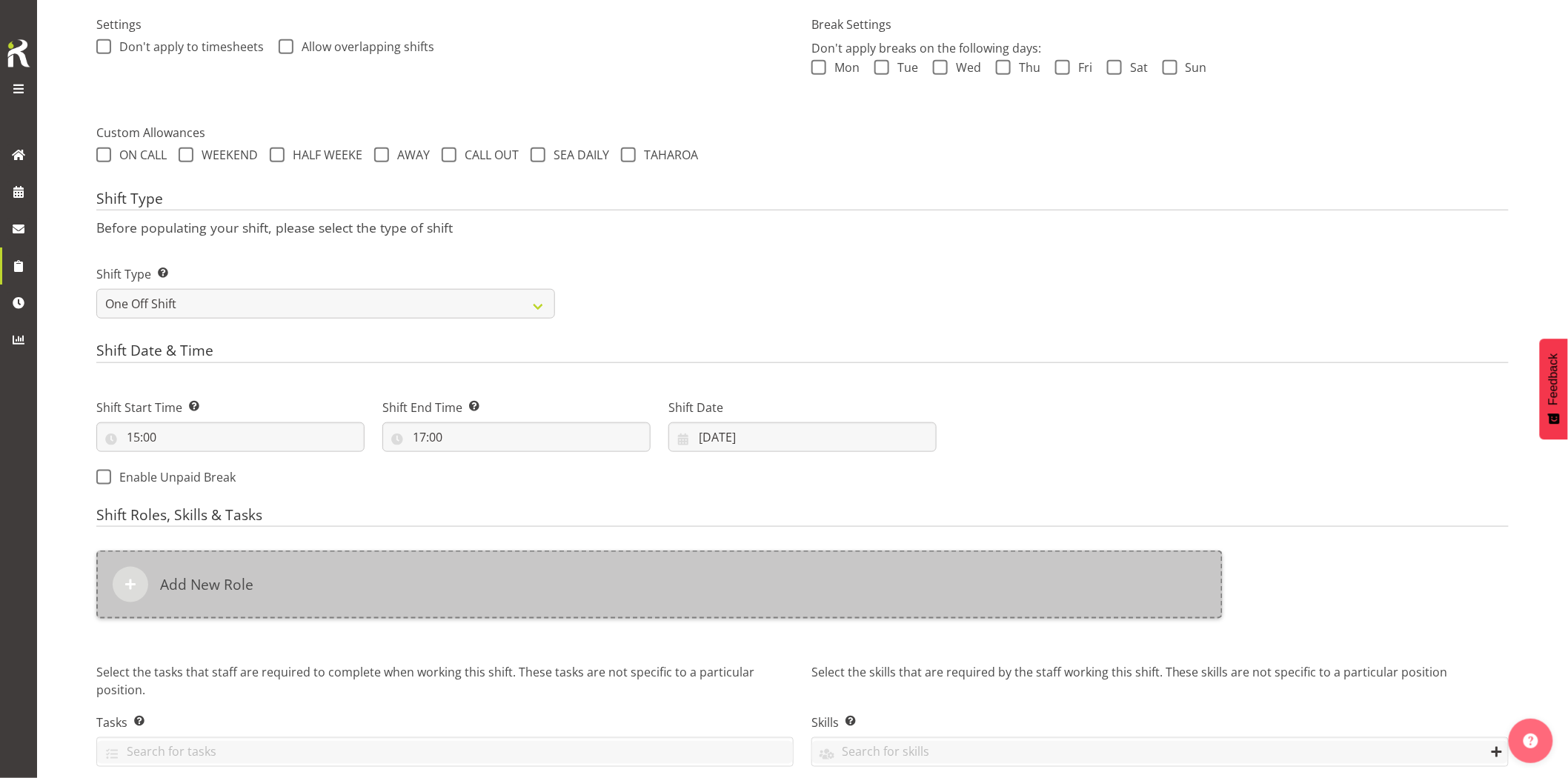
click at [741, 597] on div "Add New Role" at bounding box center [660, 585] width 1127 height 68
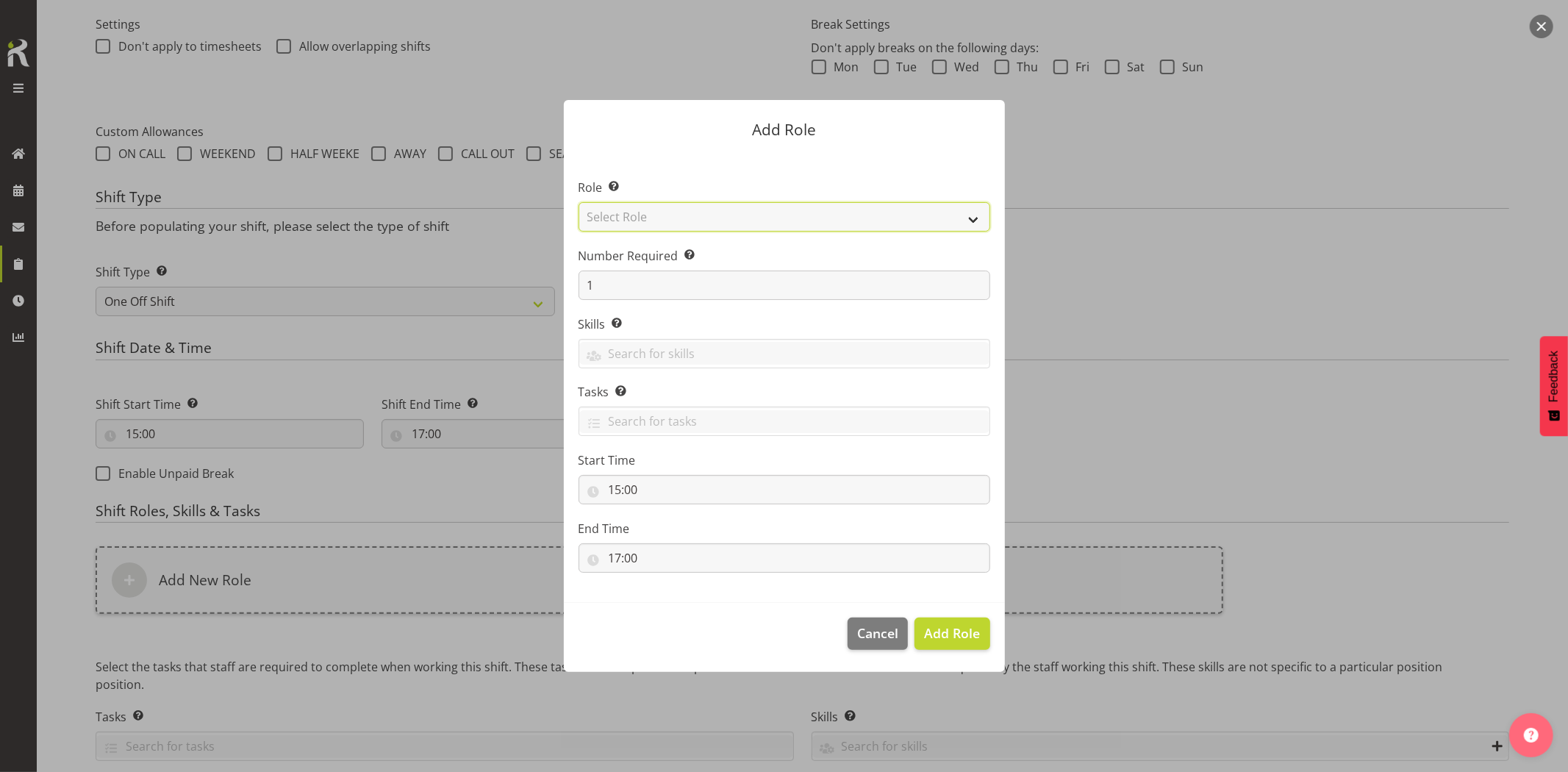
drag, startPoint x: 630, startPoint y: 221, endPoint x: 645, endPoint y: 229, distance: 17.0
click at [630, 221] on select "Select Role Account Manager Electrician Engineering GM HSEQ manager MECH Mechan…" at bounding box center [784, 217] width 412 height 29
select select "20"
click at [579, 202] on select "Select Role Account Manager Electrician Engineering GM HSEQ manager MECH Mechan…" at bounding box center [784, 217] width 412 height 29
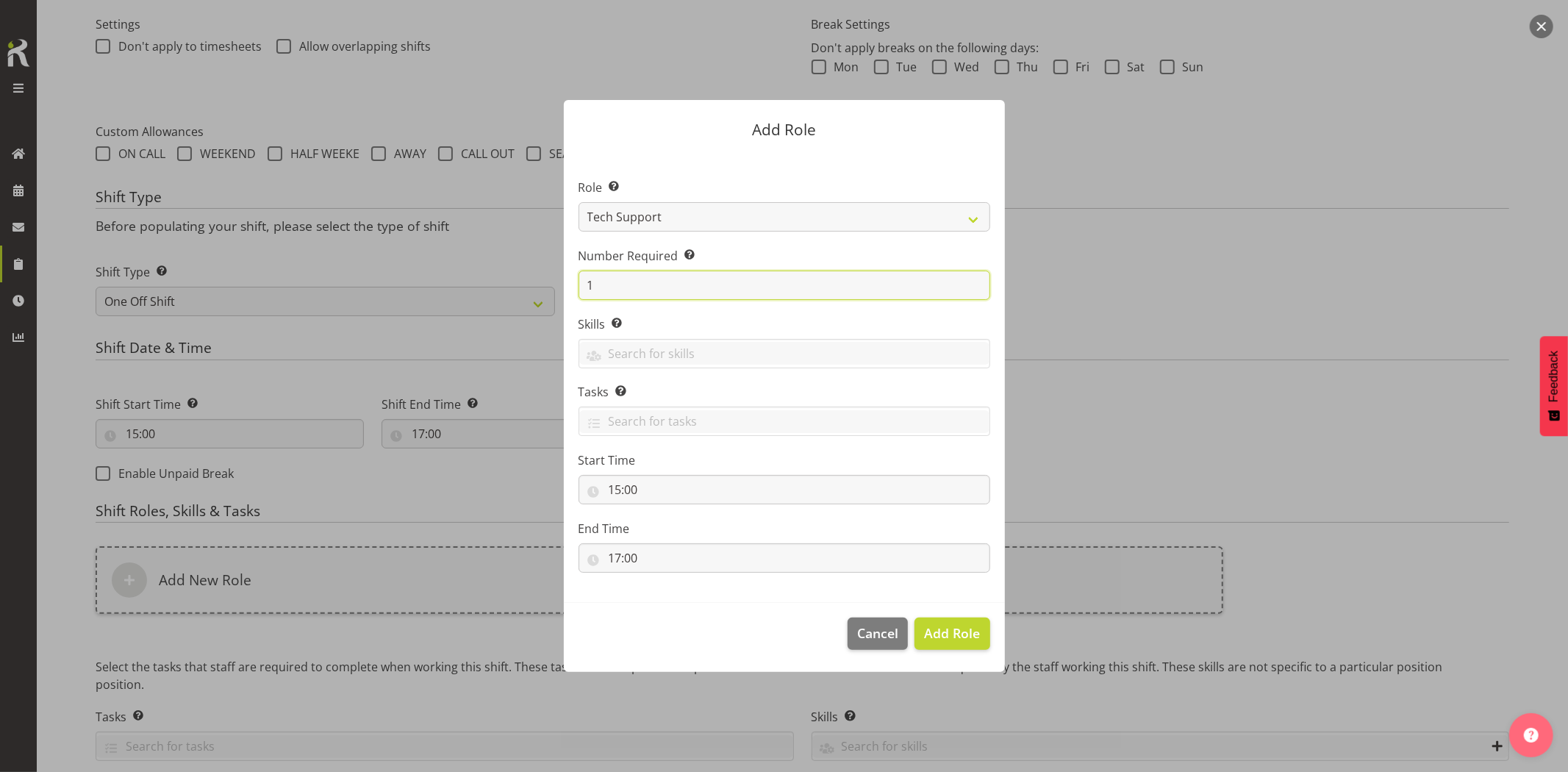
click at [559, 284] on div "Add Role Role Select the role you wish to add to the shift. Account Manager Ele…" at bounding box center [784, 386] width 470 height 645
type input "2"
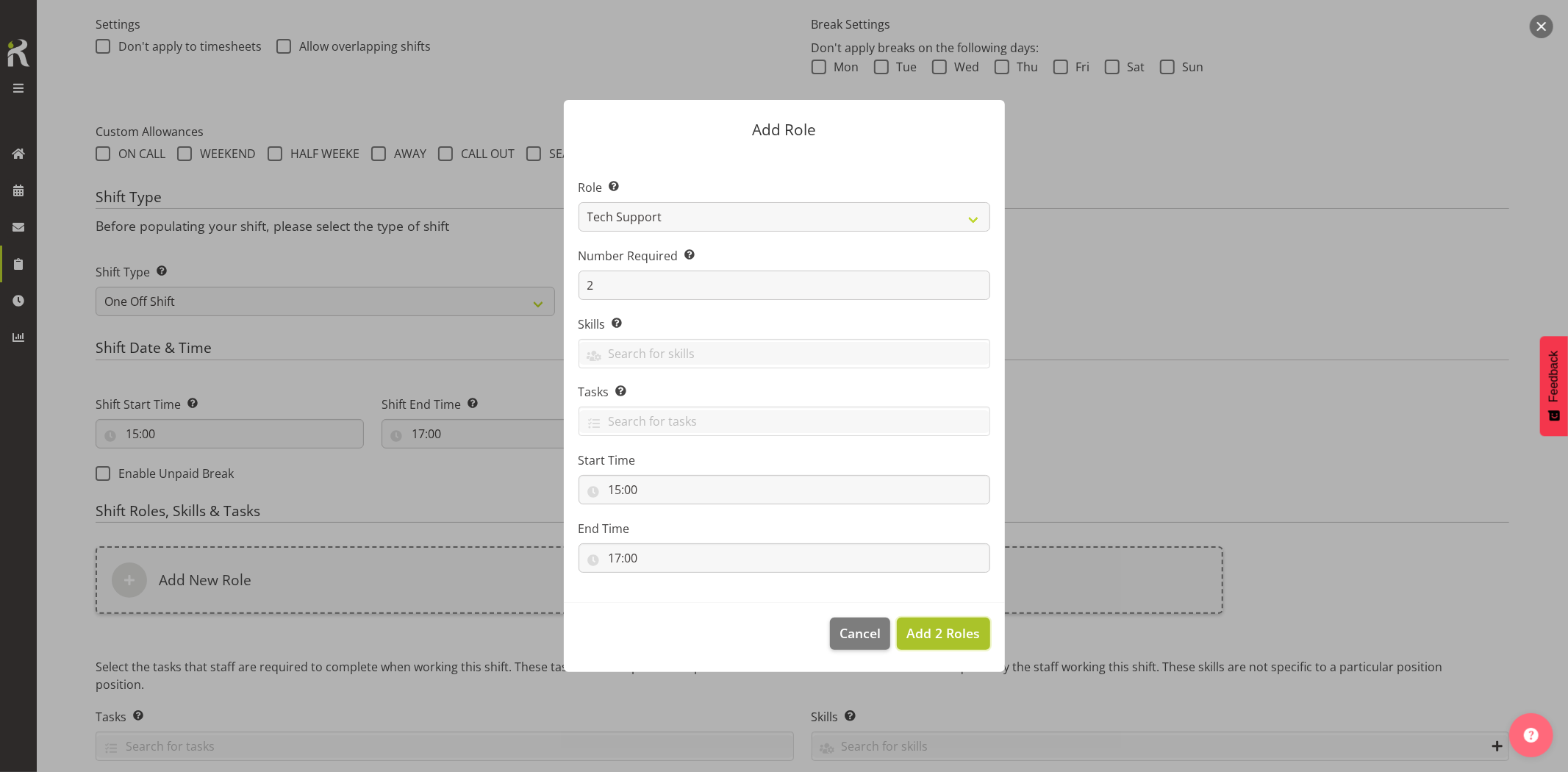
click at [937, 639] on span "Add 2 Roles" at bounding box center [944, 633] width 74 height 18
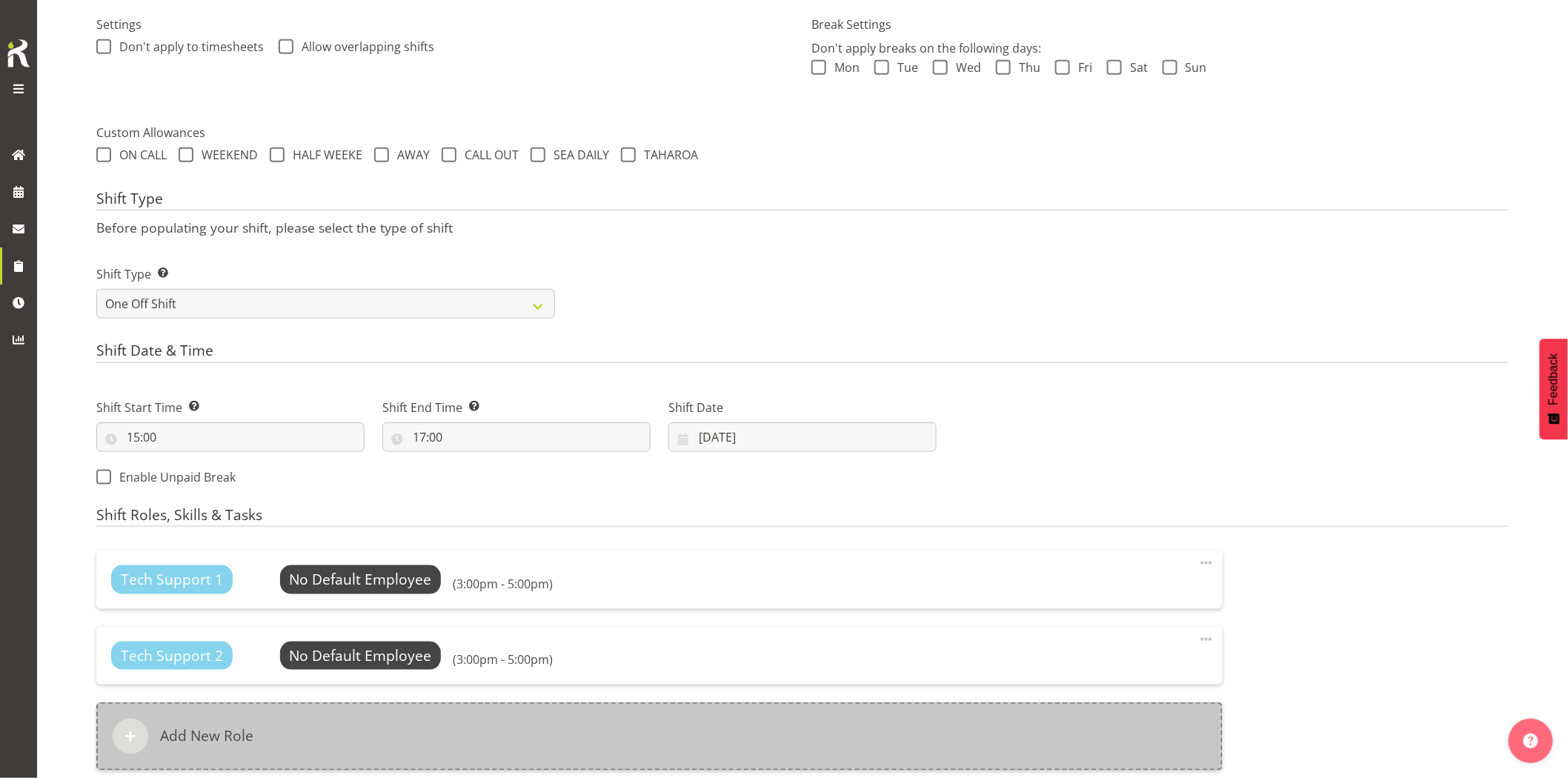
click at [717, 724] on div "Add New Role" at bounding box center [660, 737] width 1127 height 68
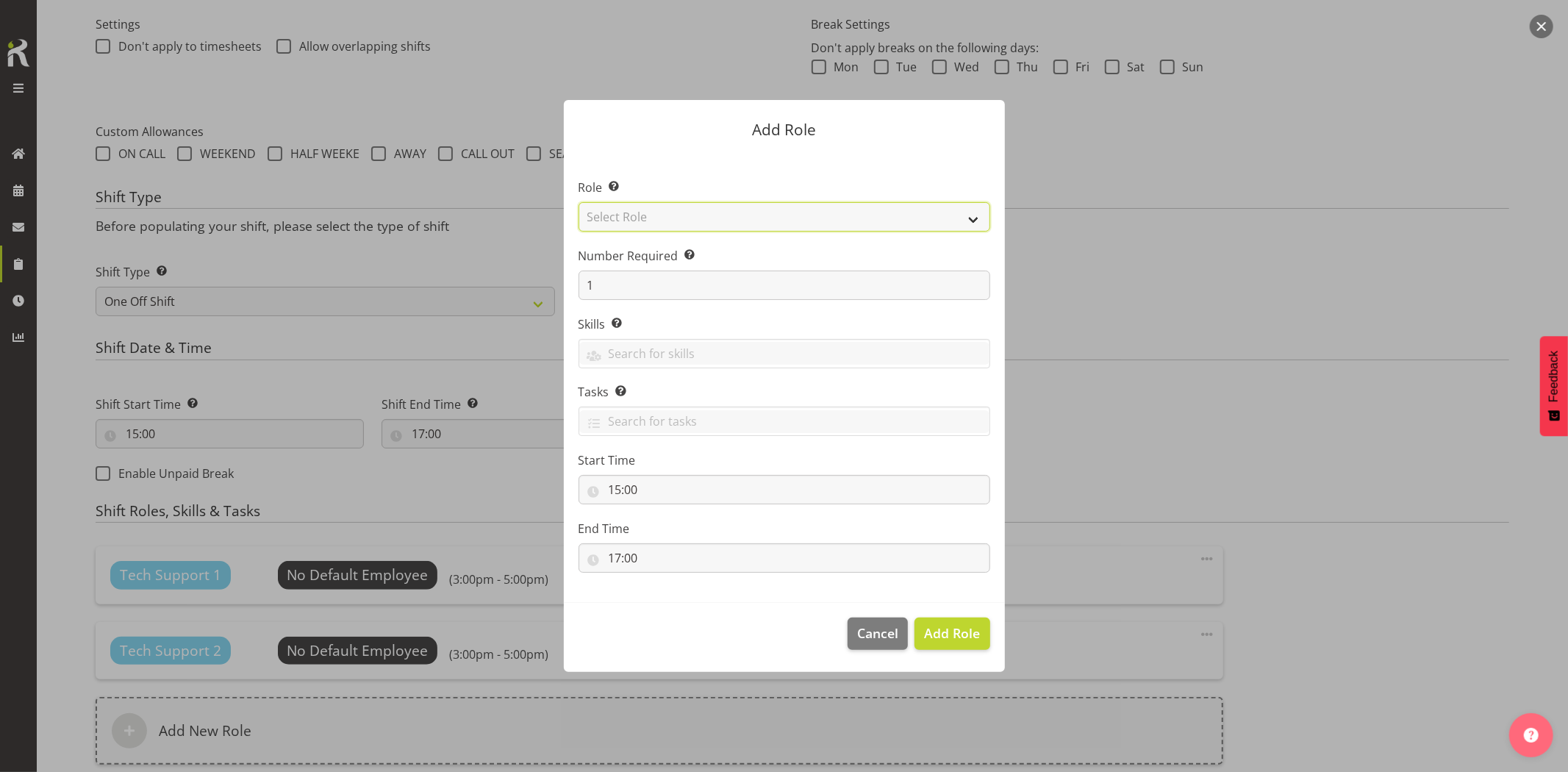
click at [612, 219] on select "Select Role Account Manager Electrician Engineering GM HSEQ manager MECH Mechan…" at bounding box center [784, 217] width 412 height 29
select select "27"
click at [579, 202] on select "Select Role Account Manager Electrician Engineering GM HSEQ manager MECH Mechan…" at bounding box center [784, 217] width 412 height 29
drag, startPoint x: 952, startPoint y: 636, endPoint x: 899, endPoint y: 619, distance: 55.7
click at [951, 636] on span "Add Role" at bounding box center [952, 633] width 56 height 18
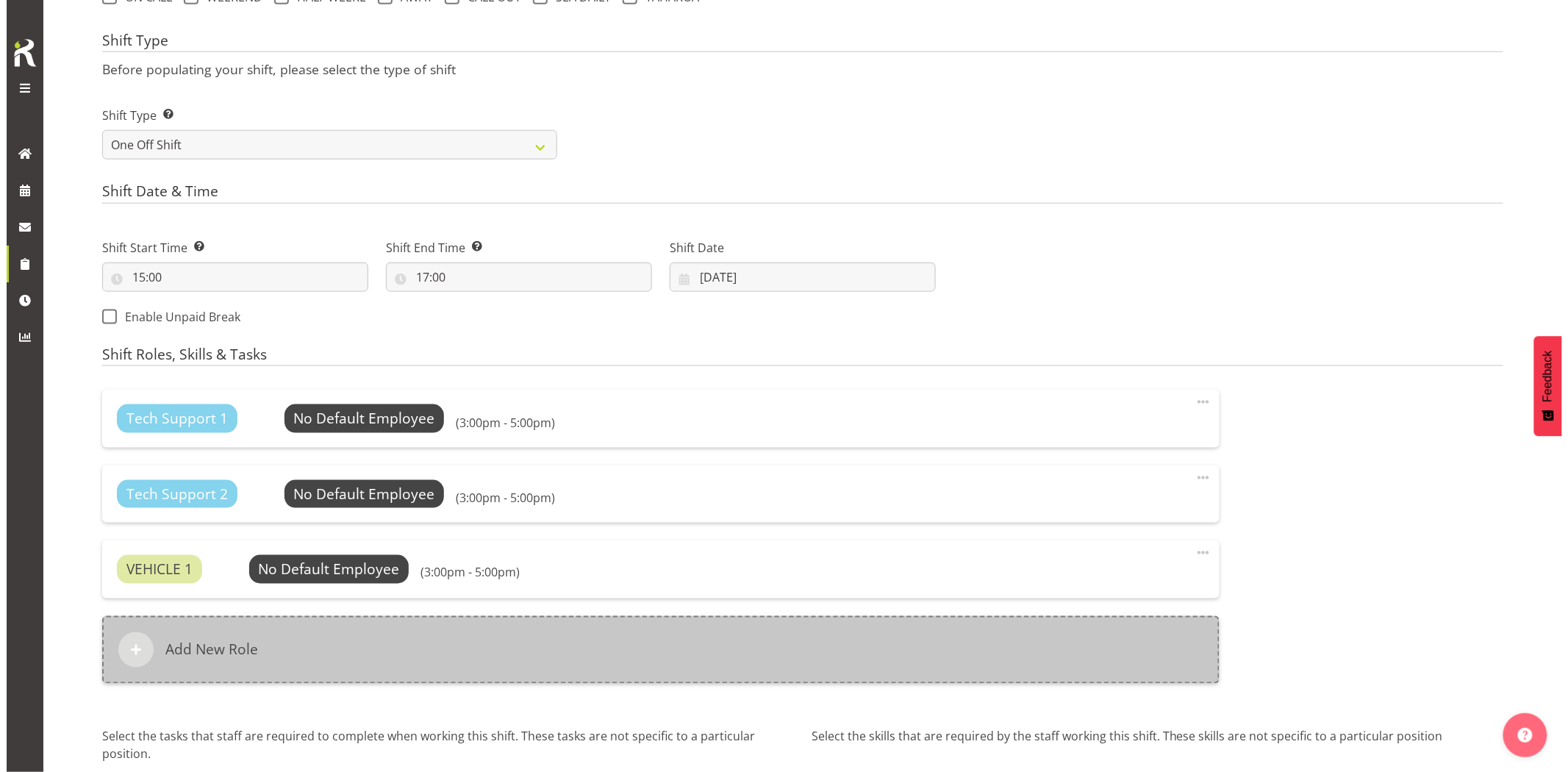
scroll to position [679, 0]
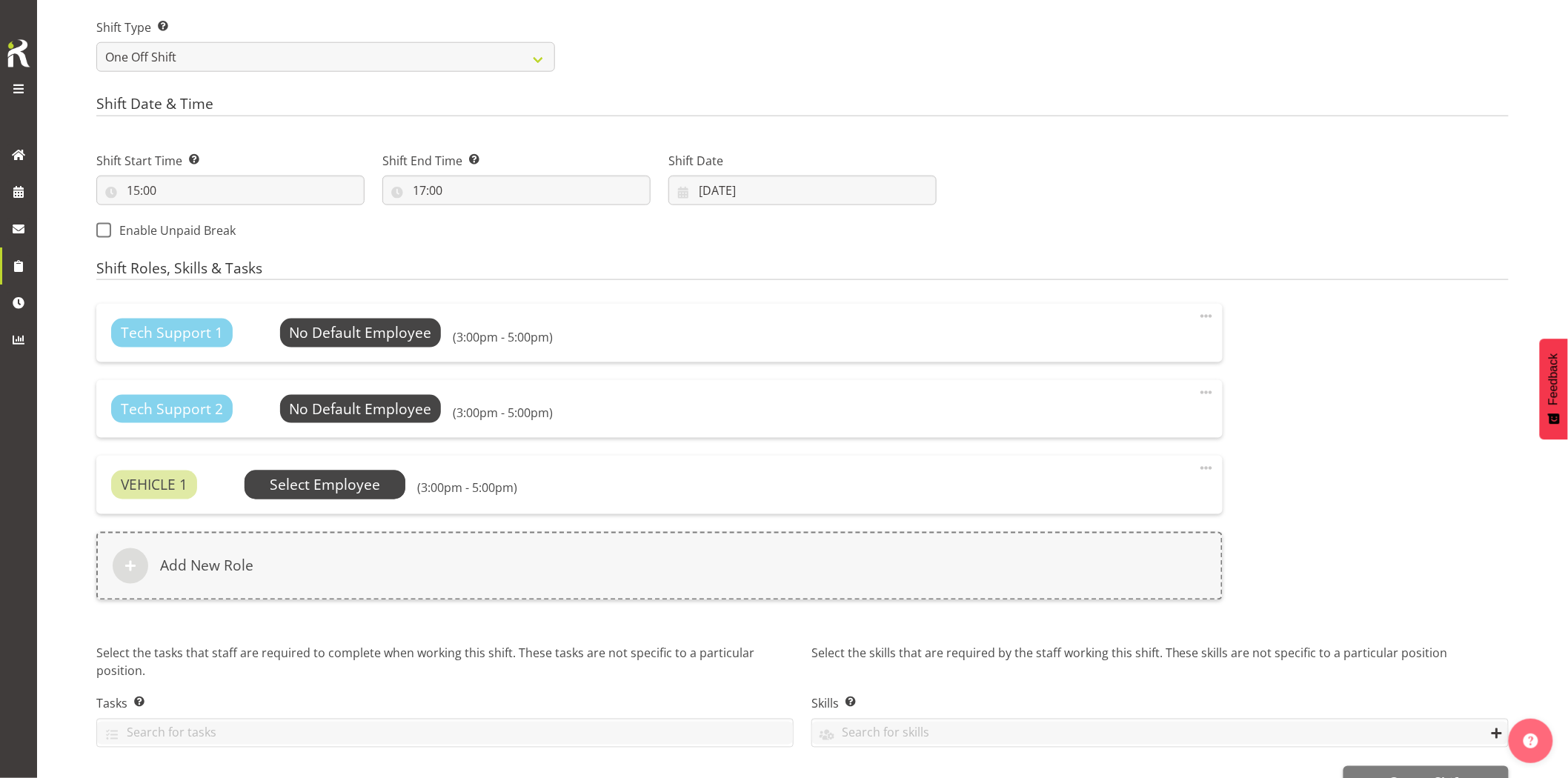
click at [0, 0] on span "Select Employee" at bounding box center [0, 0] width 0 height 0
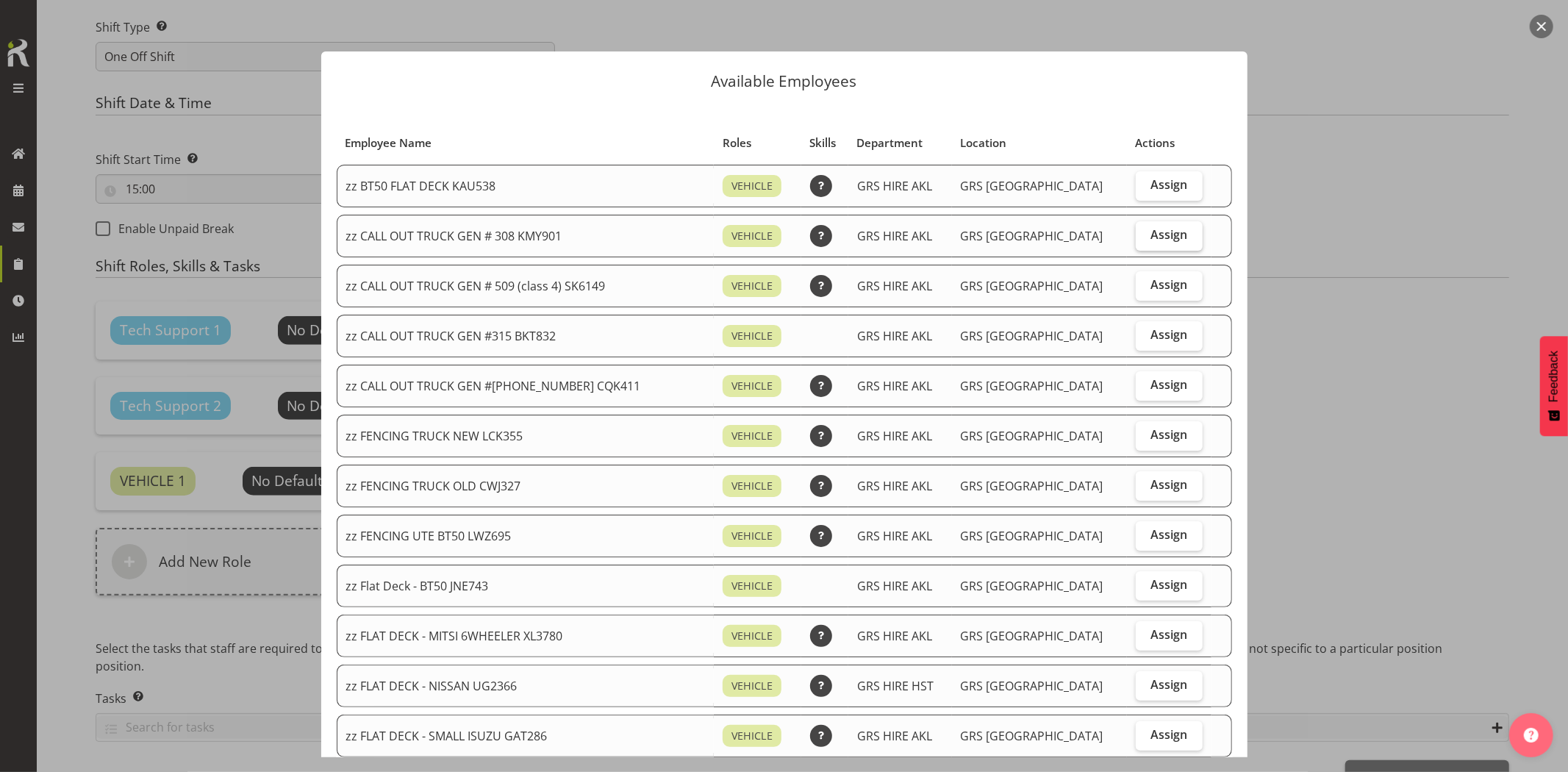
click at [1151, 243] on label "Assign" at bounding box center [1170, 236] width 68 height 29
click at [1146, 240] on input "Assign" at bounding box center [1140, 234] width 10 height 10
checkbox input "true"
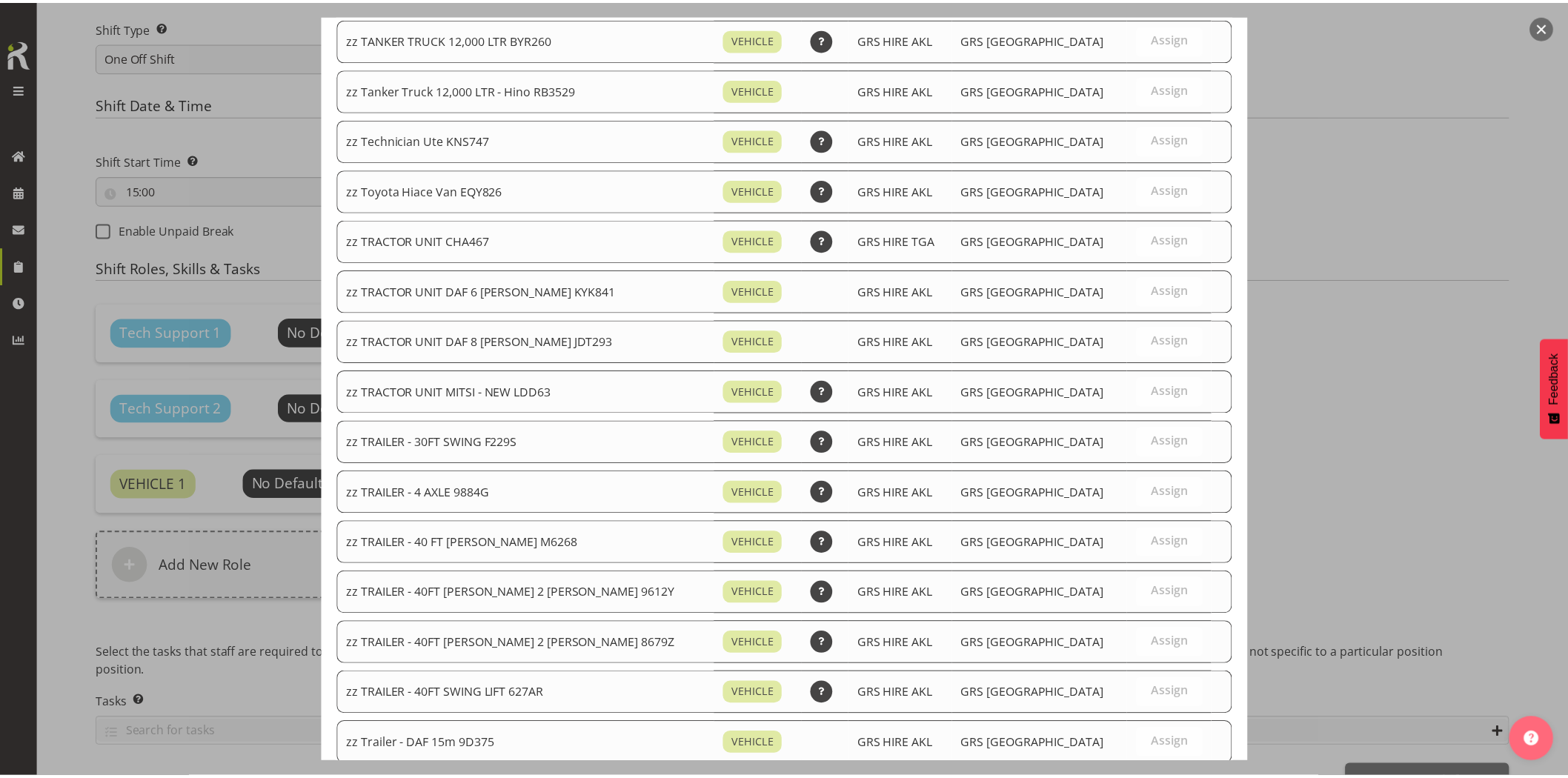
scroll to position [1762, 0]
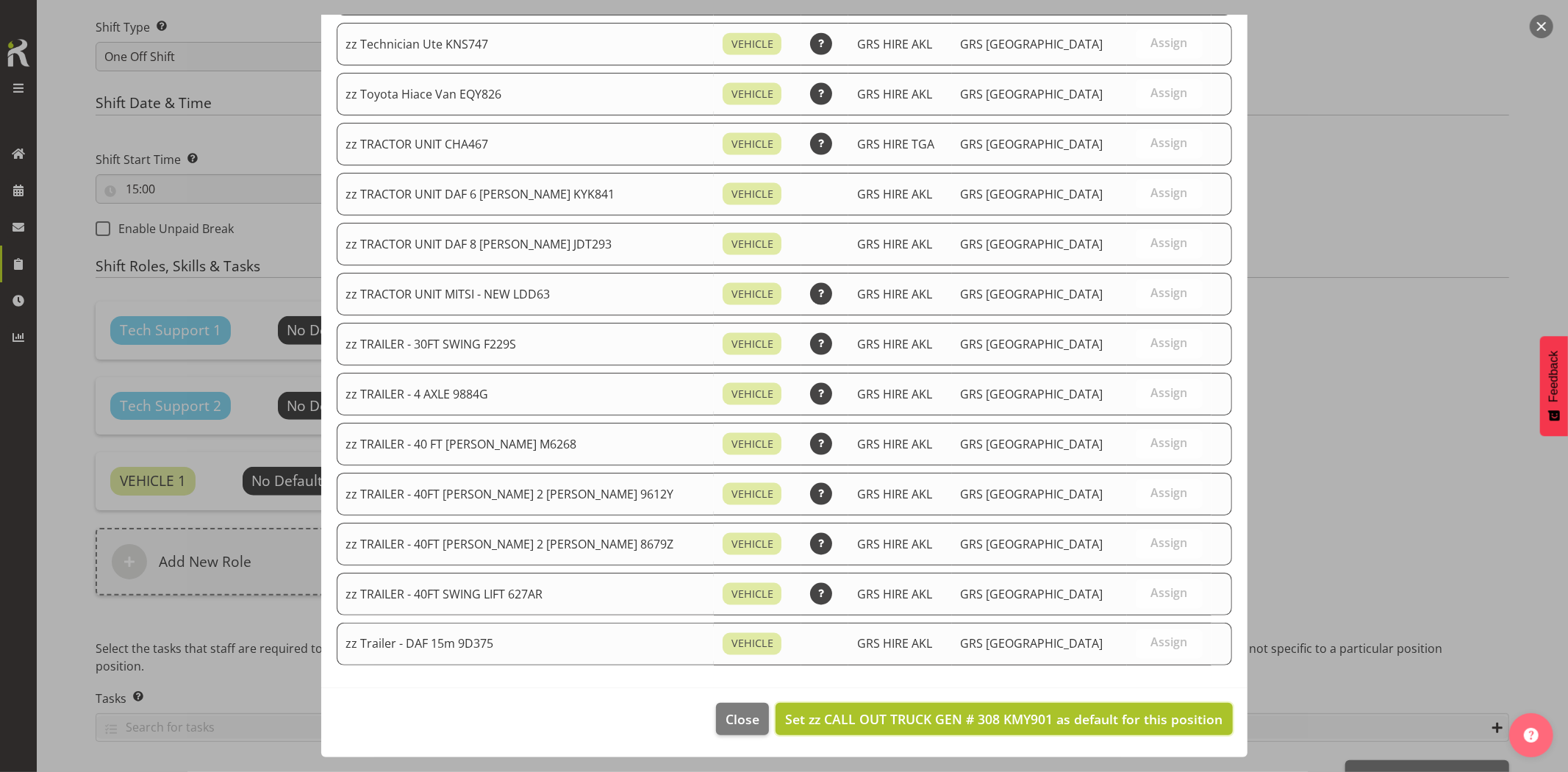
click at [1143, 713] on span "Set zz CALL OUT TRUCK GEN # 308 KMY901 as default for this position" at bounding box center [1003, 719] width 437 height 18
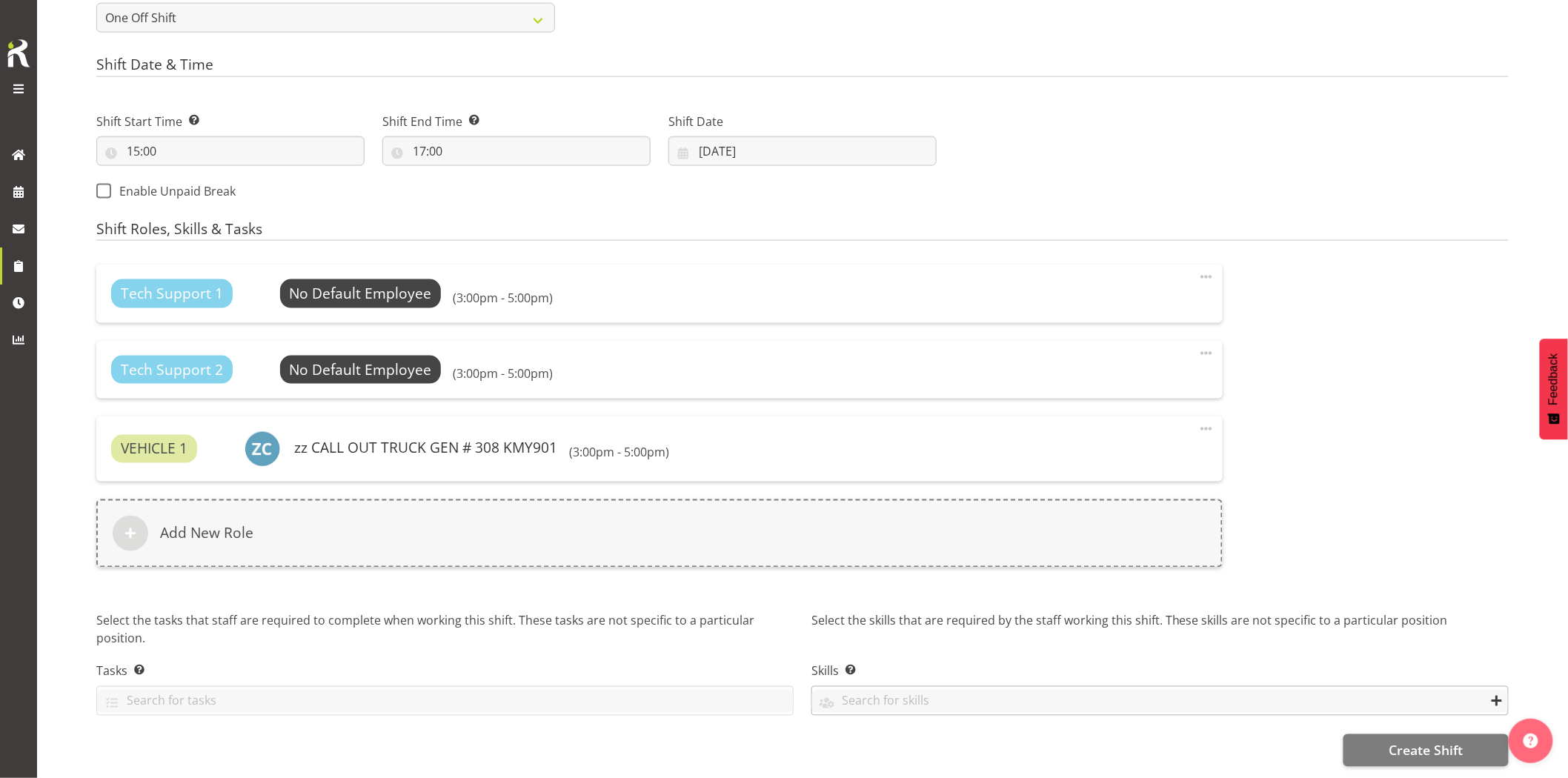
scroll to position [735, 0]
click at [1397, 743] on span "Create Shift" at bounding box center [1426, 751] width 74 height 19
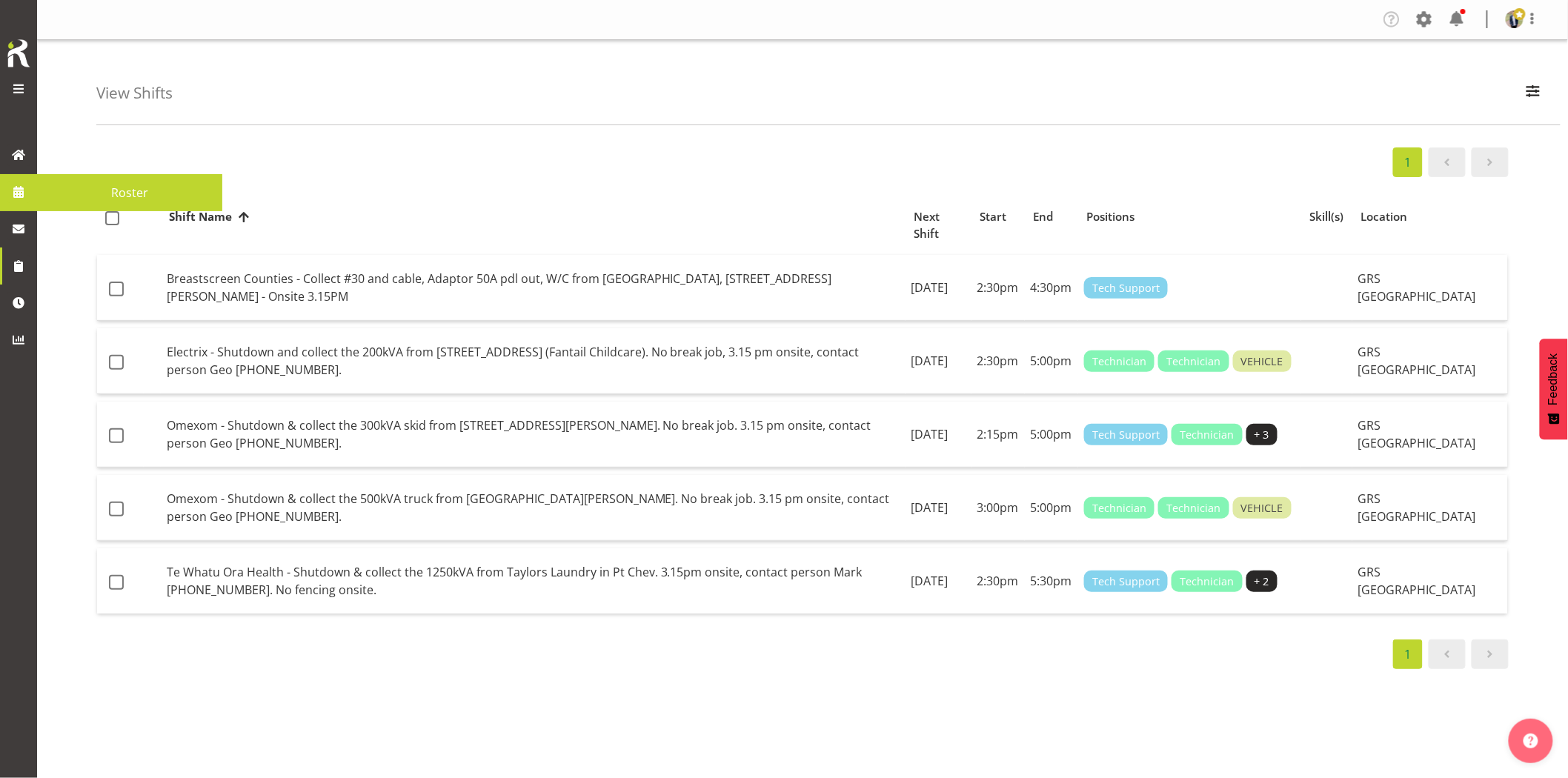
drag, startPoint x: 0, startPoint y: 0, endPoint x: 25, endPoint y: 188, distance: 189.7
click at [25, 188] on span at bounding box center [19, 192] width 22 height 22
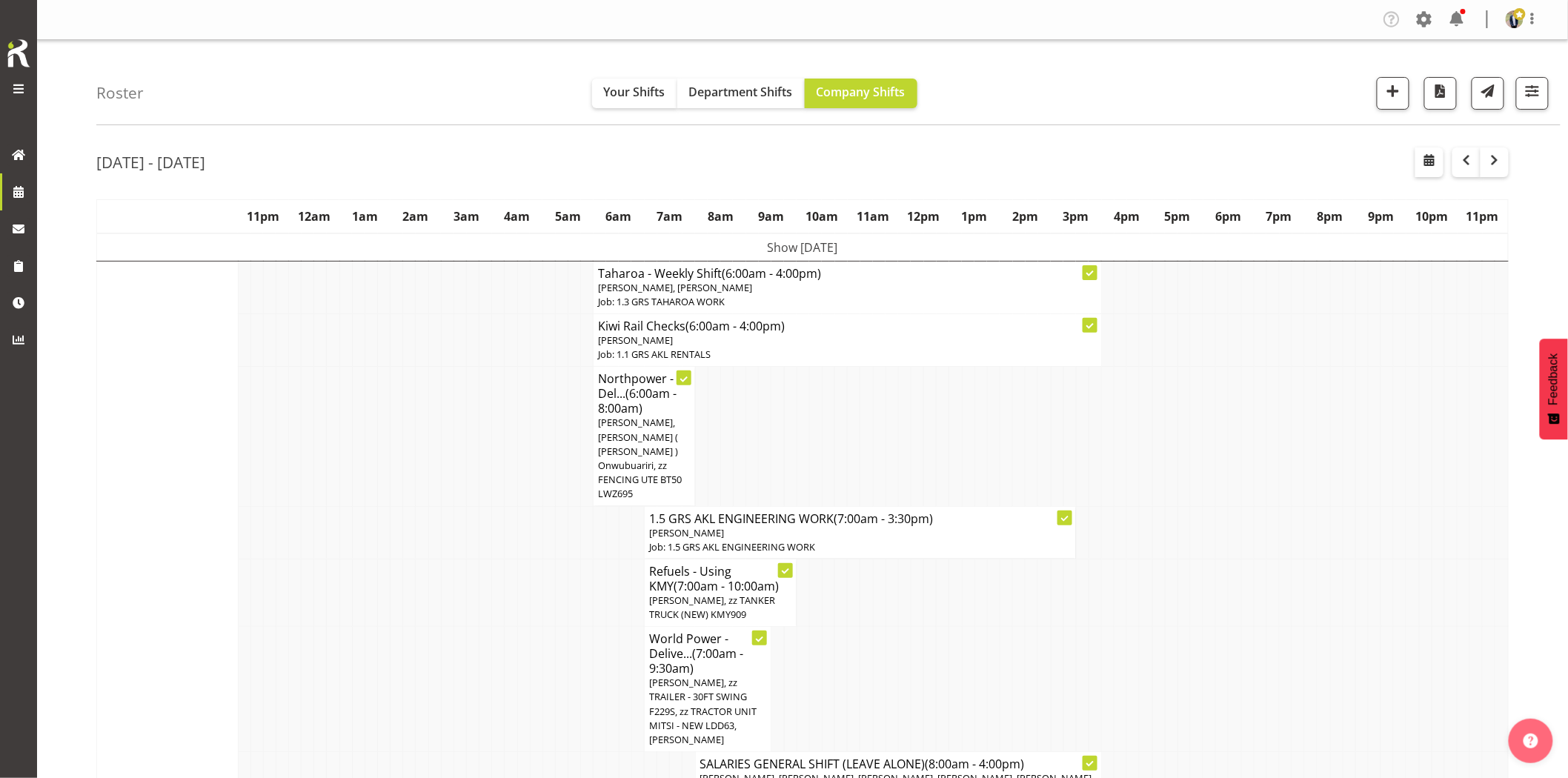
click at [462, 452] on td at bounding box center [459, 437] width 13 height 140
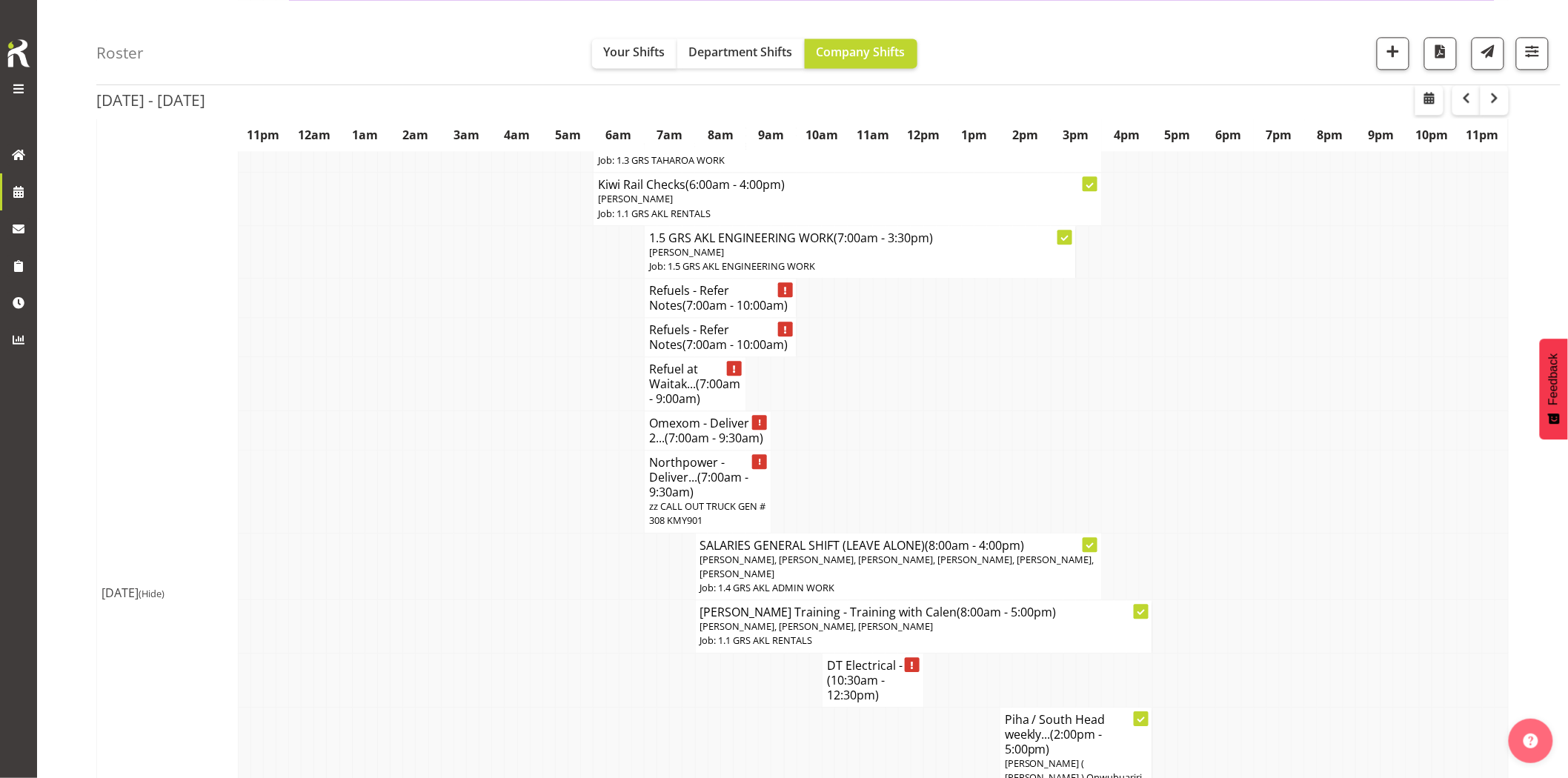
click at [461, 450] on td at bounding box center [459, 491] width 13 height 82
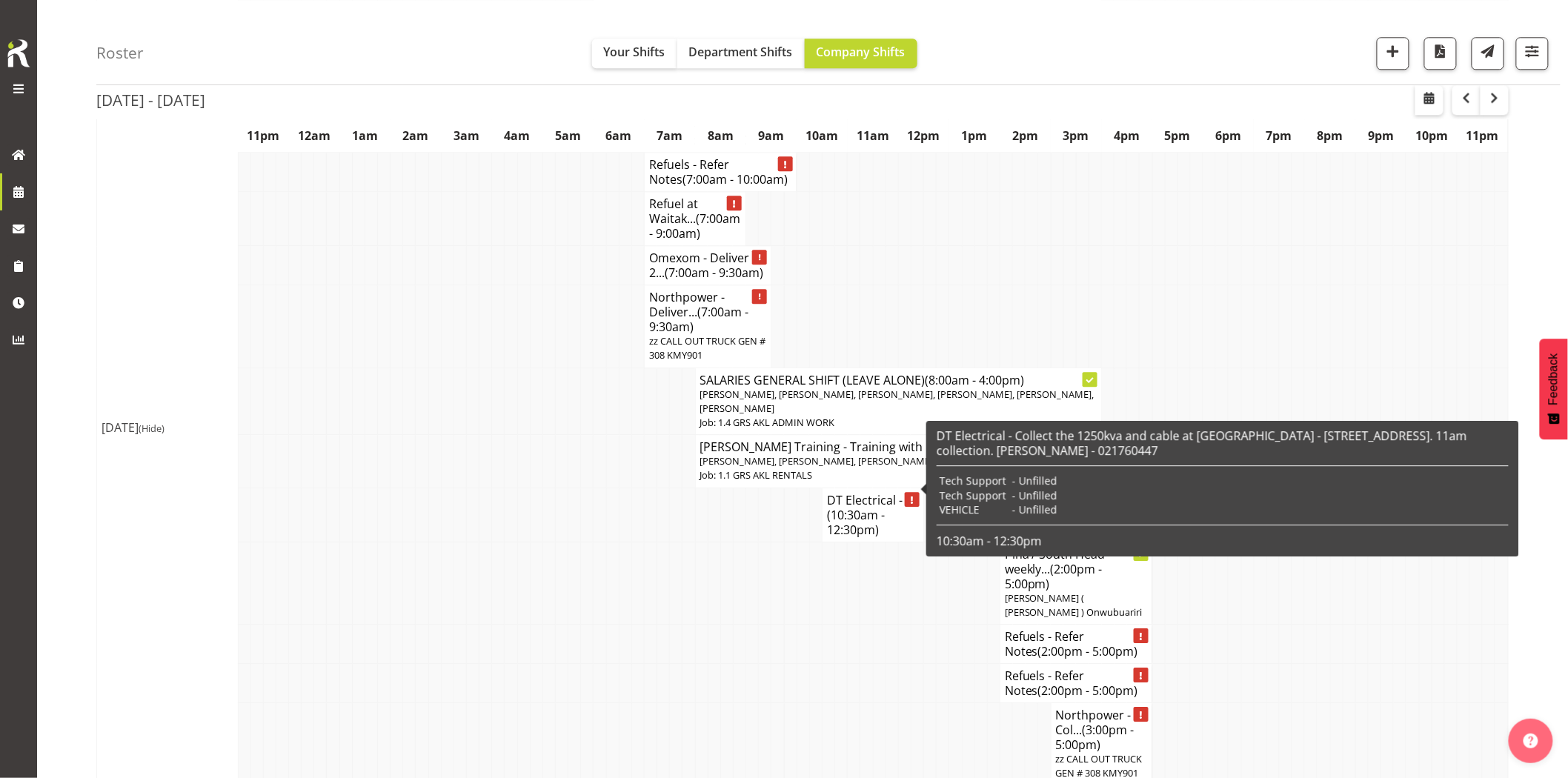
click at [717, 542] on td at bounding box center [713, 583] width 13 height 82
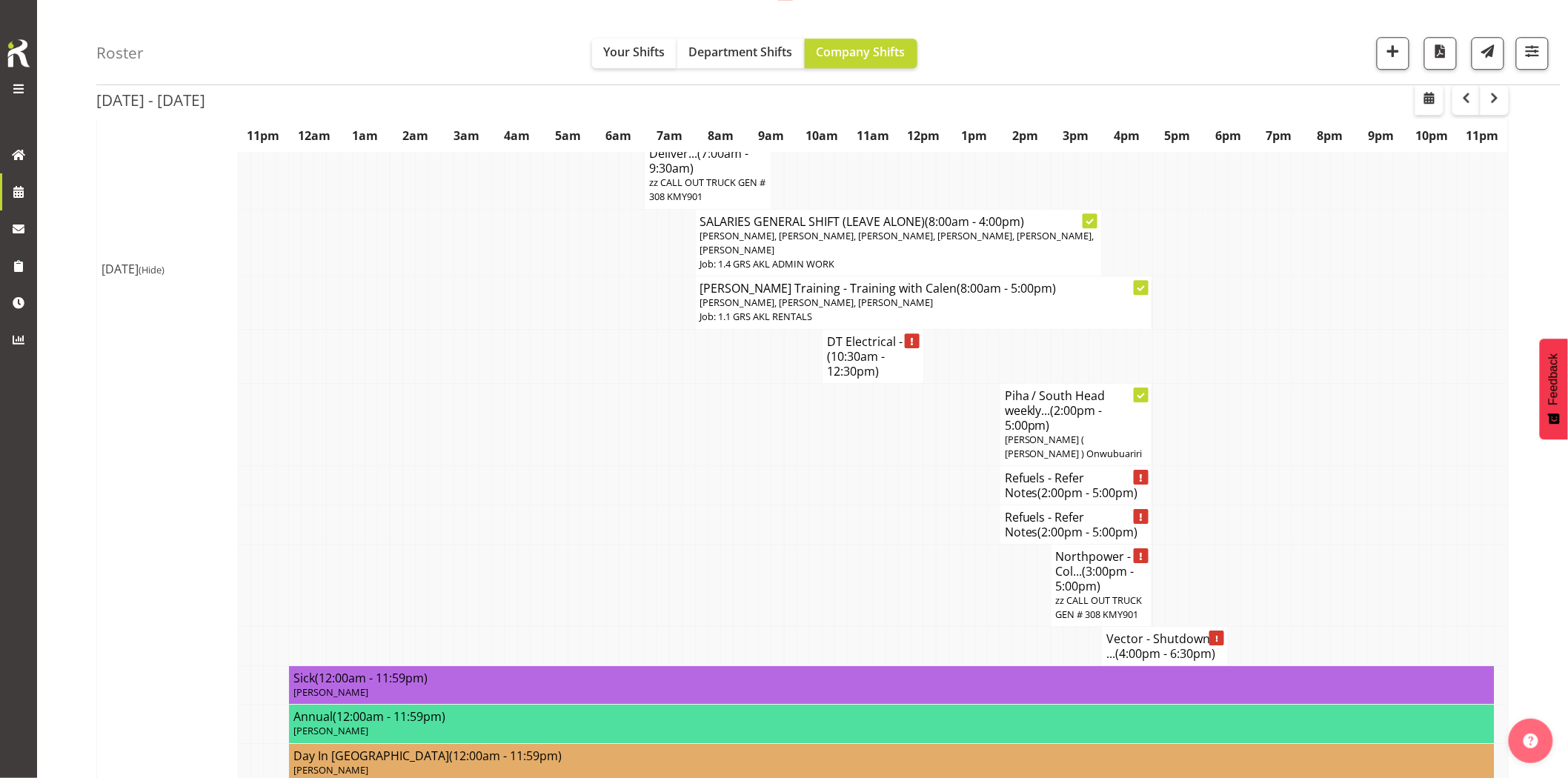
scroll to position [1729, 0]
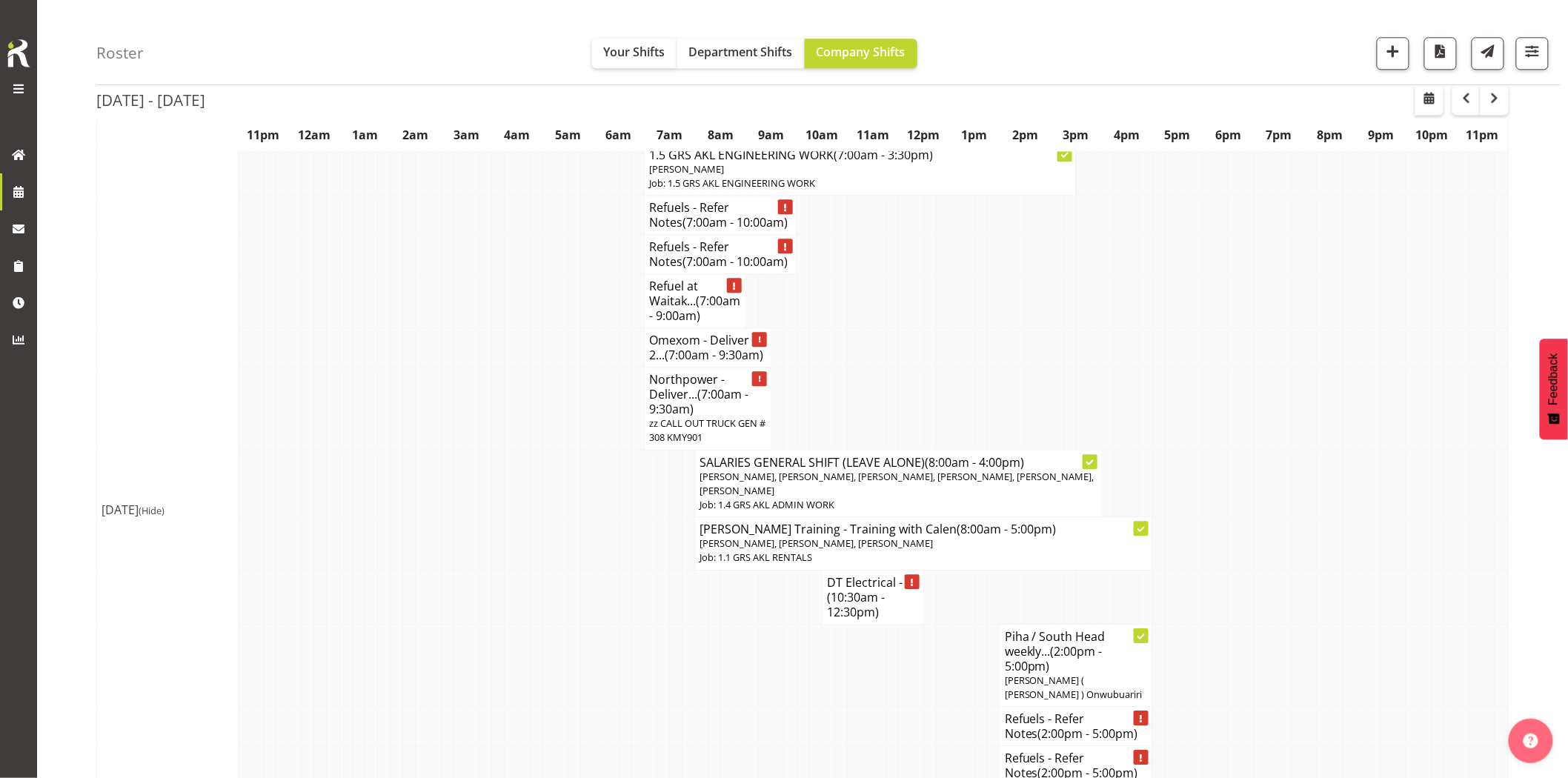
click at [561, 517] on td at bounding box center [562, 543] width 13 height 53
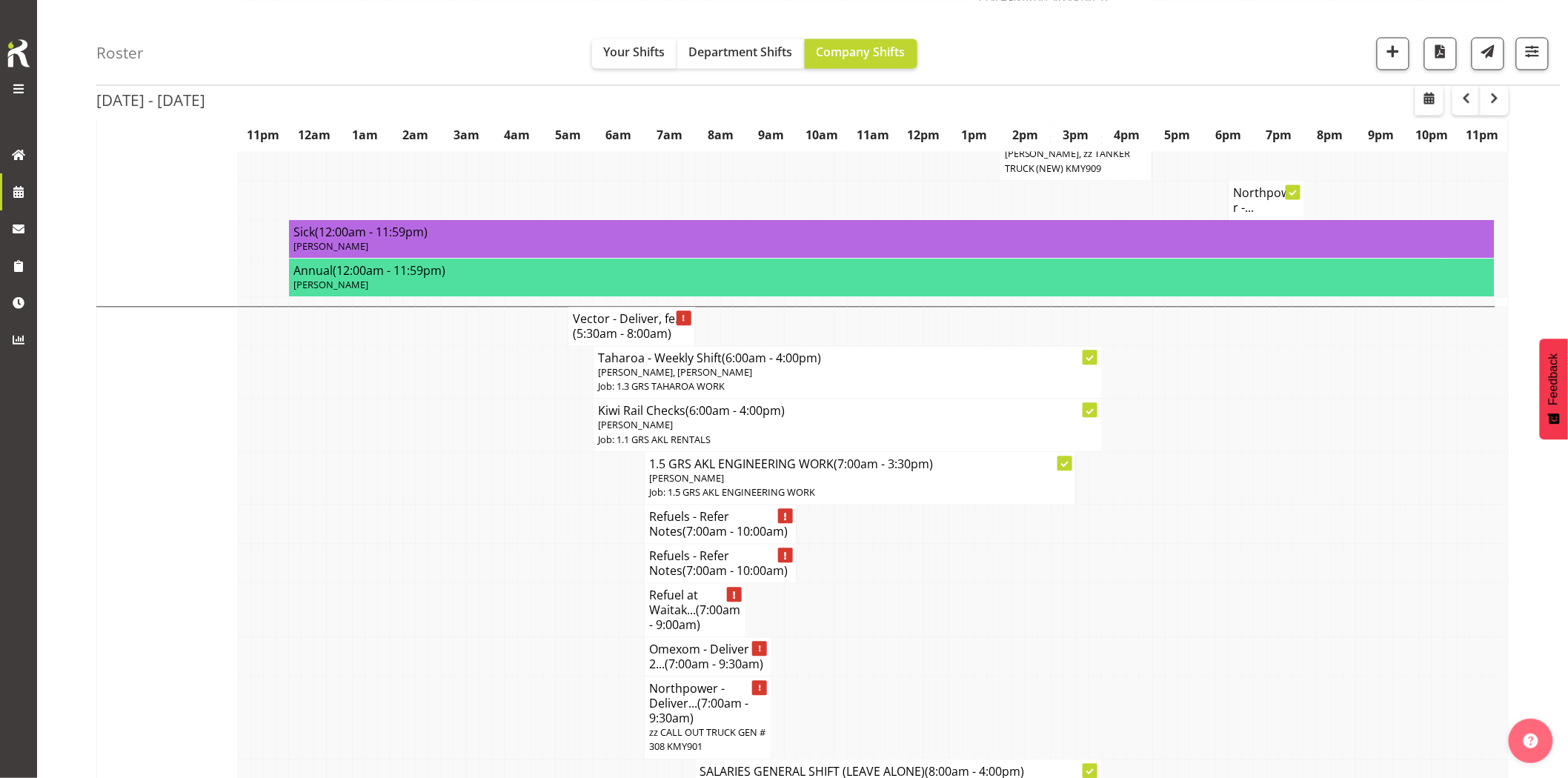
scroll to position [1153, 0]
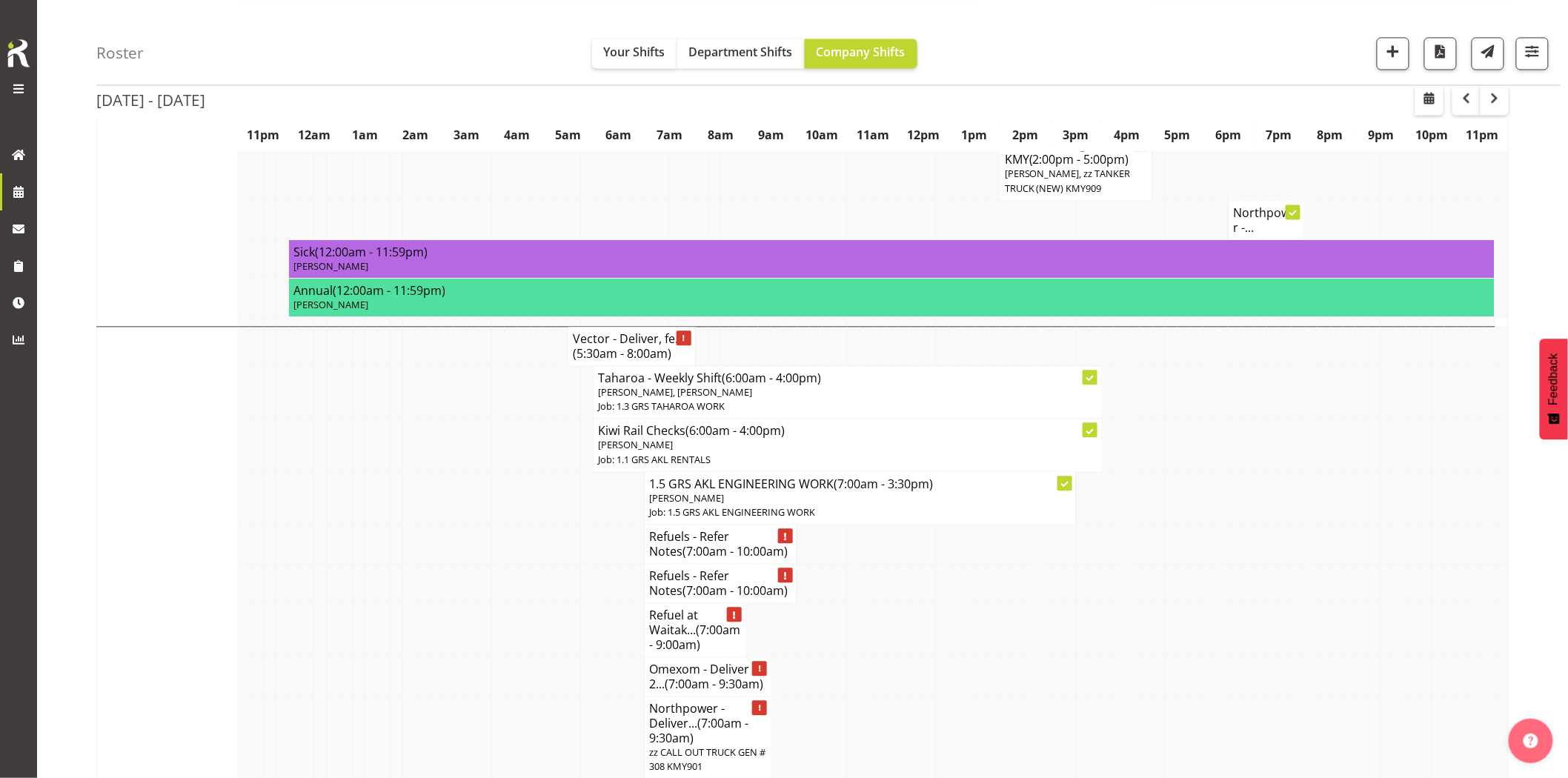
click at [542, 525] on td at bounding box center [548, 545] width 13 height 39
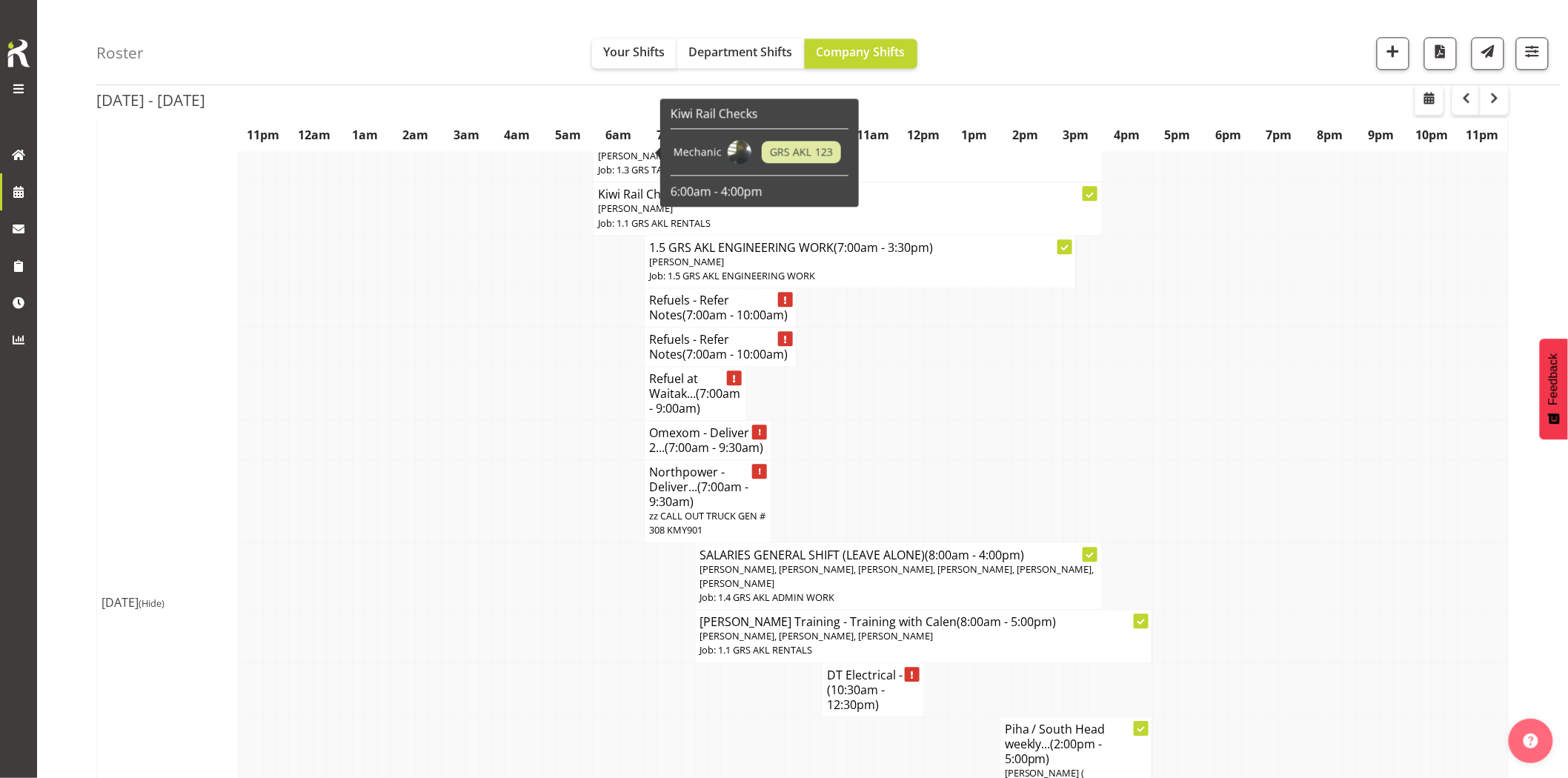
scroll to position [1482, 0]
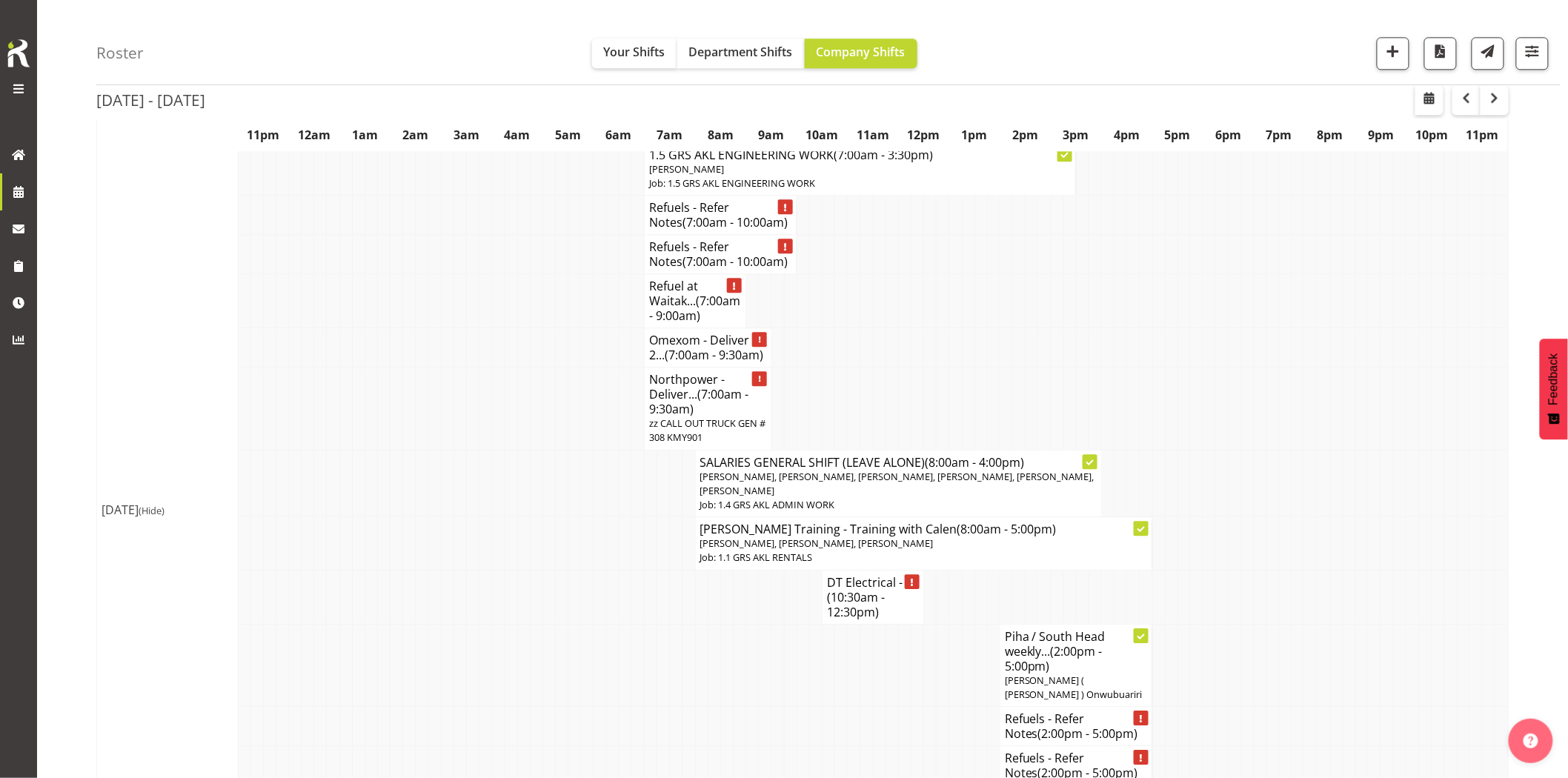
drag, startPoint x: 660, startPoint y: 576, endPoint x: 649, endPoint y: 574, distance: 11.2
click at [658, 576] on td at bounding box center [664, 597] width 13 height 54
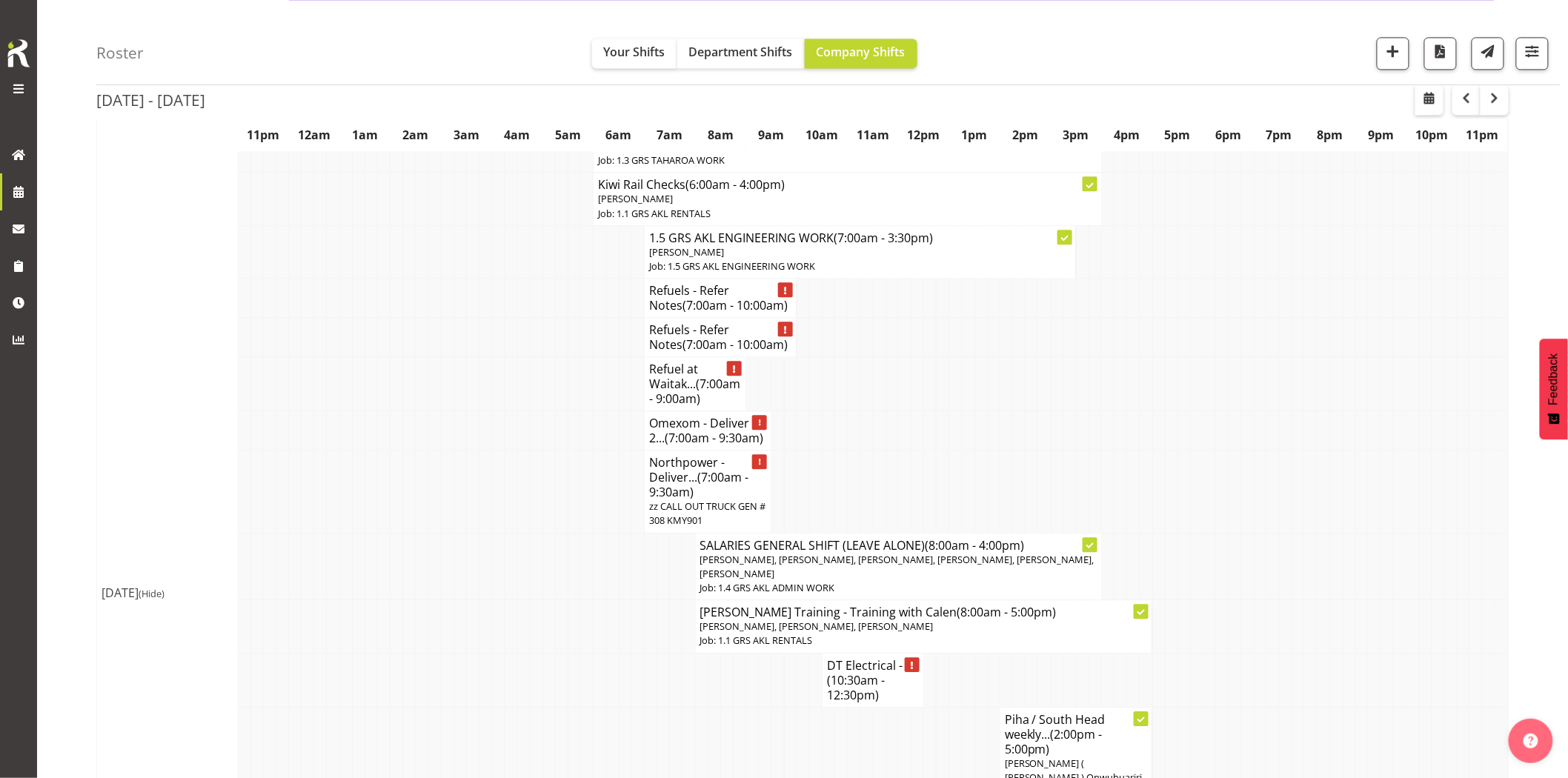
click at [486, 533] on td at bounding box center [485, 566] width 13 height 68
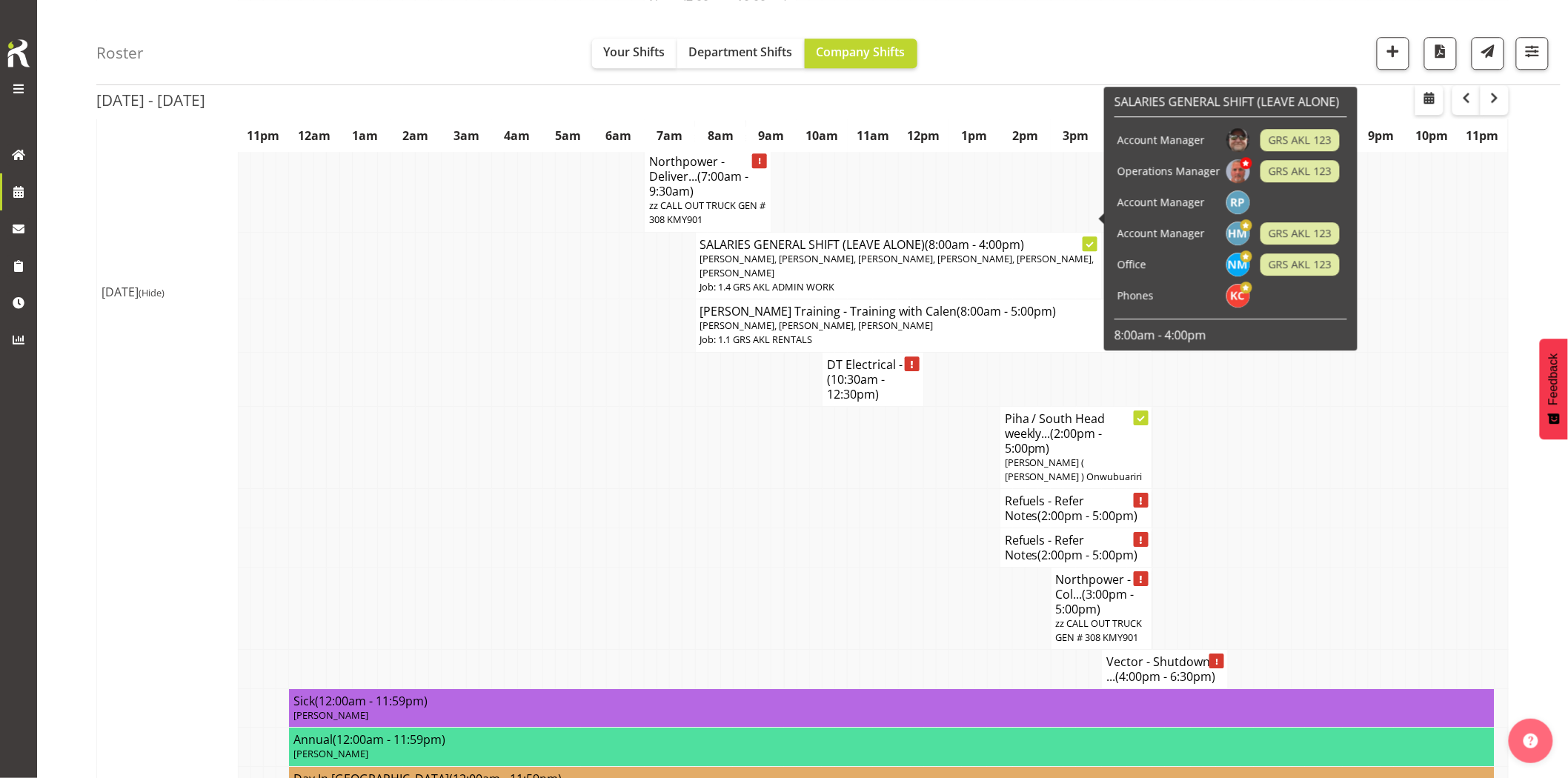
scroll to position [1729, 0]
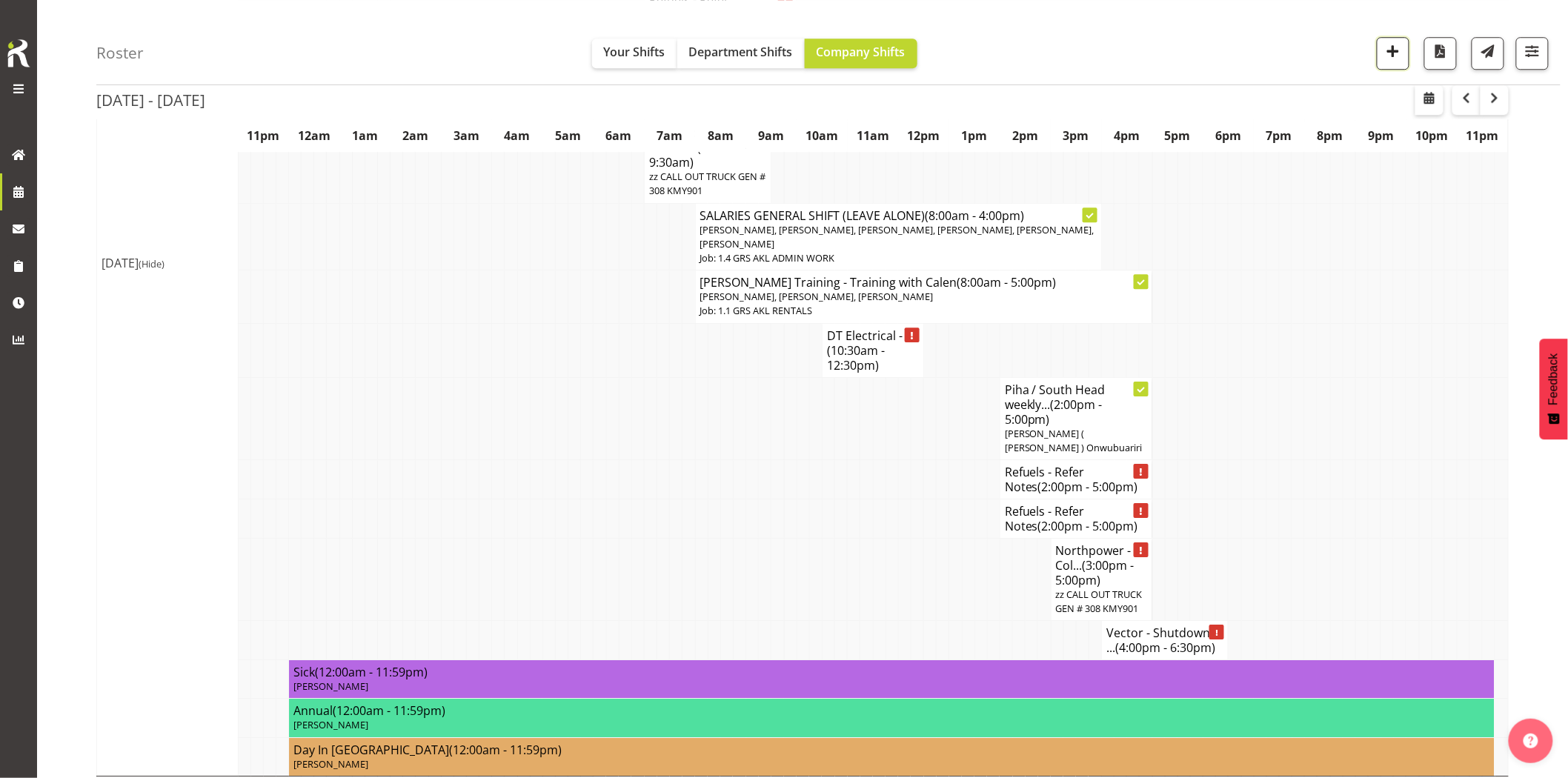
click at [1390, 54] on span "button" at bounding box center [1393, 51] width 19 height 19
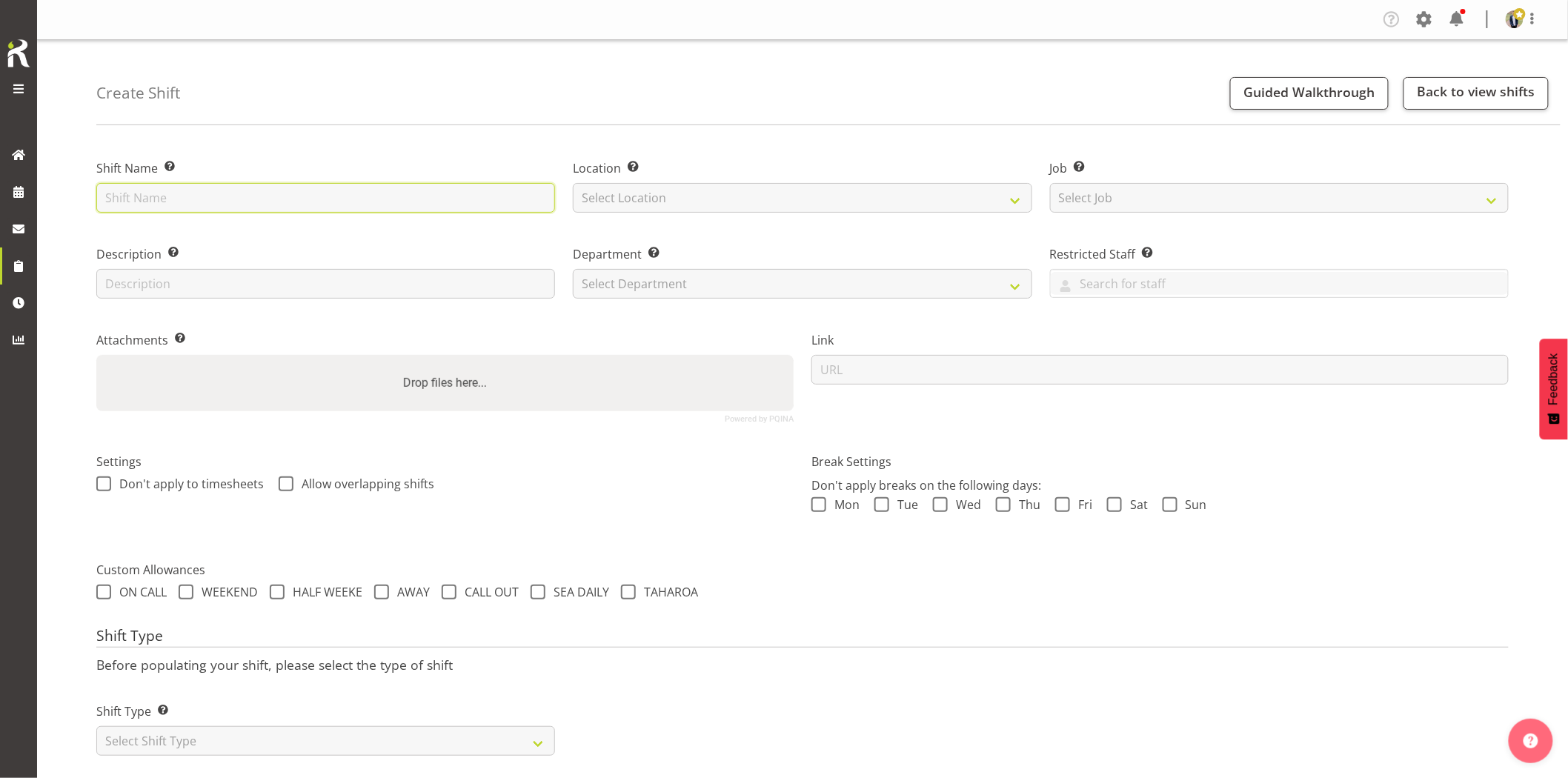
click at [399, 205] on input "text" at bounding box center [325, 198] width 459 height 30
type input "Ventia - Deliver a 150kVA + cables to [GEOGRAPHIC_DATA] Substation. 8 am onsite…"
click at [686, 200] on select "Select Location [GEOGRAPHIC_DATA] [GEOGRAPHIC_DATA] GRS [GEOGRAPHIC_DATA] [GEOG…" at bounding box center [802, 198] width 459 height 30
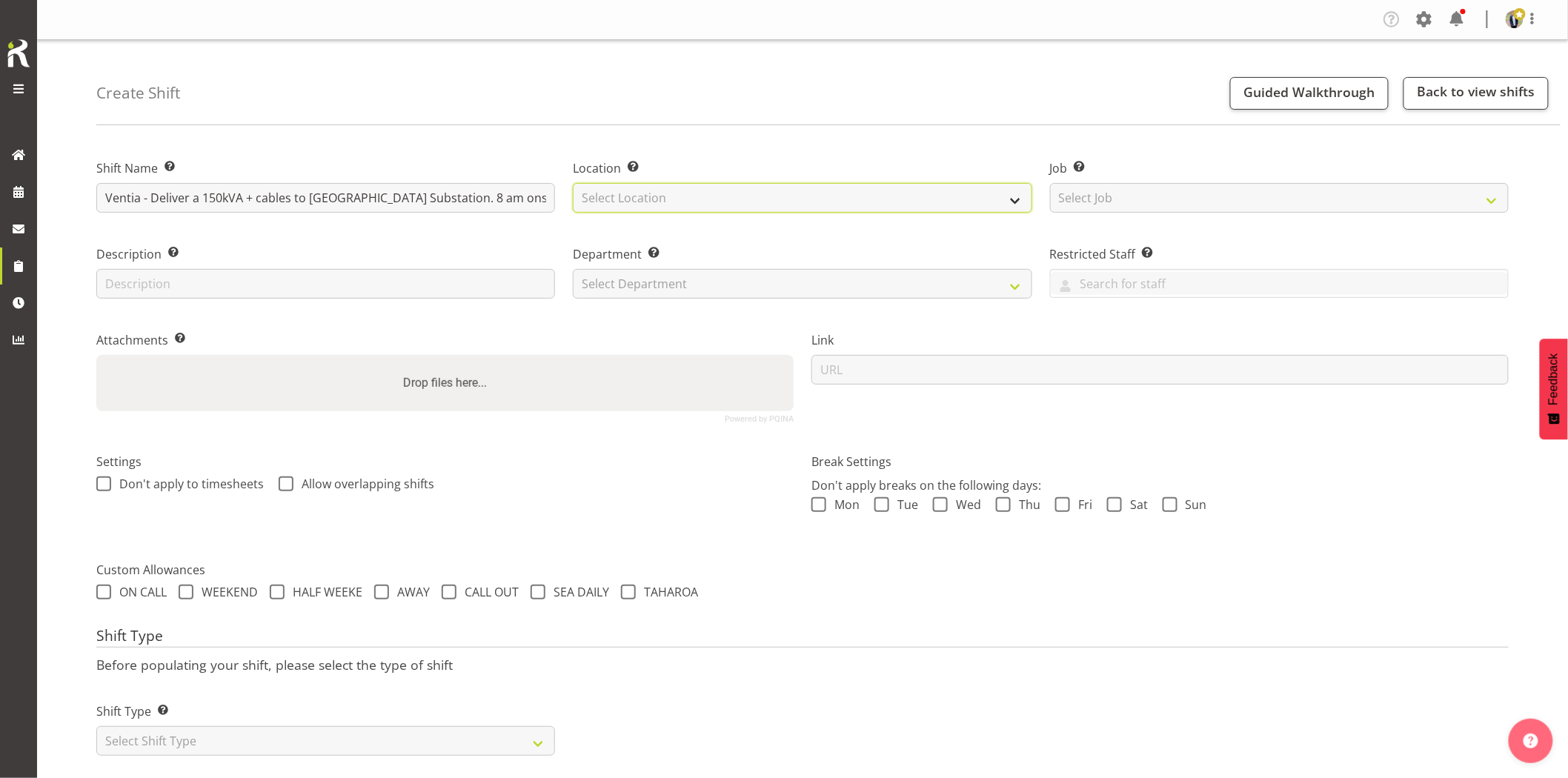
select select "28"
click at [573, 183] on select "Select Location [GEOGRAPHIC_DATA] [GEOGRAPHIC_DATA] GRS [GEOGRAPHIC_DATA] [GEOG…" at bounding box center [802, 198] width 459 height 30
click at [1168, 202] on select "Select Job Create new job 1.1 GRS AKL RENTALS 1.1 GRS AKL RENTALS AC 1.1 GRS AK…" at bounding box center [1279, 198] width 459 height 30
select select "7504"
click at [1050, 183] on select "Select Job Create new job 1.1 GRS AKL RENTALS 1.1 GRS AKL RENTALS AC 1.1 GRS AK…" at bounding box center [1279, 198] width 459 height 30
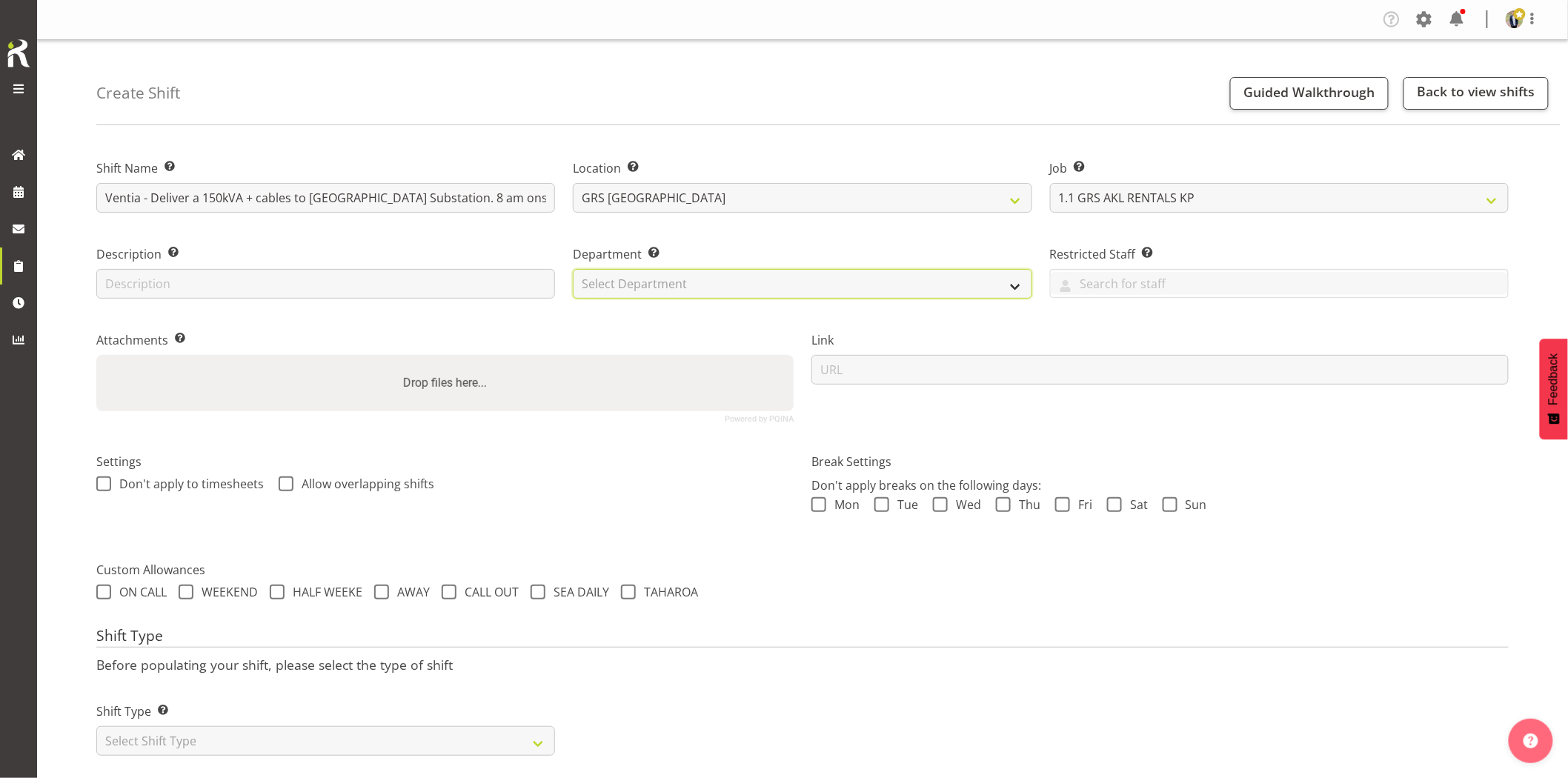
click at [701, 279] on select "Select Department GRS HIRE AKL GRS HIRE AKL GRS HIRE TGA GRS HIRE HST GRS SALES…" at bounding box center [802, 284] width 459 height 30
select select "20"
click at [573, 269] on select "Select Department GRS HIRE AKL GRS HIRE AKL GRS HIRE TGA GRS HIRE HST GRS SALES…" at bounding box center [802, 284] width 459 height 30
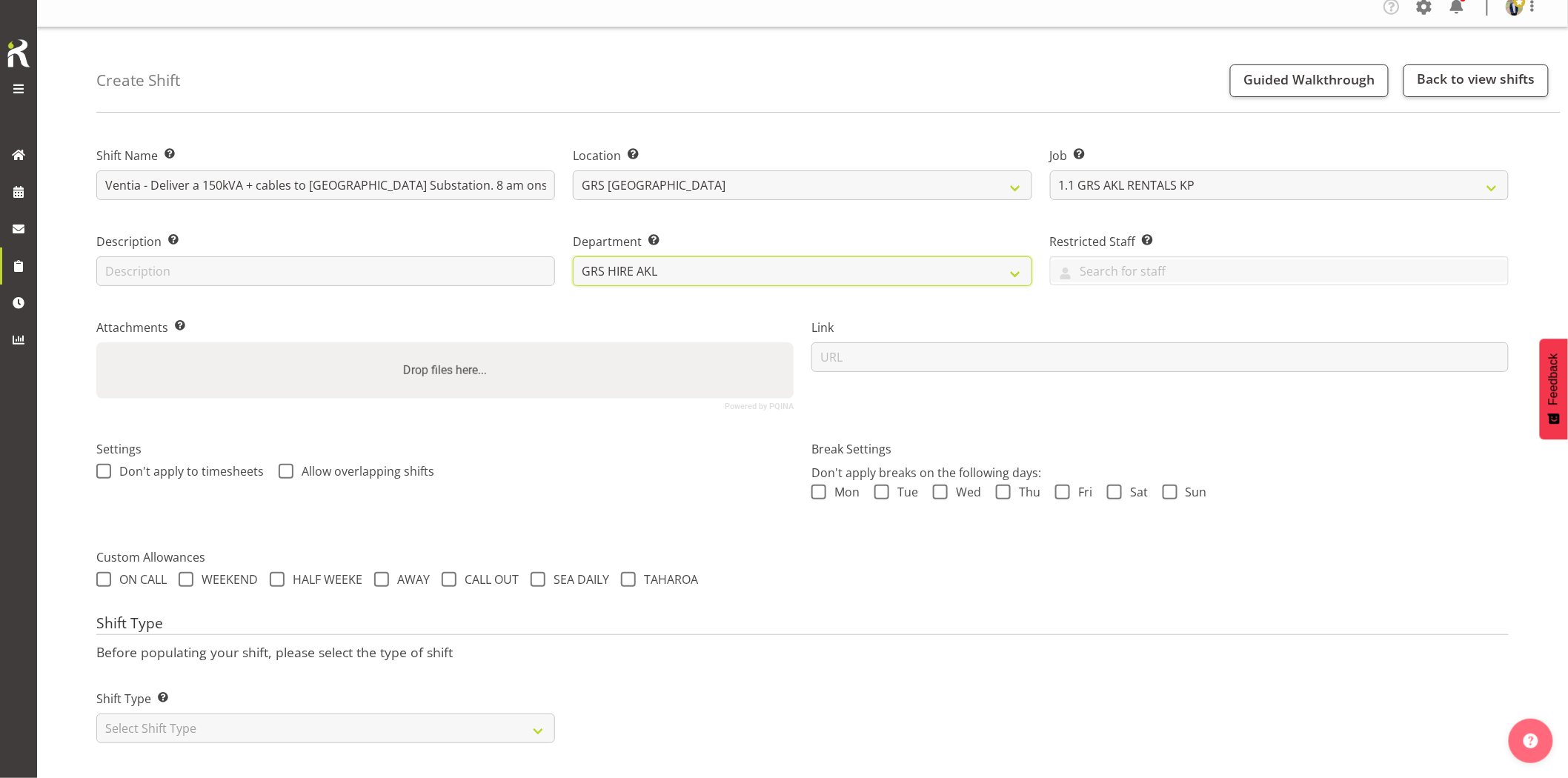
scroll to position [25, 0]
click at [323, 716] on select "Select Shift Type One Off Shift Recurring Shift Rotating Shift" at bounding box center [325, 728] width 459 height 30
select select "one_off"
click at [97, 713] on select "Select Shift Type One Off Shift Recurring Shift Rotating Shift" at bounding box center [325, 728] width 459 height 30
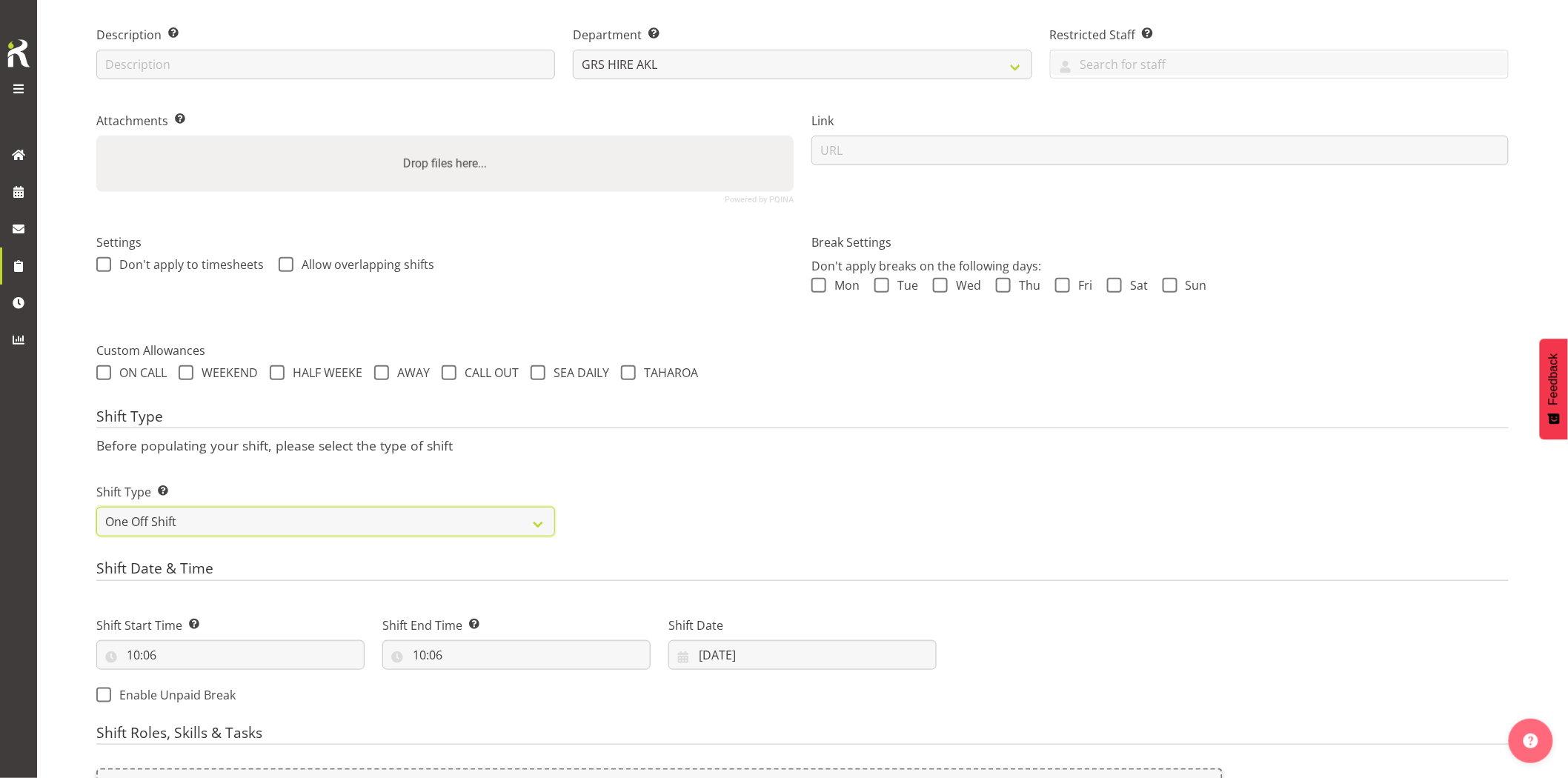
scroll to position [272, 0]
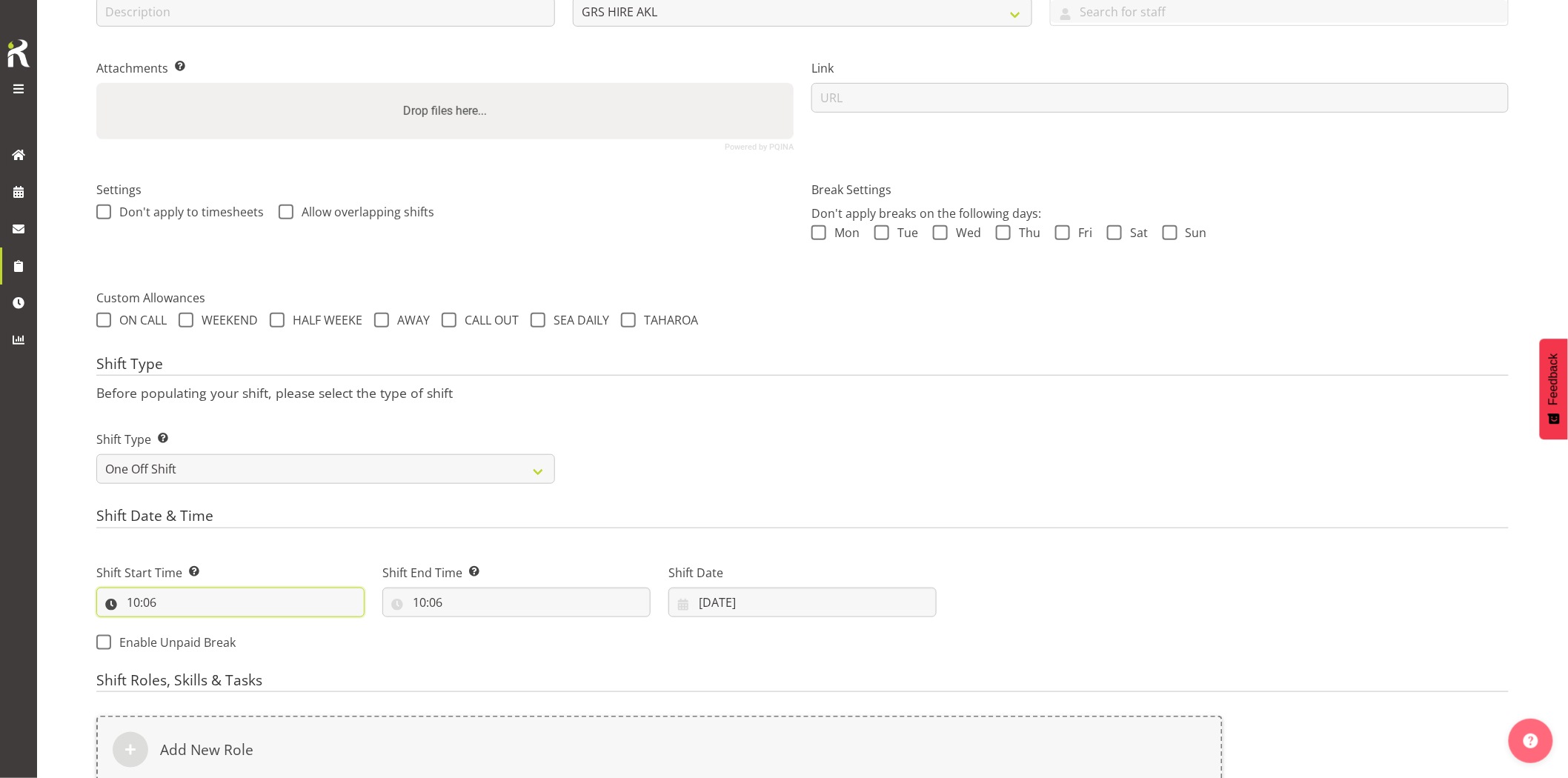
click at [252, 603] on input "10:06" at bounding box center [230, 603] width 268 height 30
click at [202, 647] on select "00 01 02 03 04 05 06 07 08 09 10 11 12 13 14 15 16 17 18 19 20 21 22 23" at bounding box center [197, 641] width 33 height 30
select select "7"
click at [181, 626] on select "00 01 02 03 04 05 06 07 08 09 10 11 12 13 14 15 16 17 18 19 20 21 22 23" at bounding box center [197, 641] width 33 height 30
type input "07:06"
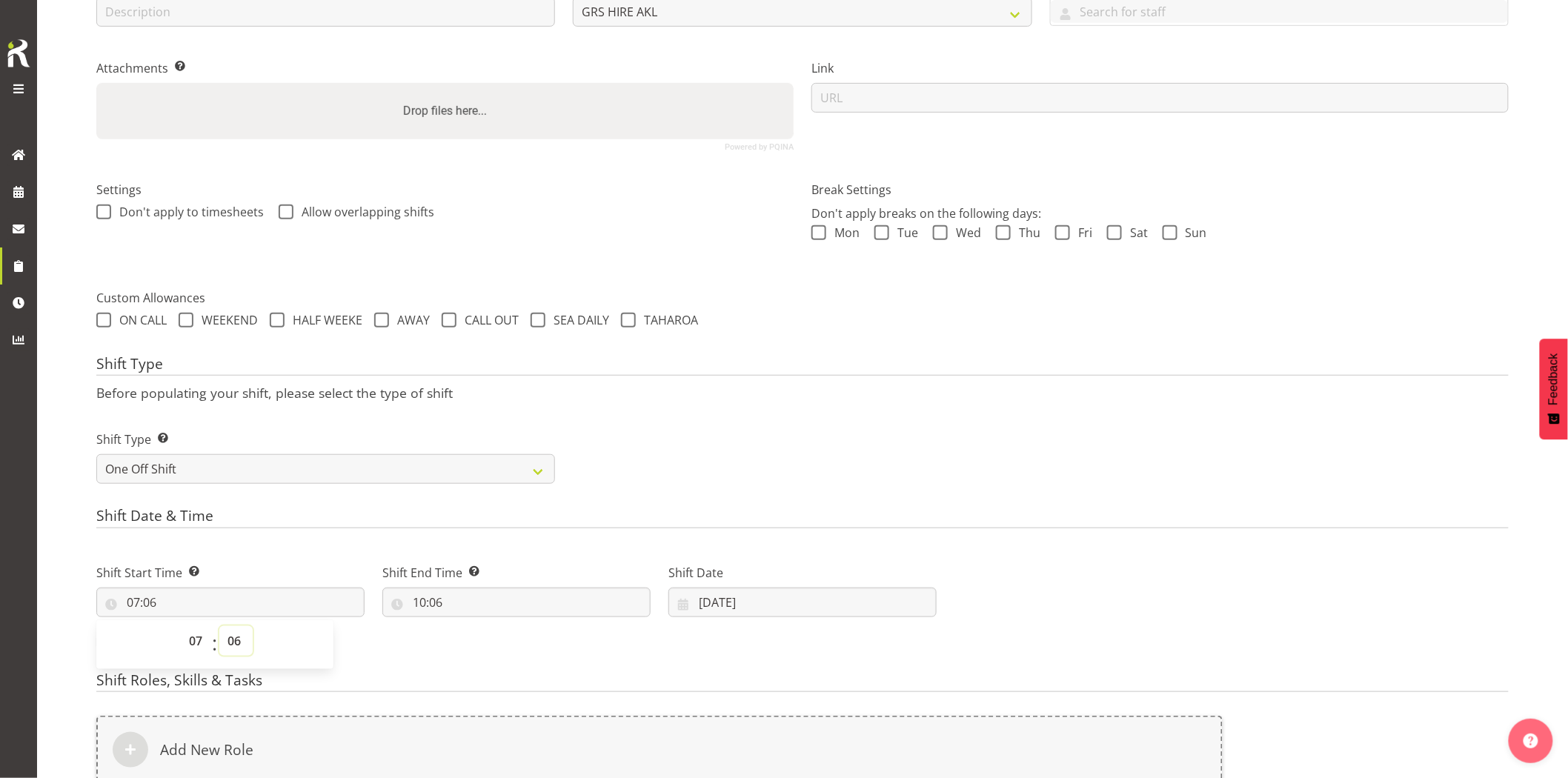
drag, startPoint x: 230, startPoint y: 648, endPoint x: 227, endPoint y: 629, distance: 19.2
click at [230, 644] on select "00 01 02 03 04 05 06 07 08 09 10 11 12 13 14 15 16 17 18 19 20 21 22 23 24 25 2…" at bounding box center [236, 641] width 33 height 30
select select "0"
click at [219, 626] on select "00 01 02 03 04 05 06 07 08 09 10 11 12 13 14 15 16 17 18 19 20 21 22 23 24 25 2…" at bounding box center [236, 641] width 33 height 30
type input "07:00"
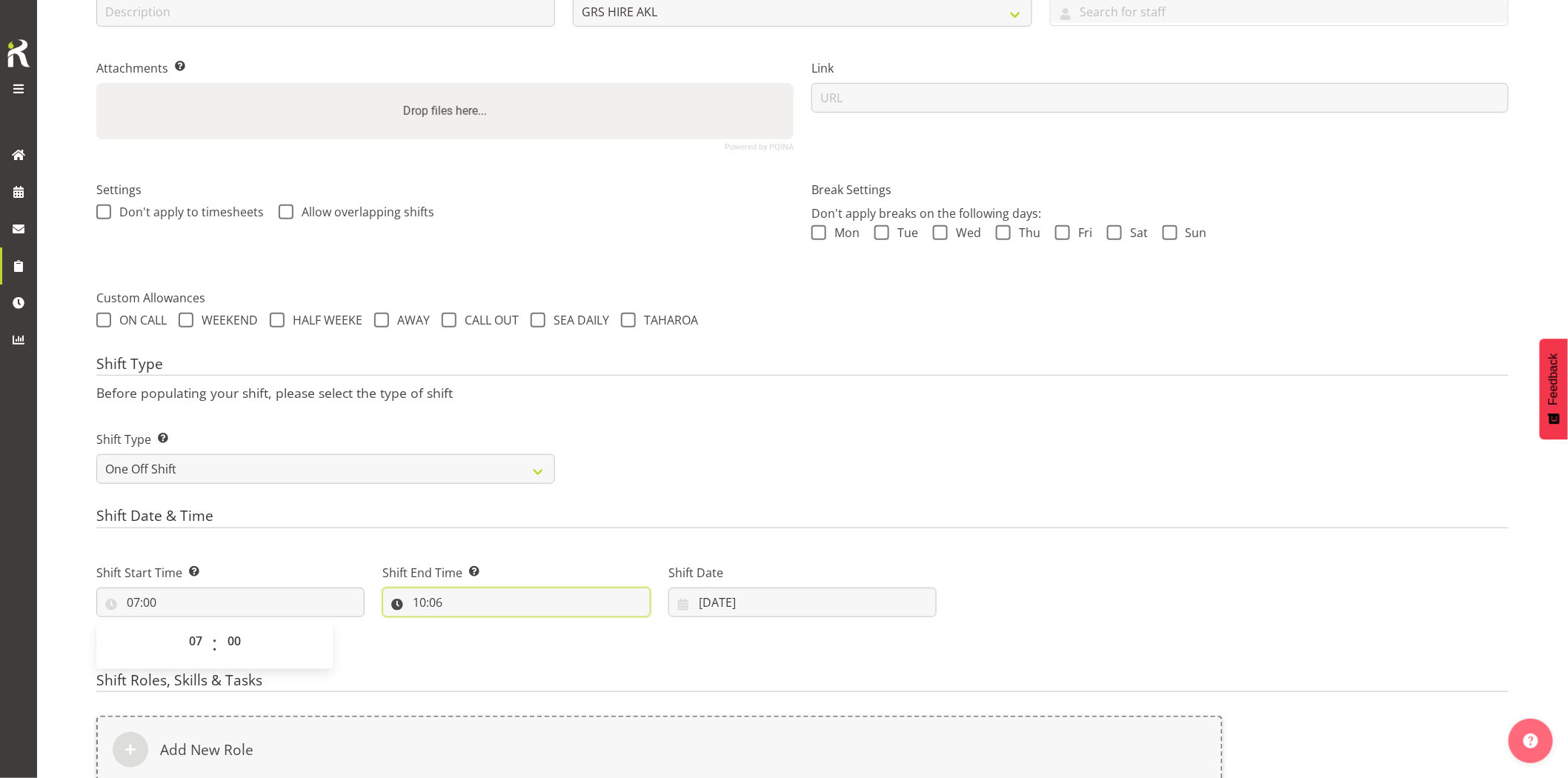
click at [495, 597] on input "10:06" at bounding box center [516, 603] width 268 height 30
click at [480, 635] on select "00 01 02 03 04 05 06 07 08 09 10 11 12 13 14 15 16 17 18 19 20 21 22 23" at bounding box center [483, 641] width 33 height 30
select select "9"
click at [467, 626] on select "00 01 02 03 04 05 06 07 08 09 10 11 12 13 14 15 16 17 18 19 20 21 22 23" at bounding box center [483, 641] width 33 height 30
type input "09:06"
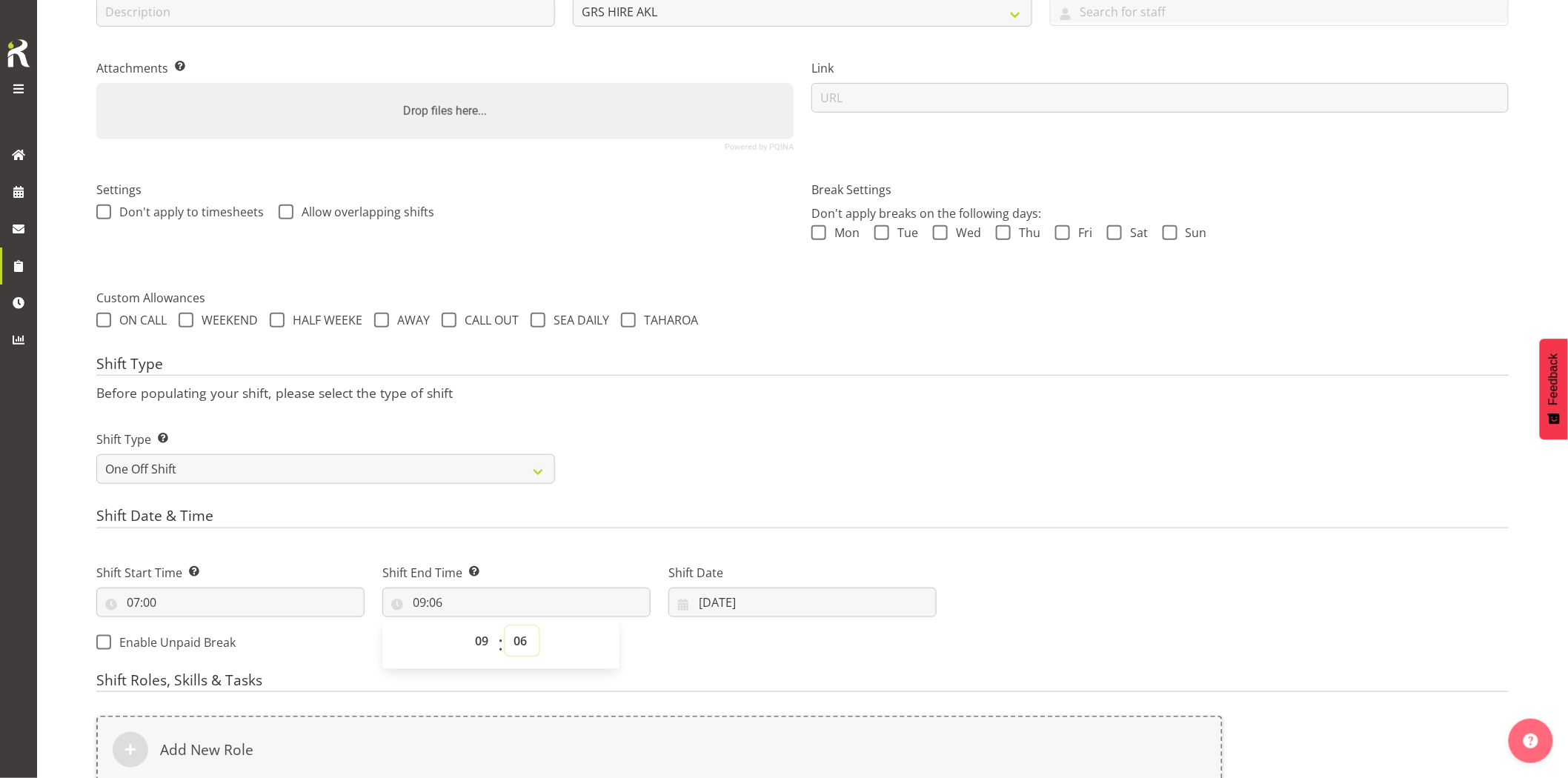
click at [514, 640] on select "00 01 02 03 04 05 06 07 08 09 10 11 12 13 14 15 16 17 18 19 20 21 22 23 24 25 2…" at bounding box center [522, 641] width 33 height 30
select select "30"
click at [505, 626] on select "00 01 02 03 04 05 06 07 08 09 10 11 12 13 14 15 16 17 18 19 20 21 22 23 24 25 2…" at bounding box center [522, 641] width 33 height 30
type input "09:30"
click at [557, 522] on h4 "Shift Date & Time" at bounding box center [803, 518] width 1413 height 21
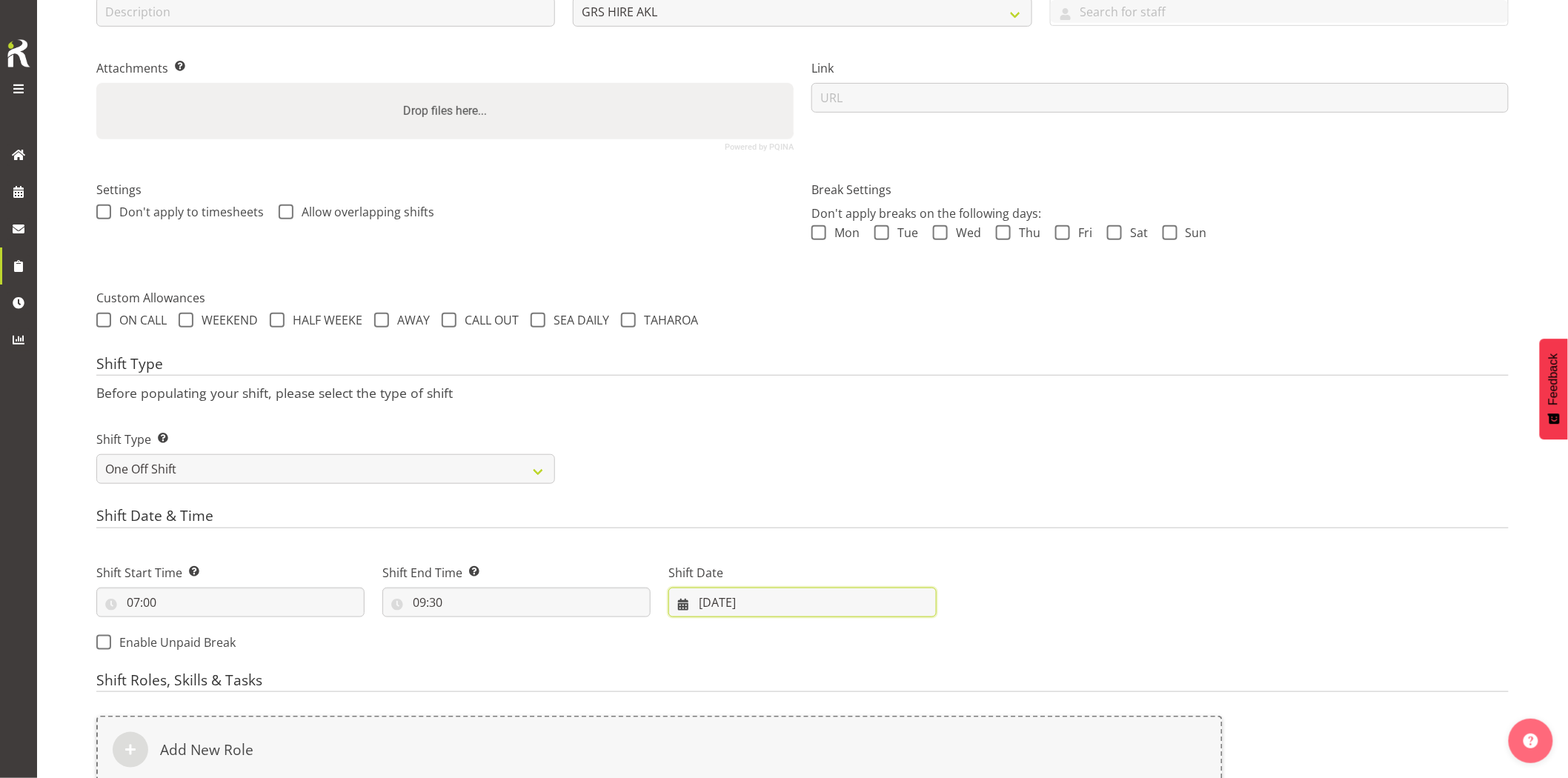
click at [767, 617] on input "26/08/2025" at bounding box center [803, 603] width 268 height 30
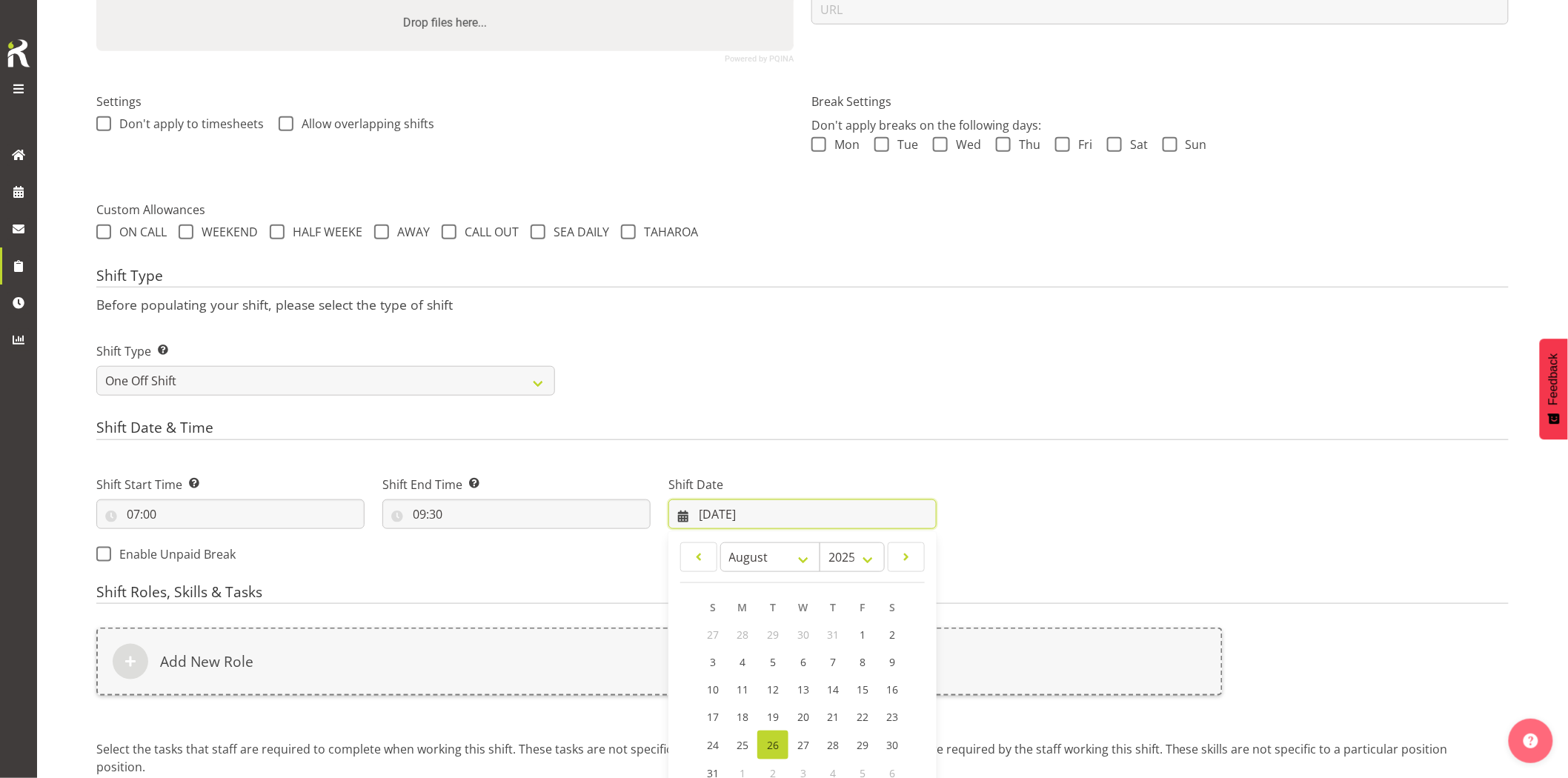
scroll to position [437, 0]
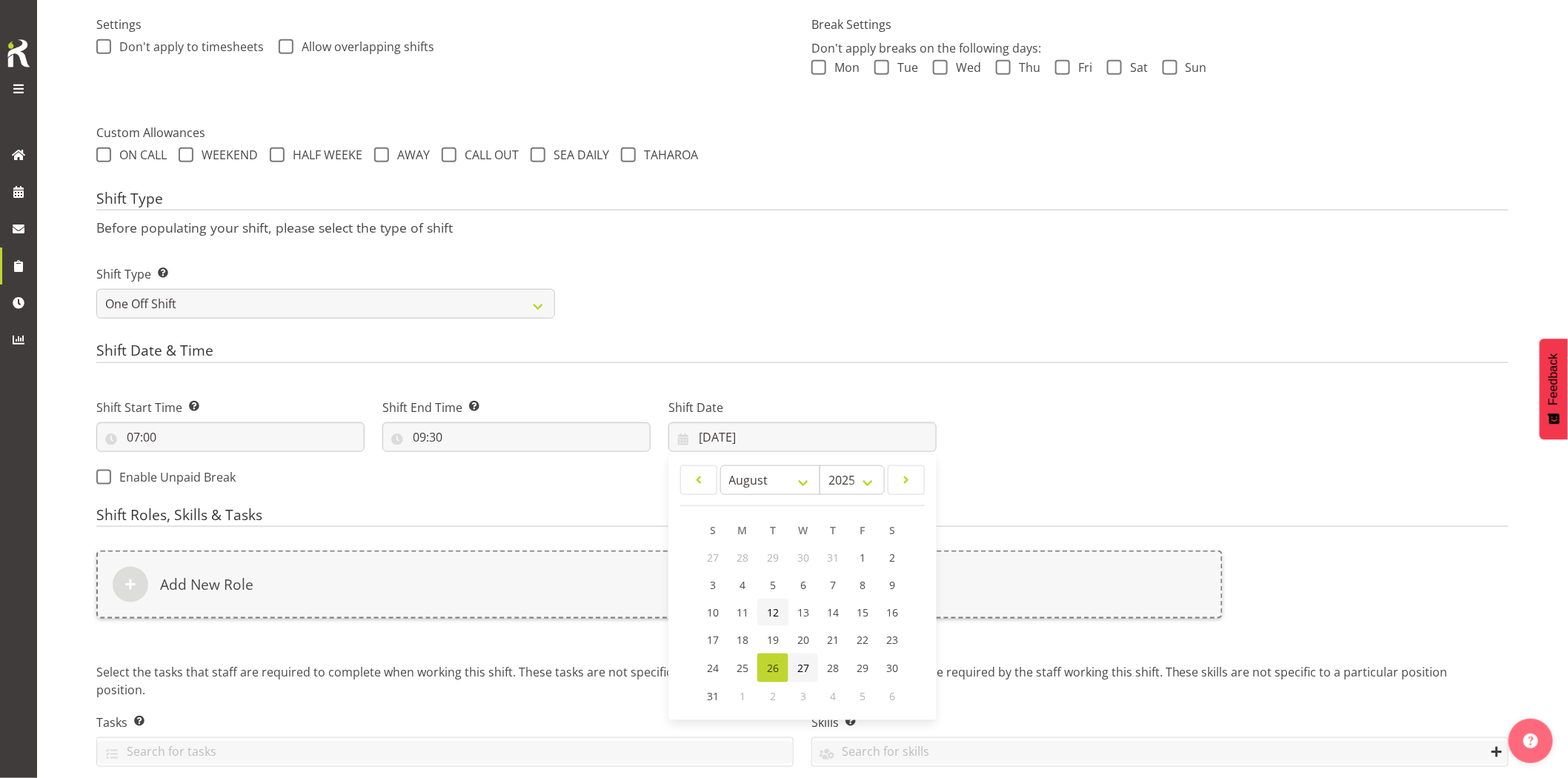
drag, startPoint x: 801, startPoint y: 667, endPoint x: 774, endPoint y: 626, distance: 49.1
click at [801, 667] on span "27" at bounding box center [803, 668] width 12 height 14
type input "27/08/2025"
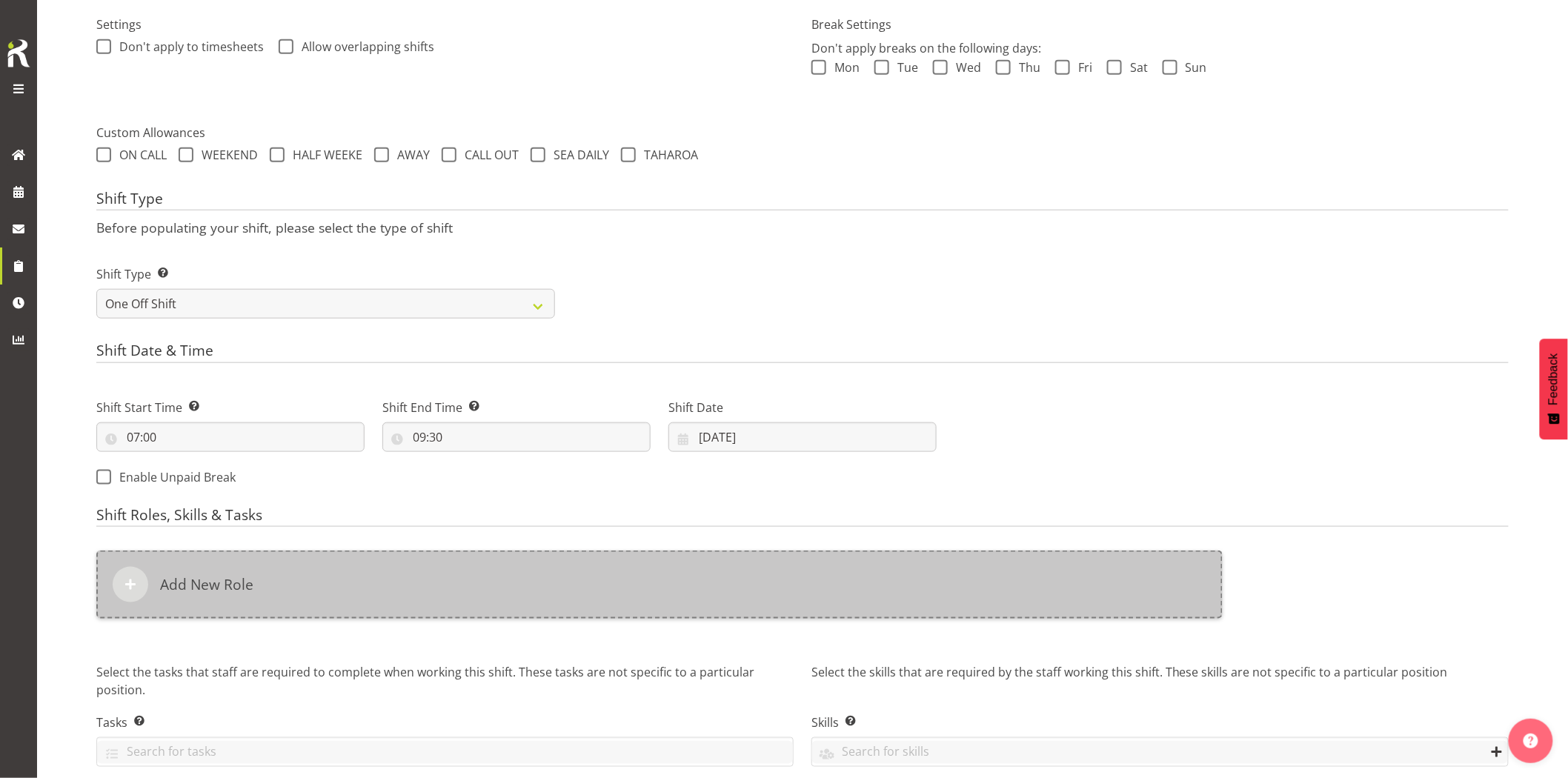
click at [742, 573] on div "Add New Role" at bounding box center [660, 585] width 1127 height 68
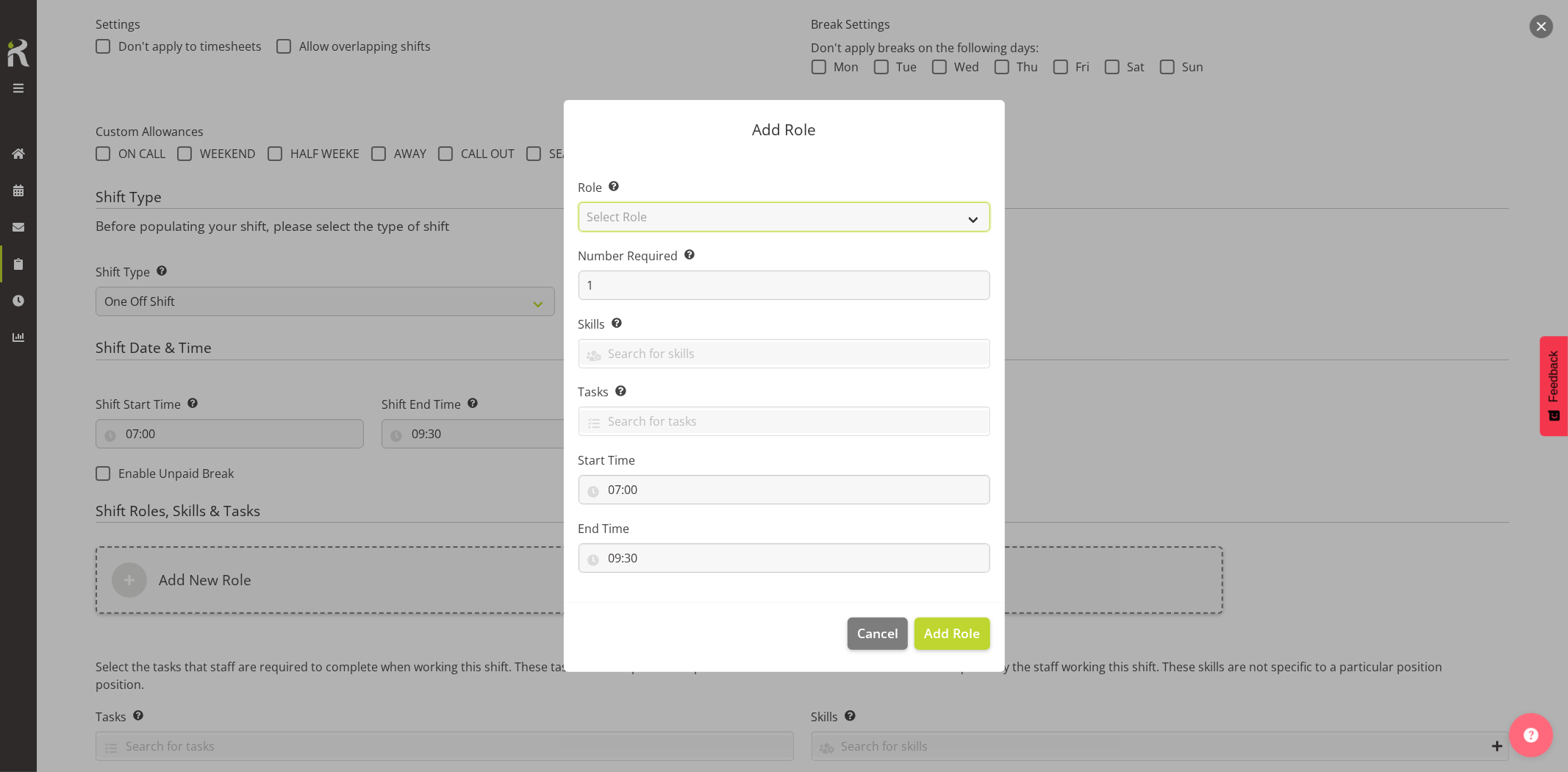
click at [674, 222] on select "Select Role Account Manager Electrician Engineering GM HSEQ manager MECH Mechan…" at bounding box center [784, 217] width 412 height 29
select select "20"
click at [579, 202] on select "Select Role Account Manager Electrician Engineering GM HSEQ manager MECH Mechan…" at bounding box center [784, 217] width 412 height 29
click at [956, 629] on span "Add Role" at bounding box center [952, 633] width 56 height 18
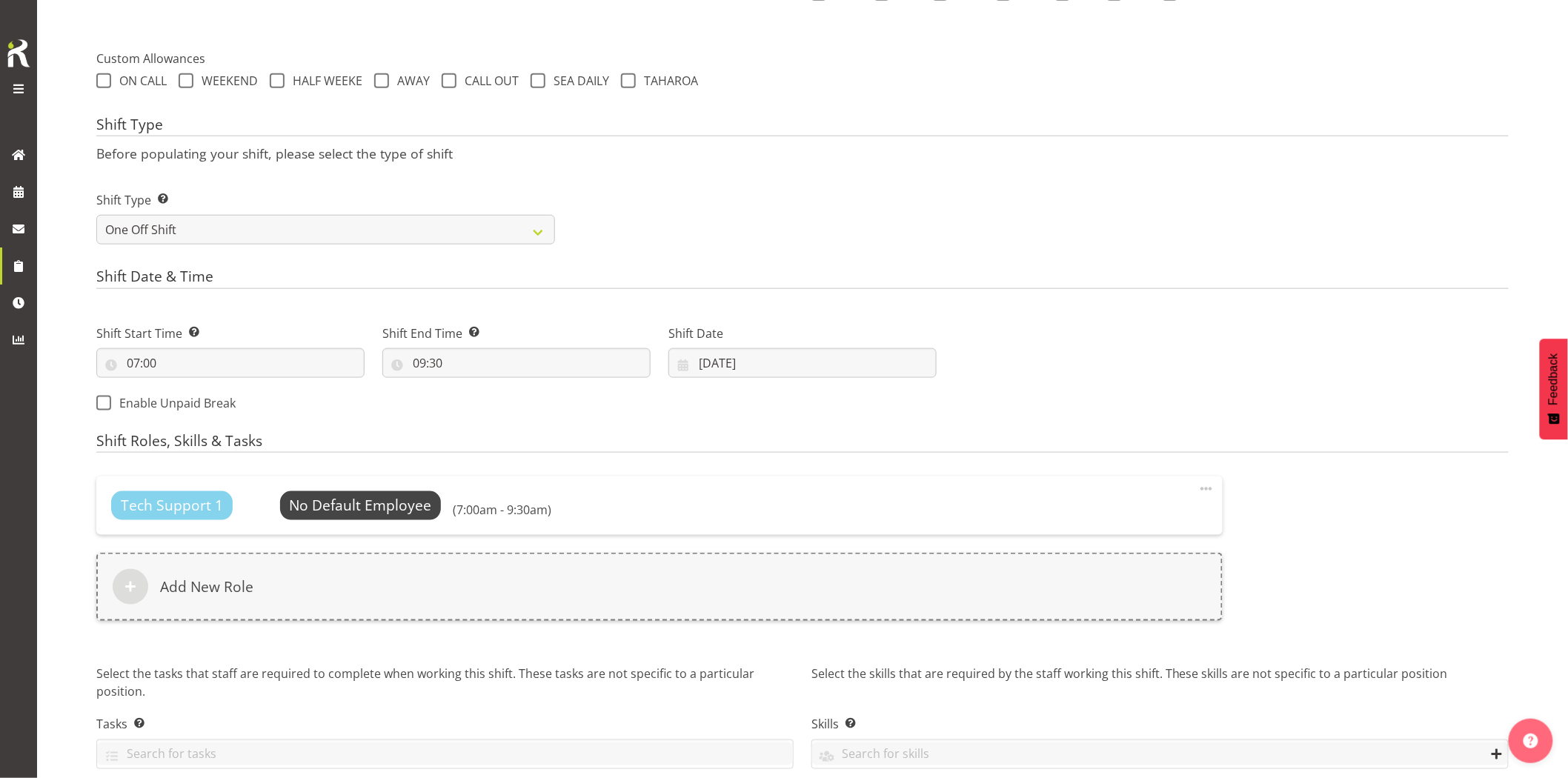
scroll to position [576, 0]
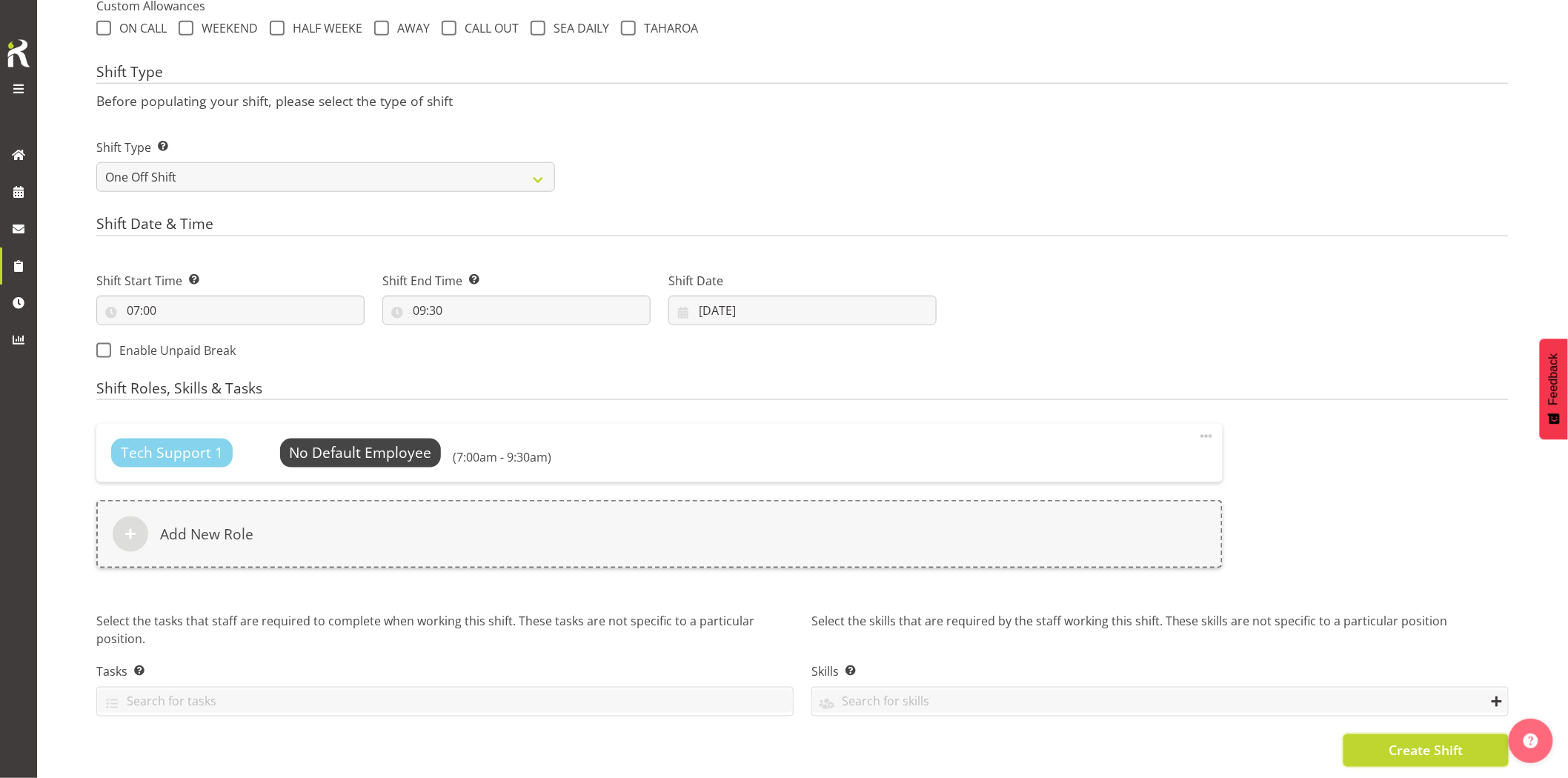
click at [1388, 742] on button "Create Shift" at bounding box center [1426, 751] width 165 height 33
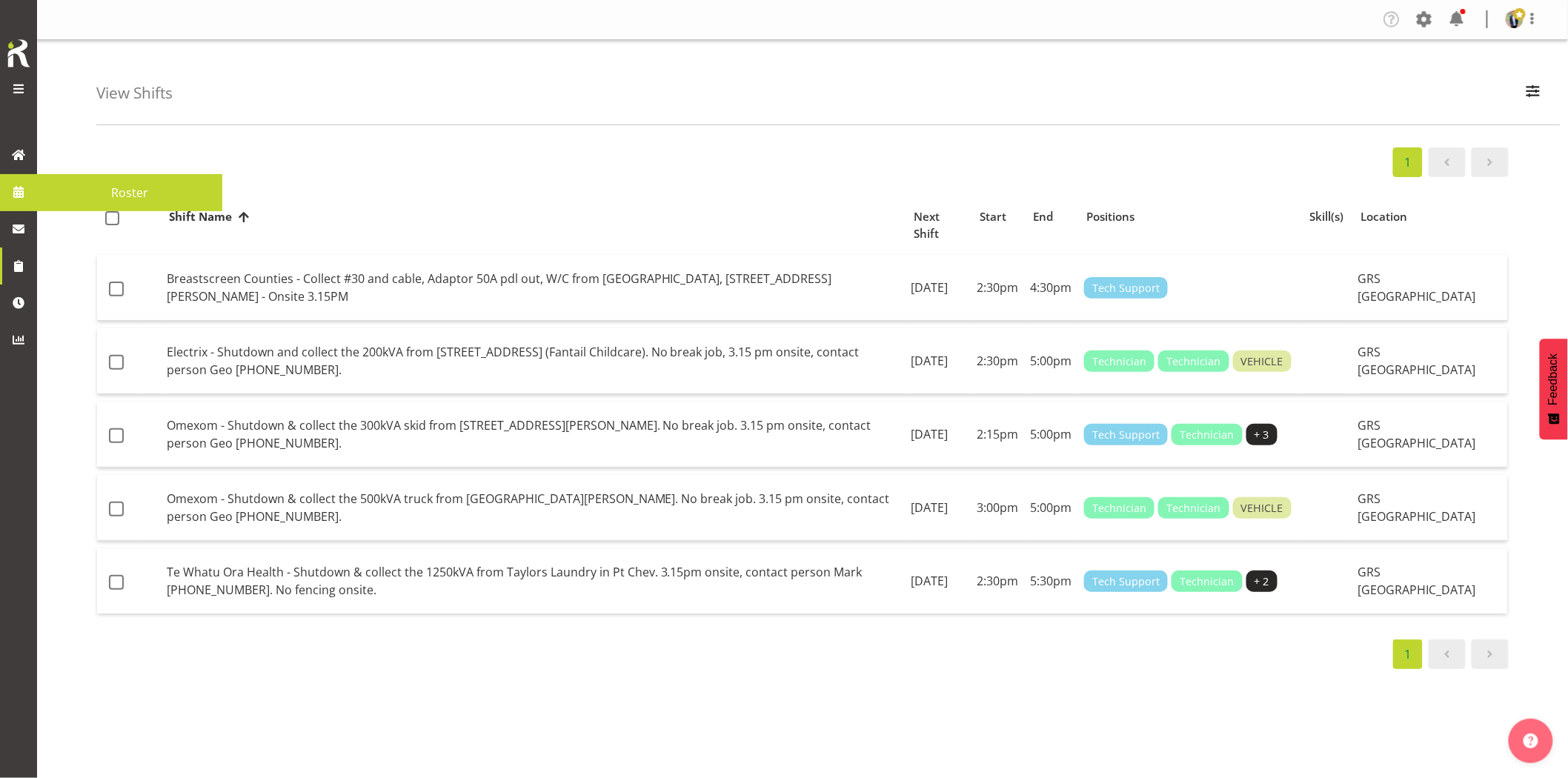
click at [26, 195] on span at bounding box center [19, 192] width 22 height 22
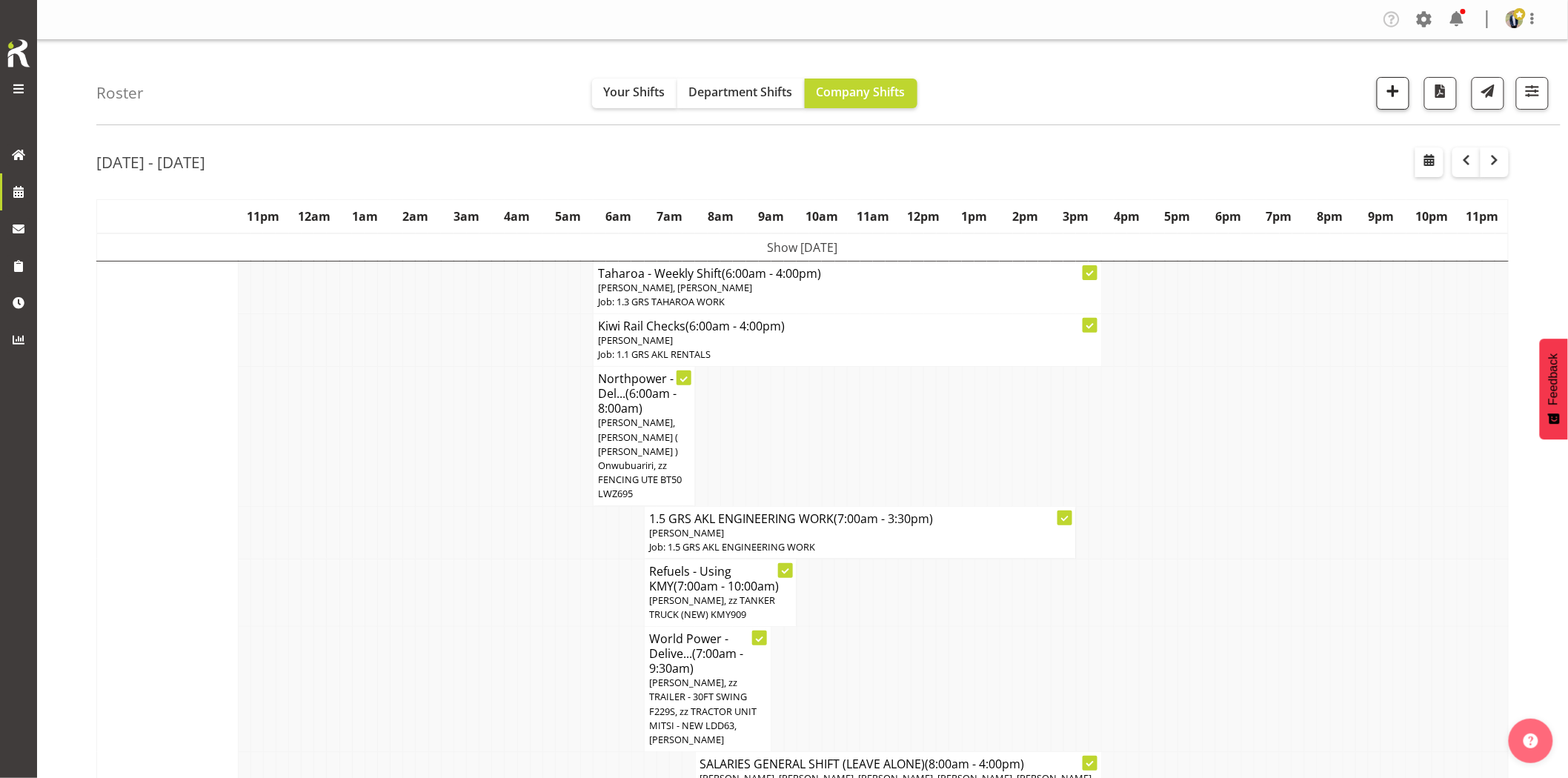
click at [1396, 91] on span "button" at bounding box center [1393, 91] width 19 height 19
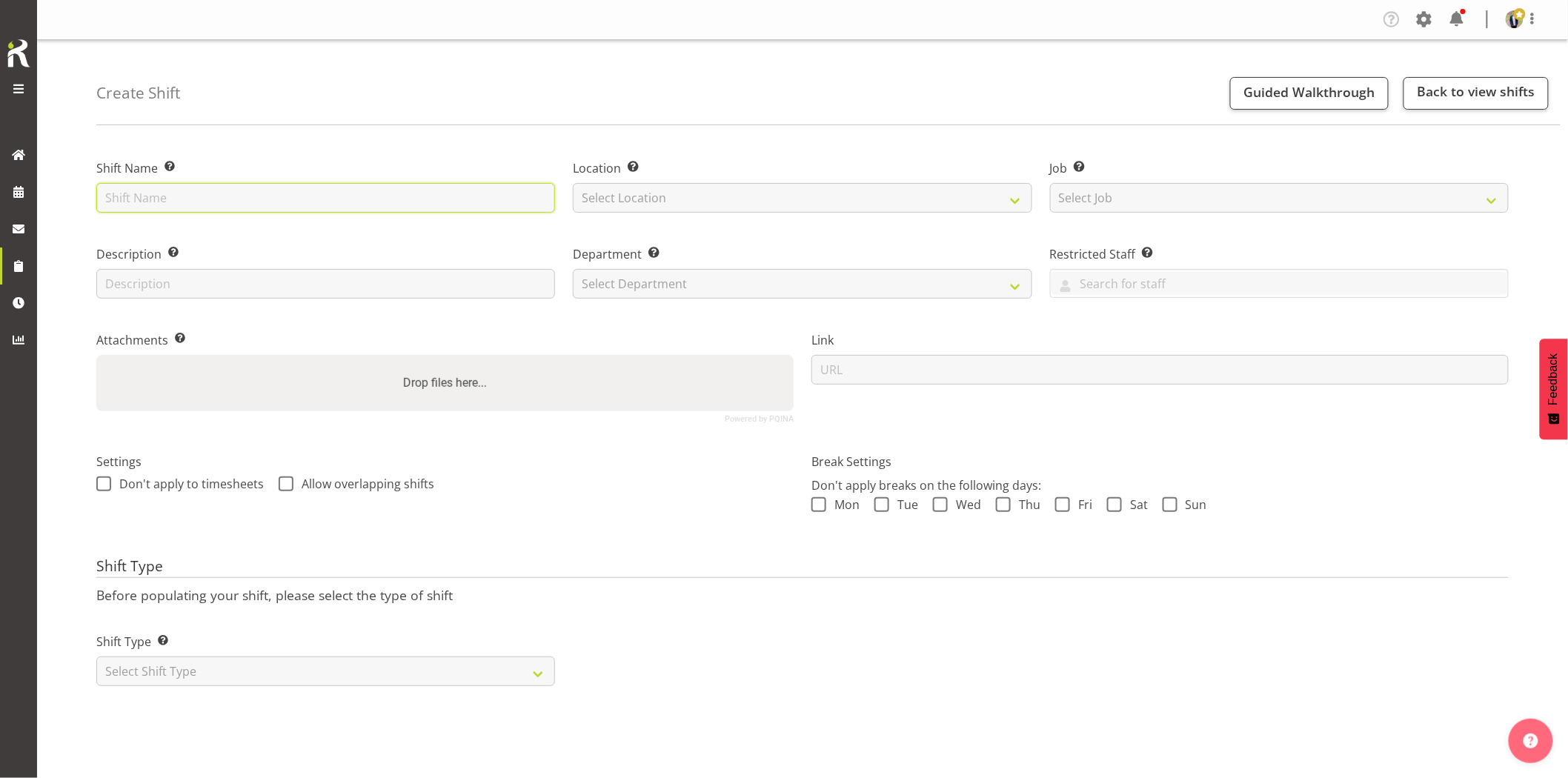
drag, startPoint x: 0, startPoint y: 0, endPoint x: 222, endPoint y: 201, distance: 299.5
click at [222, 201] on input "text" at bounding box center [325, 198] width 459 height 30
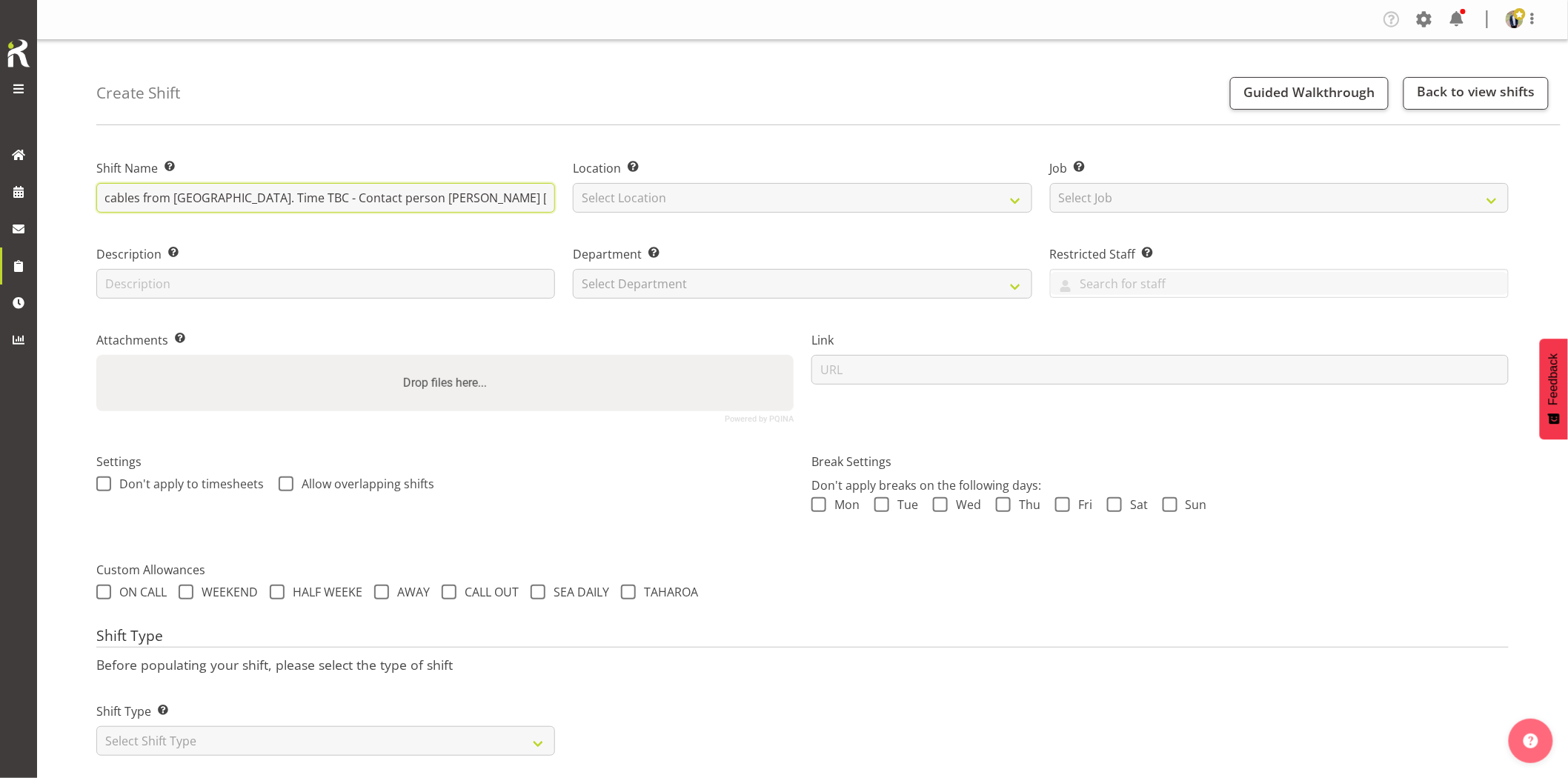
scroll to position [0, 168]
type input "Ventia - Collect the 150kVA + cables from Ellerslie Substation. Time TBC - Cont…"
drag, startPoint x: 709, startPoint y: 191, endPoint x: 730, endPoint y: 211, distance: 29.0
click at [711, 194] on select "Select Location GRS Auckland GRS Hastings GRS Tauranga" at bounding box center [802, 198] width 459 height 30
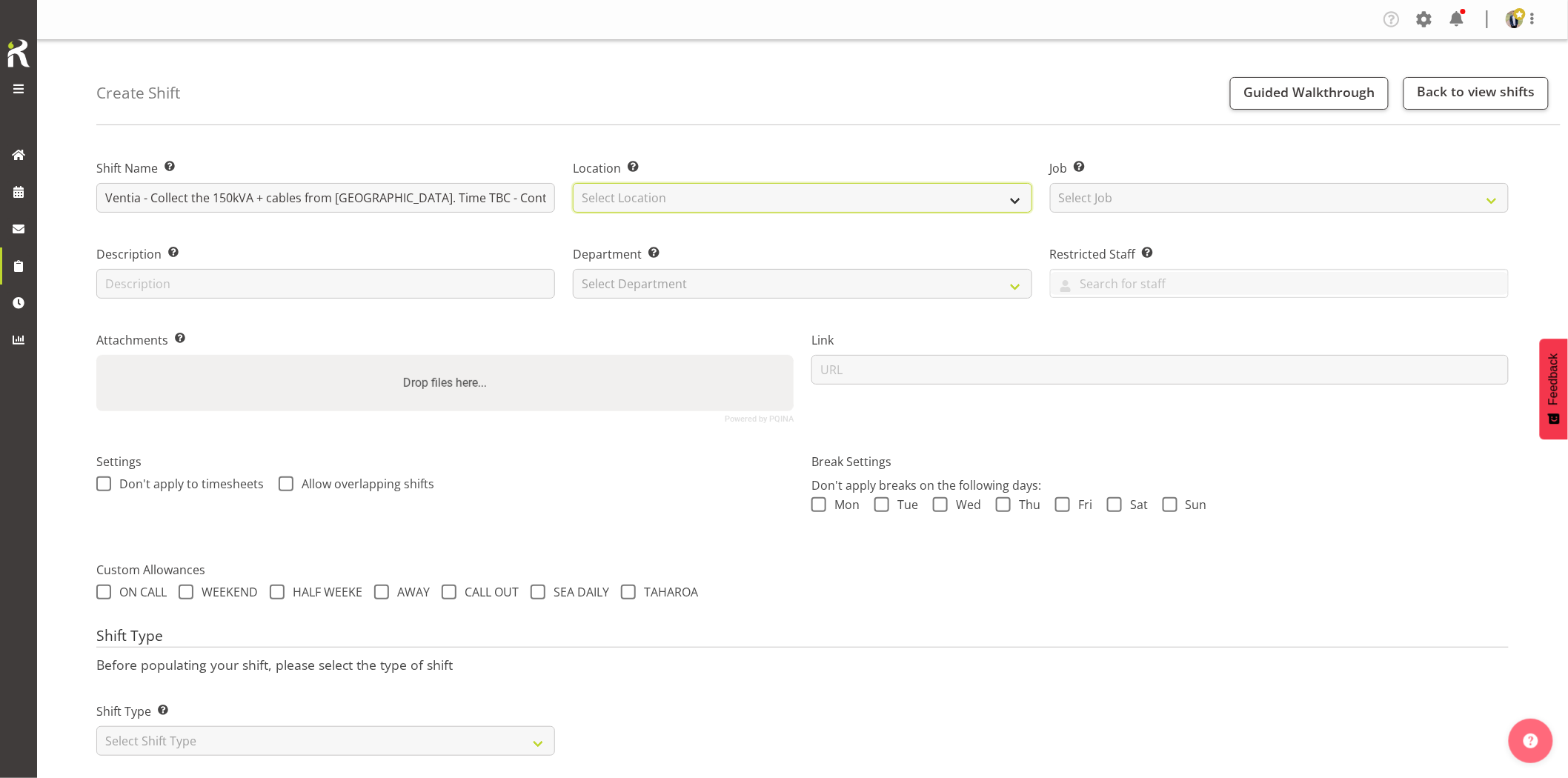
select select "28"
click at [573, 183] on select "Select Location GRS Auckland GRS Hastings GRS Tauranga" at bounding box center [802, 198] width 459 height 30
click at [1124, 204] on select "Select Job Create new job 1.1 GRS AKL RENTALS 1.1 GRS AKL RENTALS AC 1.1 GRS AK…" at bounding box center [1279, 198] width 459 height 30
select select "7504"
click at [1050, 183] on select "Select Job Create new job 1.1 GRS AKL RENTALS 1.1 GRS AKL RENTALS AC 1.1 GRS AK…" at bounding box center [1279, 198] width 459 height 30
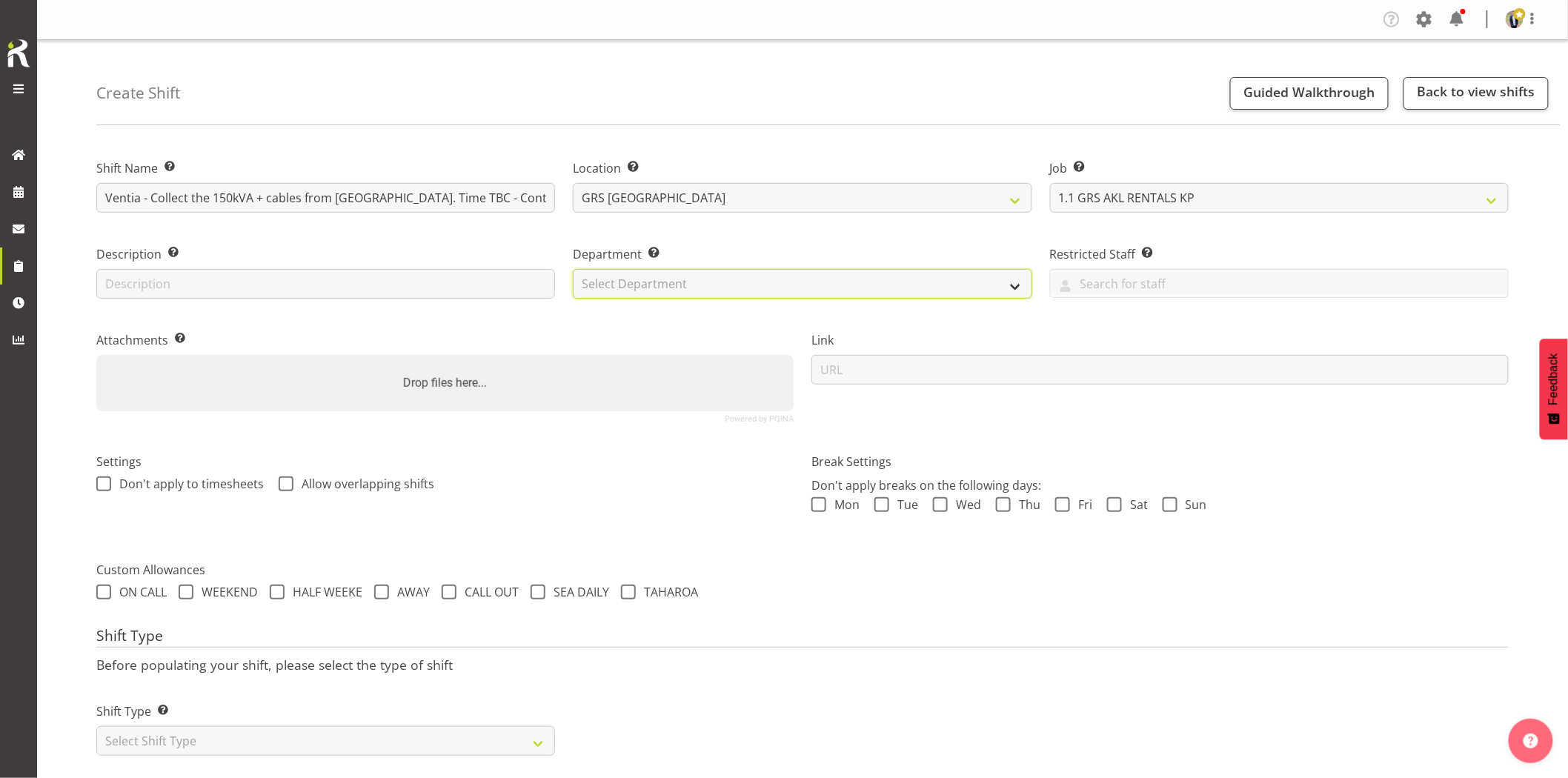
drag, startPoint x: 620, startPoint y: 279, endPoint x: 626, endPoint y: 289, distance: 11.7
click at [620, 279] on select "Select Department GRS HIRE AKL GRS HIRE AKL GRS HIRE TGA GRS HIRE HST GRS SALES…" at bounding box center [802, 284] width 459 height 30
select select "20"
click at [573, 269] on select "Select Department GRS HIRE AKL GRS HIRE AKL GRS HIRE TGA GRS HIRE HST GRS SALES…" at bounding box center [802, 284] width 459 height 30
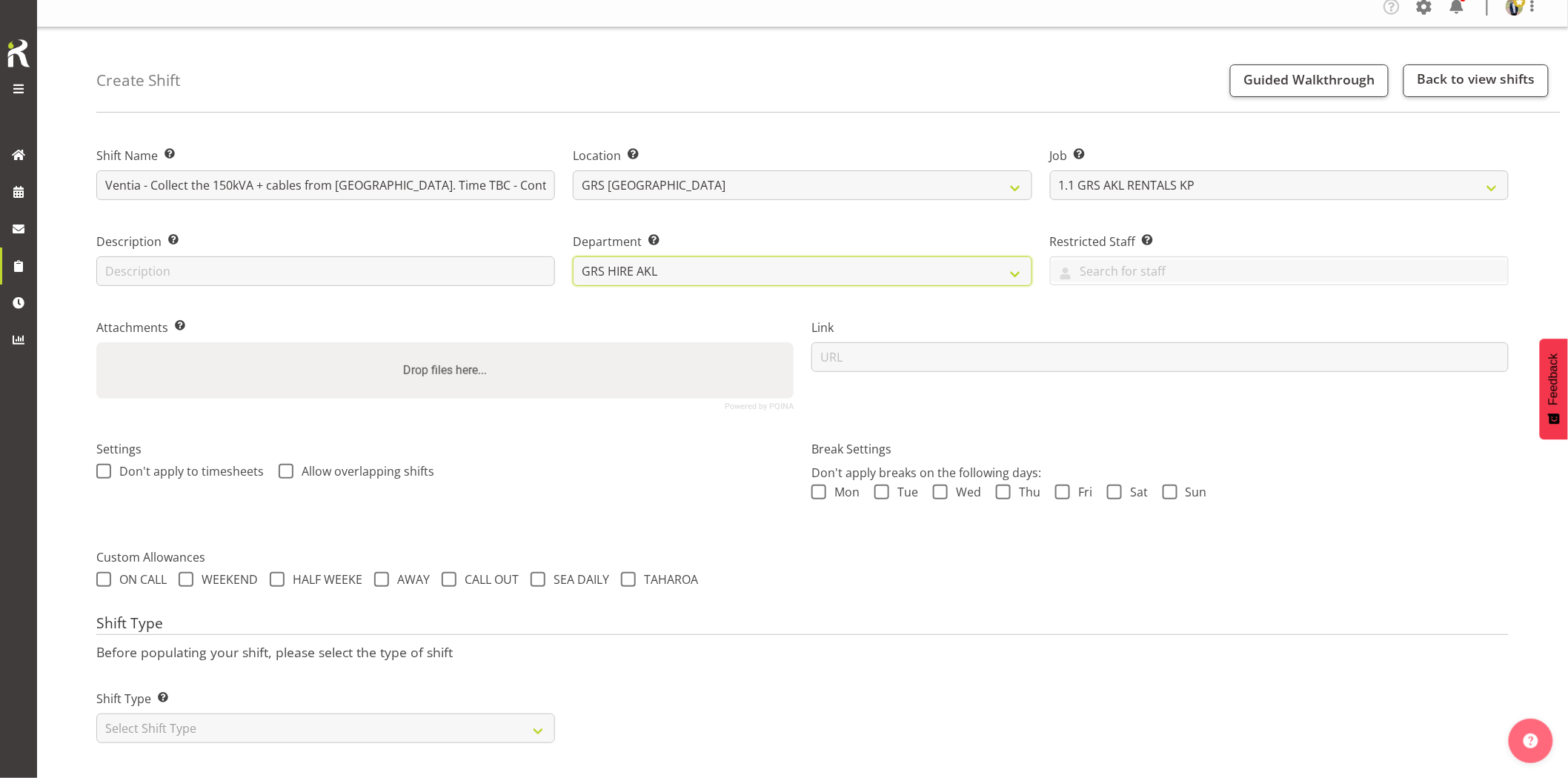
scroll to position [25, 0]
drag, startPoint x: 320, startPoint y: 707, endPoint x: 309, endPoint y: 707, distance: 11.0
click at [320, 713] on select "Select Shift Type One Off Shift Recurring Shift Rotating Shift" at bounding box center [325, 728] width 459 height 30
select select "one_off"
click at [97, 713] on select "Select Shift Type One Off Shift Recurring Shift Rotating Shift" at bounding box center [325, 728] width 459 height 30
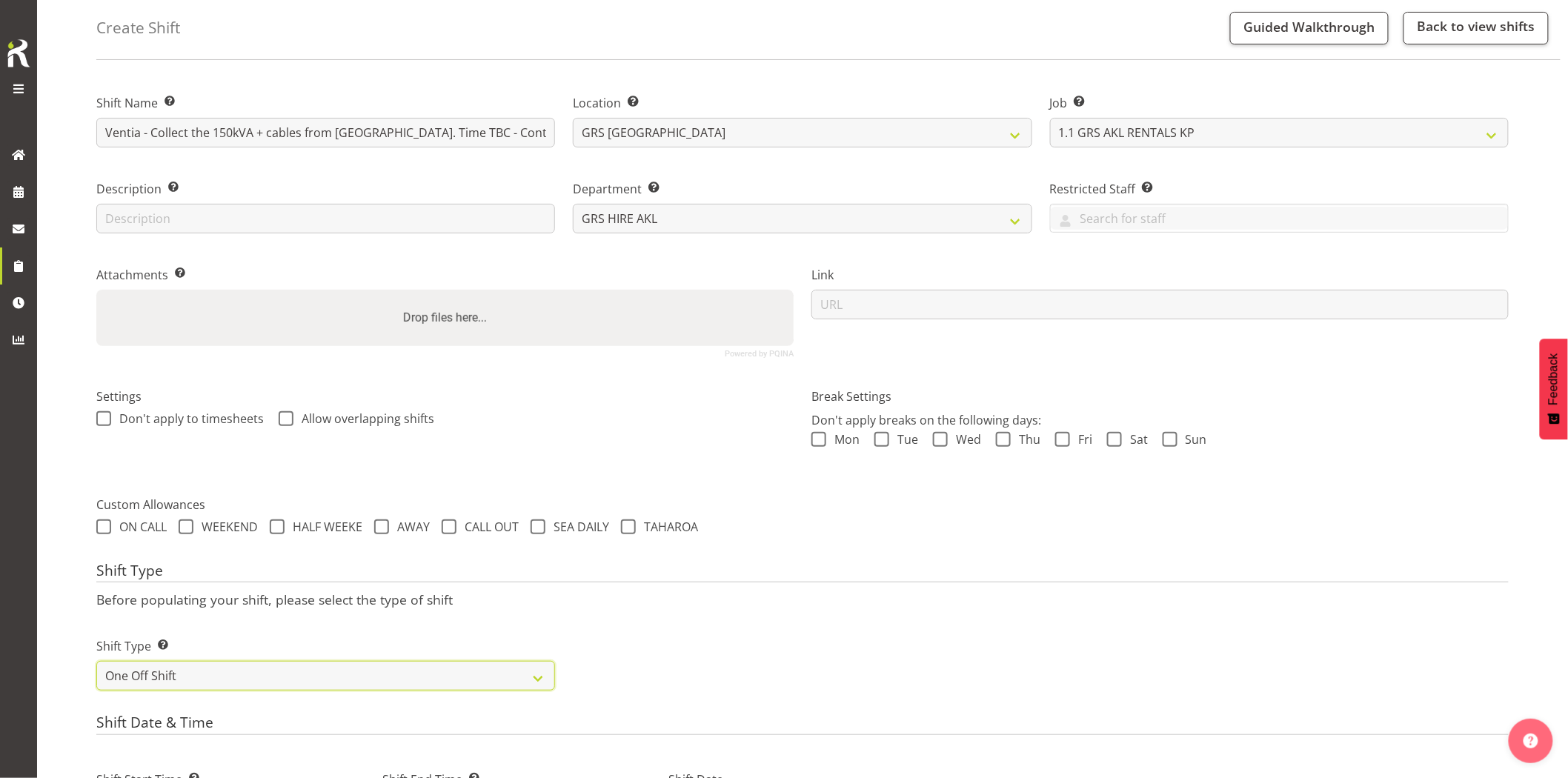
scroll to position [272, 0]
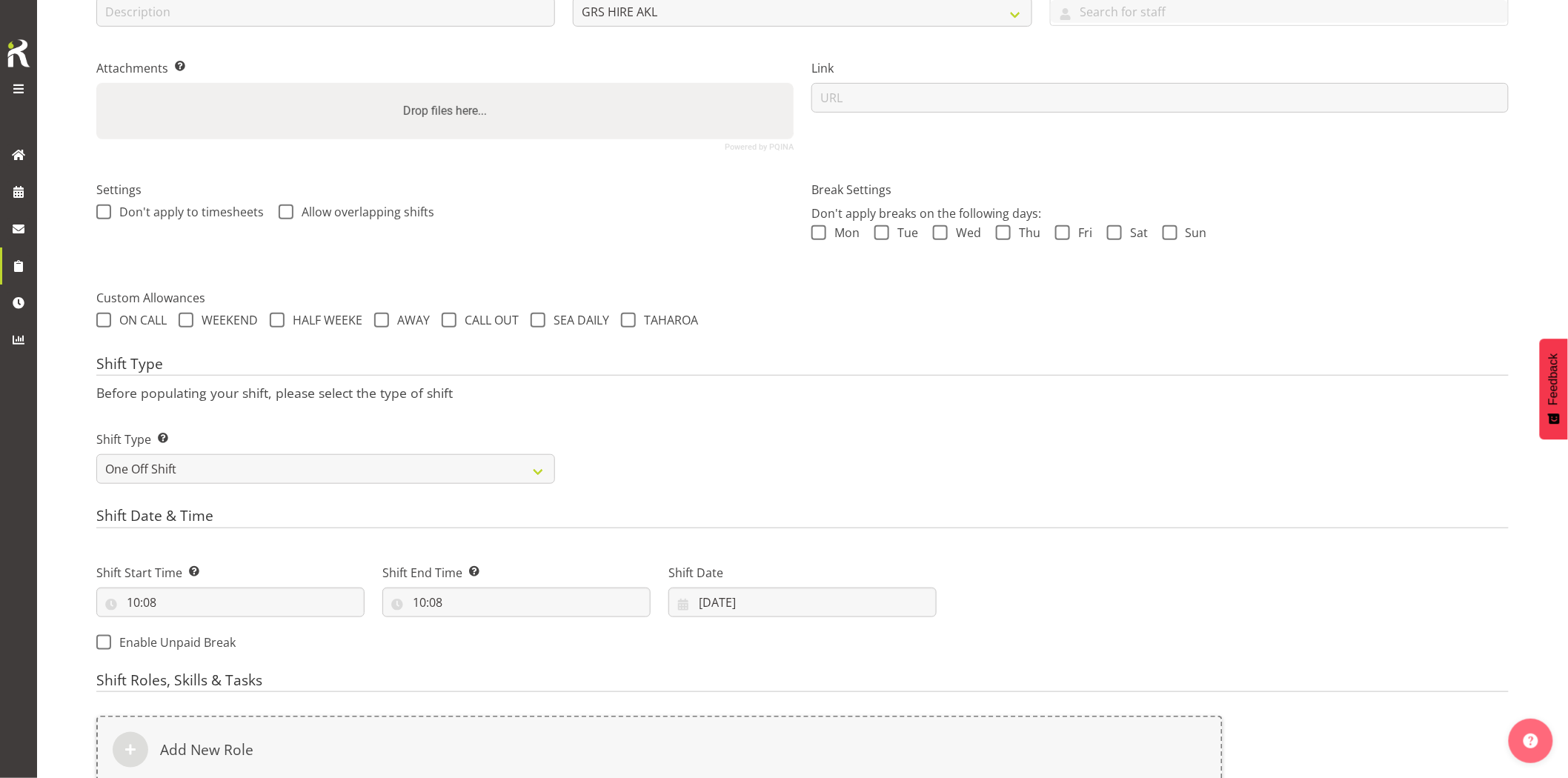
click at [206, 620] on div "Shift Start Time Set the time of the day you wish this shift to start 10:08 00 …" at bounding box center [230, 585] width 286 height 83
click at [215, 610] on input "10:08" at bounding box center [230, 603] width 268 height 30
click at [191, 641] on select "00 01 02 03 04 05 06 07 08 09 10 11 12 13 14 15 16 17 18 19 20 21 22 23" at bounding box center [197, 641] width 33 height 30
select select "15"
click at [181, 626] on select "00 01 02 03 04 05 06 07 08 09 10 11 12 13 14 15 16 17 18 19 20 21 22 23" at bounding box center [197, 641] width 33 height 30
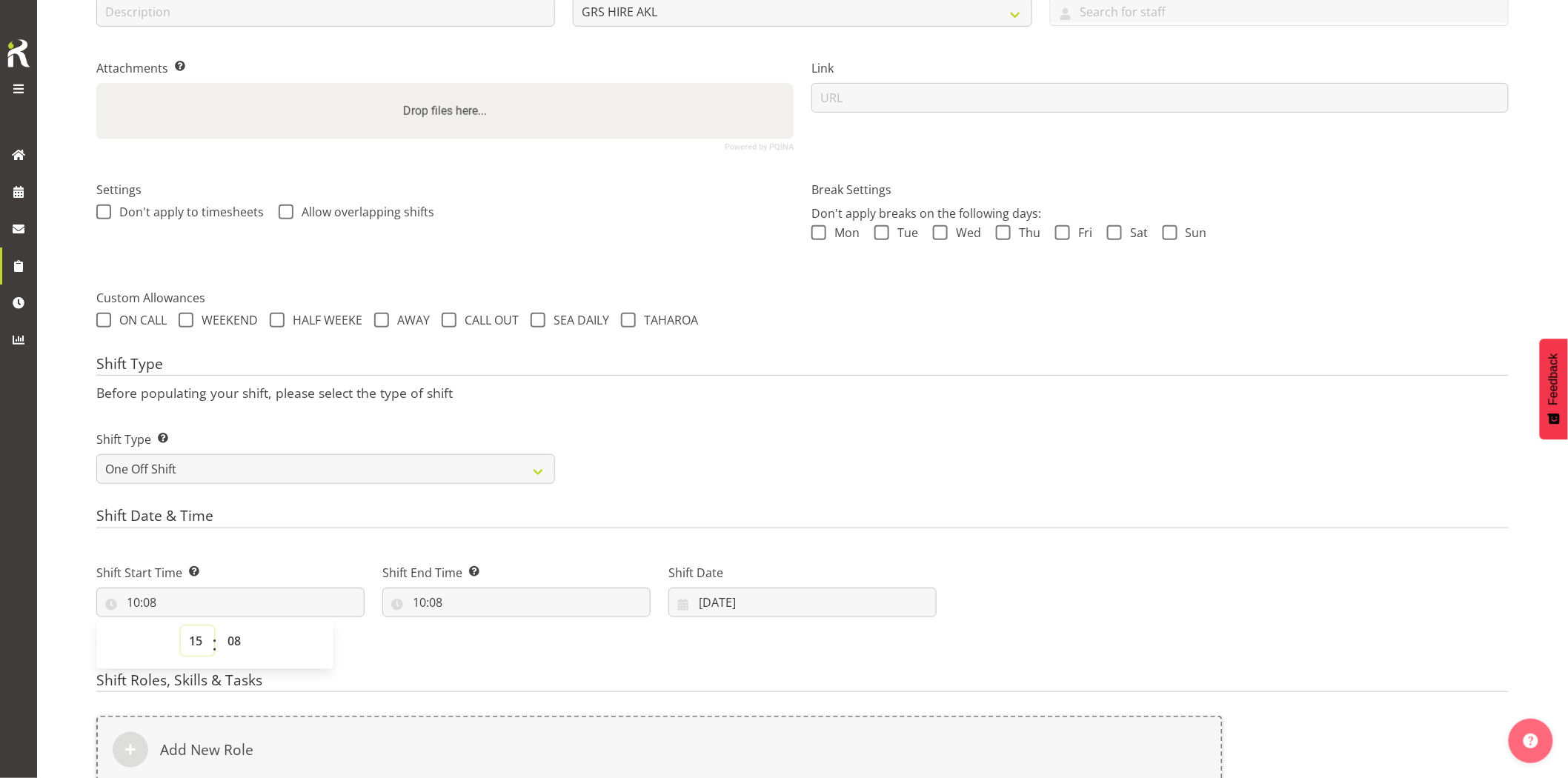
type input "15:08"
click at [230, 638] on select "00 01 02 03 04 05 06 07 08 09 10 11 12 13 14 15 16 17 18 19 20 21 22 23 24 25 2…" at bounding box center [236, 641] width 33 height 30
select select "0"
click at [219, 626] on select "00 01 02 03 04 05 06 07 08 09 10 11 12 13 14 15 16 17 18 19 20 21 22 23 24 25 2…" at bounding box center [236, 641] width 33 height 30
type input "15:00"
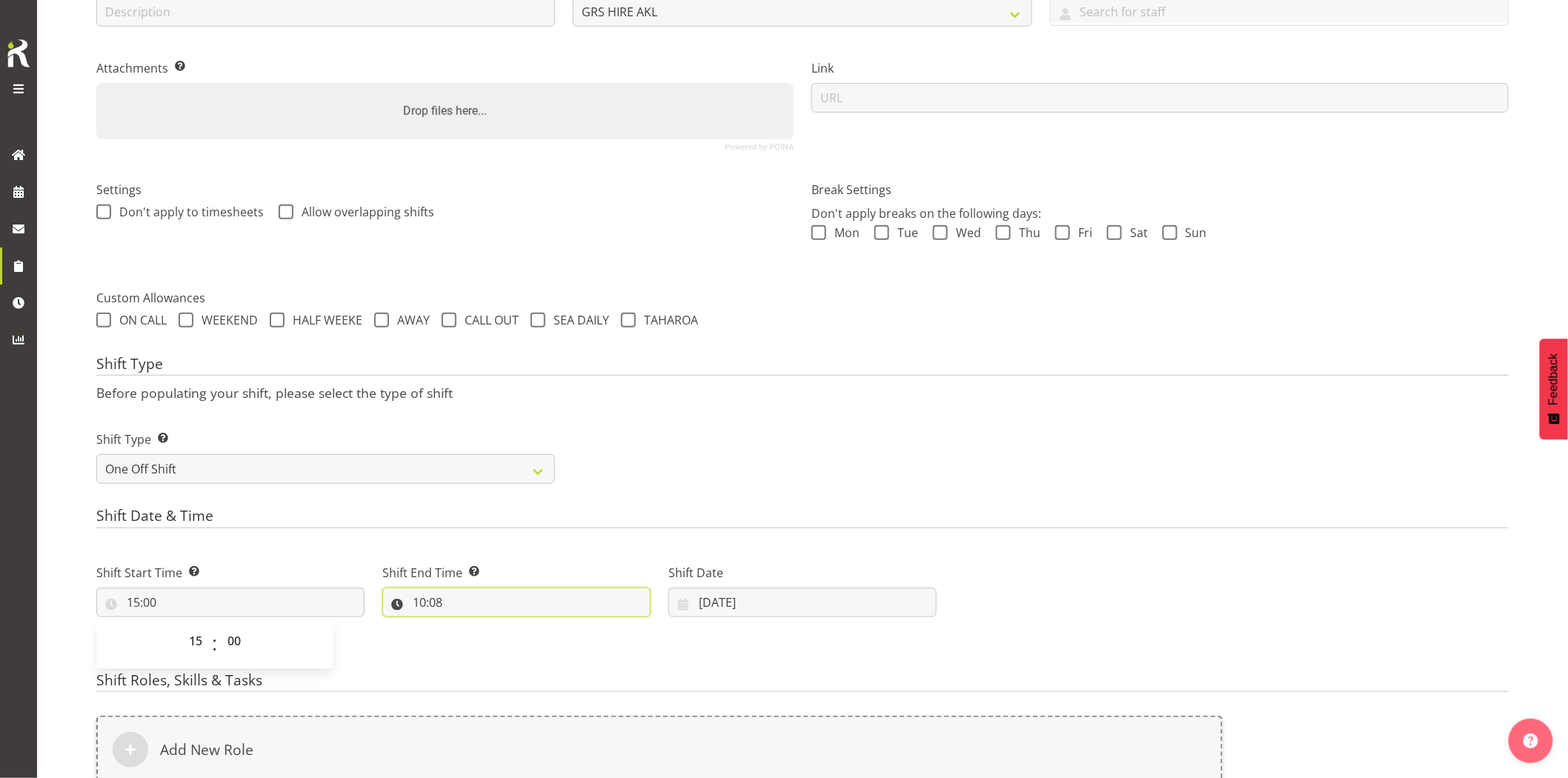
click at [516, 606] on input "10:08" at bounding box center [516, 603] width 268 height 30
click at [479, 646] on select "00 01 02 03 04 05 06 07 08 09 10 11 12 13 14 15 16 17 18 19 20 21 22 23" at bounding box center [483, 641] width 33 height 30
select select "17"
click at [467, 626] on select "00 01 02 03 04 05 06 07 08 09 10 11 12 13 14 15 16 17 18 19 20 21 22 23" at bounding box center [483, 641] width 33 height 30
type input "17:08"
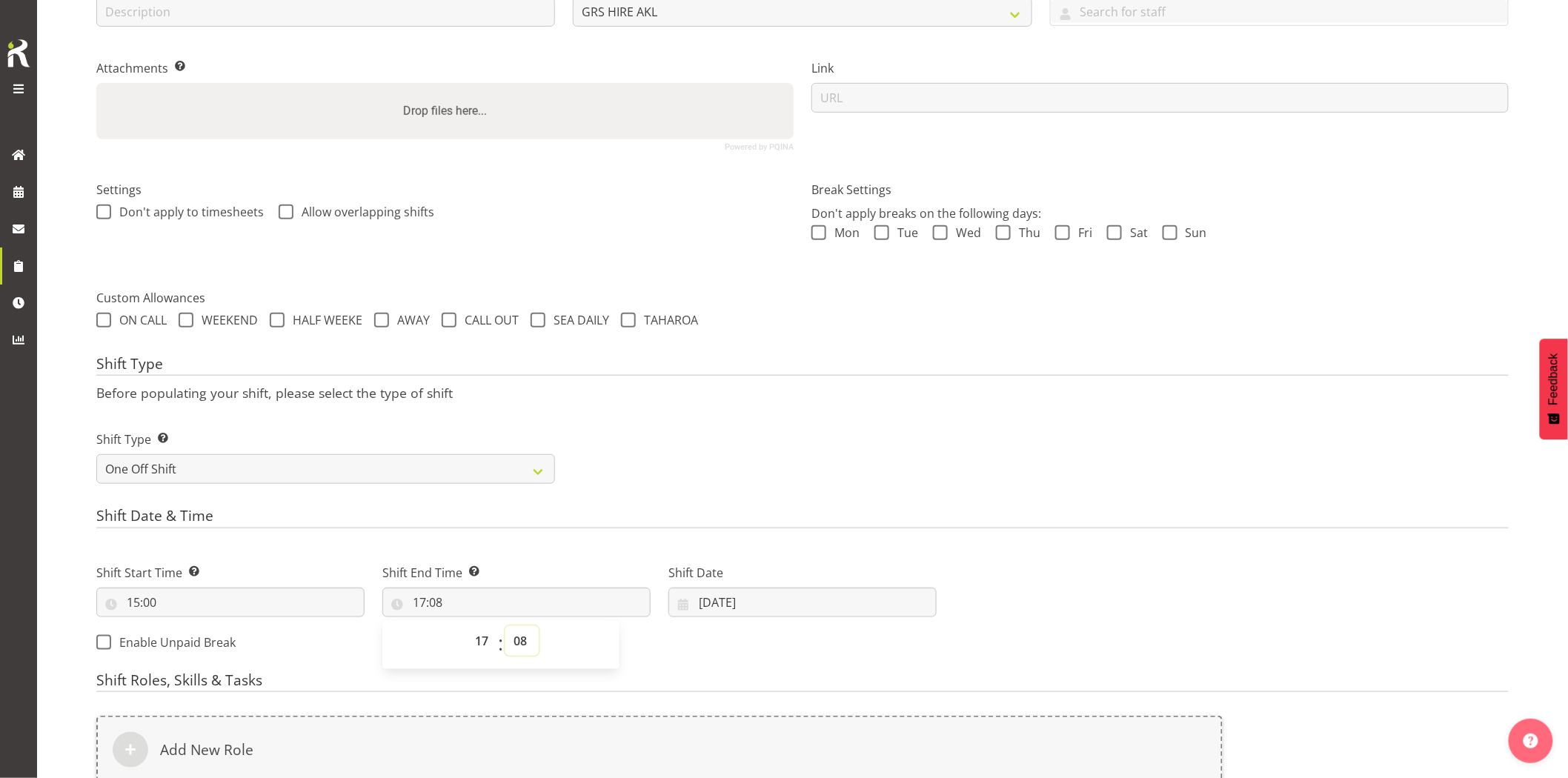
drag, startPoint x: 523, startPoint y: 648, endPoint x: 527, endPoint y: 633, distance: 15.5
click at [525, 641] on select "00 01 02 03 04 05 06 07 08 09 10 11 12 13 14 15 16 17 18 19 20 21 22 23 24 25 2…" at bounding box center [522, 641] width 33 height 30
select select "0"
click at [505, 626] on select "00 01 02 03 04 05 06 07 08 09 10 11 12 13 14 15 16 17 18 19 20 21 22 23 24 25 2…" at bounding box center [522, 641] width 33 height 30
type input "17:00"
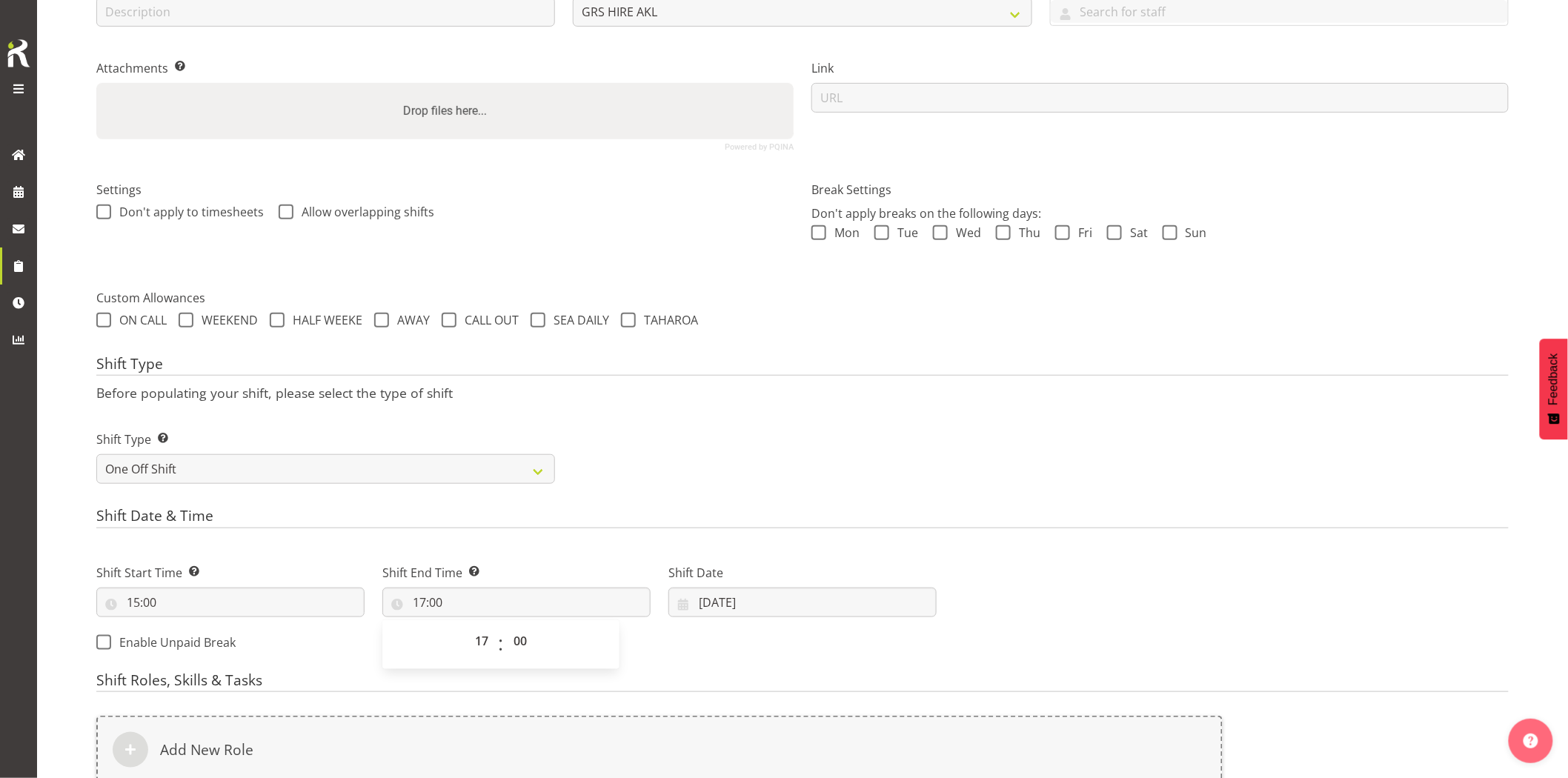
drag, startPoint x: 798, startPoint y: 404, endPoint x: 789, endPoint y: 490, distance: 86.5
click at [799, 406] on div "Shift Type Before populating your shift, please select the type of shift Shift …" at bounding box center [803, 425] width 1413 height 138
click at [758, 603] on input "26/08/2025" at bounding box center [803, 603] width 268 height 30
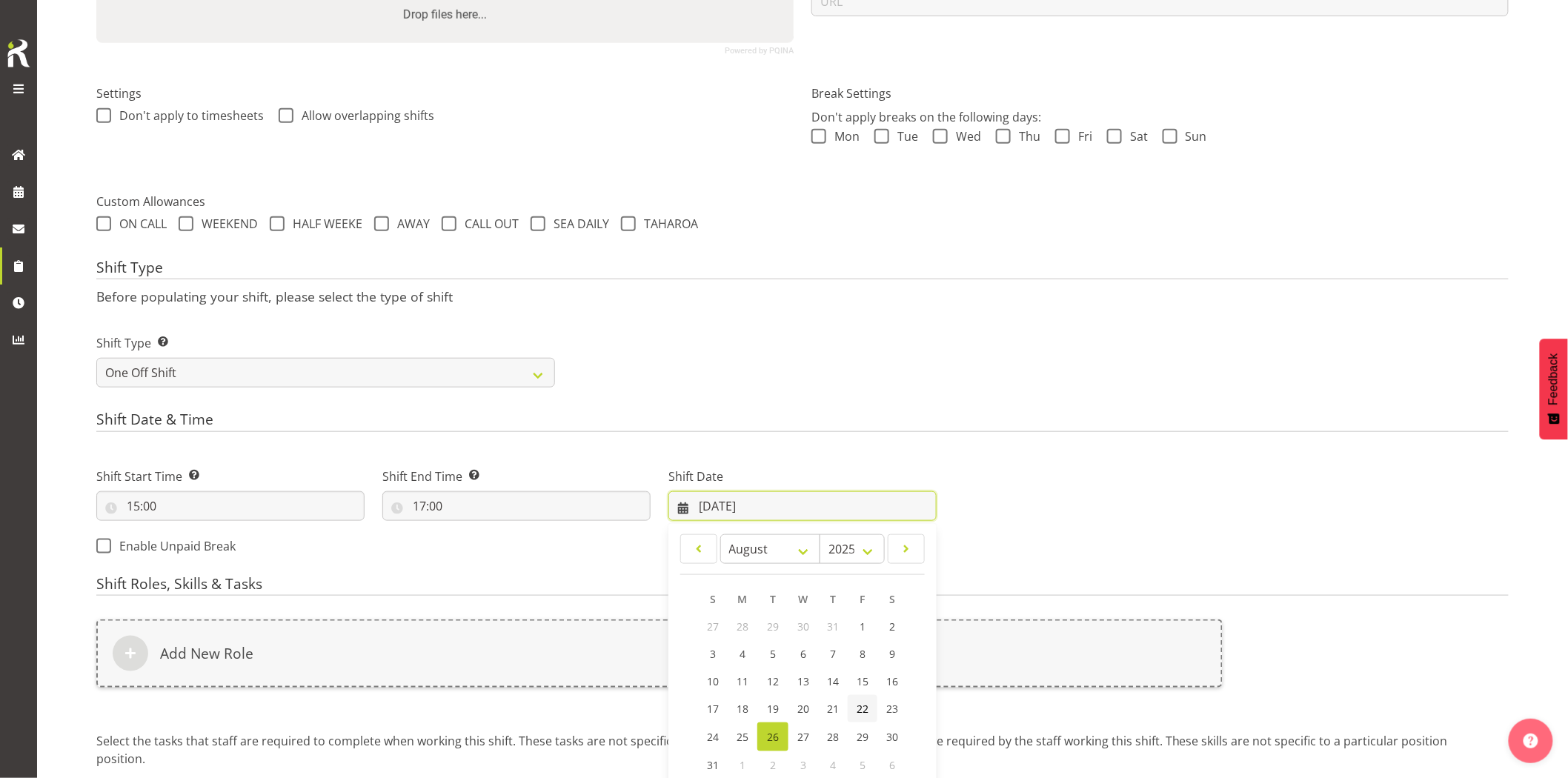
scroll to position [437, 0]
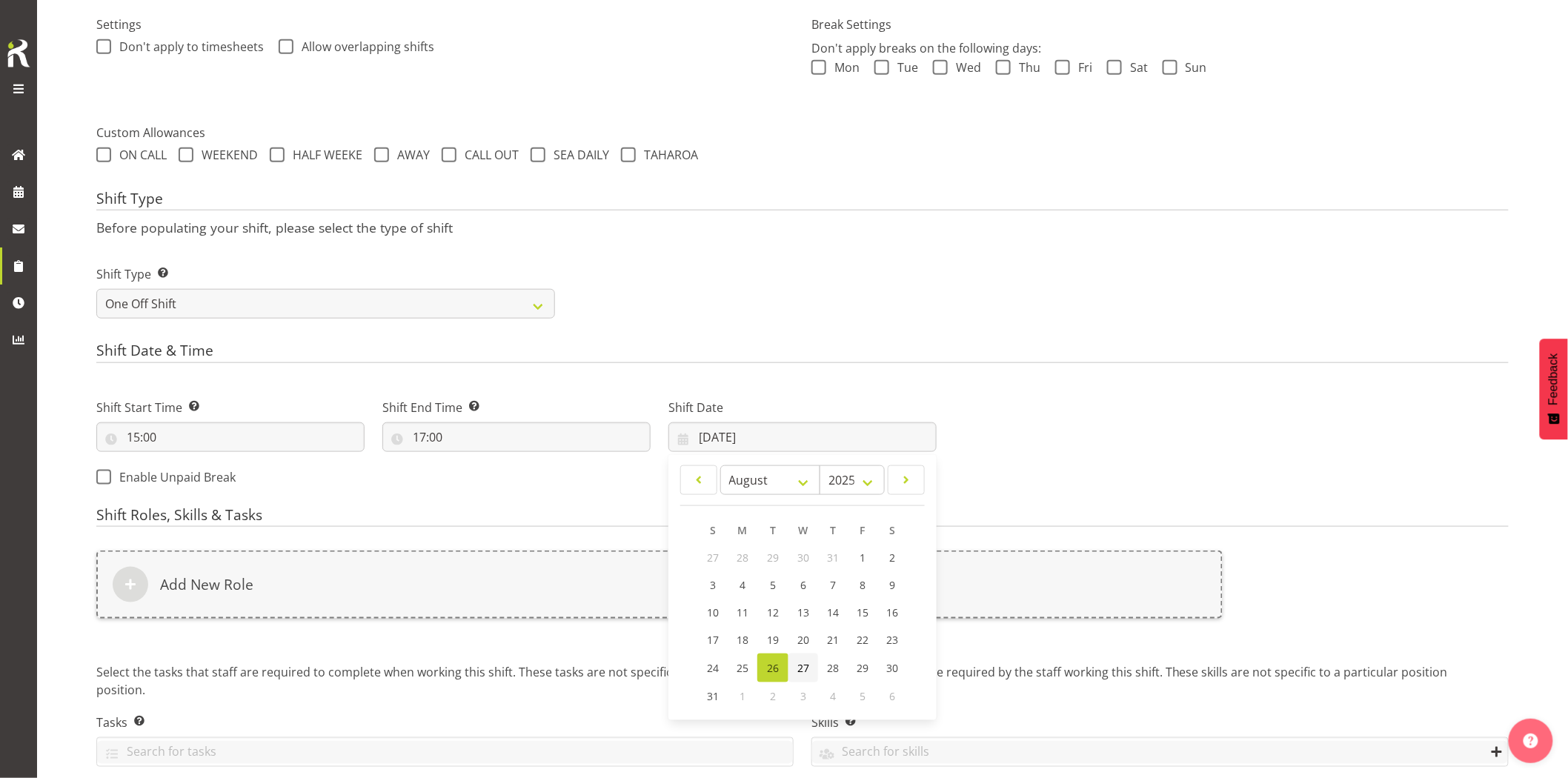
click at [806, 669] on span "27" at bounding box center [803, 668] width 12 height 14
type input "27/08/2025"
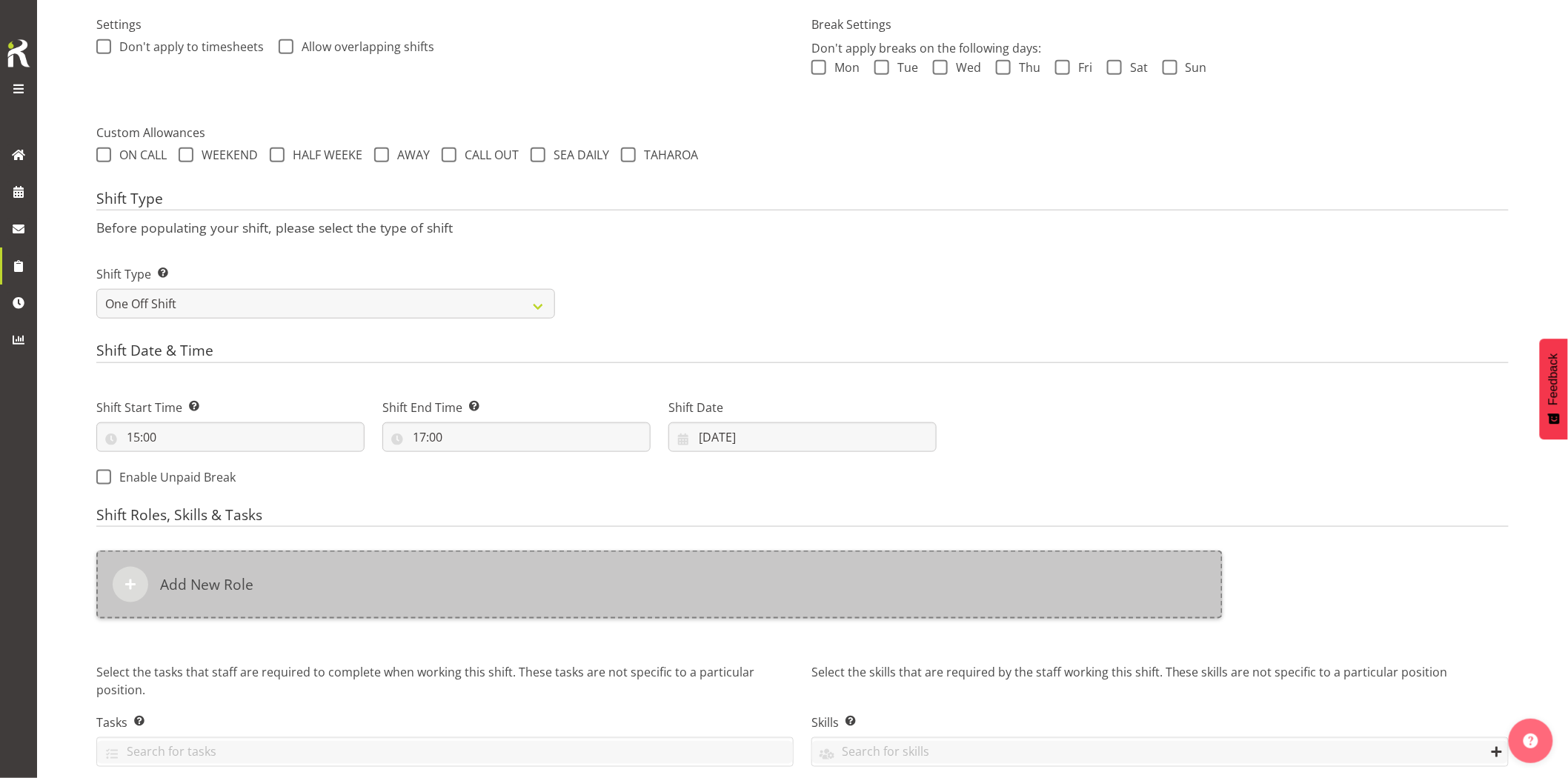
click at [744, 584] on div "Add New Role" at bounding box center [660, 585] width 1127 height 68
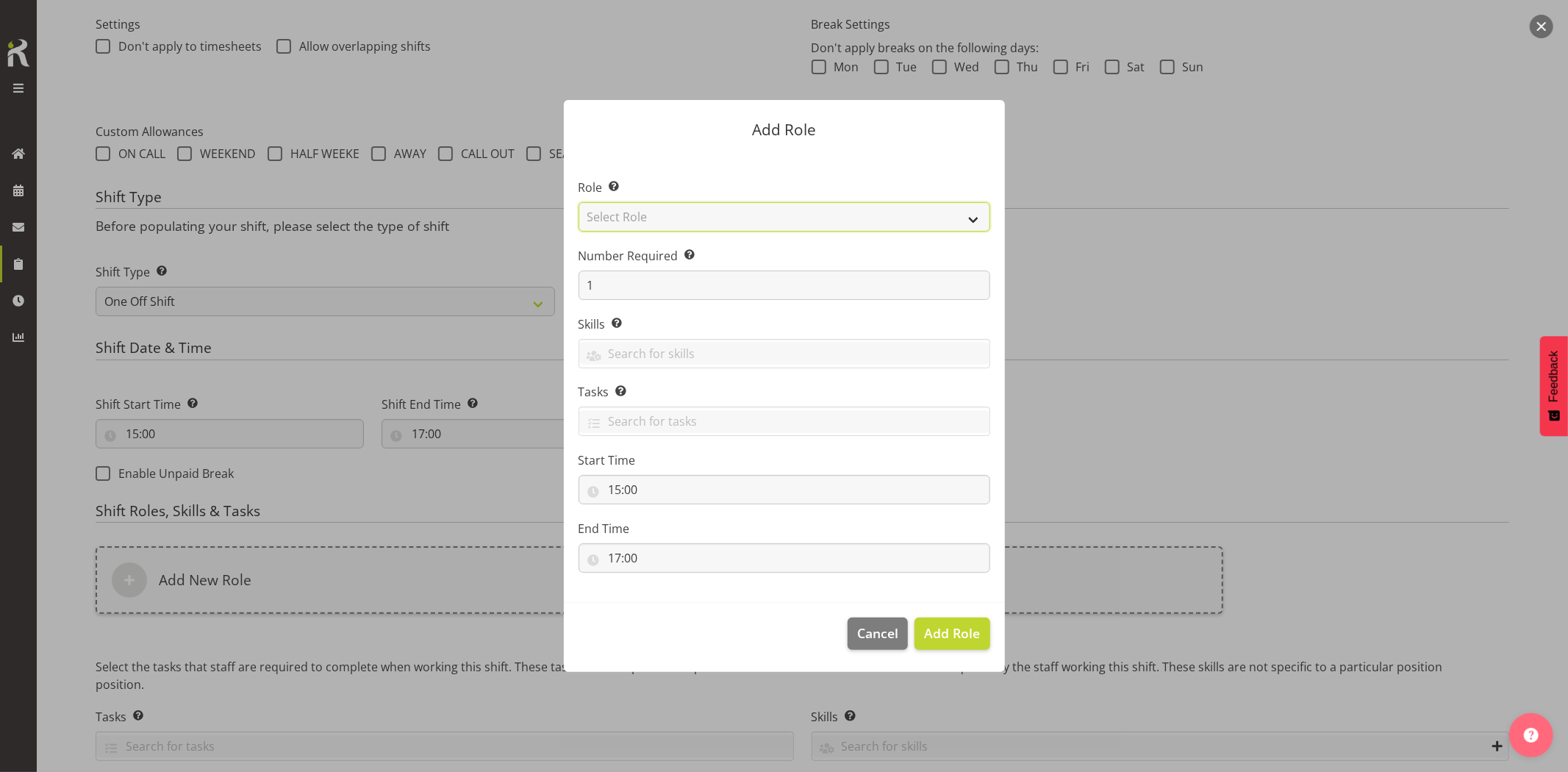
click at [649, 221] on select "Select Role Account Manager Electrician Engineering GM HSEQ manager MECH Mechan…" at bounding box center [784, 217] width 412 height 29
select select "20"
click at [579, 202] on select "Select Role Account Manager Electrician Engineering GM HSEQ manager MECH Mechan…" at bounding box center [784, 217] width 412 height 29
click at [957, 639] on span "Add Role" at bounding box center [952, 633] width 56 height 18
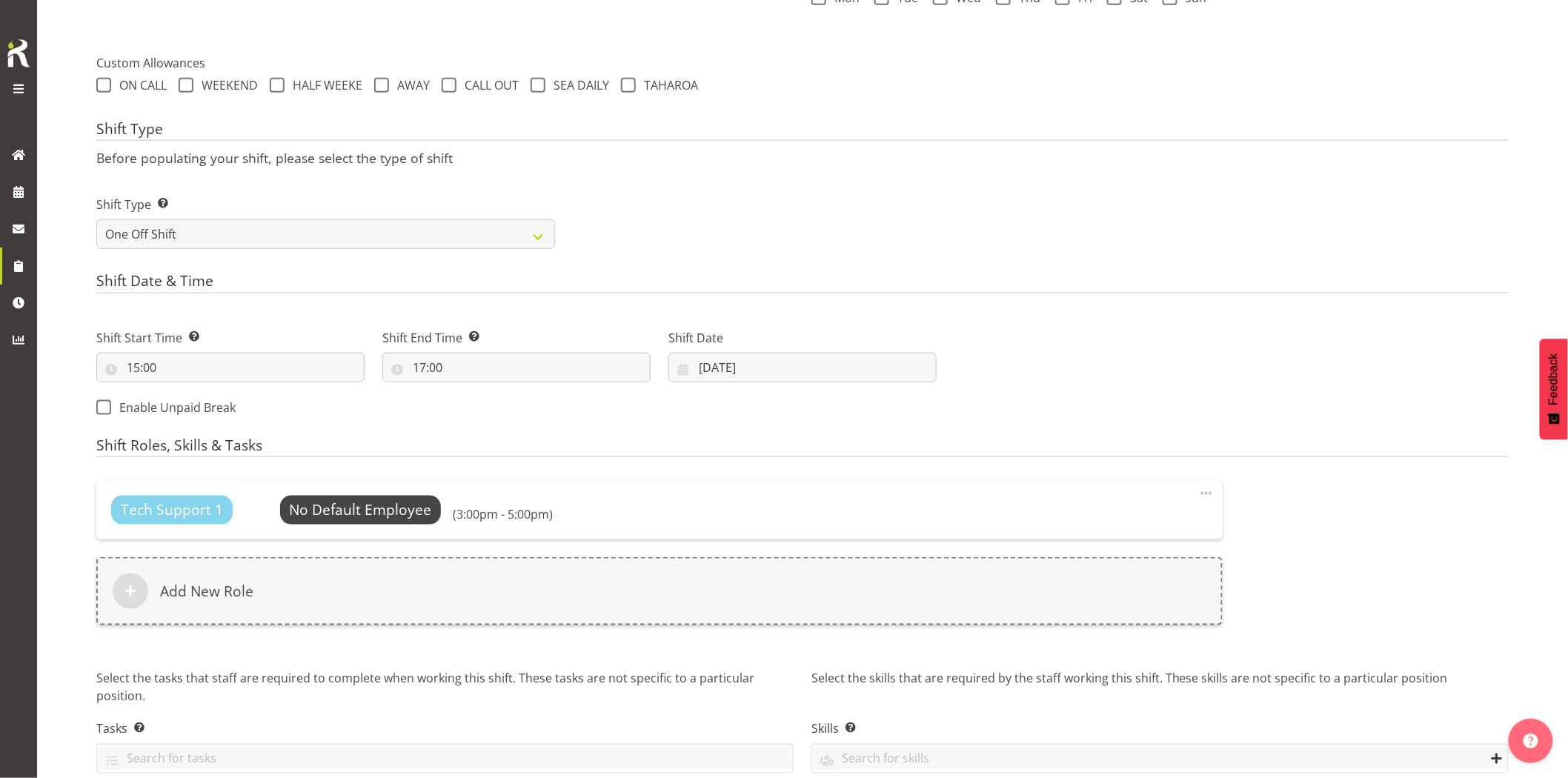
scroll to position [576, 0]
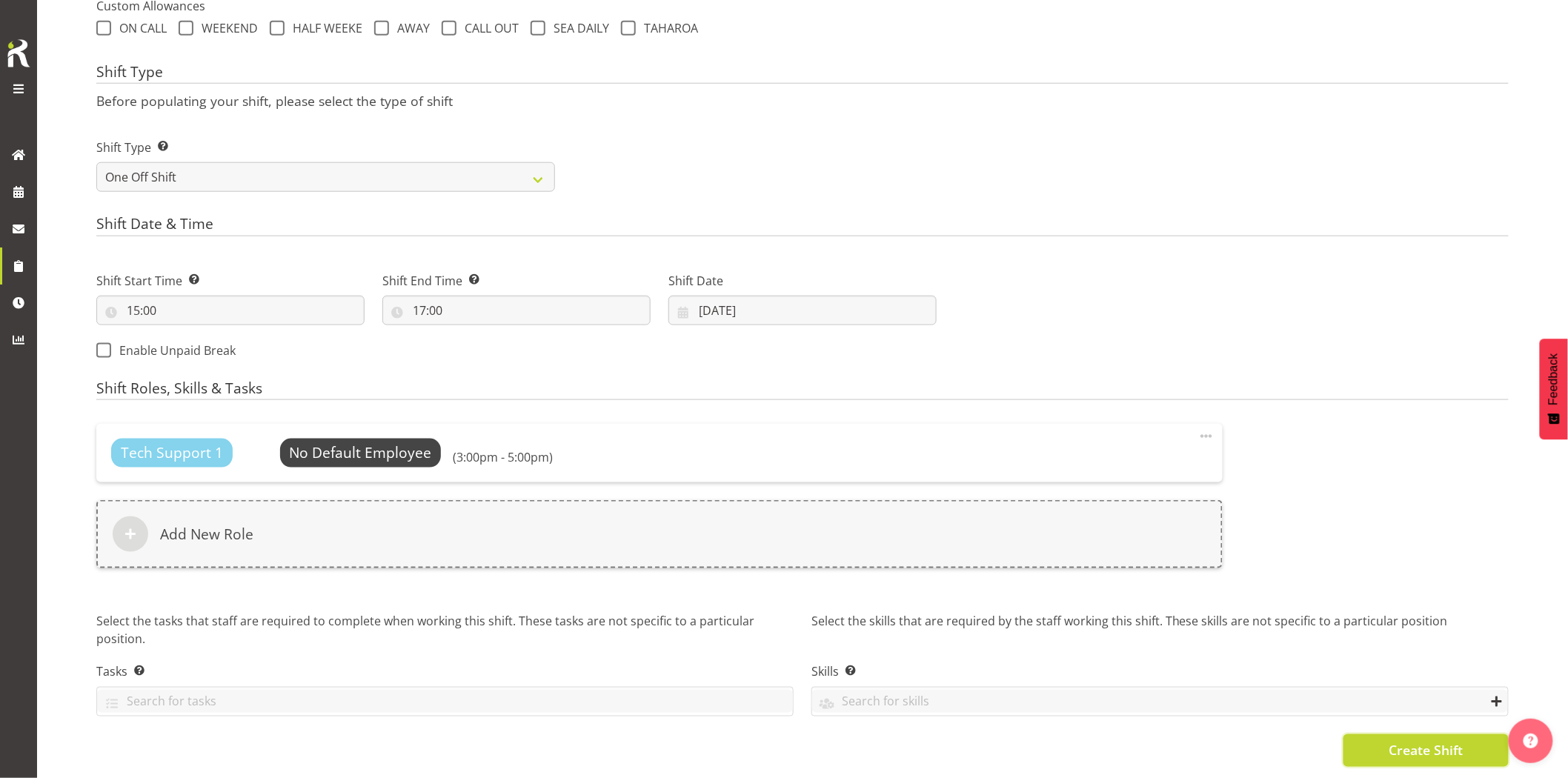
click at [1370, 734] on button "Create Shift" at bounding box center [1426, 751] width 165 height 33
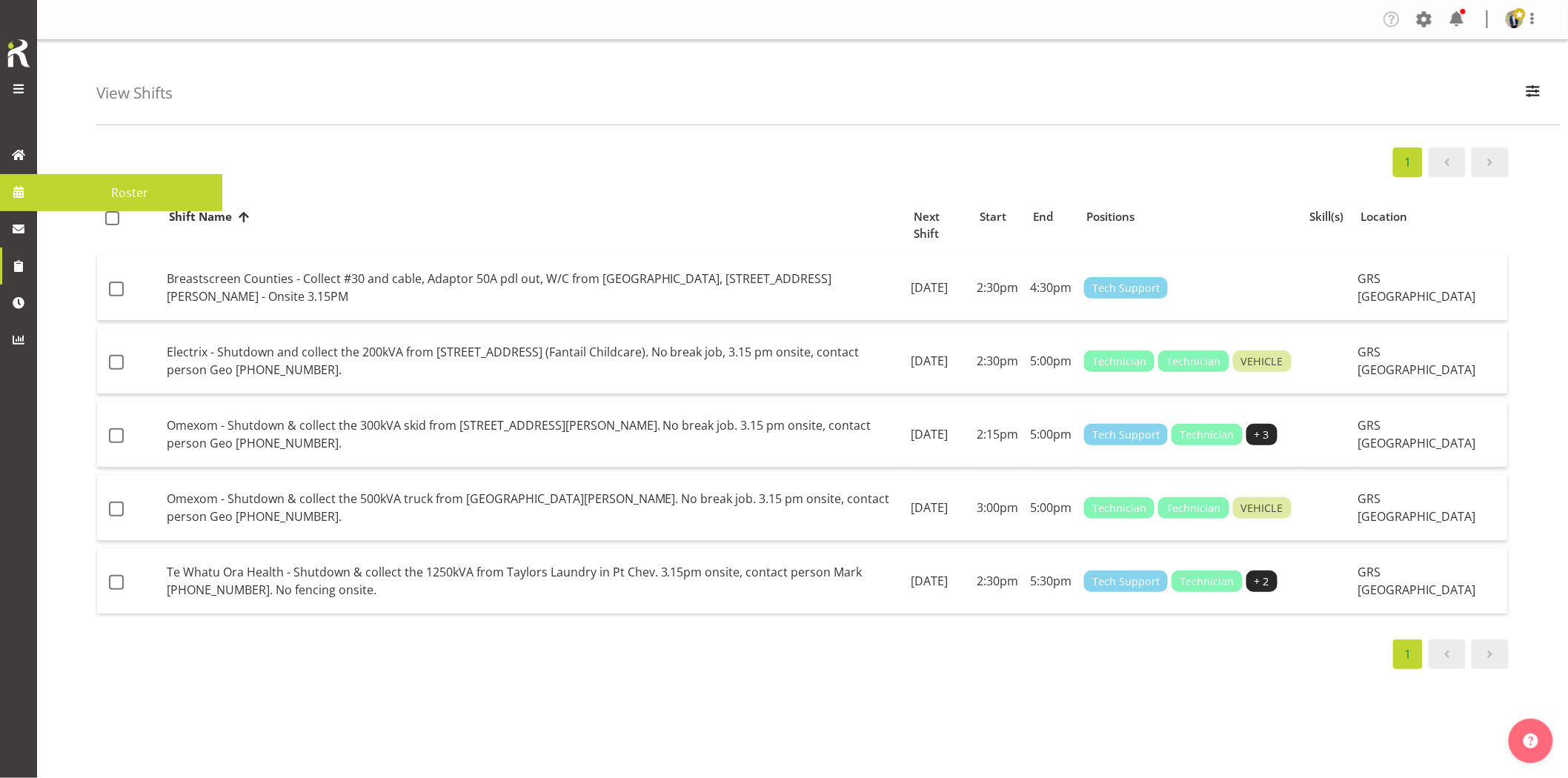
click at [25, 187] on span at bounding box center [19, 192] width 22 height 22
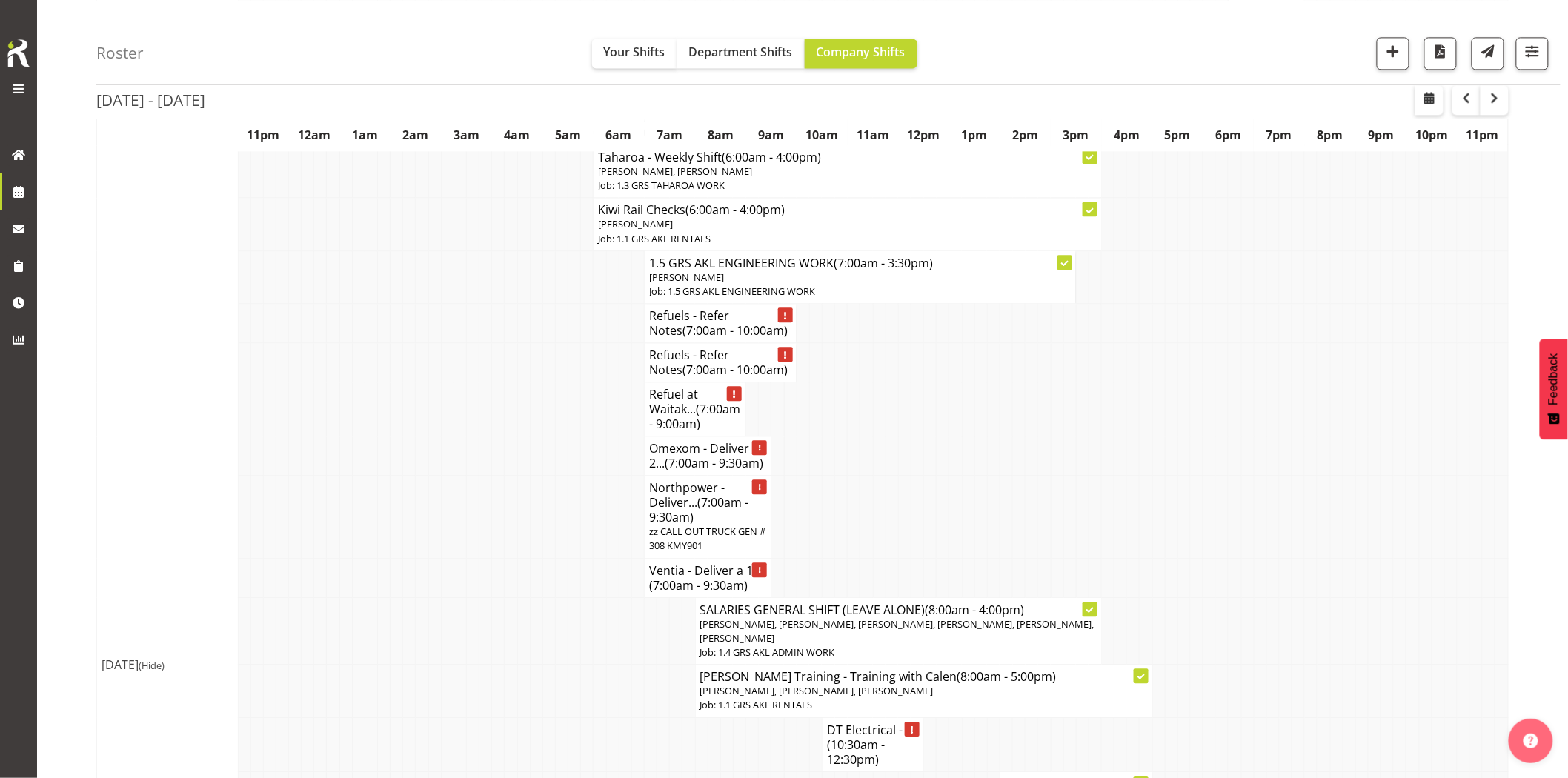
scroll to position [1399, 0]
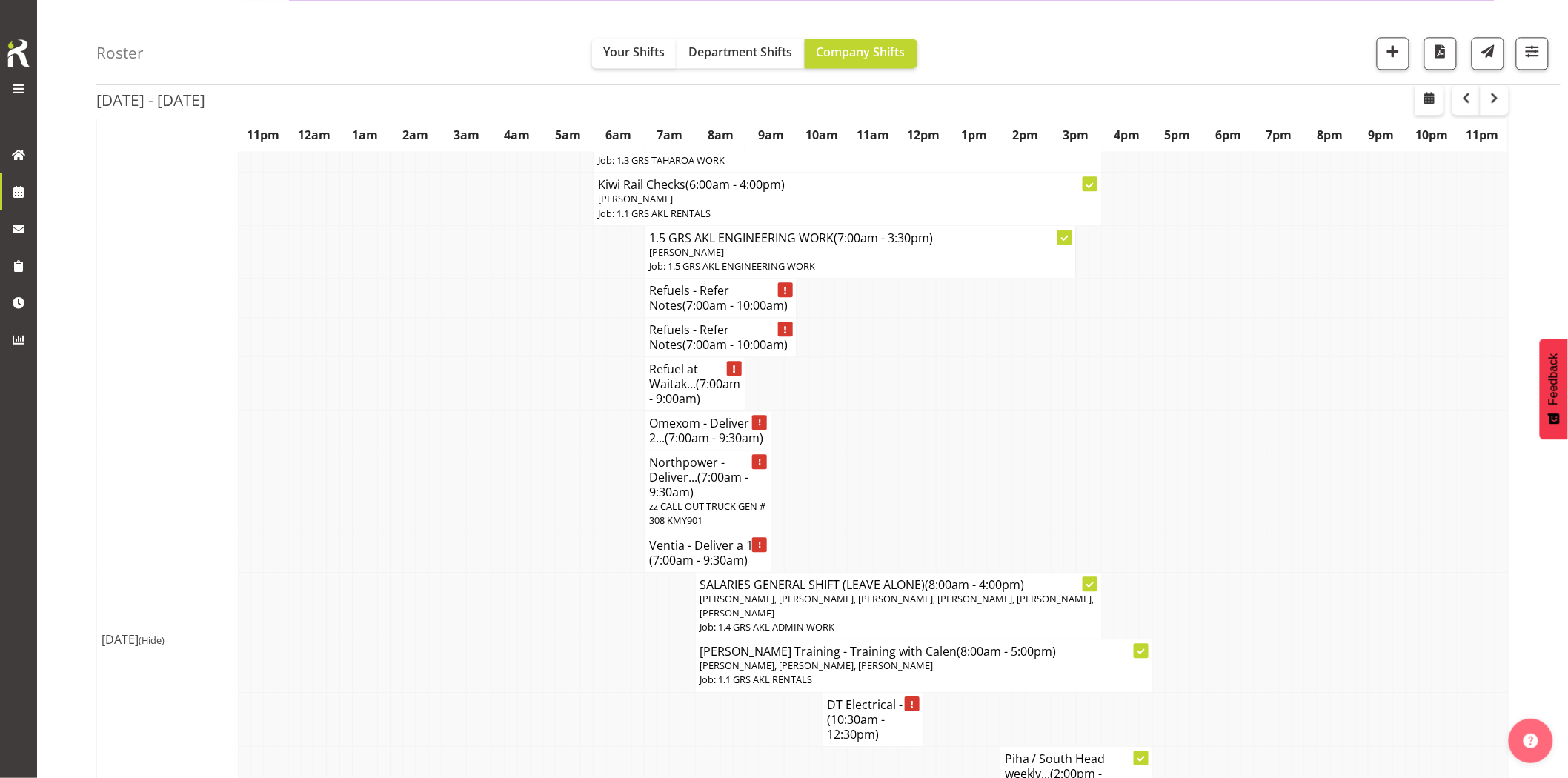
click at [517, 502] on td at bounding box center [523, 491] width 13 height 82
click at [530, 533] on td at bounding box center [536, 552] width 13 height 39
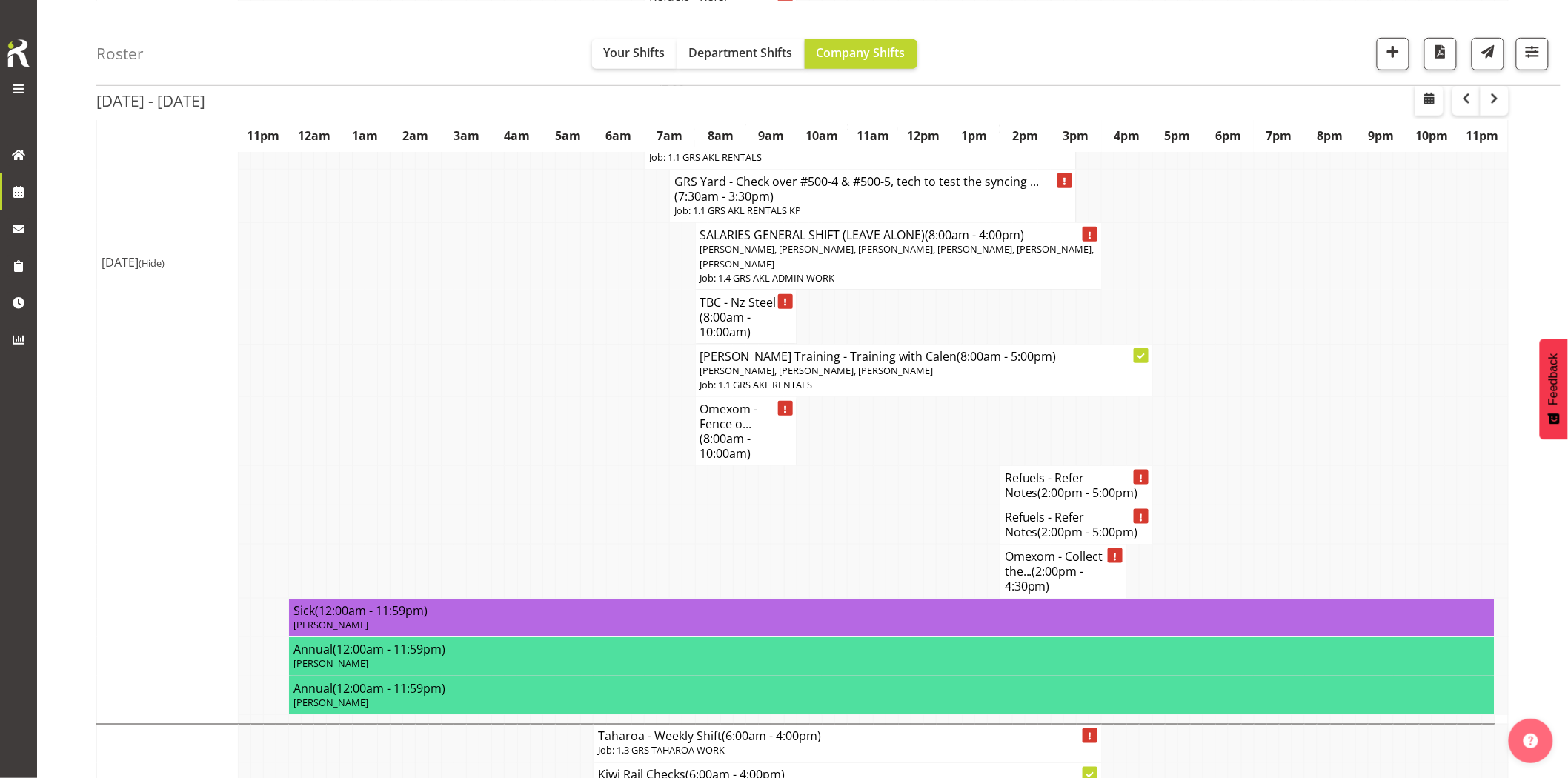
scroll to position [2799, 0]
click at [520, 343] on td at bounding box center [523, 369] width 13 height 53
